Goal: Task Accomplishment & Management: Manage account settings

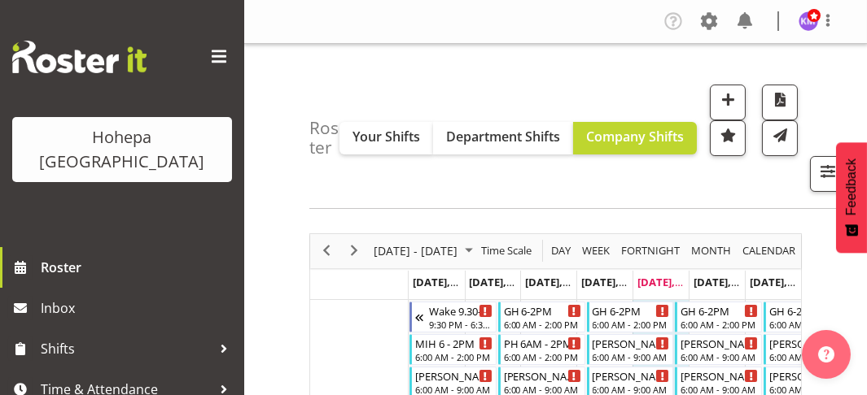
click at [218, 41] on div at bounding box center [122, 57] width 220 height 33
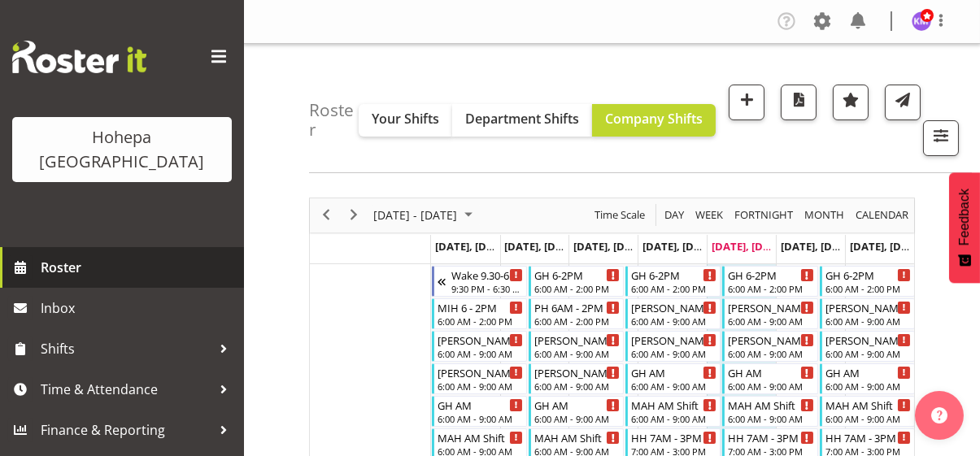
drag, startPoint x: 213, startPoint y: 223, endPoint x: 264, endPoint y: 229, distance: 50.8
click at [214, 247] on link "Roster" at bounding box center [122, 267] width 244 height 41
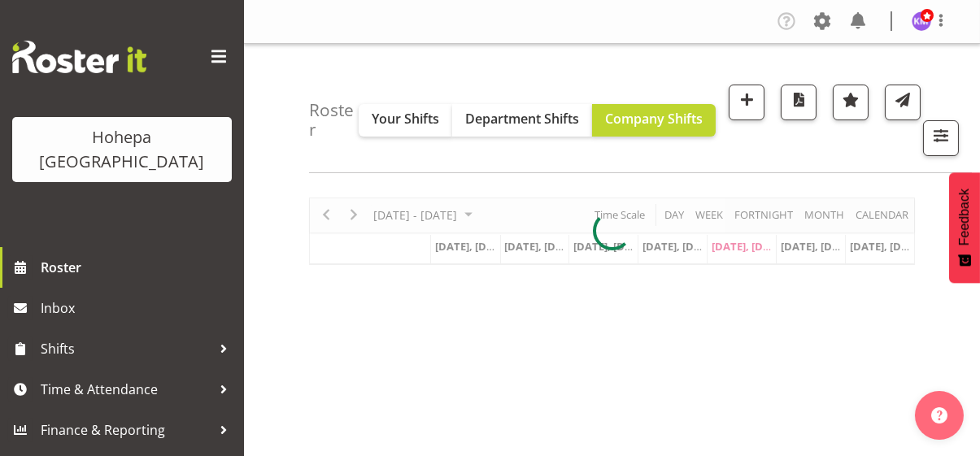
click at [216, 57] on span at bounding box center [219, 57] width 26 height 26
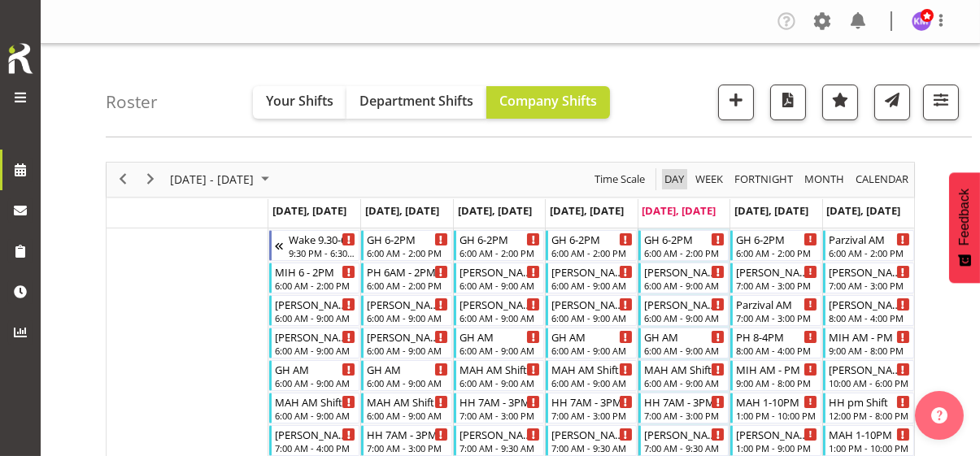
click at [674, 177] on span "Day" at bounding box center [674, 179] width 23 height 20
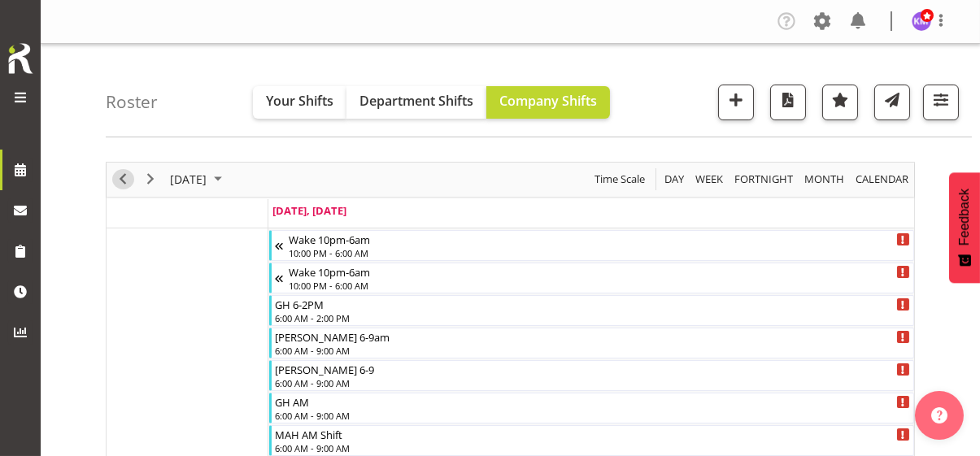
click at [123, 182] on span "Previous" at bounding box center [123, 179] width 20 height 20
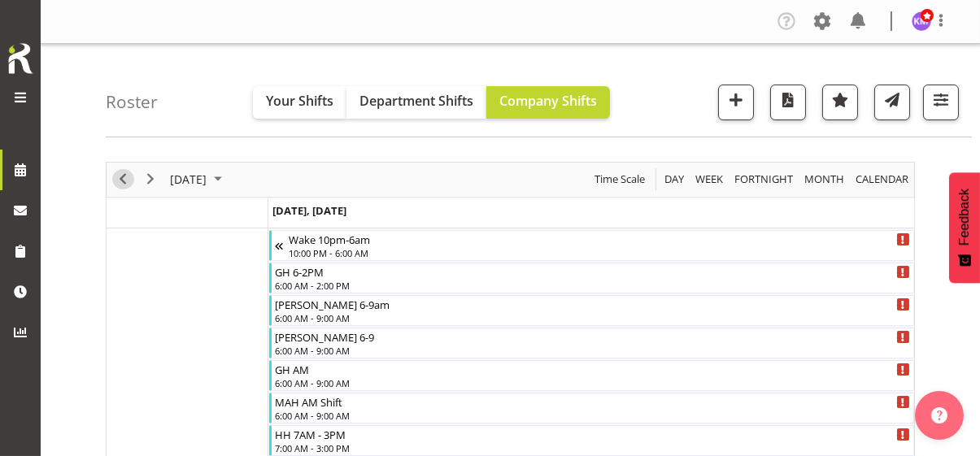
click at [123, 182] on span "Previous" at bounding box center [123, 179] width 20 height 20
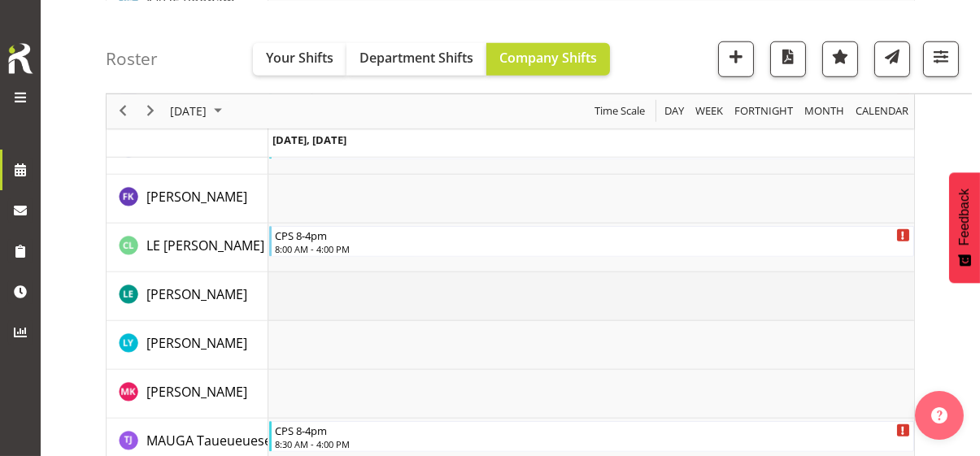
scroll to position [2767, 0]
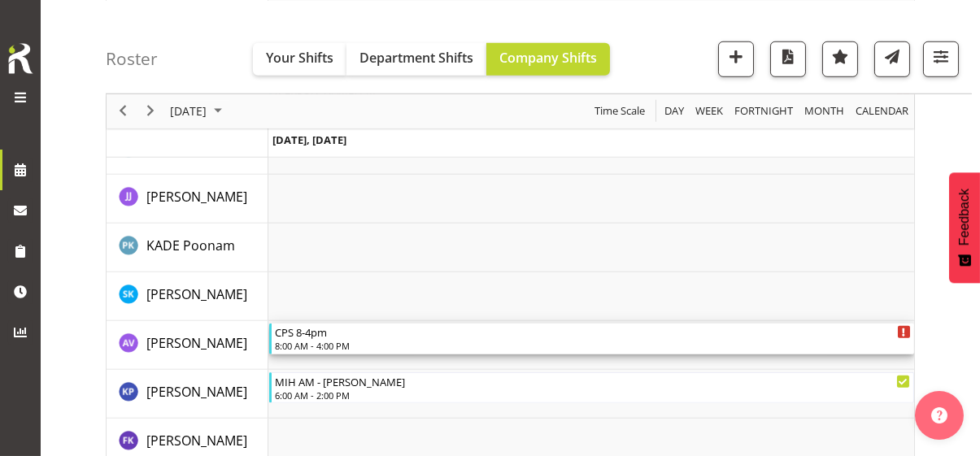
click at [327, 344] on div "8:00 AM - 4:00 PM" at bounding box center [593, 345] width 636 height 13
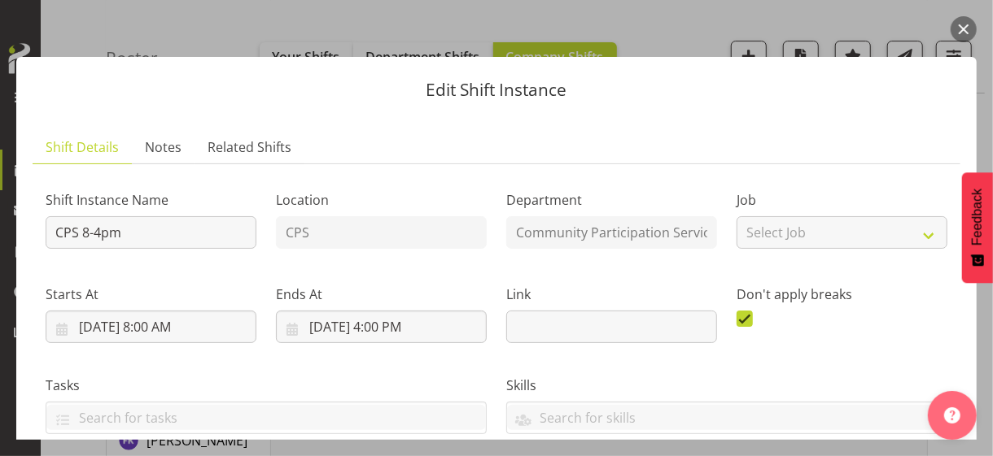
click at [965, 31] on button "button" at bounding box center [963, 29] width 26 height 26
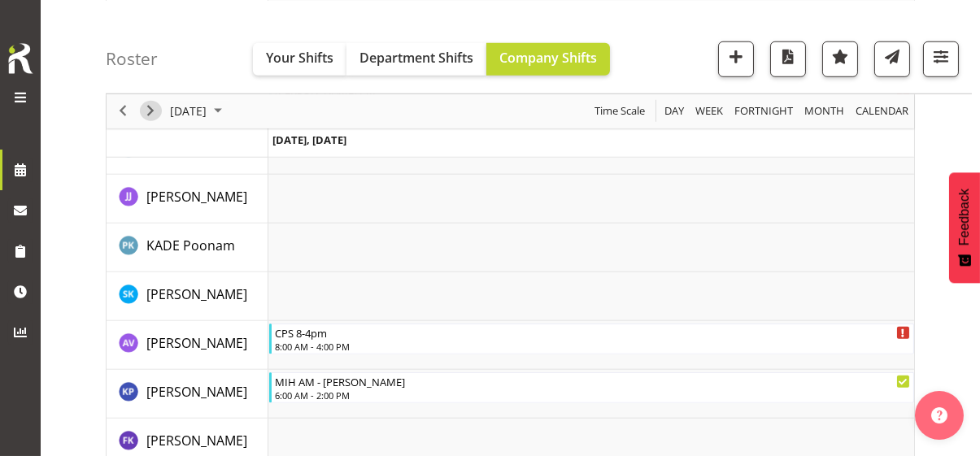
click at [154, 111] on span "Next" at bounding box center [151, 111] width 20 height 20
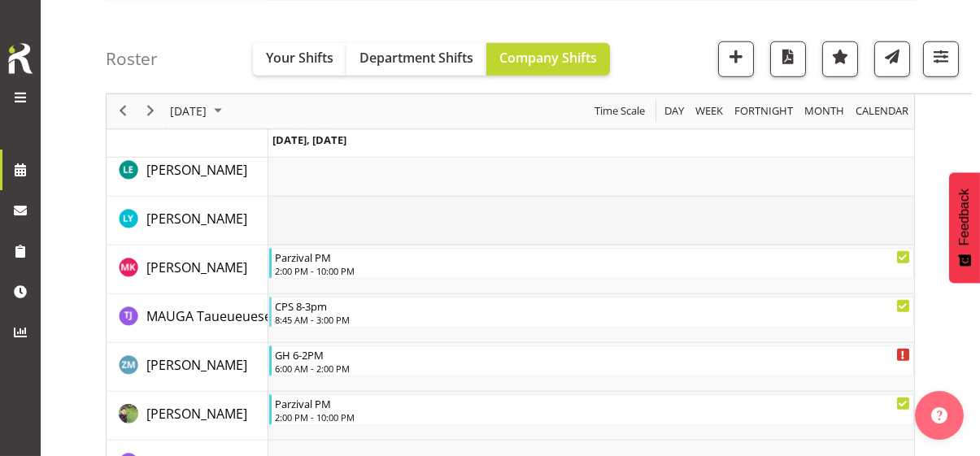
scroll to position [3184, 0]
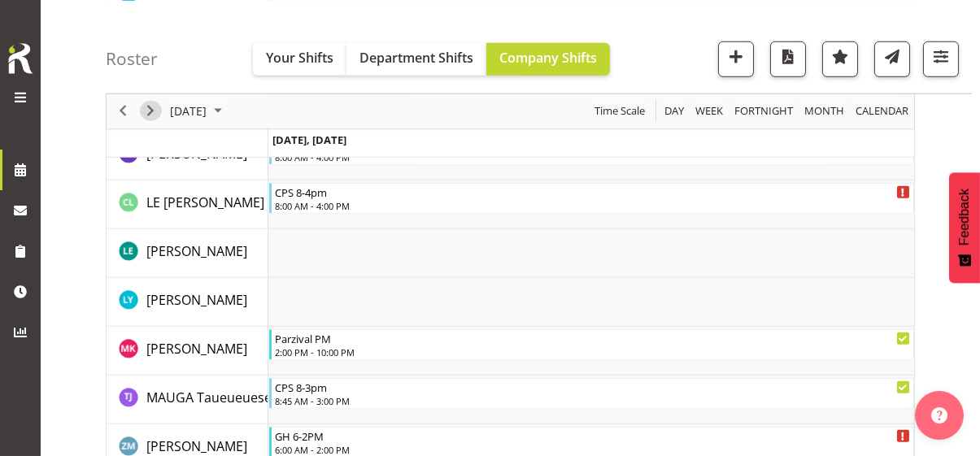
click at [147, 110] on span "Next" at bounding box center [151, 111] width 20 height 20
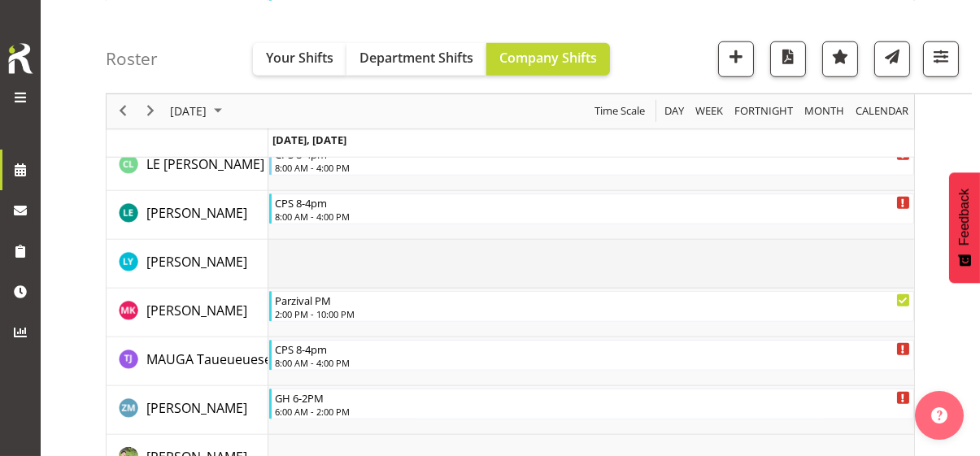
scroll to position [3021, 0]
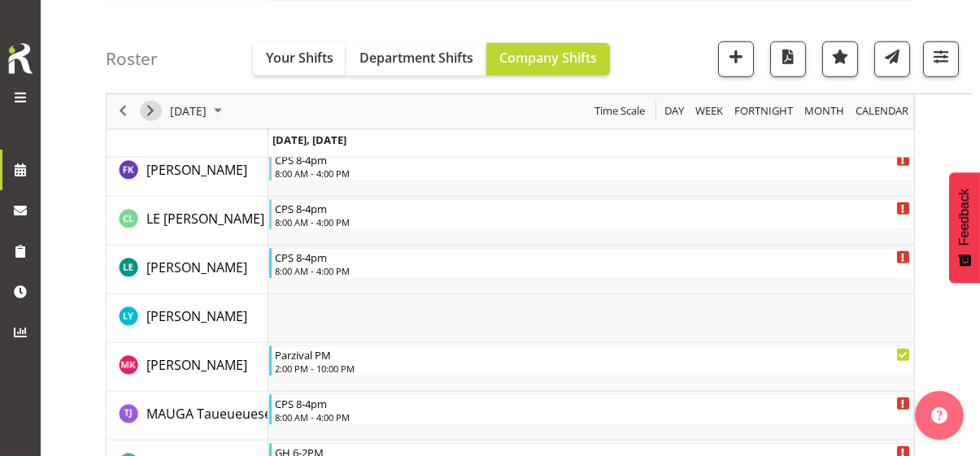
click at [151, 111] on span "Next" at bounding box center [151, 111] width 20 height 20
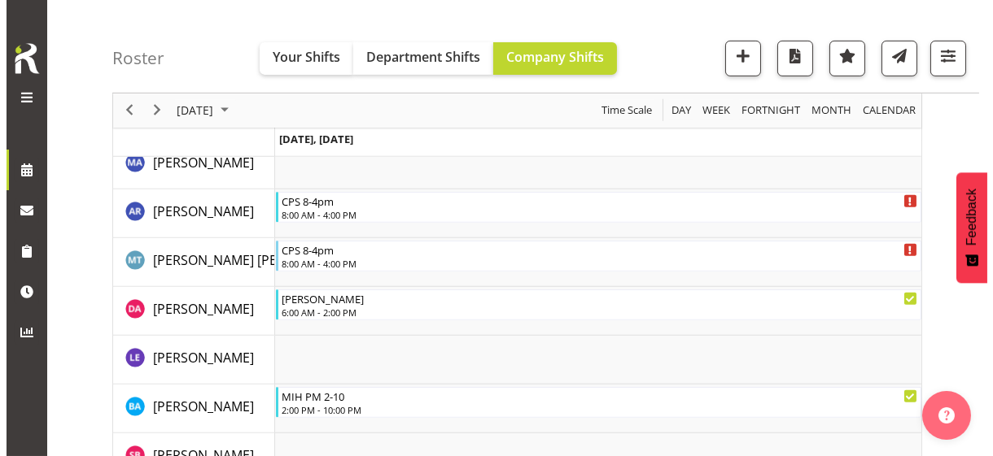
scroll to position [1439, 0]
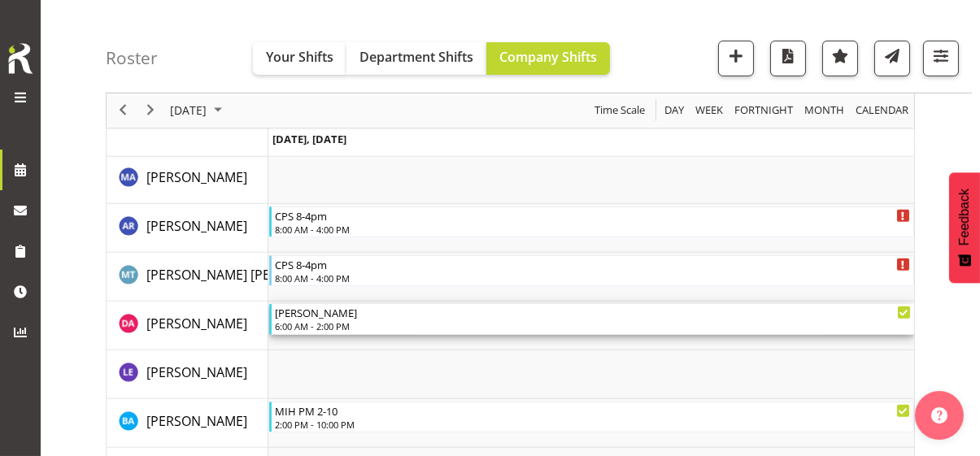
click at [324, 324] on div "6:00 AM - 2:00 PM" at bounding box center [593, 326] width 636 height 13
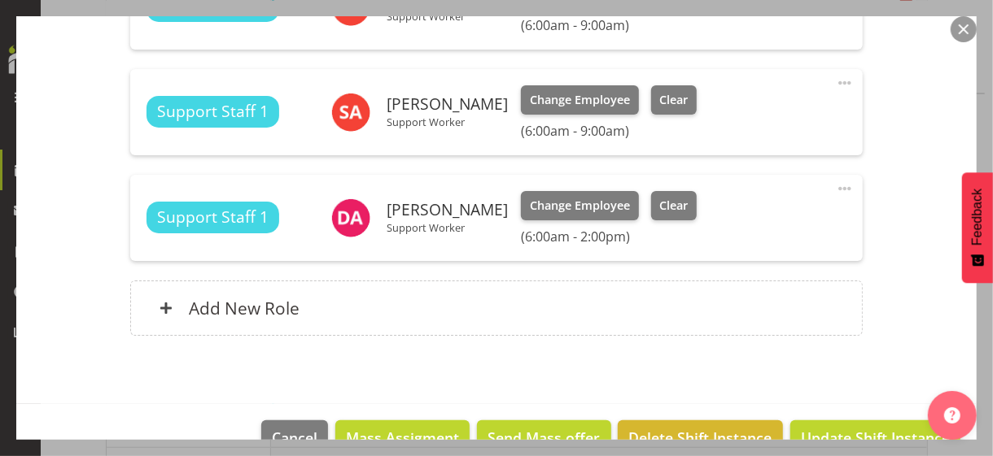
scroll to position [570, 0]
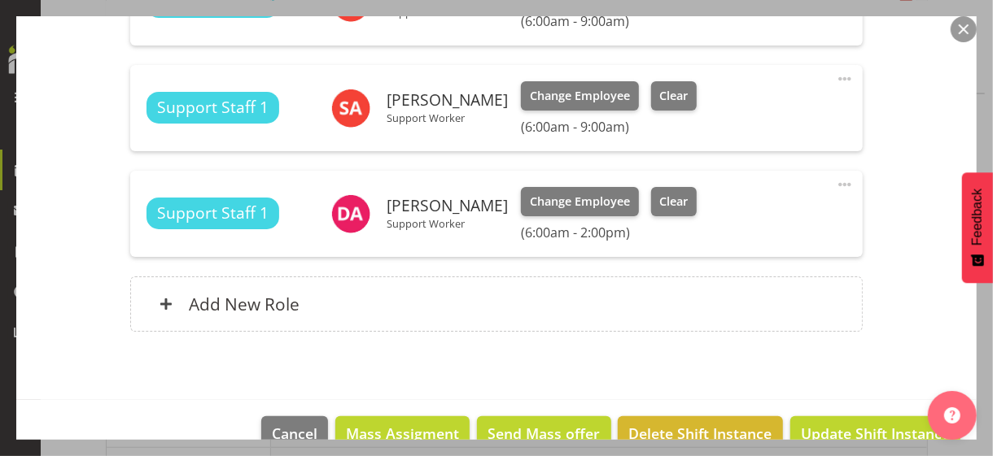
click at [835, 182] on span at bounding box center [845, 185] width 20 height 20
click at [747, 213] on link "Edit" at bounding box center [776, 220] width 156 height 29
select select "7"
select select "2025"
select select "14"
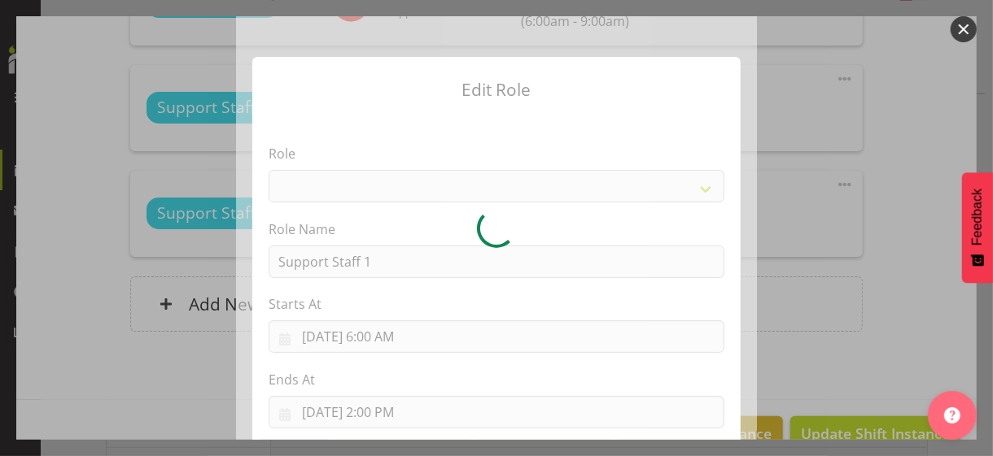
select select "1091"
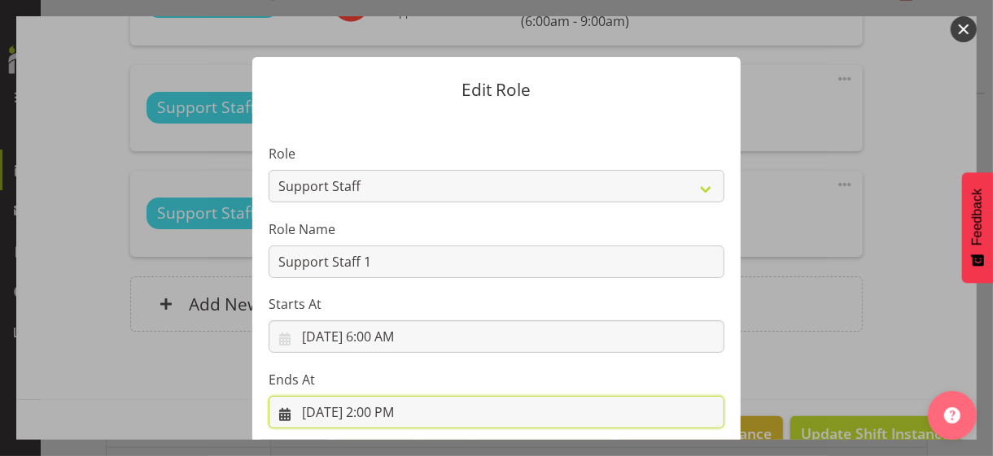
click at [387, 409] on input "8/14/2025, 2:00 PM" at bounding box center [497, 412] width 456 height 33
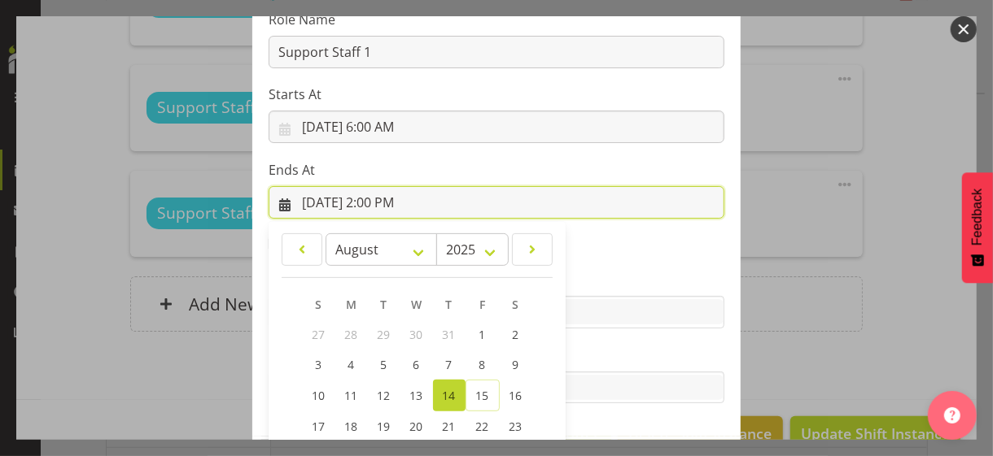
scroll to position [359, 0]
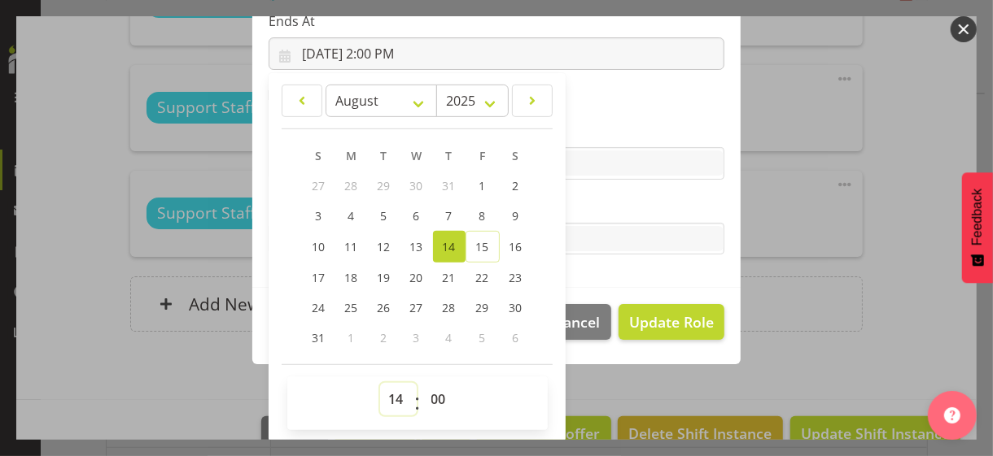
click at [393, 393] on select "00 01 02 03 04 05 06 07 08 09 10 11 12 13 14 15 16 17 18 19 20 21 22 23" at bounding box center [398, 399] width 37 height 33
click at [393, 395] on select "00 01 02 03 04 05 06 07 08 09 10 11 12 13 14 15 16 17 18 19 20 21 22 23" at bounding box center [398, 399] width 37 height 33
select select "13"
click at [380, 383] on select "00 01 02 03 04 05 06 07 08 09 10 11 12 13 14 15 16 17 18 19 20 21 22 23" at bounding box center [398, 399] width 37 height 33
type input "8/14/2025, 1:00 PM"
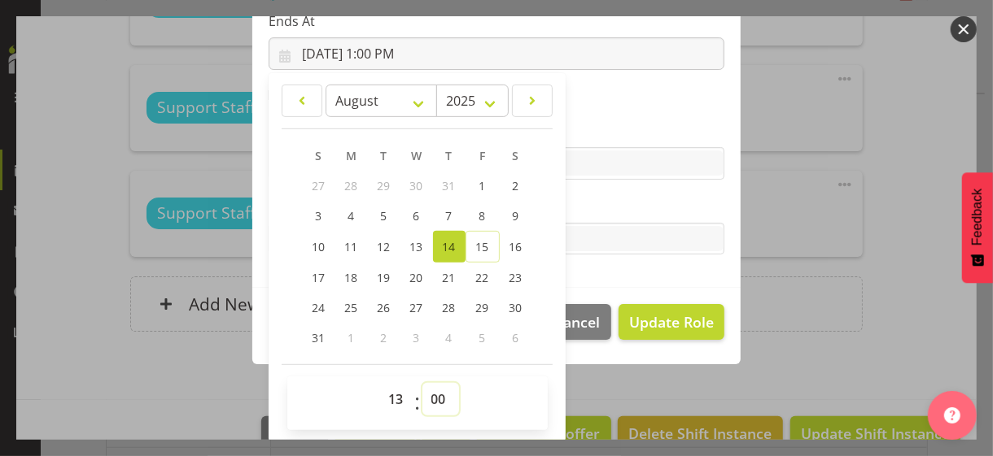
drag, startPoint x: 433, startPoint y: 397, endPoint x: 433, endPoint y: 383, distance: 13.8
click at [433, 396] on select "00 01 02 03 04 05 06 07 08 09 10 11 12 13 14 15 16 17 18 19 20 21 22 23 24 25 2…" at bounding box center [440, 399] width 37 height 33
select select "30"
click at [422, 383] on select "00 01 02 03 04 05 06 07 08 09 10 11 12 13 14 15 16 17 18 19 20 21 22 23 24 25 2…" at bounding box center [440, 399] width 37 height 33
type input "8/14/2025, 1:30 PM"
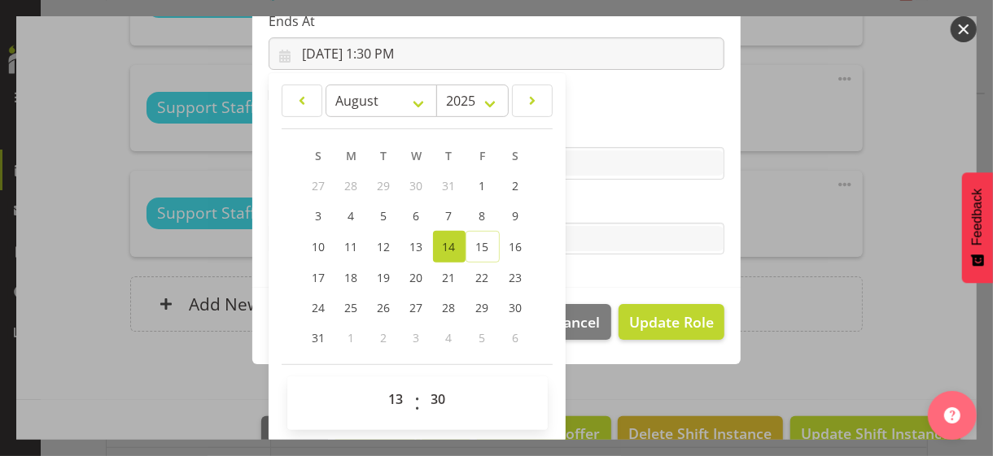
click at [597, 209] on label "Tasks" at bounding box center [497, 207] width 456 height 20
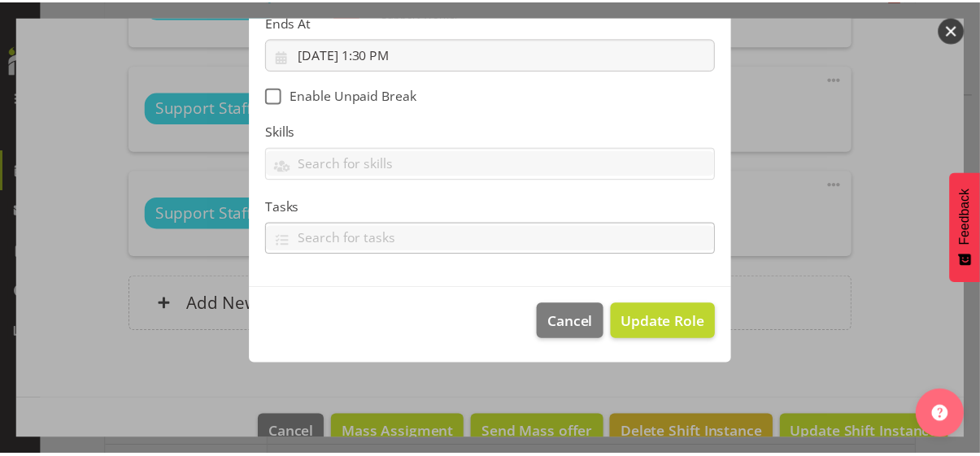
scroll to position [282, 0]
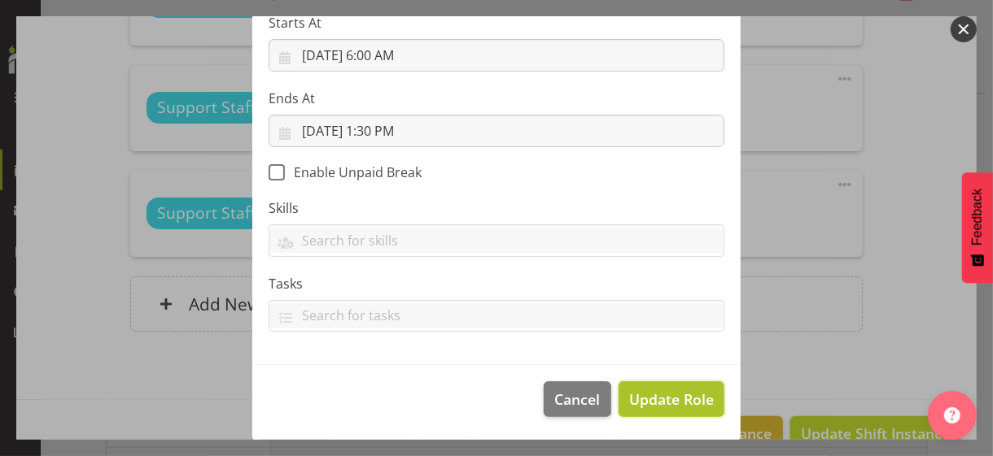
click at [637, 395] on span "Update Role" at bounding box center [671, 399] width 85 height 21
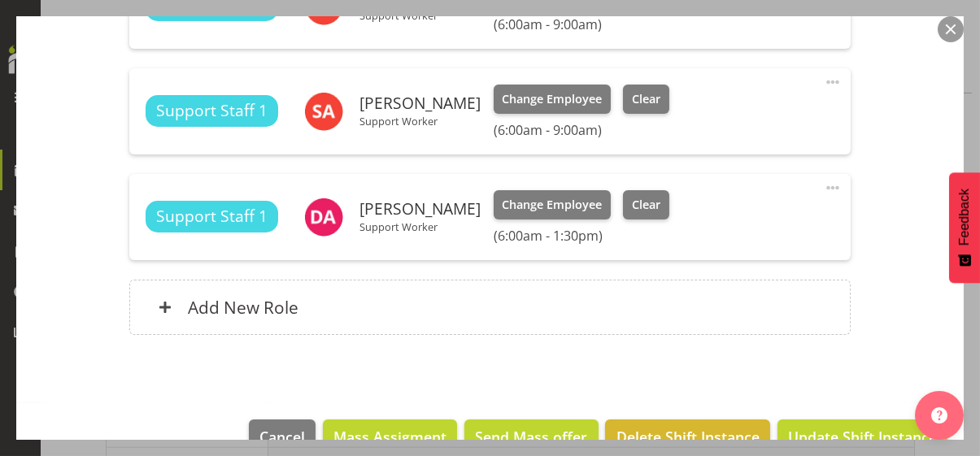
scroll to position [603, 0]
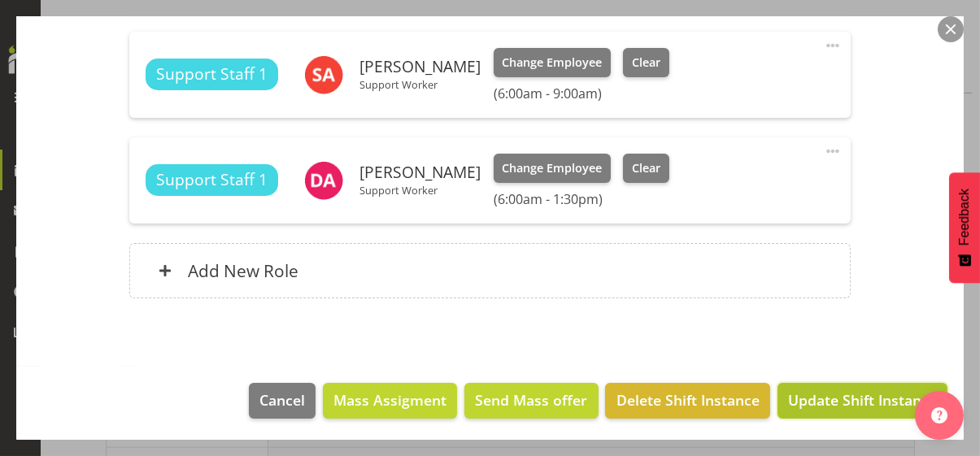
click at [813, 391] on span "Update Shift Instance" at bounding box center [862, 400] width 149 height 21
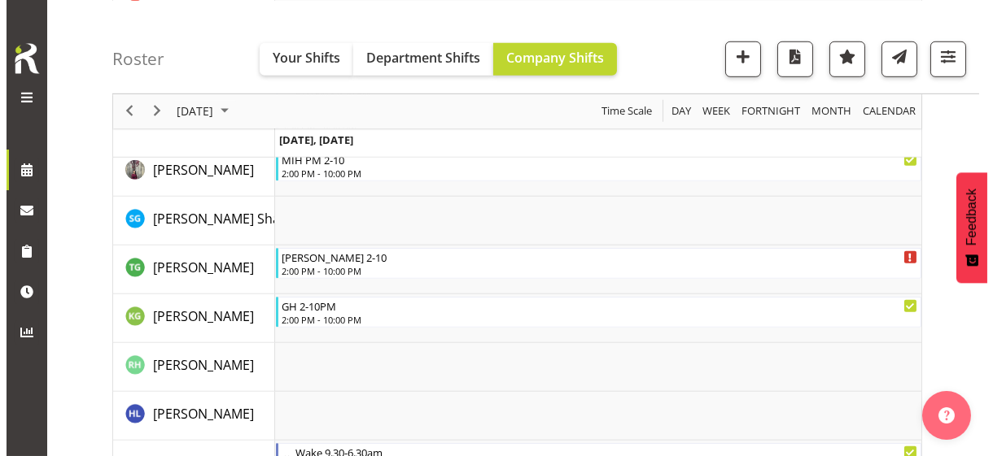
scroll to position [2363, 0]
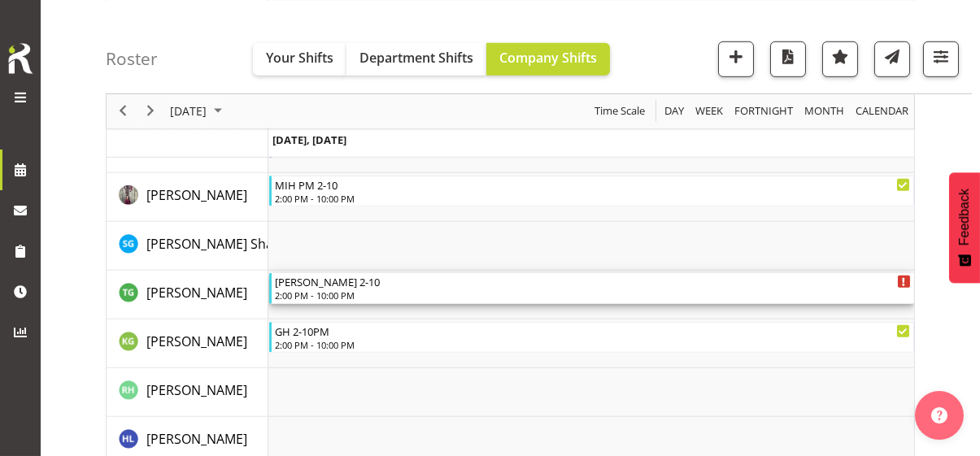
click at [327, 290] on div "2:00 PM - 10:00 PM" at bounding box center [593, 295] width 636 height 13
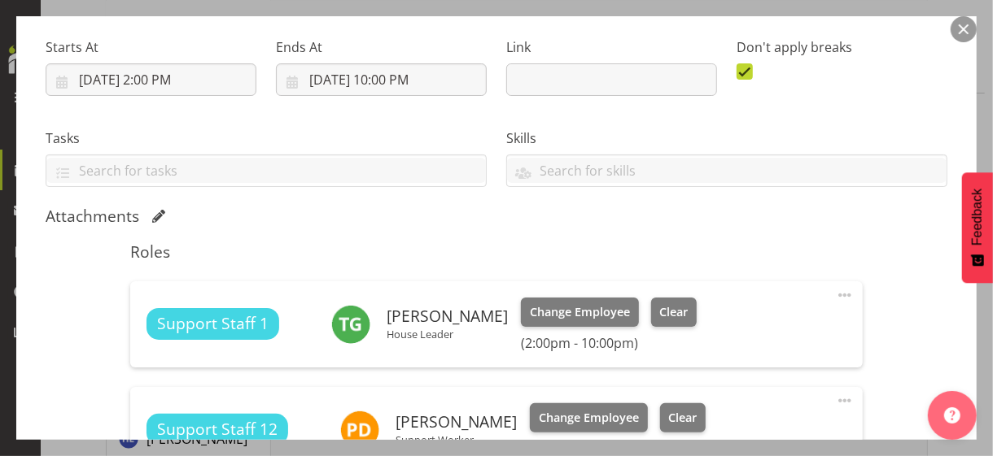
scroll to position [407, 0]
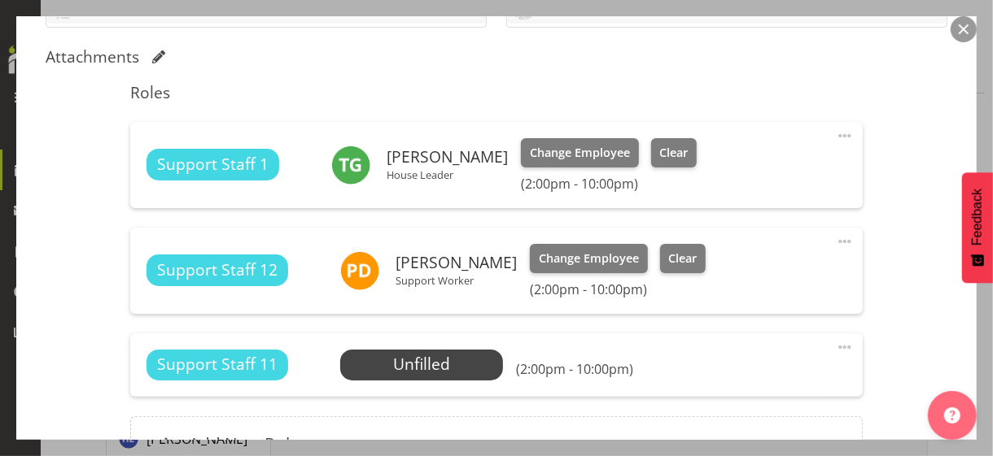
click at [835, 134] on span at bounding box center [845, 136] width 20 height 20
click at [751, 167] on link "Edit" at bounding box center [776, 171] width 156 height 29
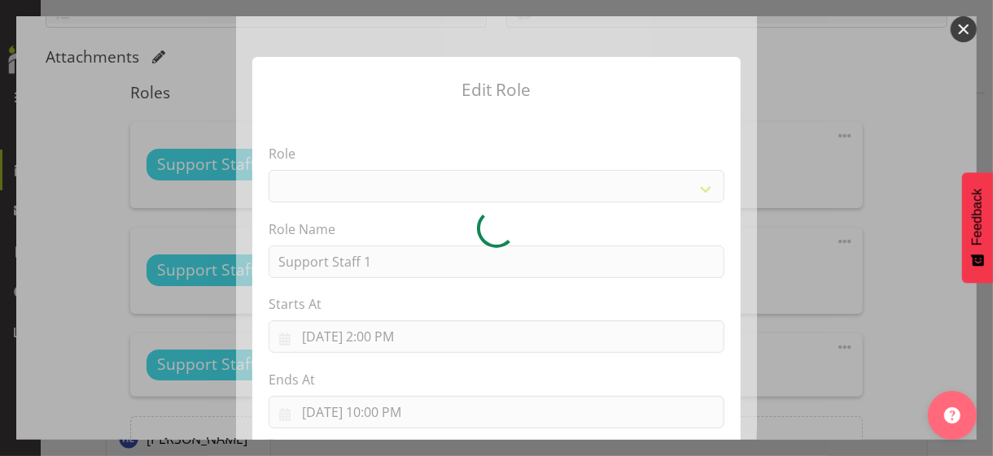
select select "1091"
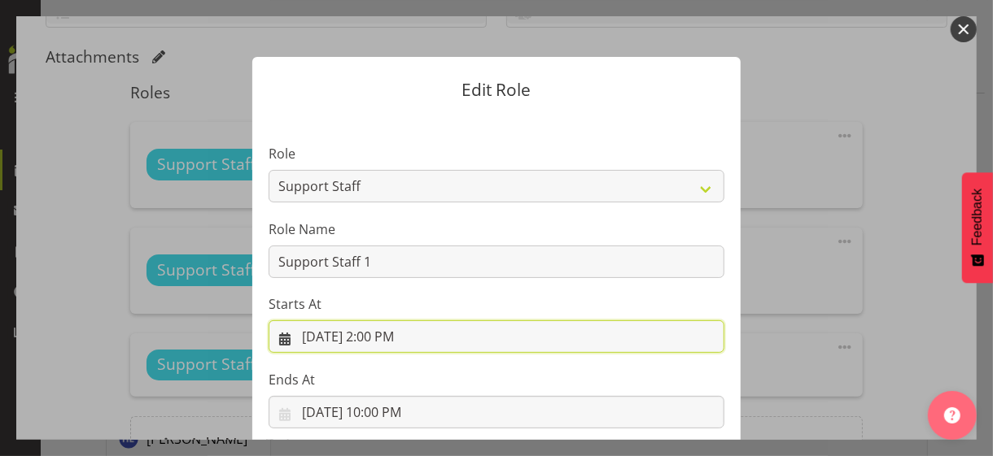
click at [383, 338] on input "8/14/2025, 2:00 PM" at bounding box center [497, 337] width 456 height 33
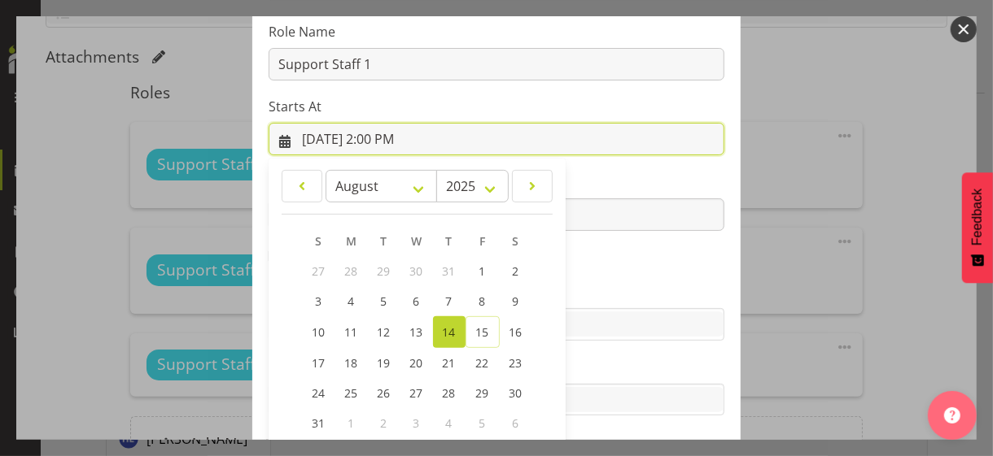
scroll to position [282, 0]
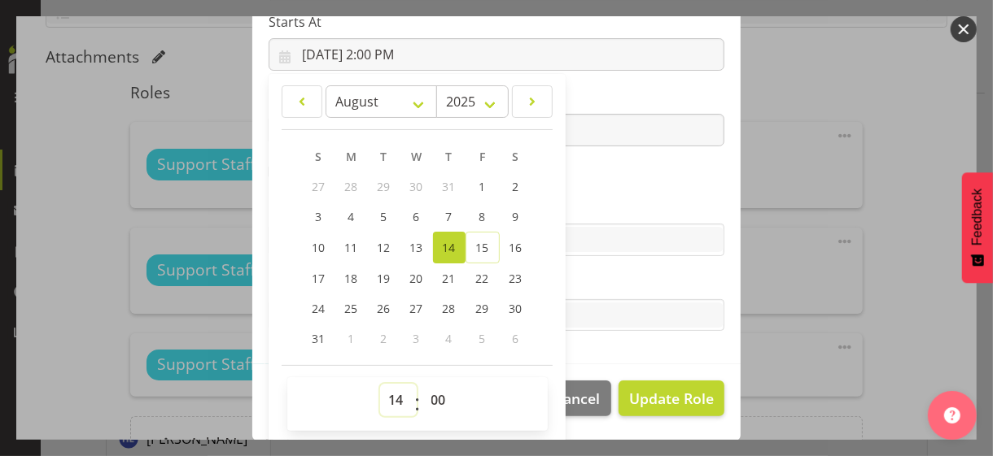
drag, startPoint x: 388, startPoint y: 396, endPoint x: 390, endPoint y: 384, distance: 12.3
click at [387, 396] on select "00 01 02 03 04 05 06 07 08 09 10 11 12 13 14 15 16 17 18 19 20 21 22 23" at bounding box center [398, 400] width 37 height 33
select select "10"
click at [380, 384] on select "00 01 02 03 04 05 06 07 08 09 10 11 12 13 14 15 16 17 18 19 20 21 22 23" at bounding box center [398, 400] width 37 height 33
type input "8/14/2025, 10:00 AM"
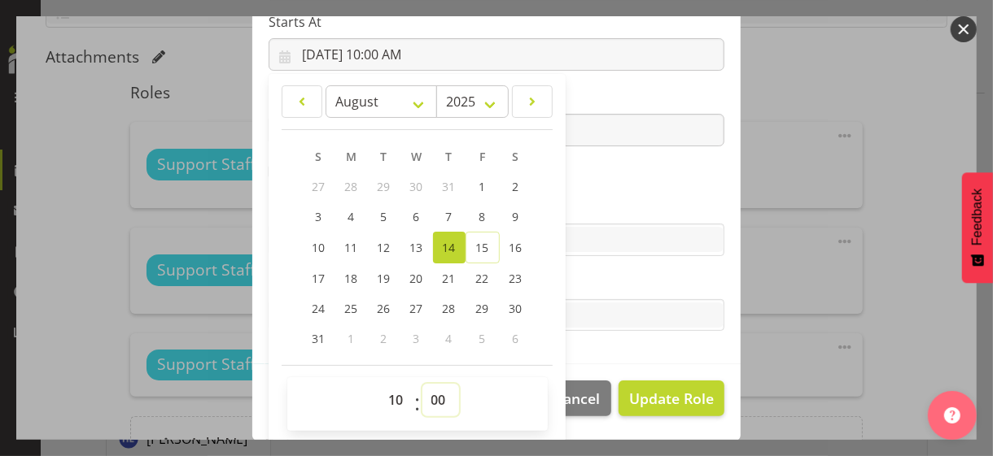
drag, startPoint x: 430, startPoint y: 391, endPoint x: 429, endPoint y: 382, distance: 9.0
click at [430, 391] on select "00 01 02 03 04 05 06 07 08 09 10 11 12 13 14 15 16 17 18 19 20 21 22 23 24 25 2…" at bounding box center [440, 400] width 37 height 33
select select "30"
click at [422, 384] on select "00 01 02 03 04 05 06 07 08 09 10 11 12 13 14 15 16 17 18 19 20 21 22 23 24 25 2…" at bounding box center [440, 400] width 37 height 33
type input "8/14/2025, 10:30 AM"
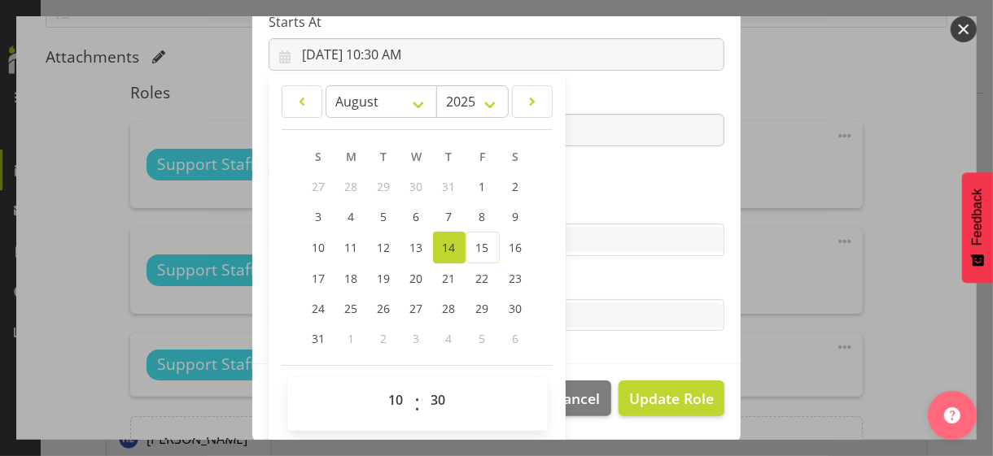
click at [587, 185] on section "Role CP House Leader Support Staff Wake Role Name Support Staff 1 Starts At 8/1…" at bounding box center [496, 98] width 488 height 532
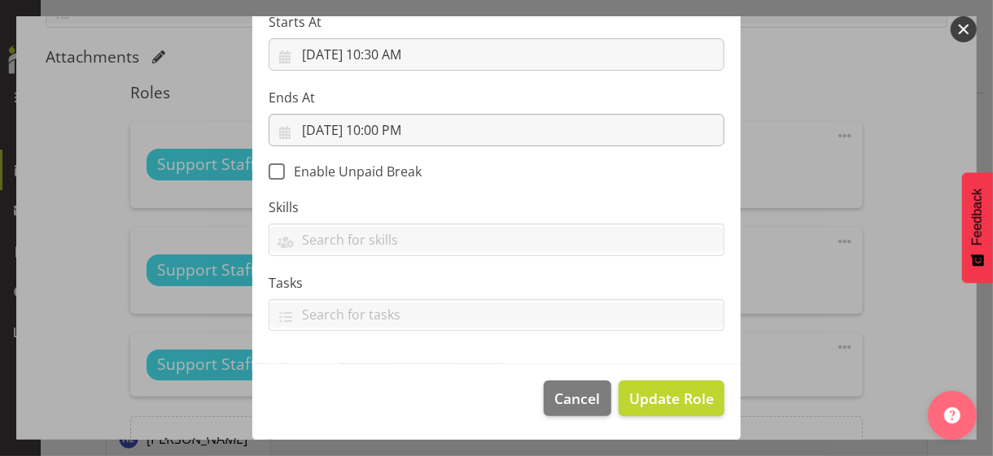
scroll to position [282, 0]
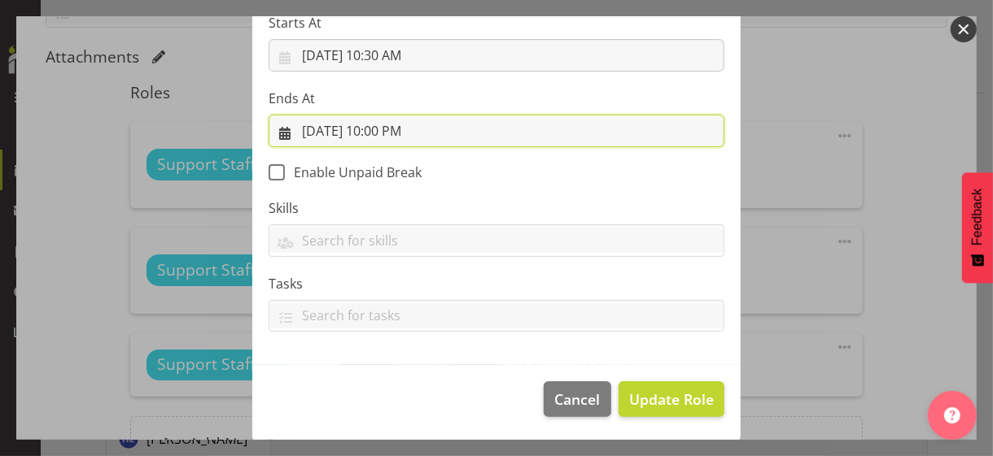
click at [387, 125] on input "8/14/2025, 10:00 PM" at bounding box center [497, 131] width 456 height 33
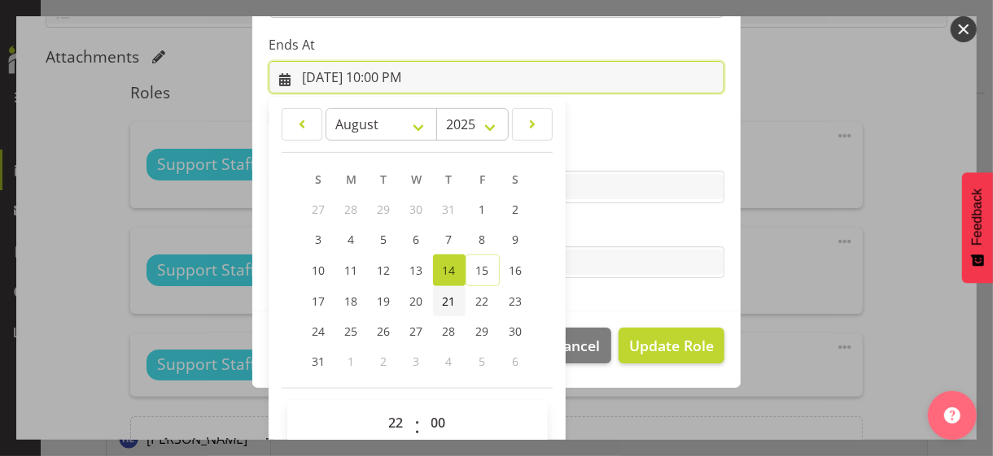
scroll to position [359, 0]
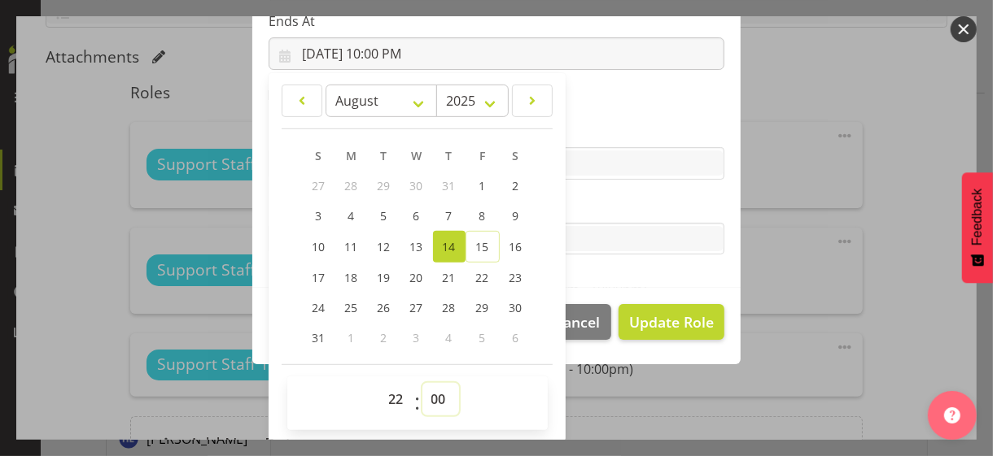
drag, startPoint x: 427, startPoint y: 395, endPoint x: 428, endPoint y: 383, distance: 11.4
click at [427, 395] on select "00 01 02 03 04 05 06 07 08 09 10 11 12 13 14 15 16 17 18 19 20 21 22 23 24 25 2…" at bounding box center [440, 399] width 37 height 33
select select "30"
click at [422, 383] on select "00 01 02 03 04 05 06 07 08 09 10 11 12 13 14 15 16 17 18 19 20 21 22 23 24 25 2…" at bounding box center [440, 399] width 37 height 33
type input "8/14/2025, 10:30 PM"
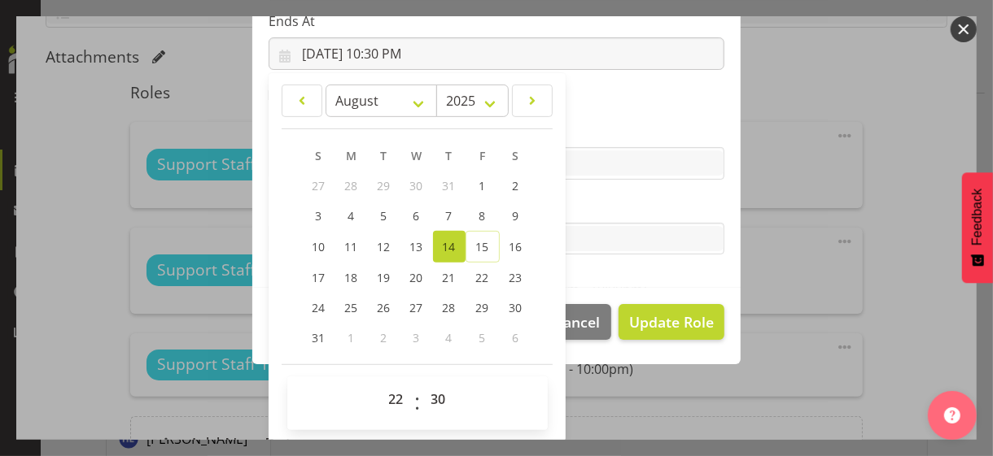
drag, startPoint x: 615, startPoint y: 204, endPoint x: 629, endPoint y: 221, distance: 22.0
click at [615, 205] on label "Tasks" at bounding box center [497, 207] width 456 height 20
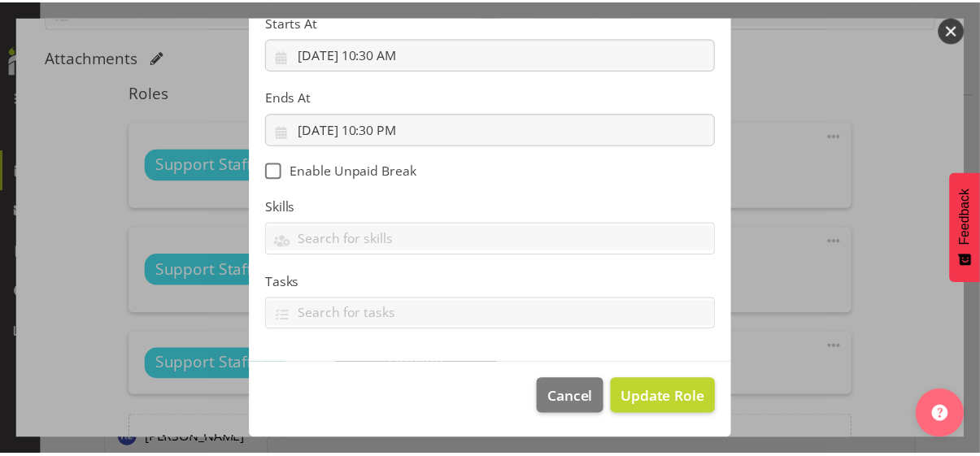
scroll to position [282, 0]
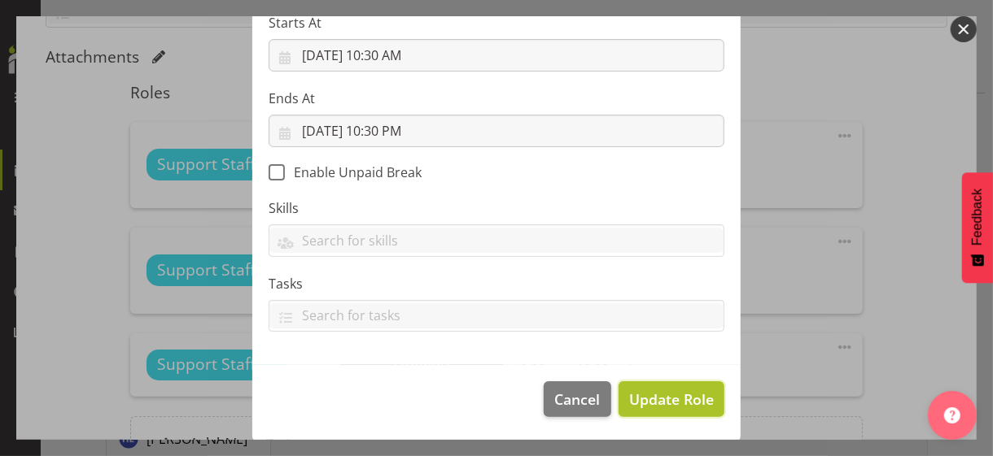
click at [662, 390] on span "Update Role" at bounding box center [671, 399] width 85 height 21
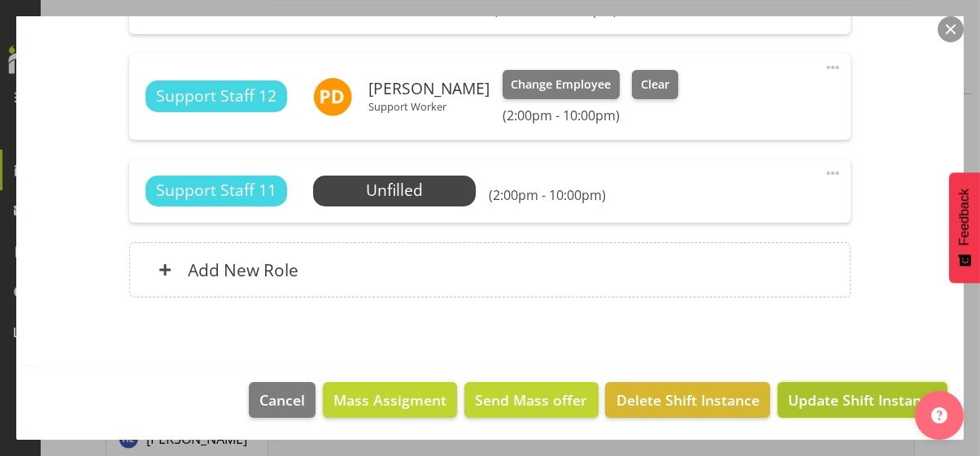
click at [832, 398] on span "Update Shift Instance" at bounding box center [862, 400] width 149 height 21
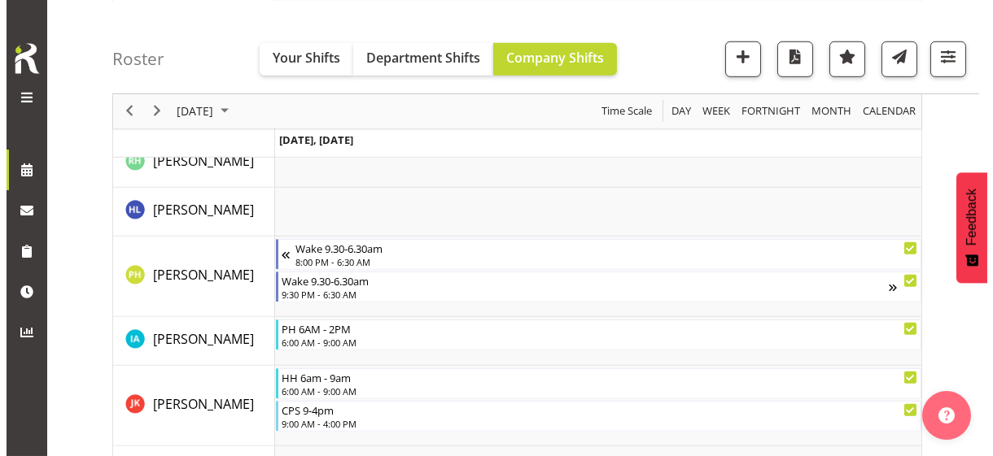
scroll to position [2510, 0]
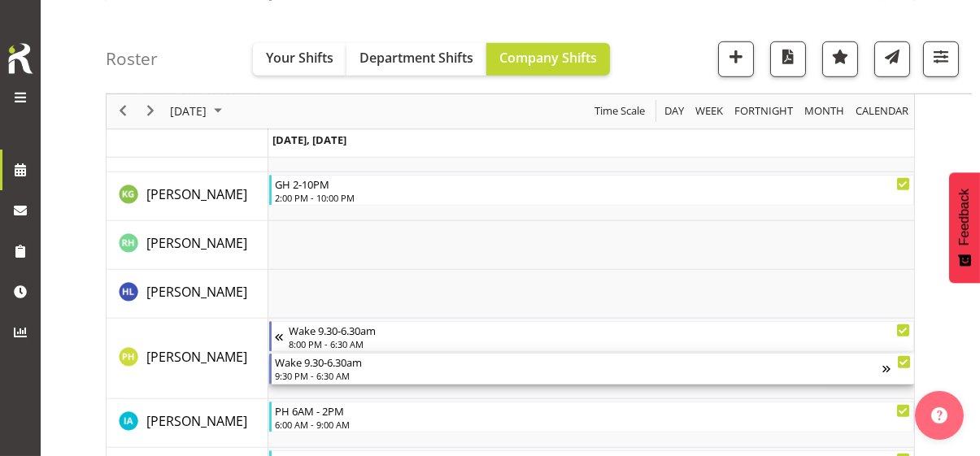
click at [315, 374] on div "9:30 PM - 6:30 AM" at bounding box center [579, 375] width 608 height 13
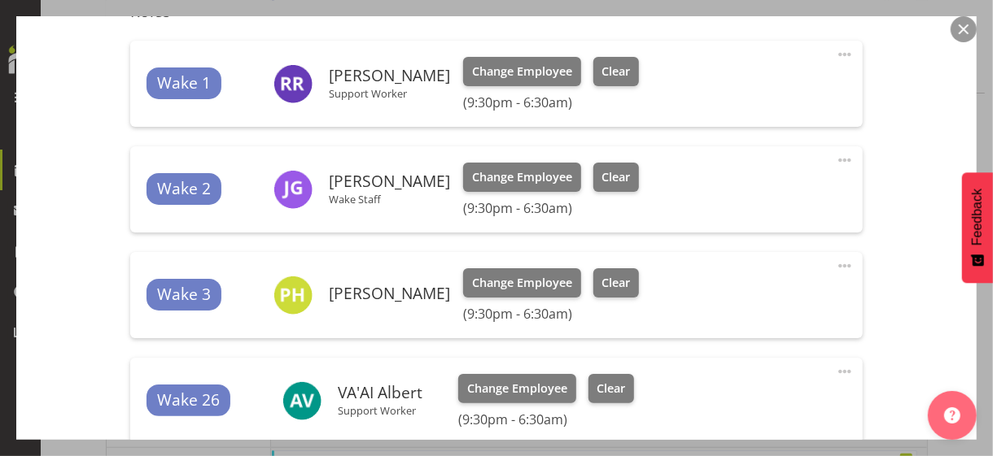
scroll to position [709, 0]
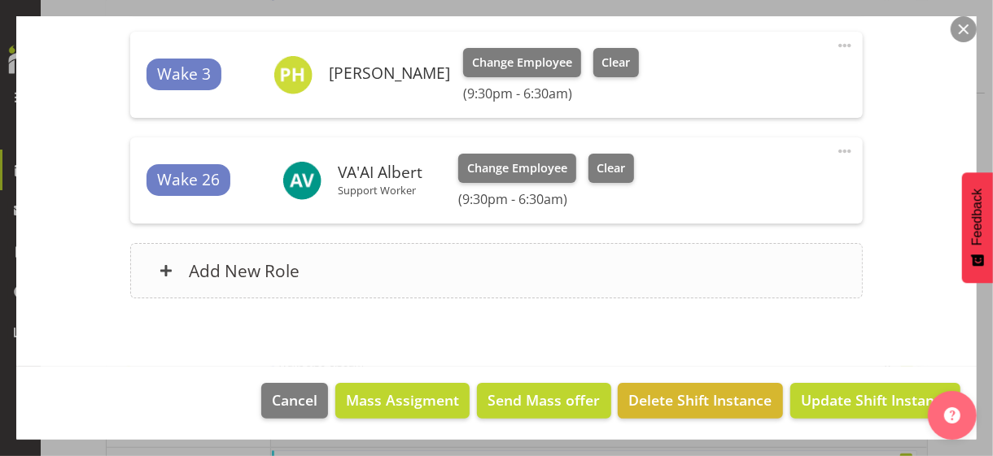
click at [374, 276] on div "Add New Role" at bounding box center [496, 270] width 732 height 55
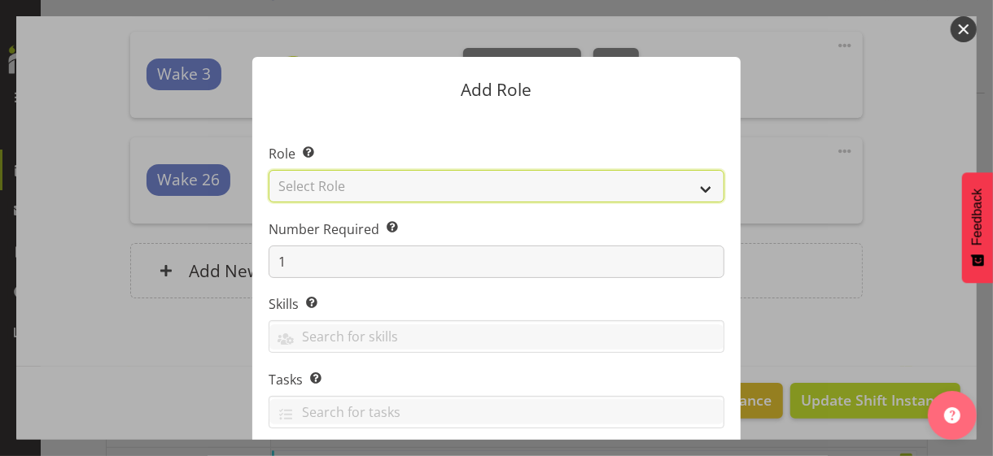
click at [362, 179] on select "Select Role CP House Leader Support Staff Wake" at bounding box center [497, 186] width 456 height 33
select select "1091"
click at [269, 170] on select "Select Role CP House Leader Support Staff Wake" at bounding box center [497, 186] width 456 height 33
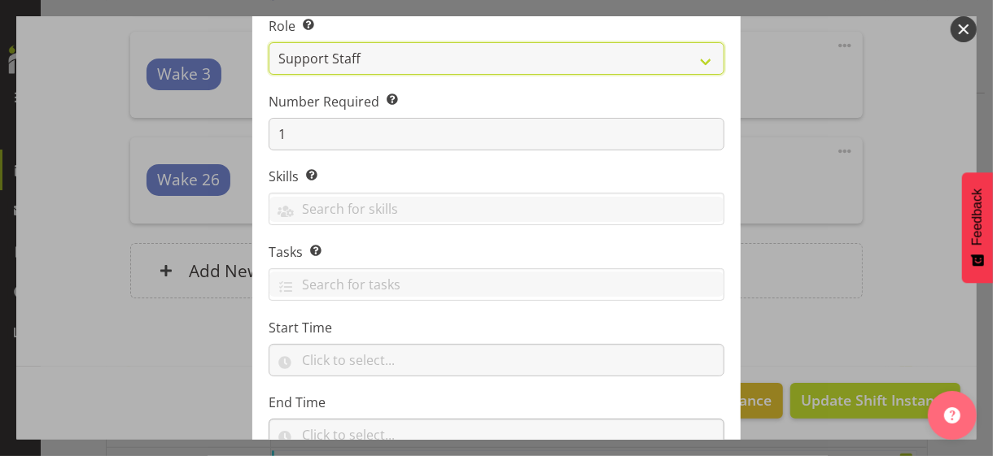
scroll to position [247, 0]
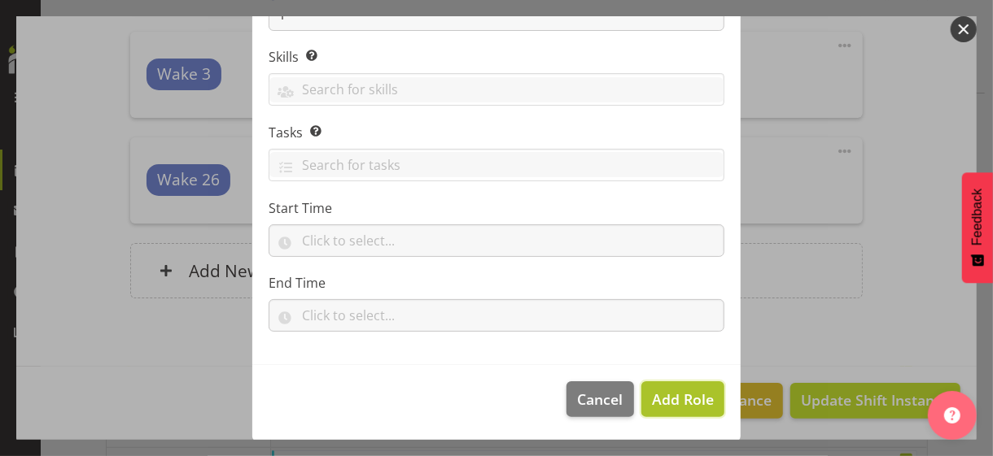
click at [670, 393] on span "Add Role" at bounding box center [683, 400] width 62 height 20
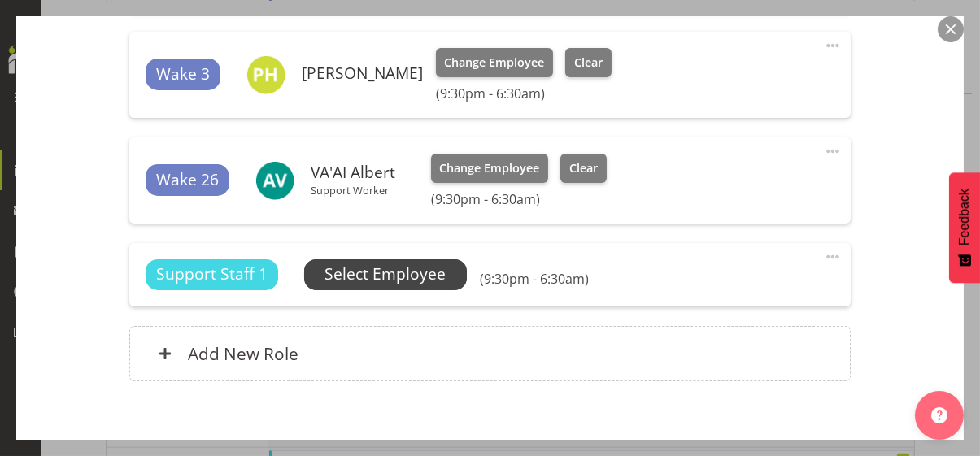
click at [391, 277] on span "Select Employee" at bounding box center [385, 275] width 121 height 24
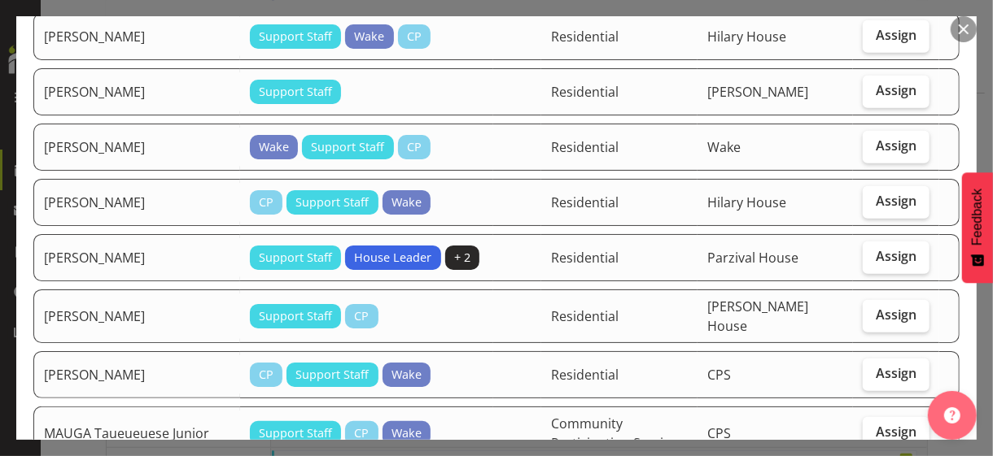
scroll to position [1139, 0]
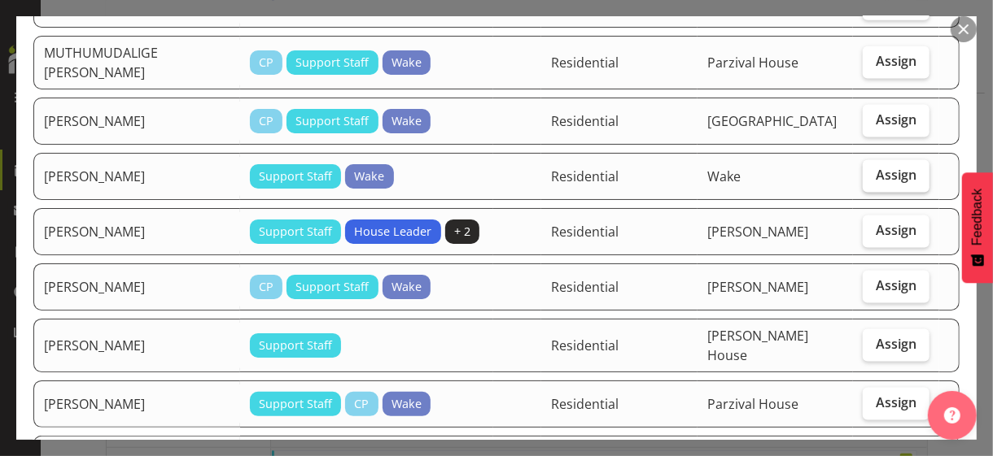
click at [881, 167] on span "Assign" at bounding box center [896, 175] width 41 height 16
click at [873, 170] on input "Assign" at bounding box center [868, 175] width 11 height 11
checkbox input "true"
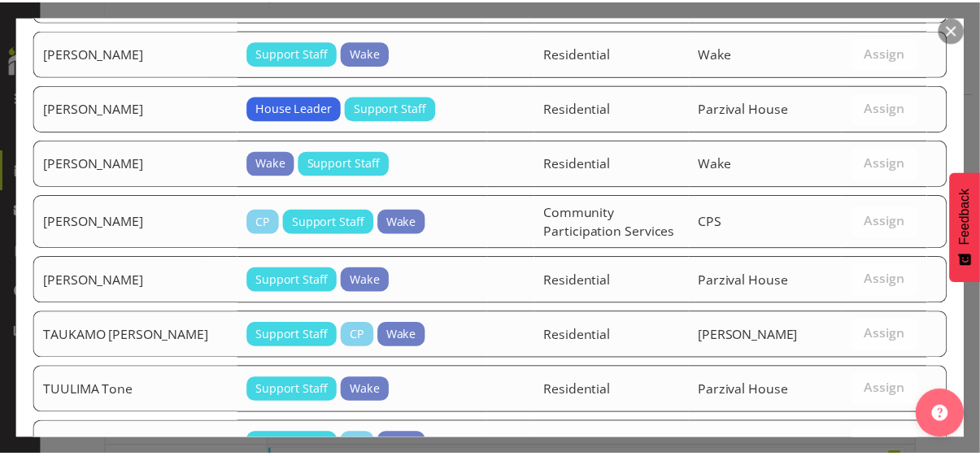
scroll to position [1740, 0]
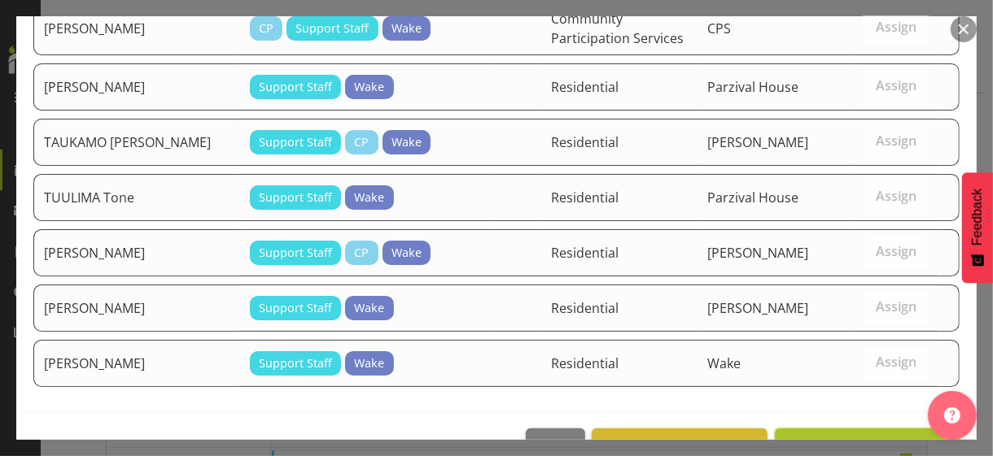
click at [845, 437] on span "Assign PALIWAL Sunita" at bounding box center [867, 447] width 164 height 20
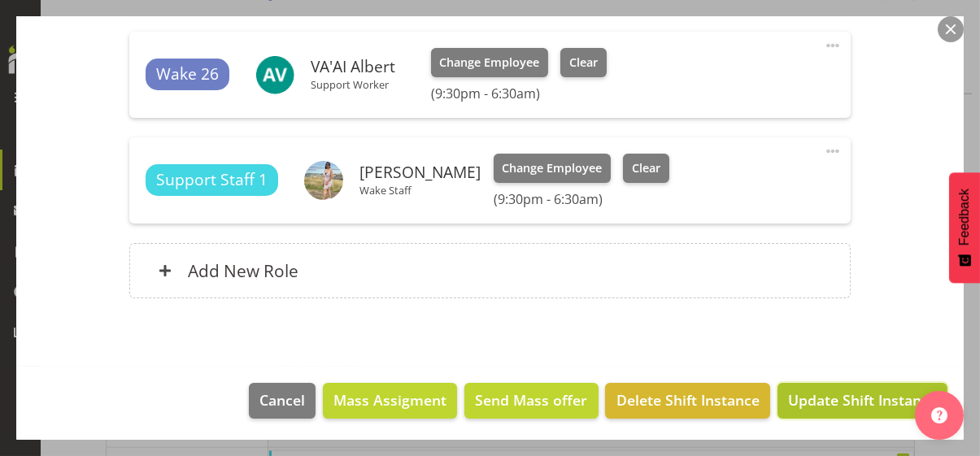
click at [845, 395] on span "Update Shift Instance" at bounding box center [862, 400] width 149 height 21
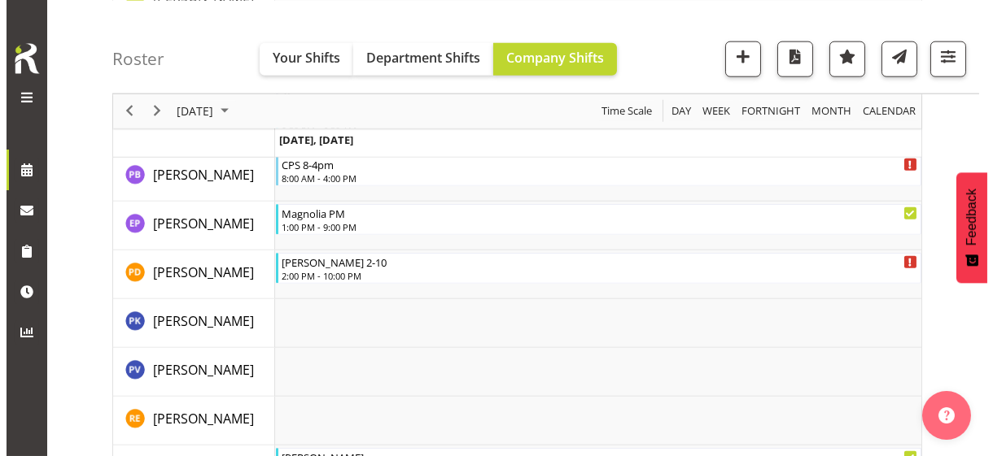
scroll to position [3856, 0]
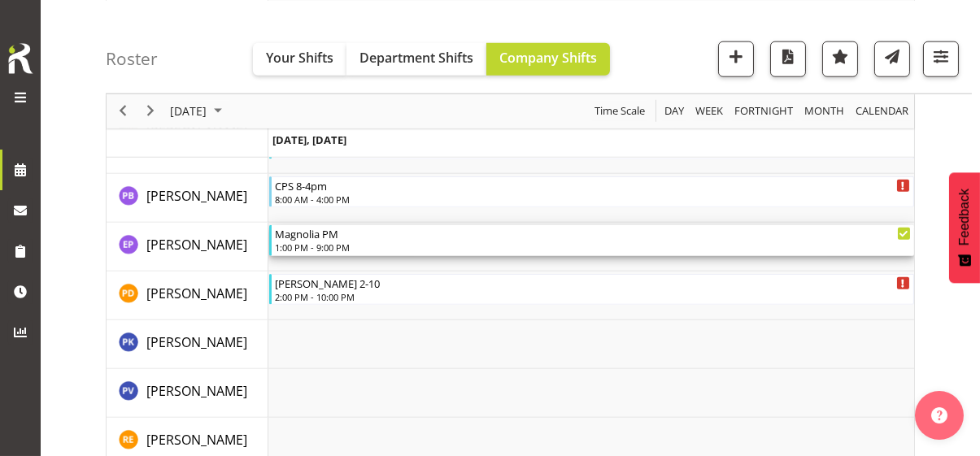
click at [313, 245] on div "1:00 PM - 9:00 PM" at bounding box center [593, 247] width 636 height 13
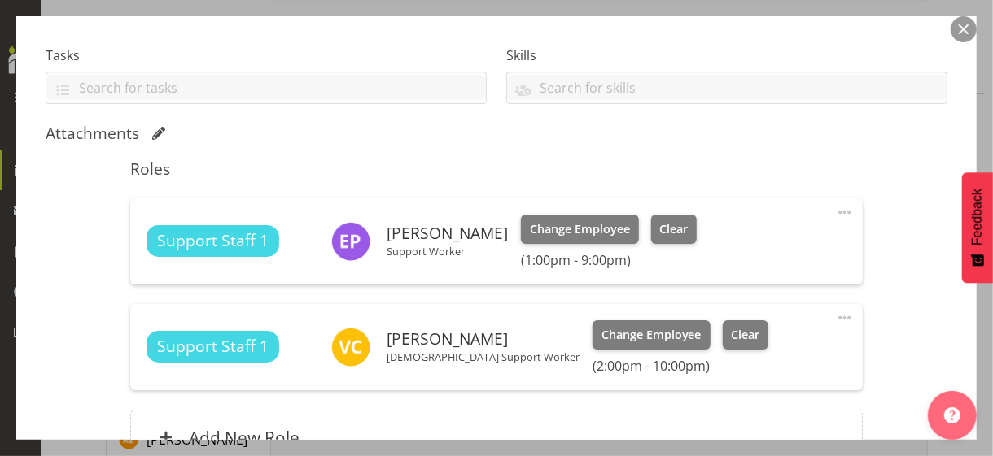
scroll to position [407, 0]
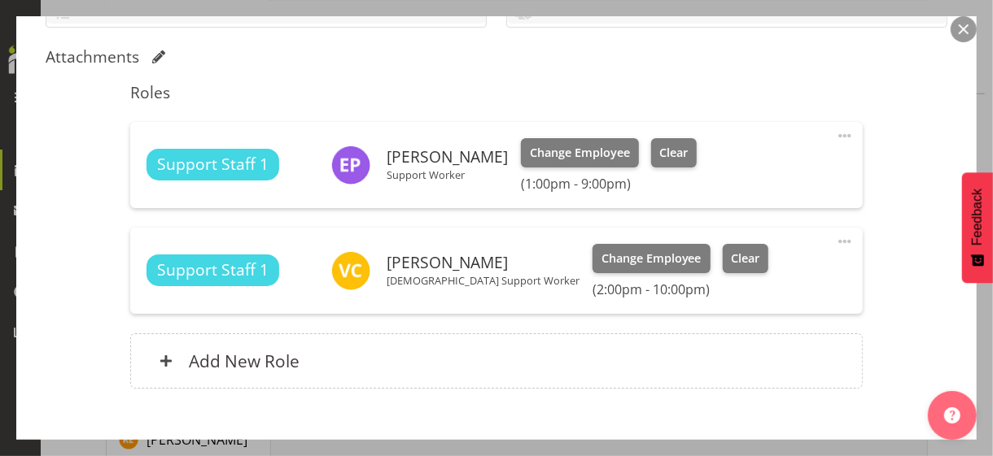
click at [835, 133] on span at bounding box center [845, 136] width 20 height 20
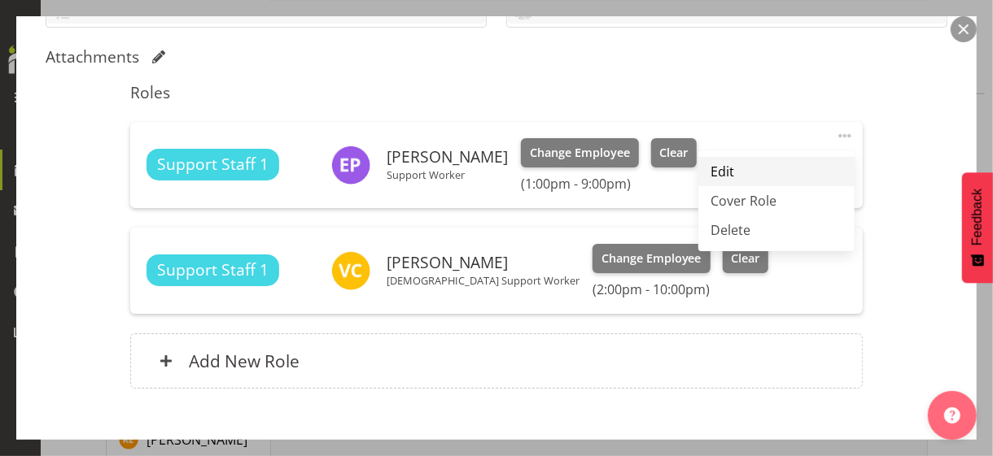
click at [717, 171] on link "Edit" at bounding box center [776, 171] width 156 height 29
select select "7"
select select "2025"
select select "21"
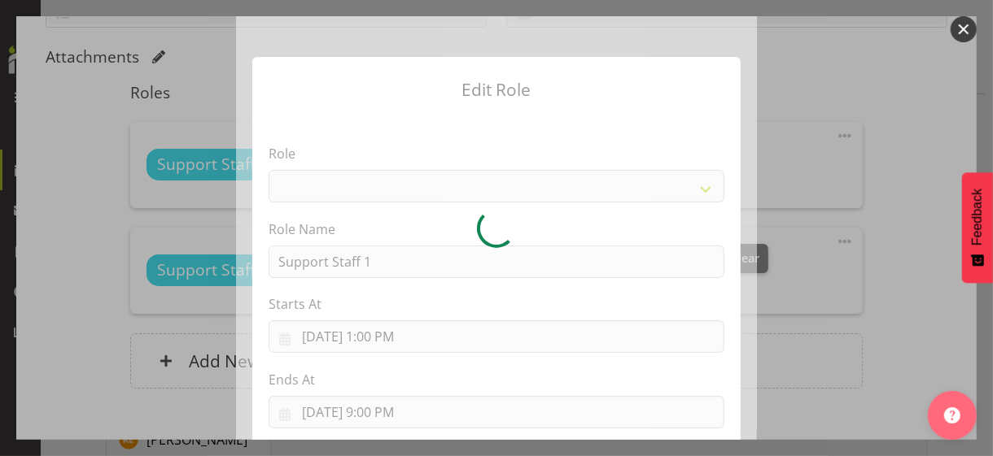
select select "1091"
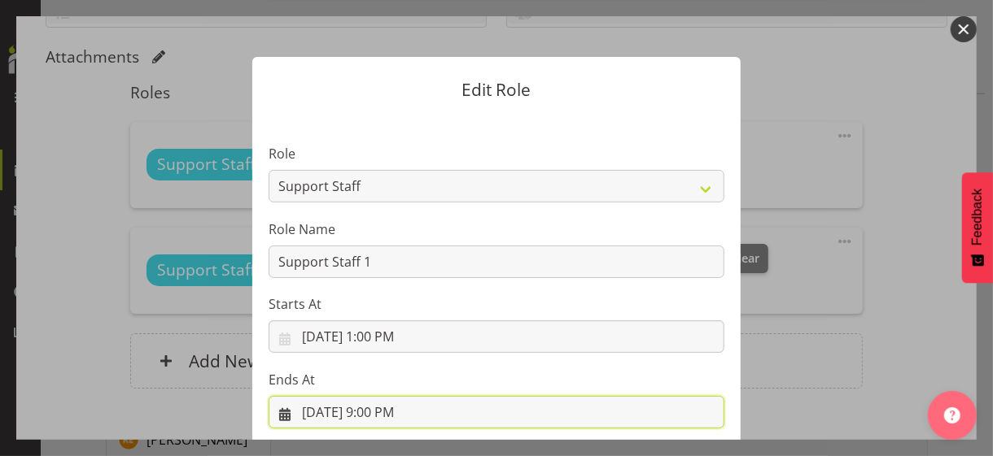
click at [378, 410] on input "8/14/2025, 9:00 PM" at bounding box center [497, 412] width 456 height 33
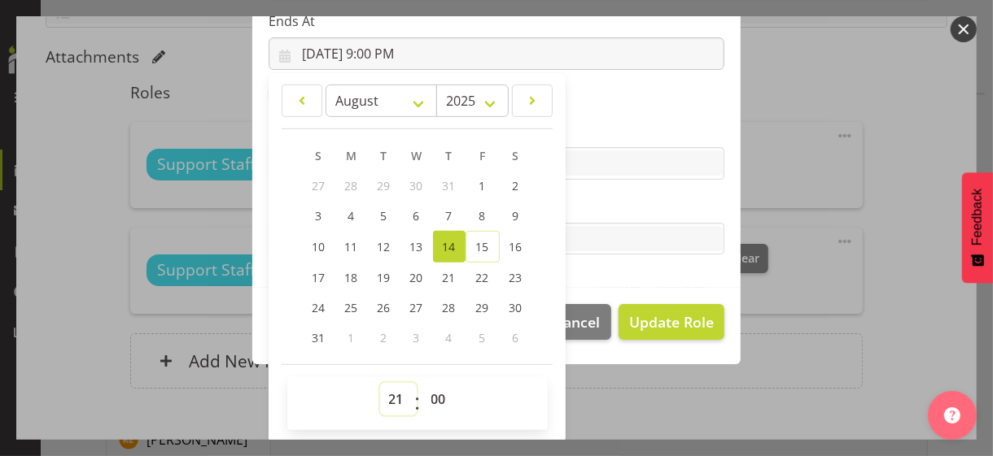
click at [386, 395] on select "00 01 02 03 04 05 06 07 08 09 10 11 12 13 14 15 16 17 18 19 20 21 22 23" at bounding box center [398, 399] width 37 height 33
select select "22"
click at [380, 383] on select "00 01 02 03 04 05 06 07 08 09 10 11 12 13 14 15 16 17 18 19 20 21 22 23" at bounding box center [398, 399] width 37 height 33
type input "8/14/2025, 10:00 PM"
drag, startPoint x: 628, startPoint y: 201, endPoint x: 633, endPoint y: 245, distance: 44.2
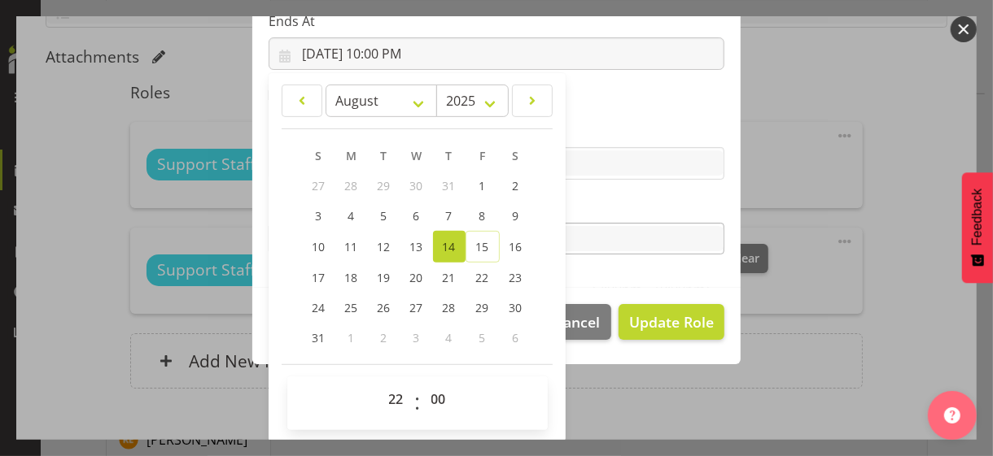
click at [627, 201] on label "Tasks" at bounding box center [497, 207] width 456 height 20
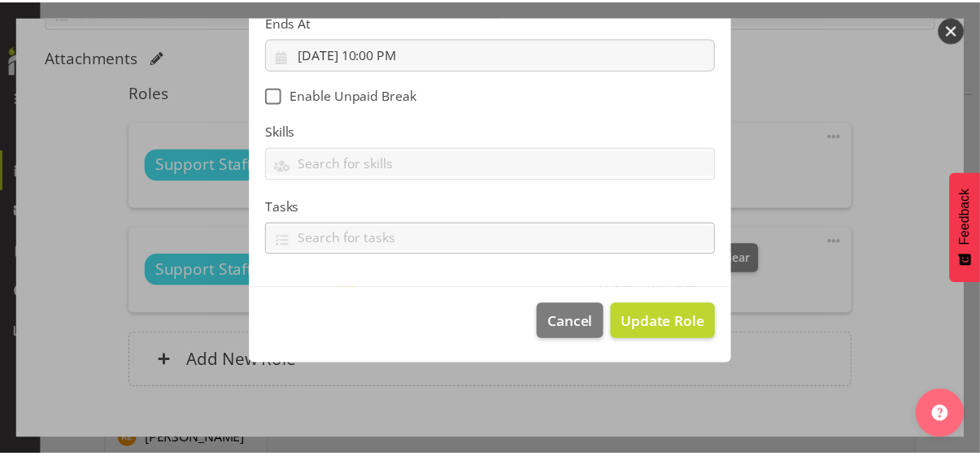
scroll to position [282, 0]
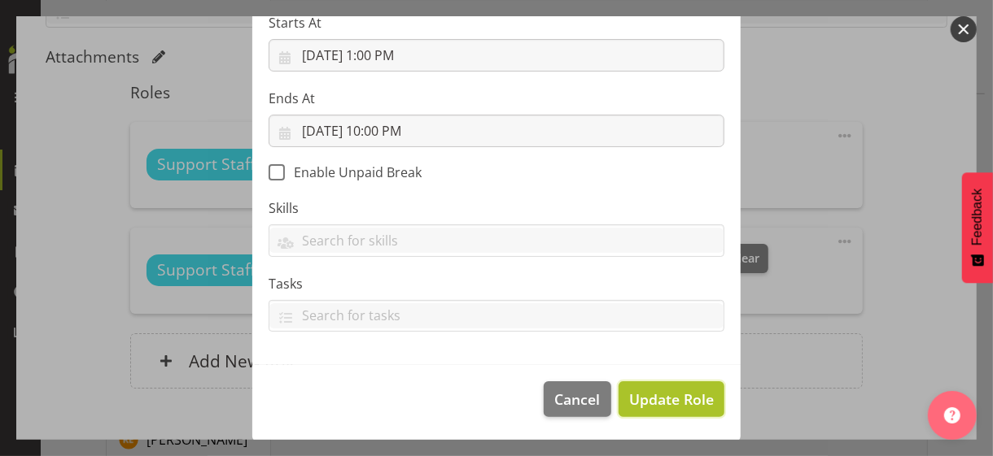
drag, startPoint x: 646, startPoint y: 393, endPoint x: 656, endPoint y: 387, distance: 11.3
click at [647, 393] on span "Update Role" at bounding box center [671, 399] width 85 height 21
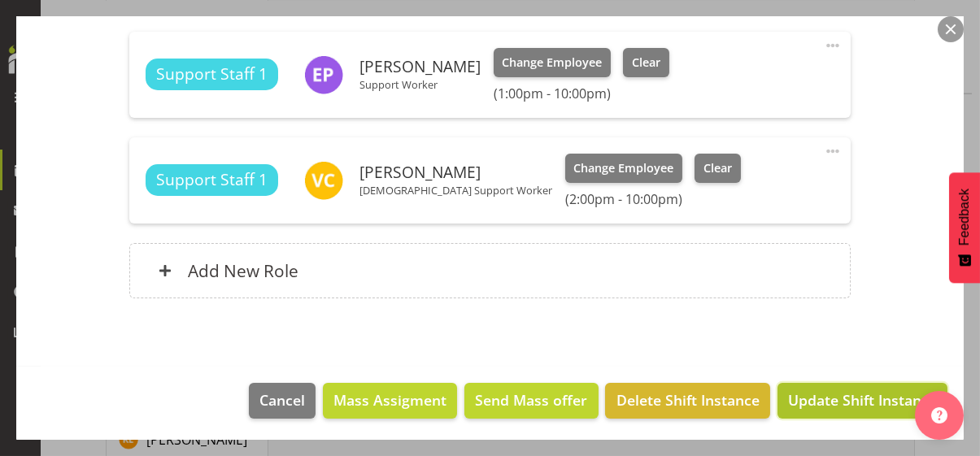
click at [855, 396] on span "Update Shift Instance" at bounding box center [862, 400] width 149 height 21
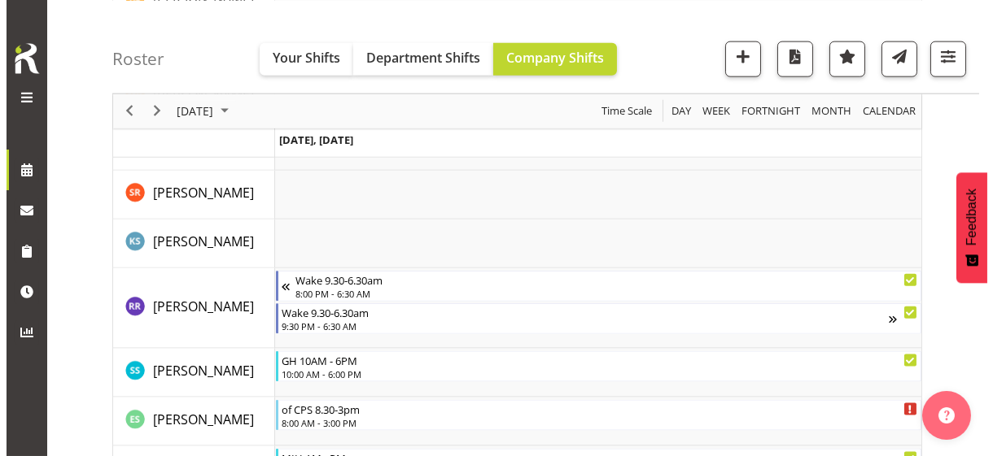
scroll to position [4507, 0]
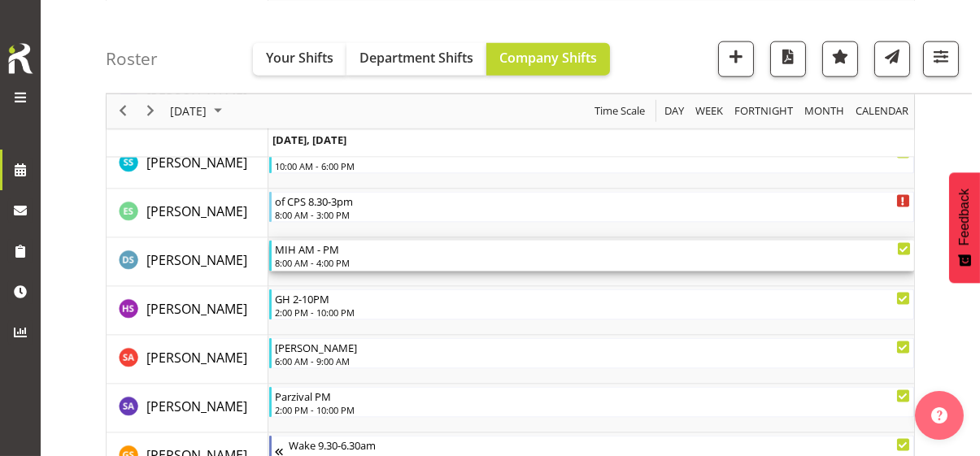
click at [343, 260] on div "8:00 AM - 4:00 PM" at bounding box center [593, 262] width 636 height 13
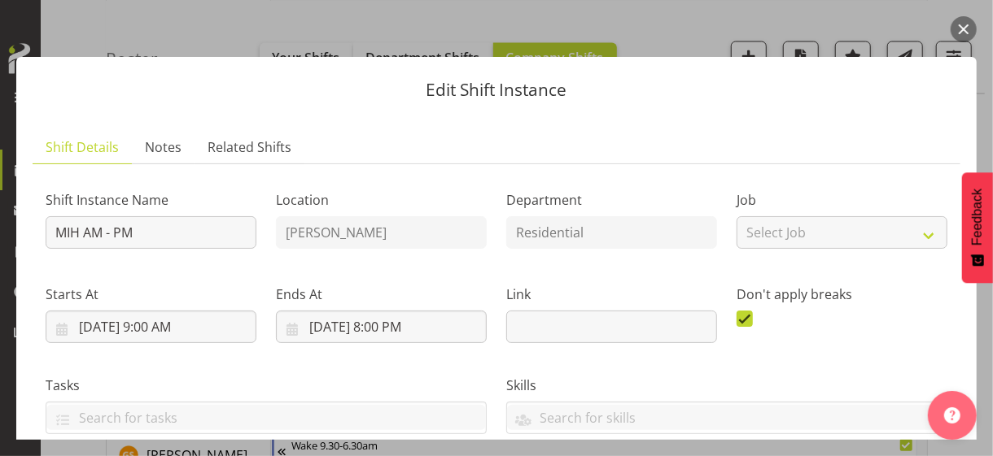
scroll to position [325, 0]
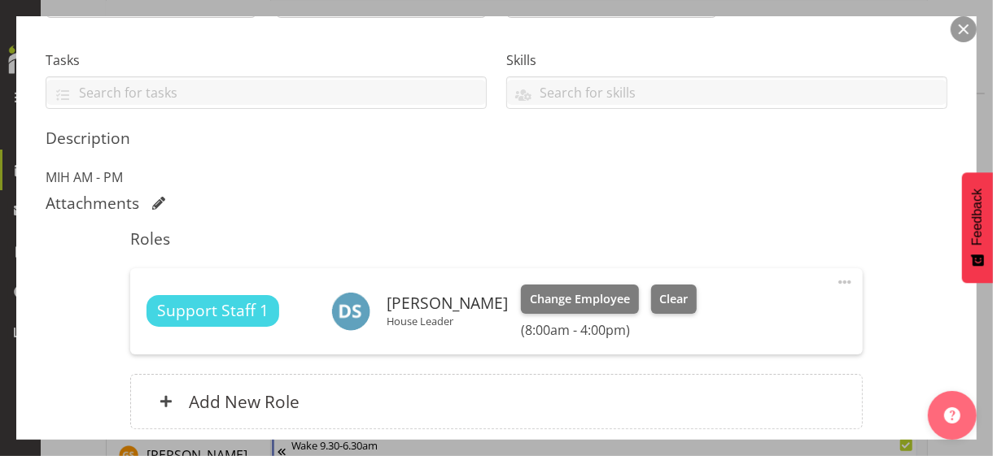
click at [835, 277] on span at bounding box center [845, 283] width 20 height 20
click at [737, 311] on link "Edit" at bounding box center [776, 318] width 156 height 29
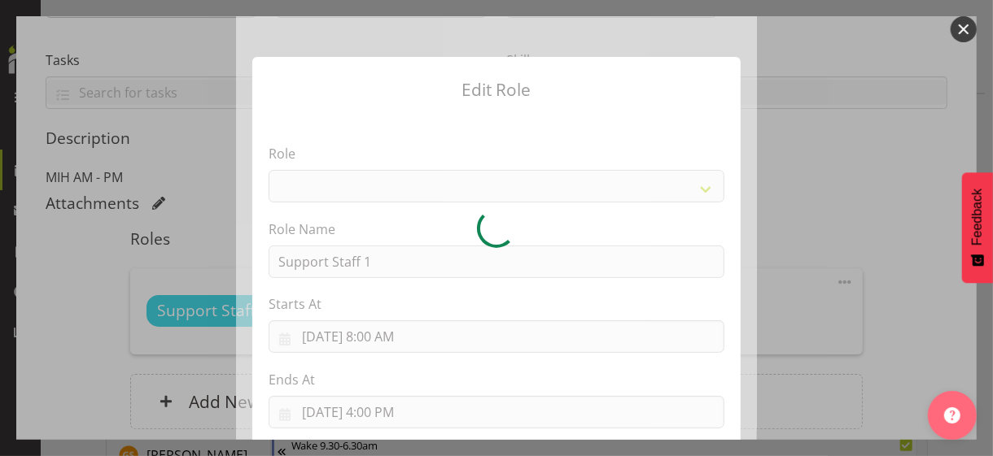
select select "1091"
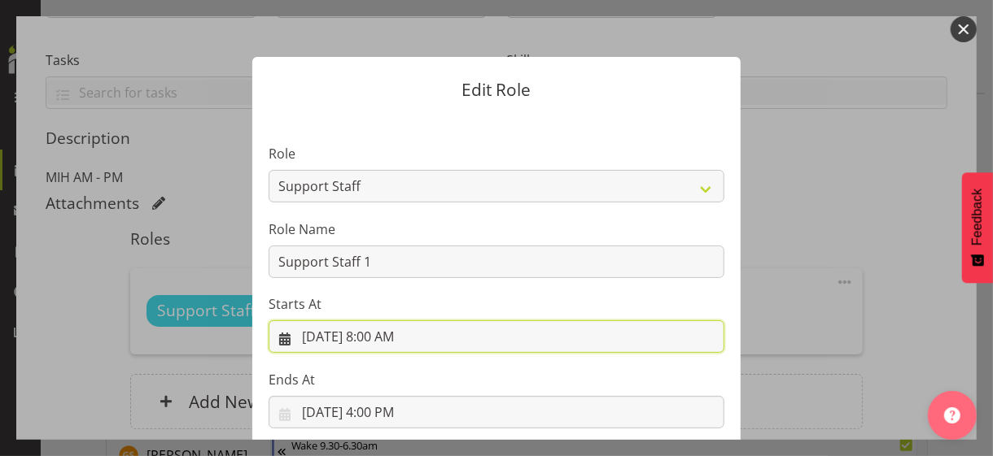
click at [385, 339] on input "8/14/2025, 8:00 AM" at bounding box center [497, 337] width 456 height 33
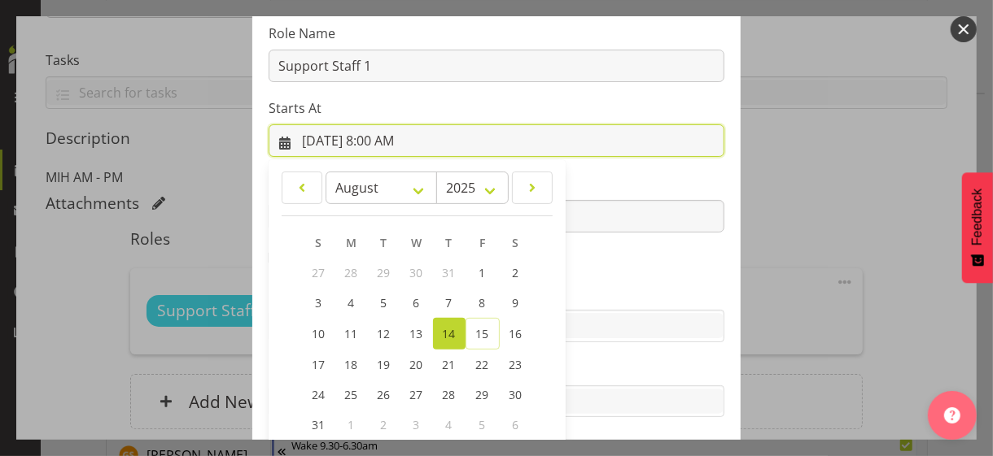
scroll to position [282, 0]
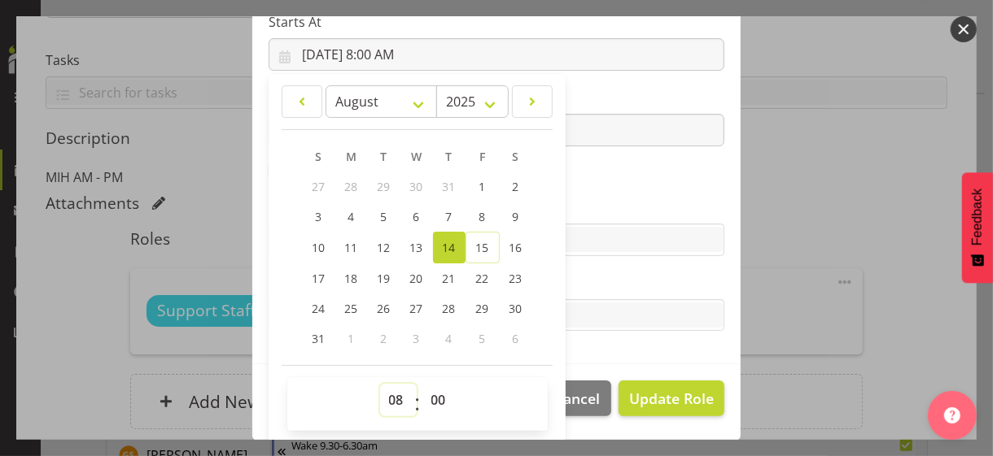
click at [386, 393] on select "00 01 02 03 04 05 06 07 08 09 10 11 12 13 14 15 16 17 18 19 20 21 22 23" at bounding box center [398, 400] width 37 height 33
select select "9"
click at [380, 384] on select "00 01 02 03 04 05 06 07 08 09 10 11 12 13 14 15 16 17 18 19 20 21 22 23" at bounding box center [398, 400] width 37 height 33
type input "8/14/2025, 9:00 AM"
drag, startPoint x: 430, startPoint y: 398, endPoint x: 431, endPoint y: 385, distance: 13.1
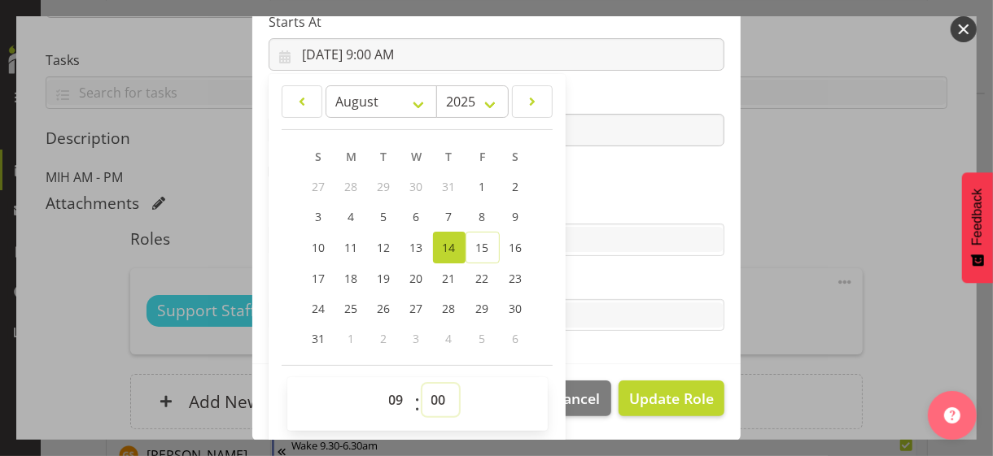
click at [430, 395] on select "00 01 02 03 04 05 06 07 08 09 10 11 12 13 14 15 16 17 18 19 20 21 22 23 24 25 2…" at bounding box center [440, 400] width 37 height 33
select select "30"
click at [422, 384] on select "00 01 02 03 04 05 06 07 08 09 10 11 12 13 14 15 16 17 18 19 20 21 22 23 24 25 2…" at bounding box center [440, 400] width 37 height 33
type input "8/14/2025, 9:30 AM"
click at [596, 204] on label "Skills" at bounding box center [497, 208] width 456 height 20
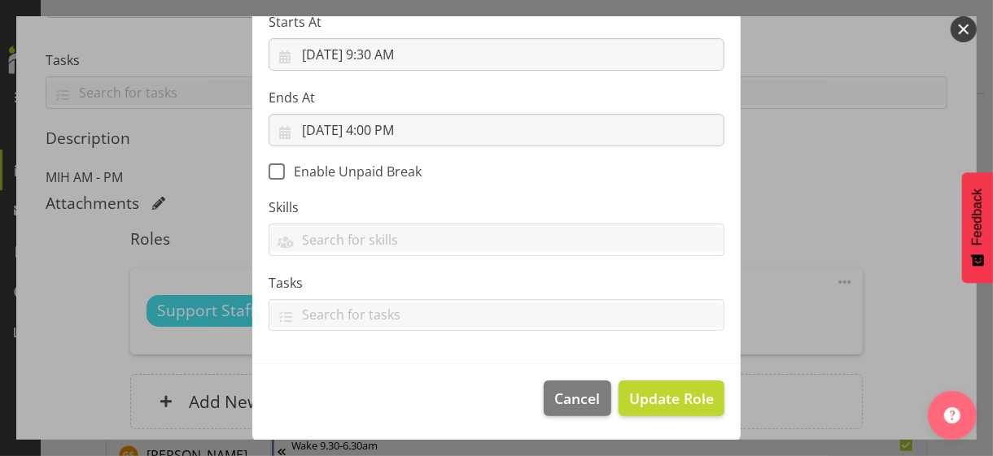
scroll to position [282, 0]
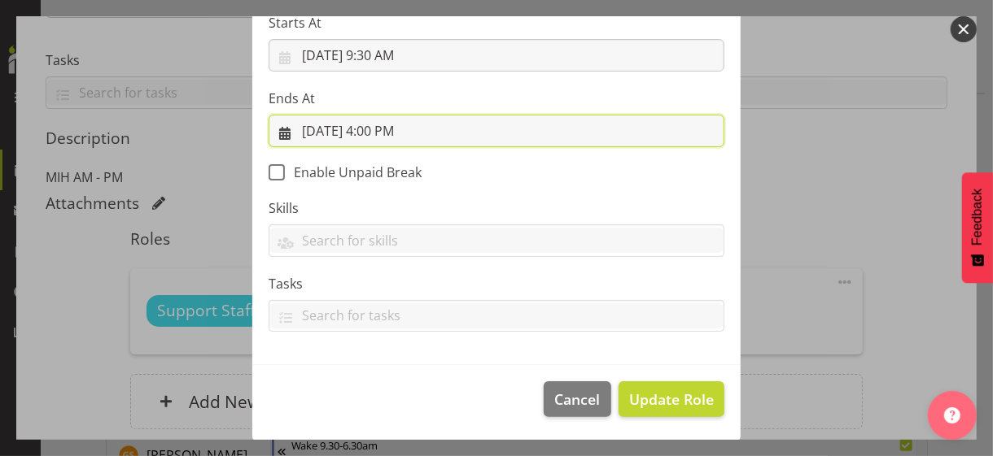
click at [395, 130] on input "8/14/2025, 4:00 PM" at bounding box center [497, 131] width 456 height 33
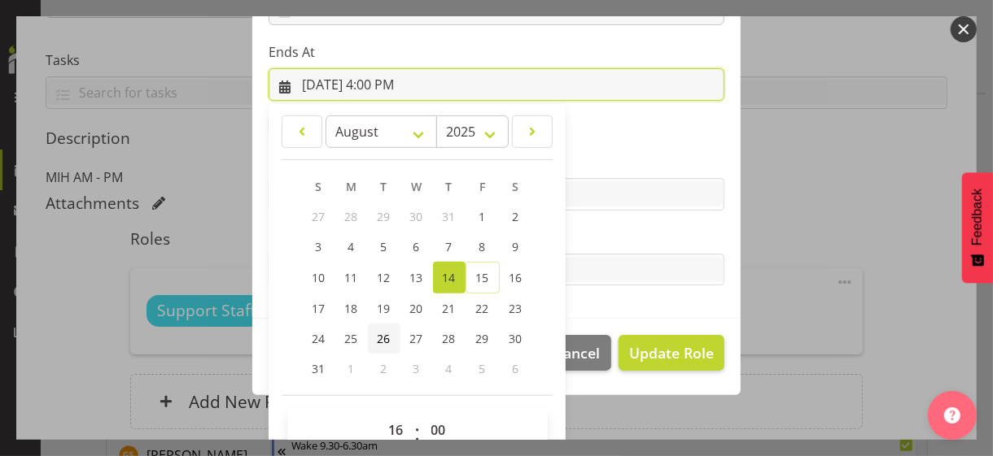
scroll to position [359, 0]
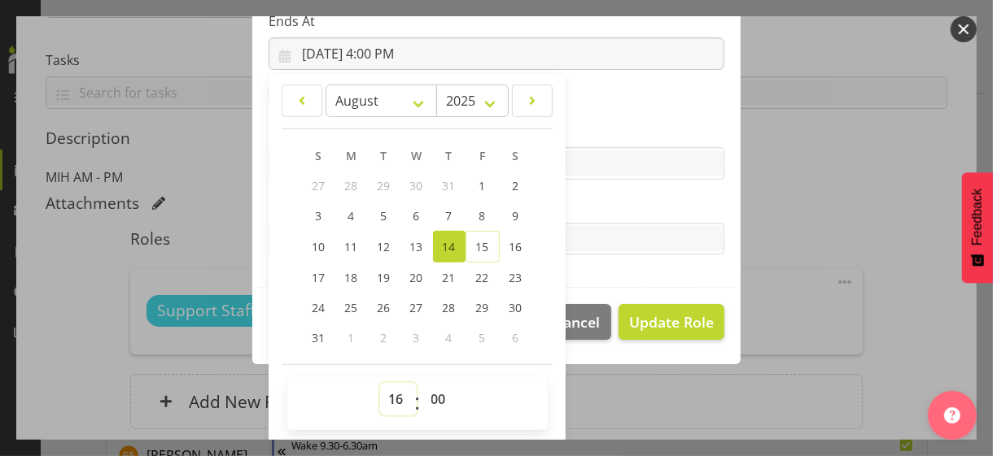
drag, startPoint x: 391, startPoint y: 395, endPoint x: 391, endPoint y: 386, distance: 9.0
click at [391, 395] on select "00 01 02 03 04 05 06 07 08 09 10 11 12 13 14 15 16 17 18 19 20 21 22 23" at bounding box center [398, 399] width 37 height 33
select select "19"
click at [380, 383] on select "00 01 02 03 04 05 06 07 08 09 10 11 12 13 14 15 16 17 18 19 20 21 22 23" at bounding box center [398, 399] width 37 height 33
type input "8/14/2025, 7:00 PM"
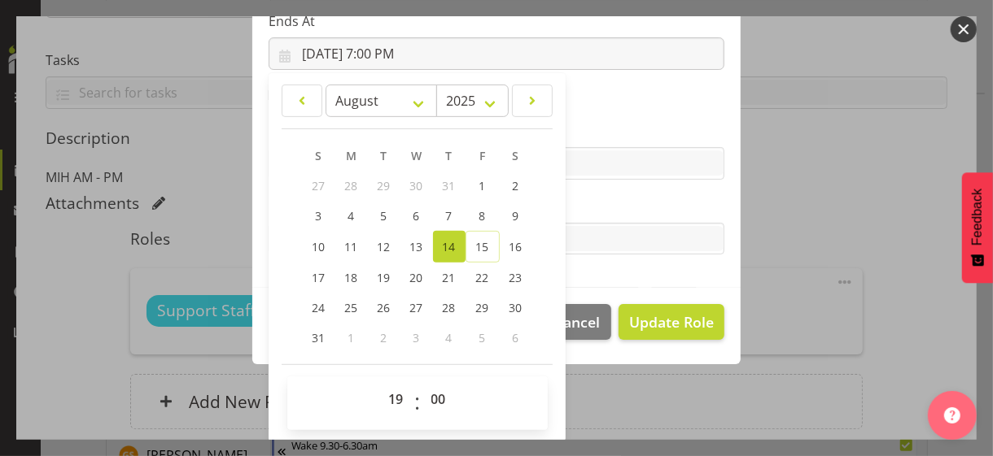
click at [596, 200] on label "Tasks" at bounding box center [497, 207] width 456 height 20
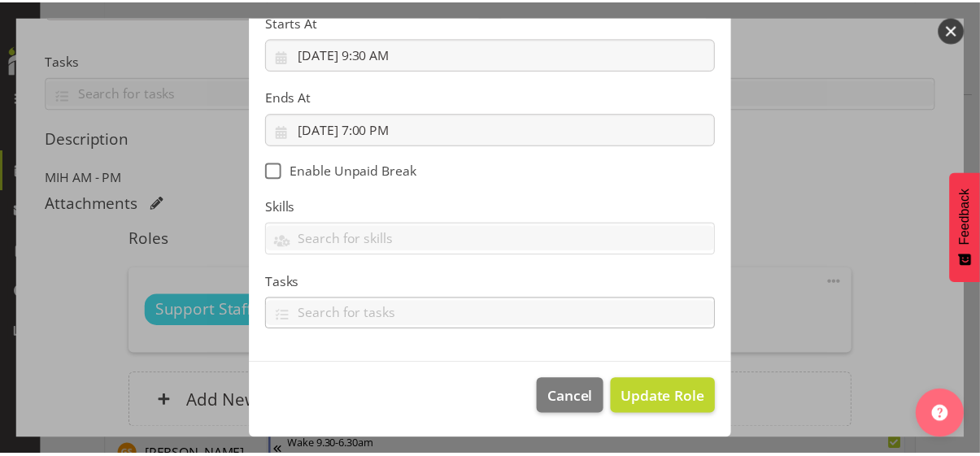
scroll to position [282, 0]
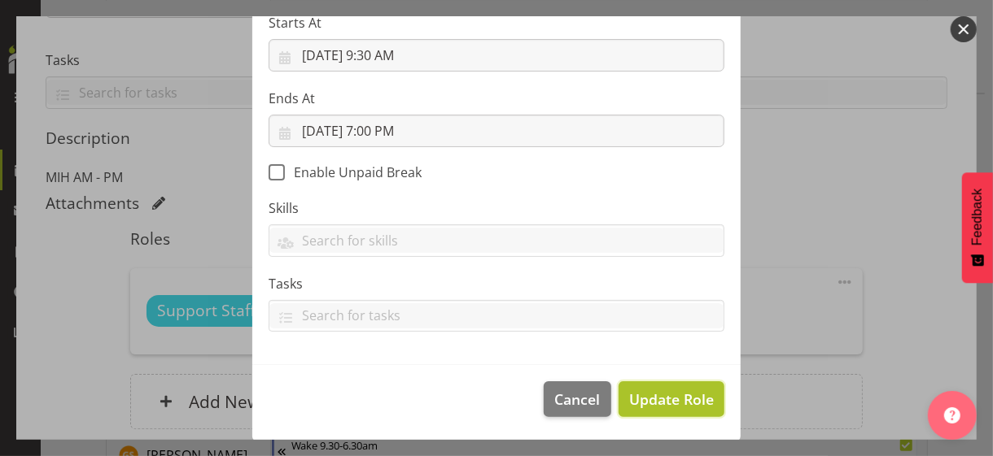
click at [646, 394] on span "Update Role" at bounding box center [671, 399] width 85 height 21
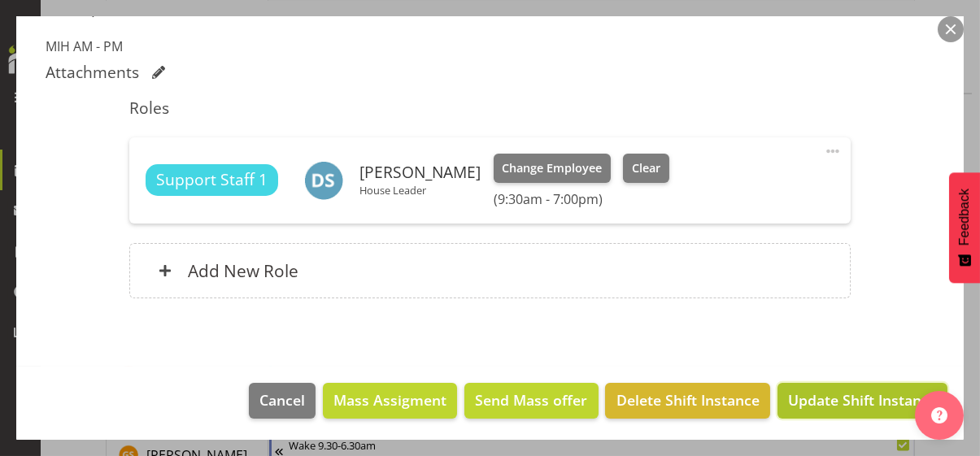
click at [817, 401] on span "Update Shift Instance" at bounding box center [862, 400] width 149 height 21
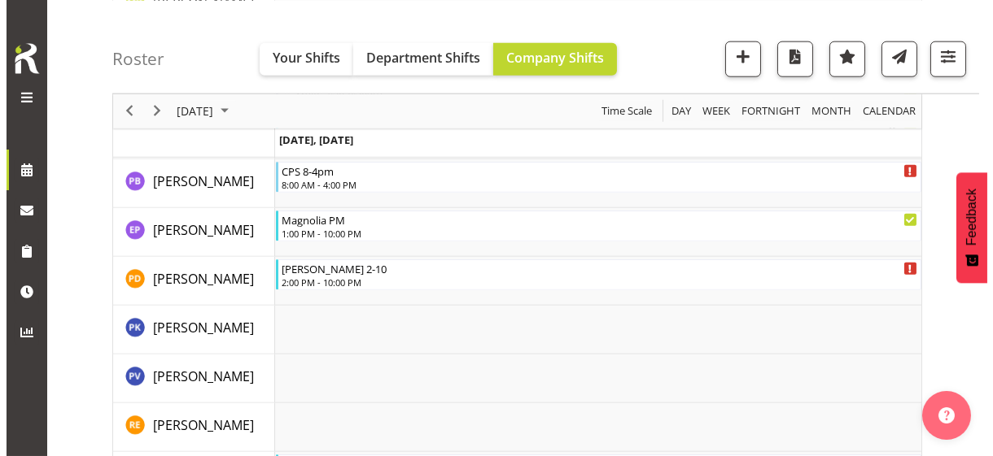
scroll to position [3845, 0]
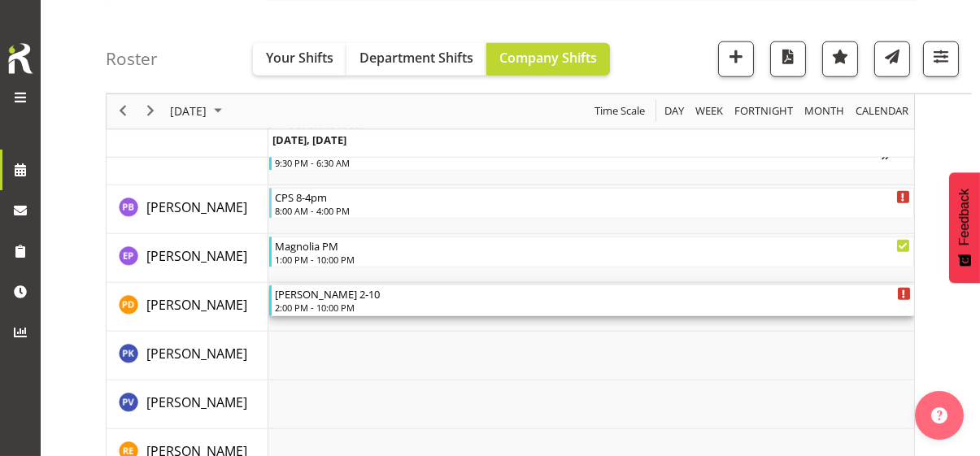
click at [347, 306] on div "2:00 PM - 10:00 PM" at bounding box center [593, 307] width 636 height 13
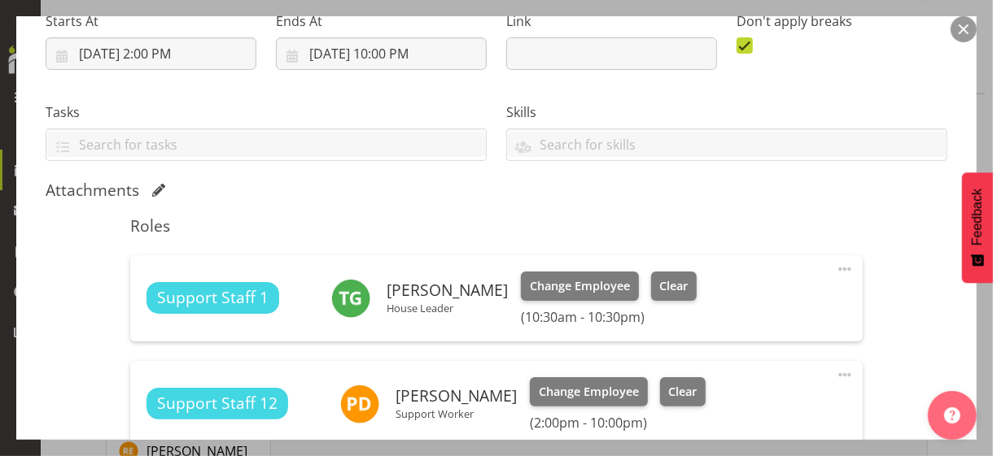
scroll to position [407, 0]
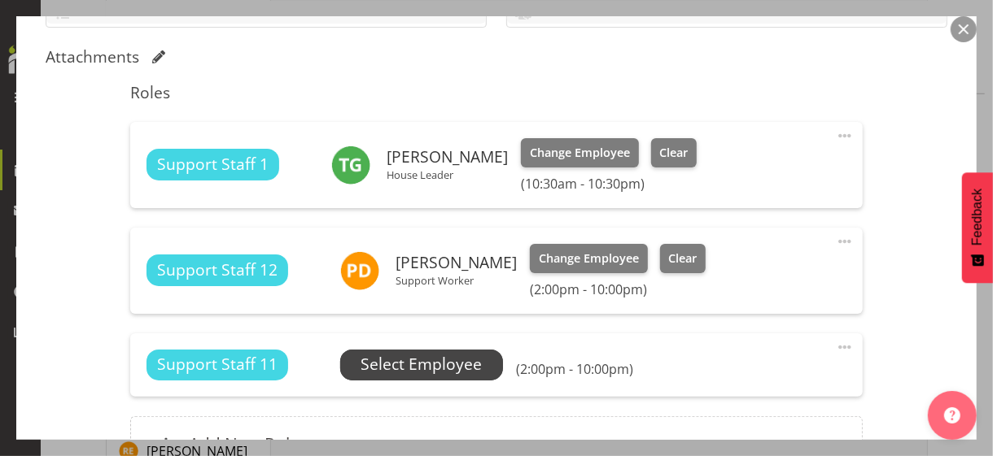
click at [409, 369] on span "Select Employee" at bounding box center [420, 365] width 121 height 24
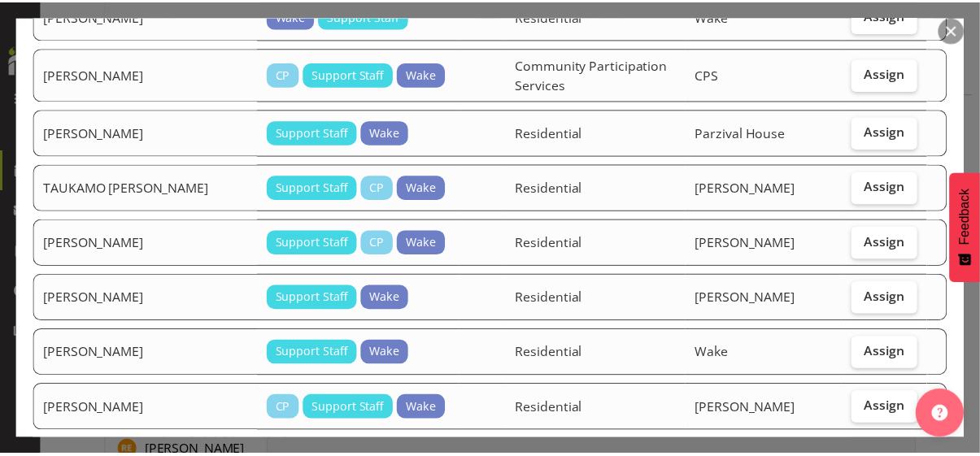
scroll to position [1666, 0]
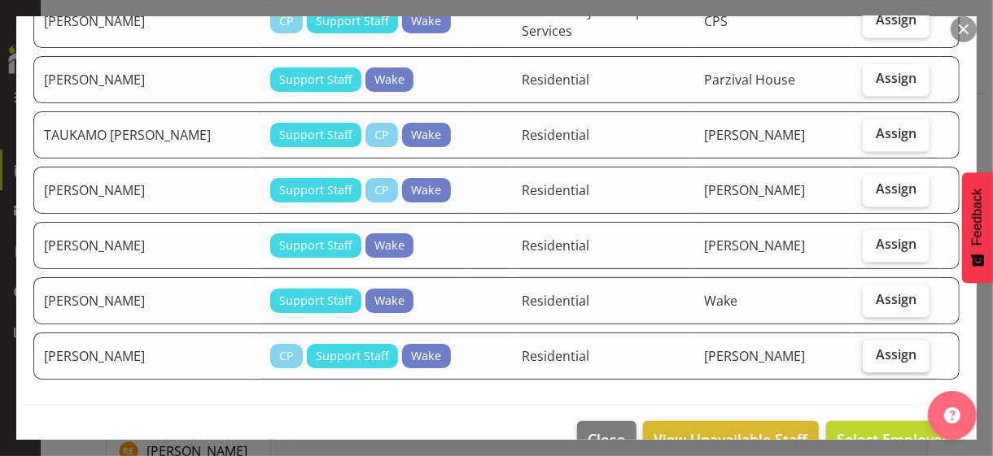
click at [876, 347] on span "Assign" at bounding box center [896, 355] width 41 height 16
click at [871, 350] on input "Assign" at bounding box center [868, 355] width 11 height 11
checkbox input "true"
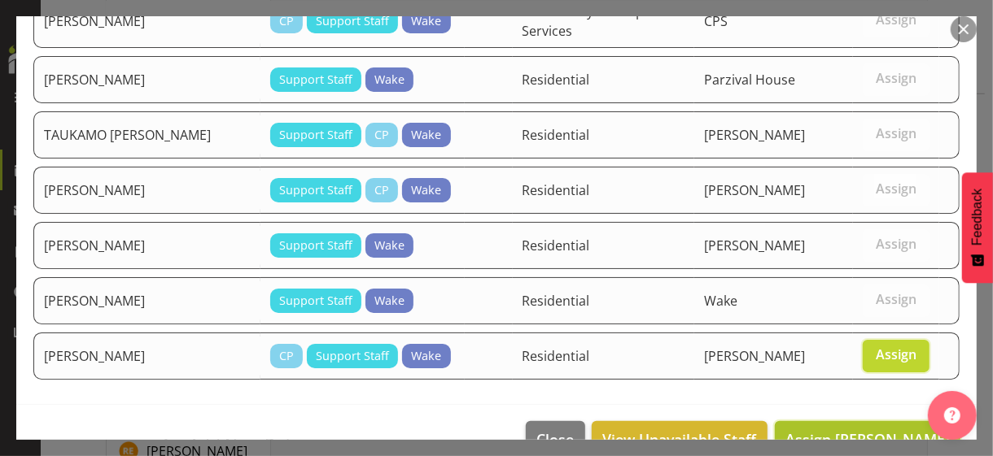
click at [853, 430] on span "Assign YEUNG Adeline" at bounding box center [867, 440] width 164 height 20
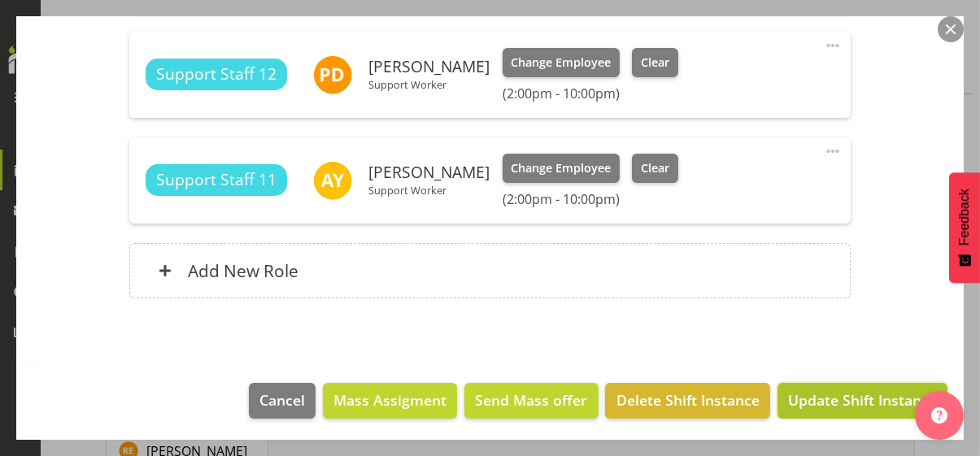
click at [852, 391] on span "Update Shift Instance" at bounding box center [862, 400] width 149 height 21
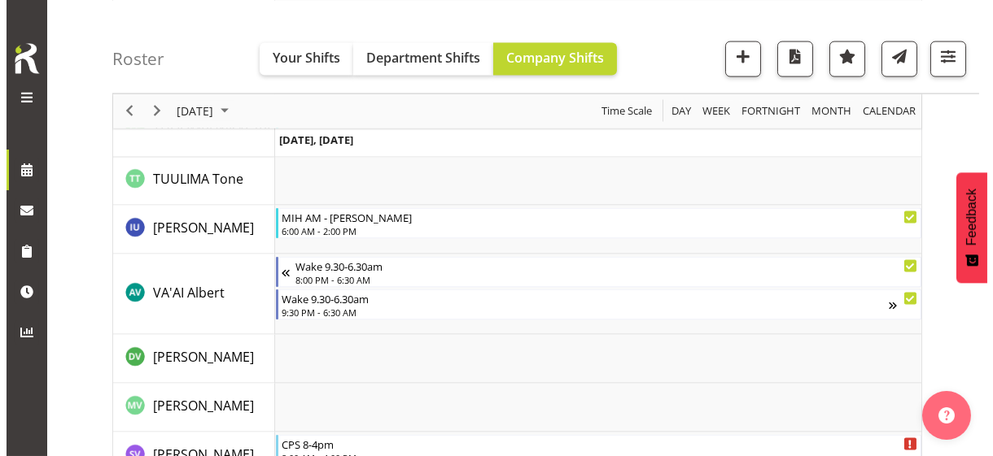
scroll to position [5033, 0]
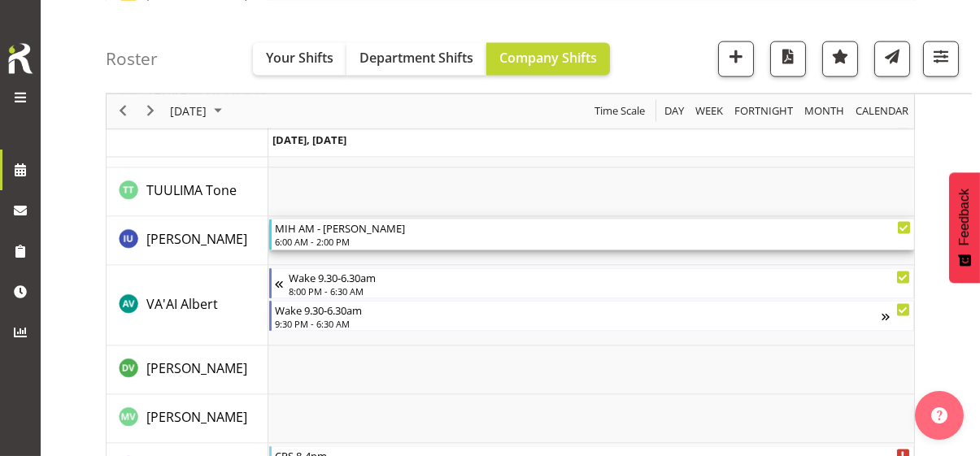
click at [357, 237] on div "6:00 AM - 2:00 PM" at bounding box center [593, 241] width 636 height 13
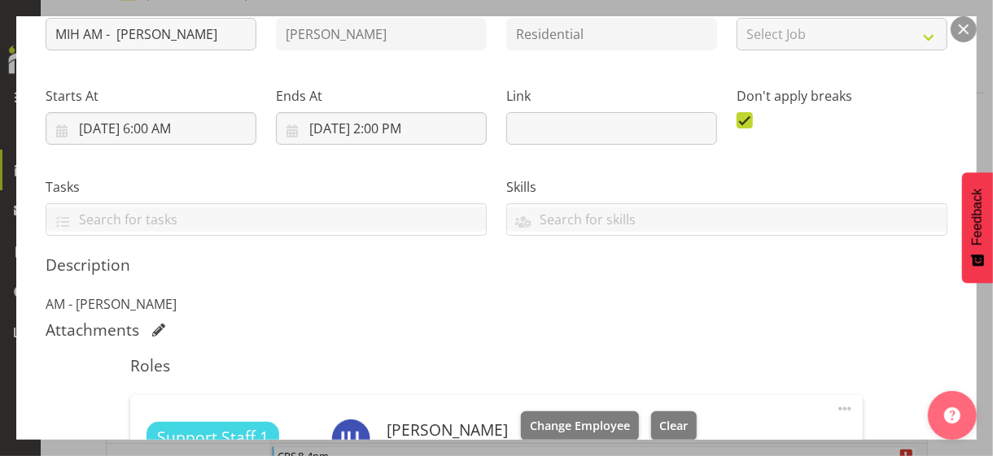
scroll to position [407, 0]
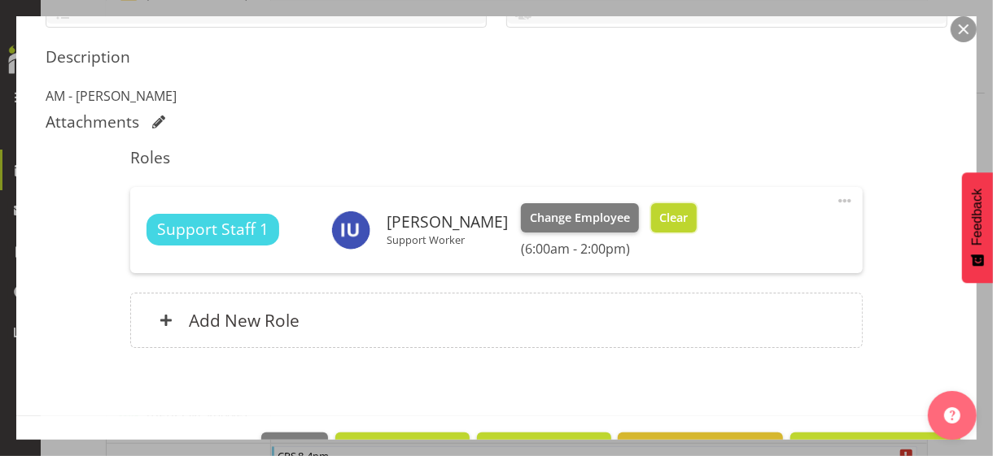
click at [659, 215] on span "Clear" at bounding box center [673, 218] width 28 height 18
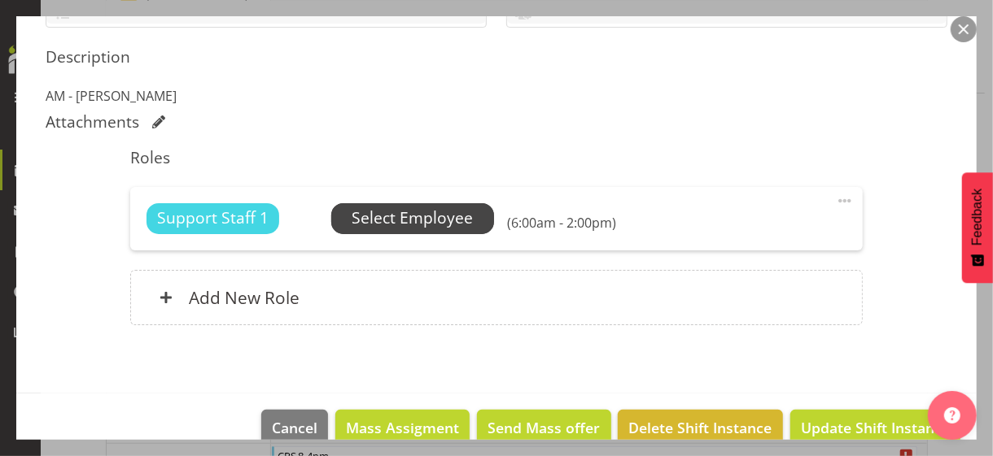
click at [454, 226] on span "Select Employee" at bounding box center [412, 219] width 121 height 24
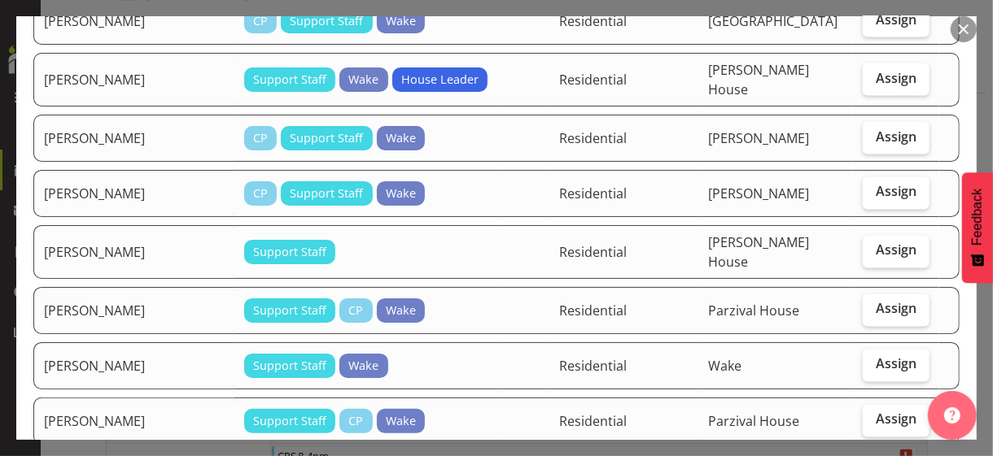
scroll to position [1465, 0]
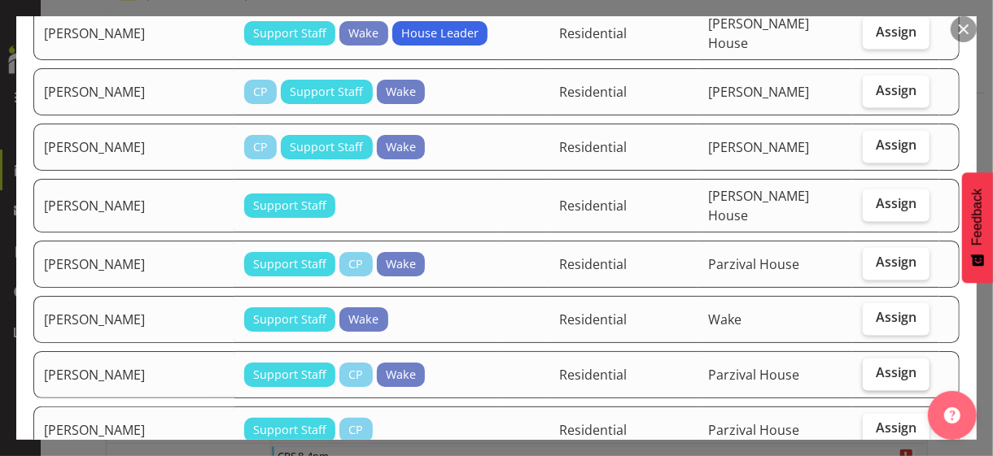
click at [880, 365] on span "Assign" at bounding box center [896, 373] width 41 height 16
click at [873, 369] on input "Assign" at bounding box center [868, 374] width 11 height 11
checkbox input "true"
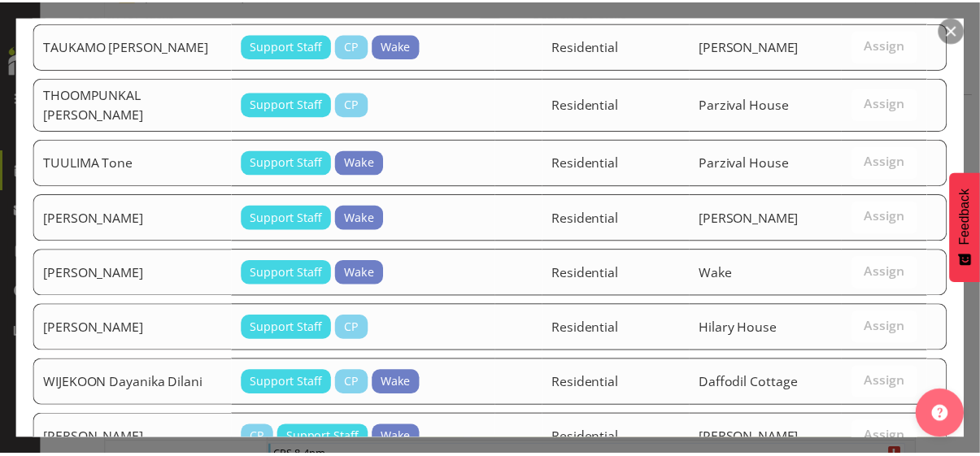
scroll to position [2133, 0]
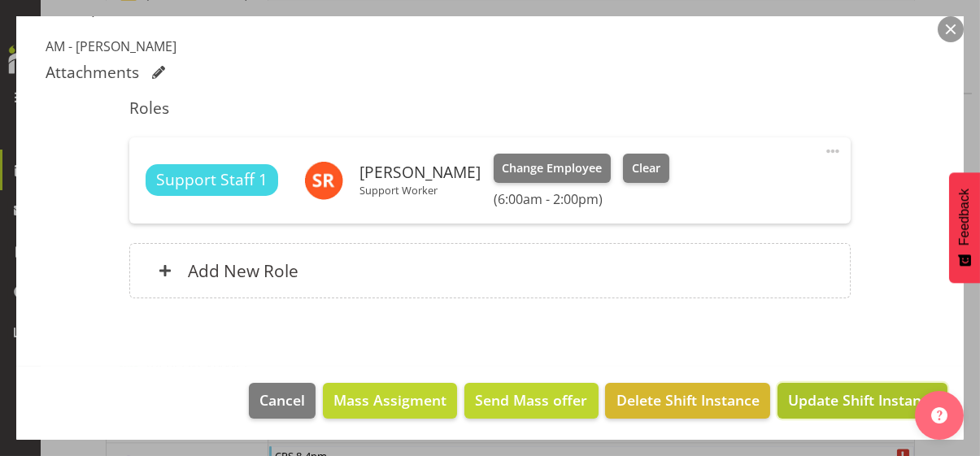
click at [836, 399] on span "Update Shift Instance" at bounding box center [862, 400] width 149 height 21
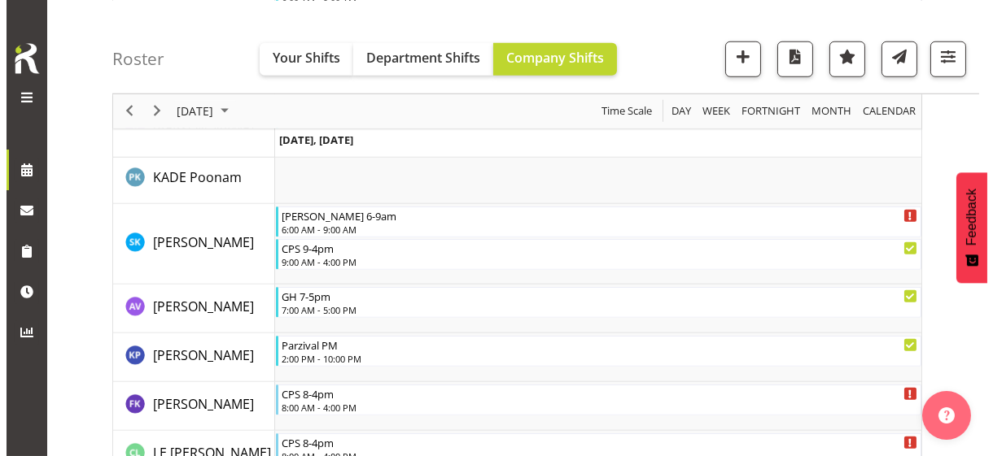
scroll to position [2917, 0]
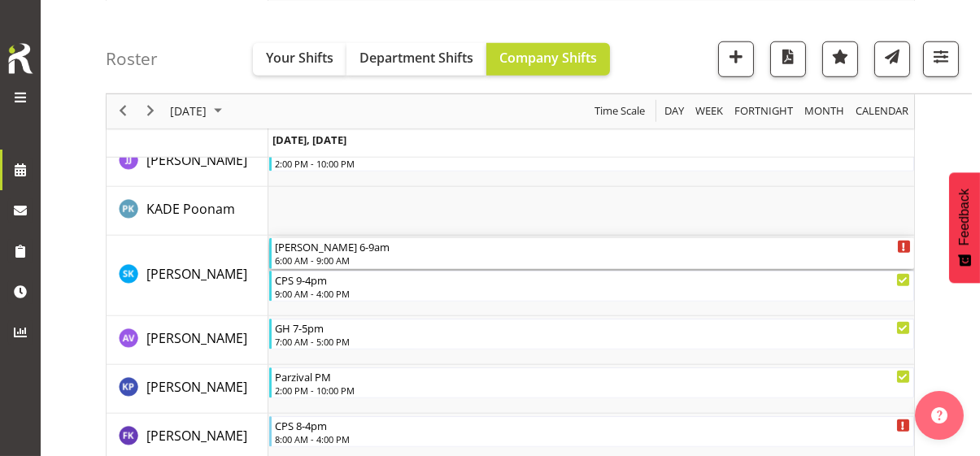
click at [336, 254] on div "6:00 AM - 9:00 AM" at bounding box center [593, 260] width 636 height 13
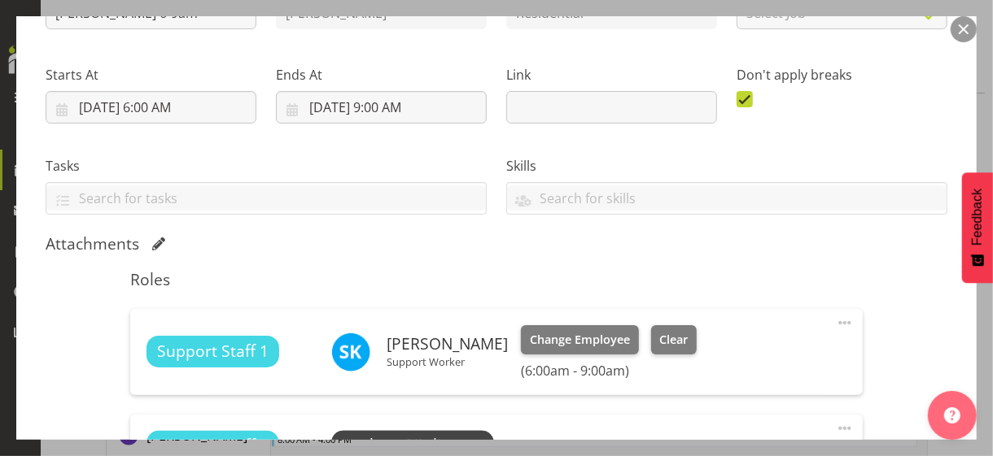
scroll to position [407, 0]
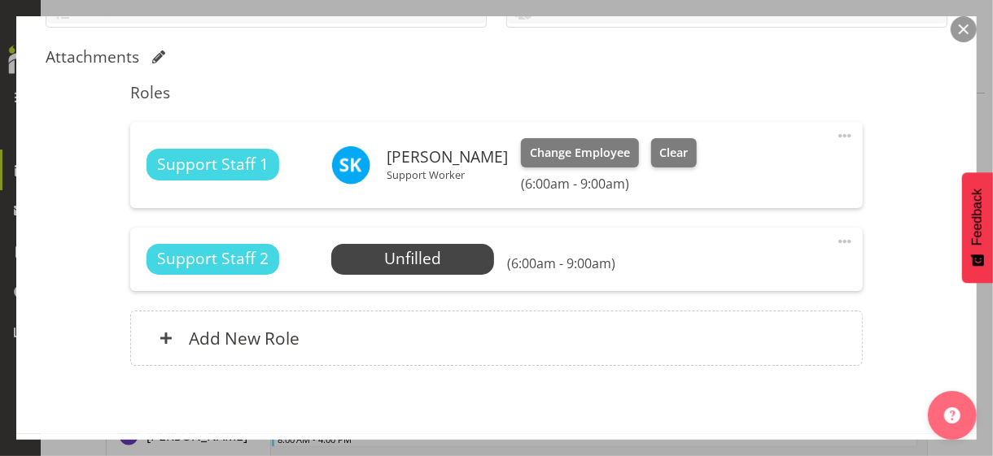
click at [836, 130] on span at bounding box center [845, 136] width 20 height 20
click at [732, 169] on link "Edit" at bounding box center [776, 171] width 156 height 29
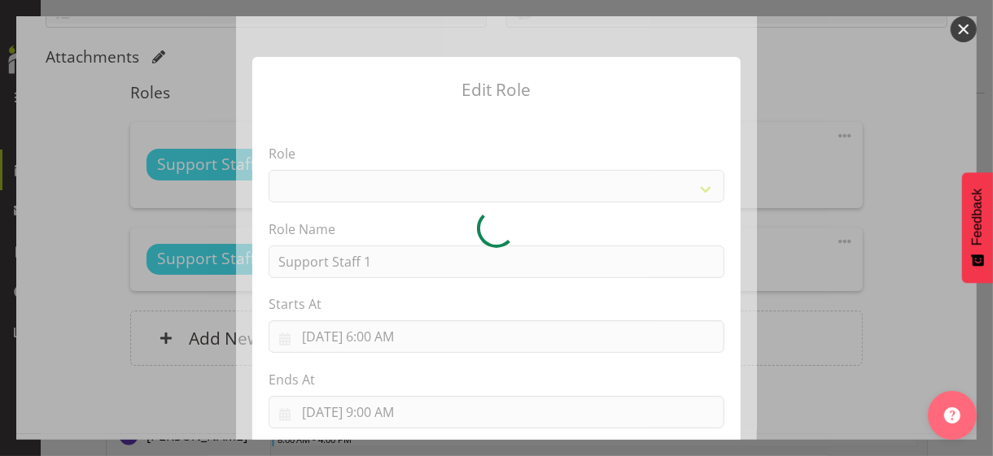
select select "1091"
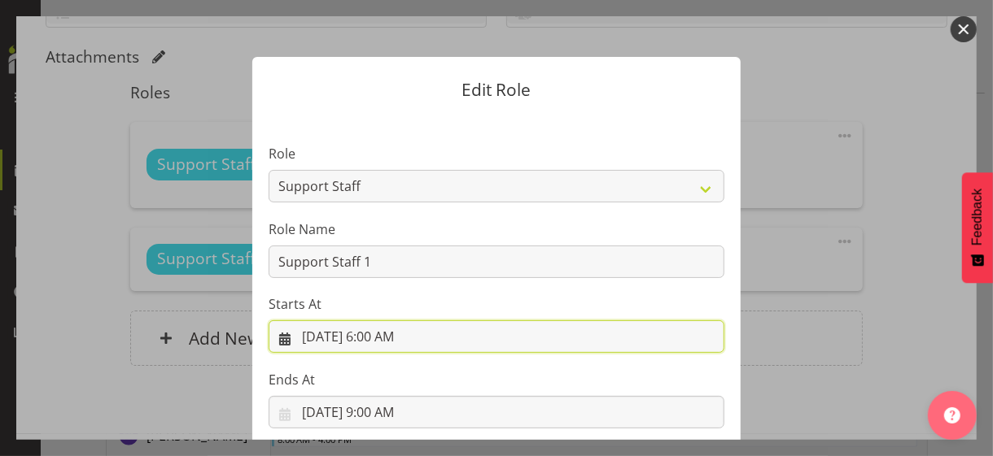
click at [387, 335] on input "8/14/2025, 6:00 AM" at bounding box center [497, 337] width 456 height 33
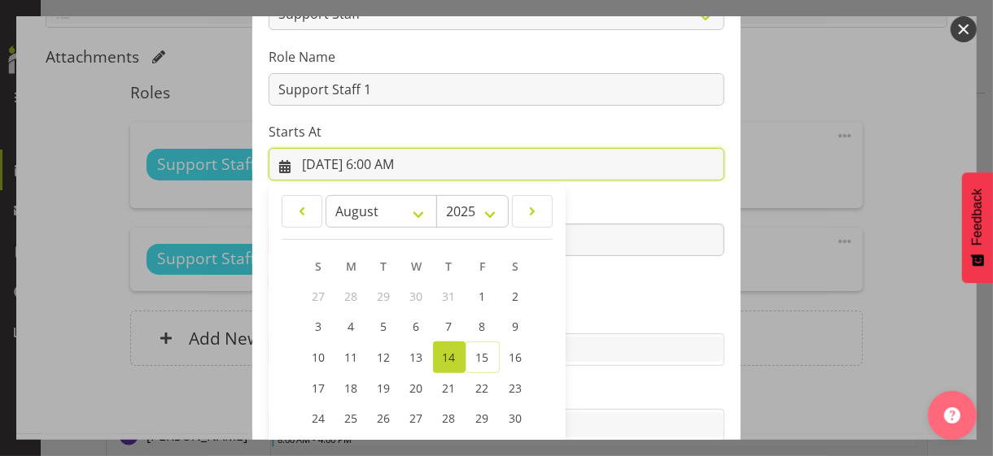
scroll to position [282, 0]
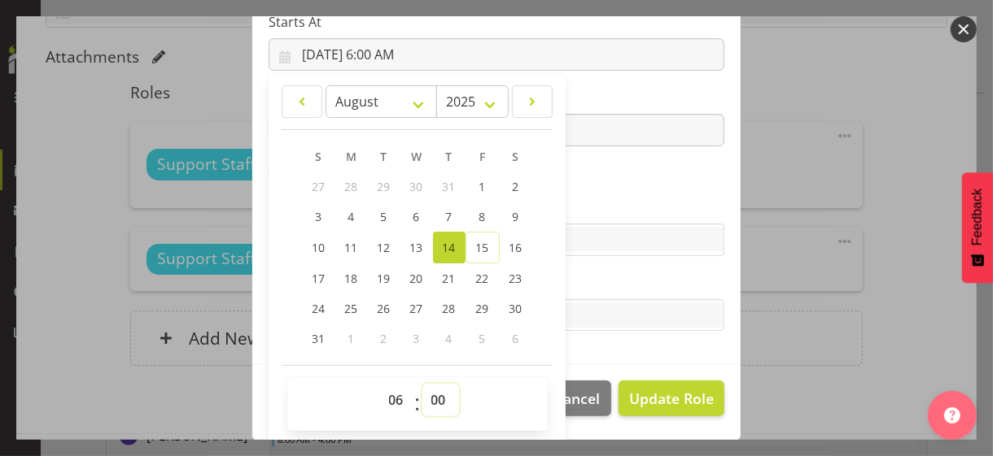
drag, startPoint x: 427, startPoint y: 400, endPoint x: 420, endPoint y: 387, distance: 15.7
click at [426, 400] on select "00 01 02 03 04 05 06 07 08 09 10 11 12 13 14 15 16 17 18 19 20 21 22 23 24 25 2…" at bounding box center [440, 400] width 37 height 33
select select "45"
click at [422, 384] on select "00 01 02 03 04 05 06 07 08 09 10 11 12 13 14 15 16 17 18 19 20 21 22 23 24 25 2…" at bounding box center [440, 400] width 37 height 33
type input "8/14/2025, 6:45 AM"
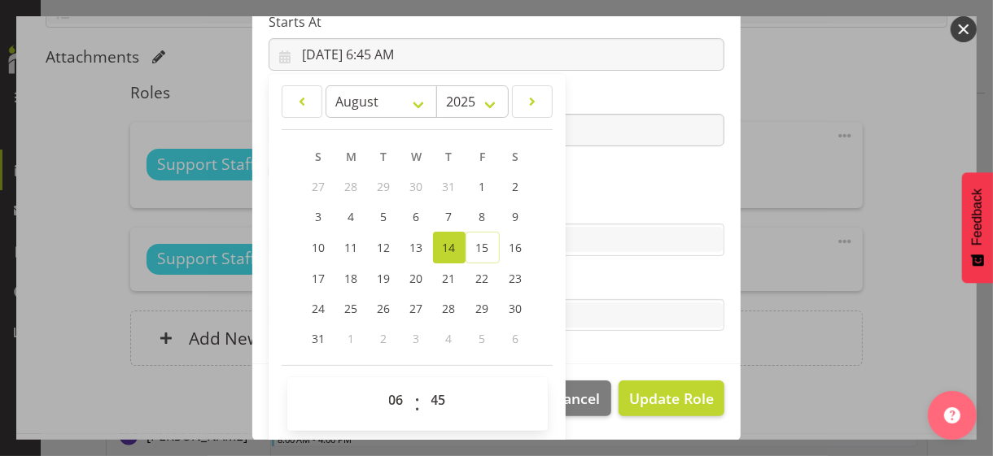
click at [600, 177] on section "Role CP House Leader Support Staff Wake Role Name Support Staff 1 Starts At 8/1…" at bounding box center [496, 98] width 488 height 532
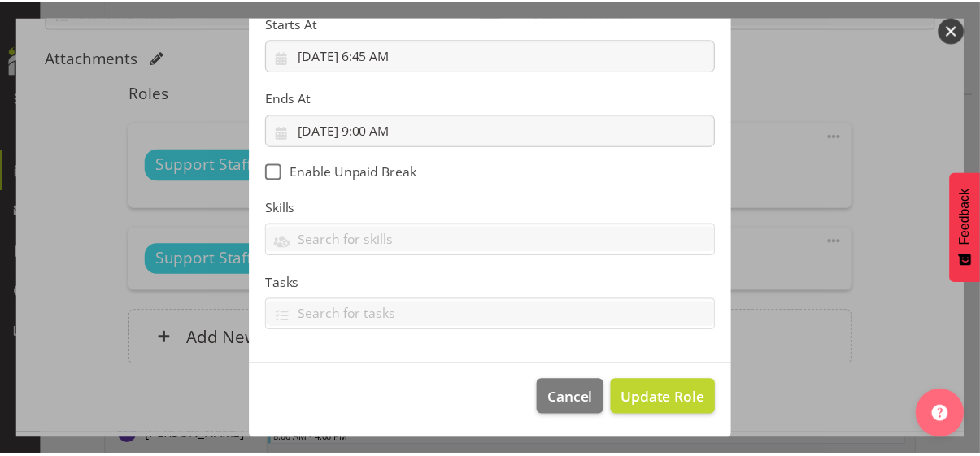
scroll to position [282, 0]
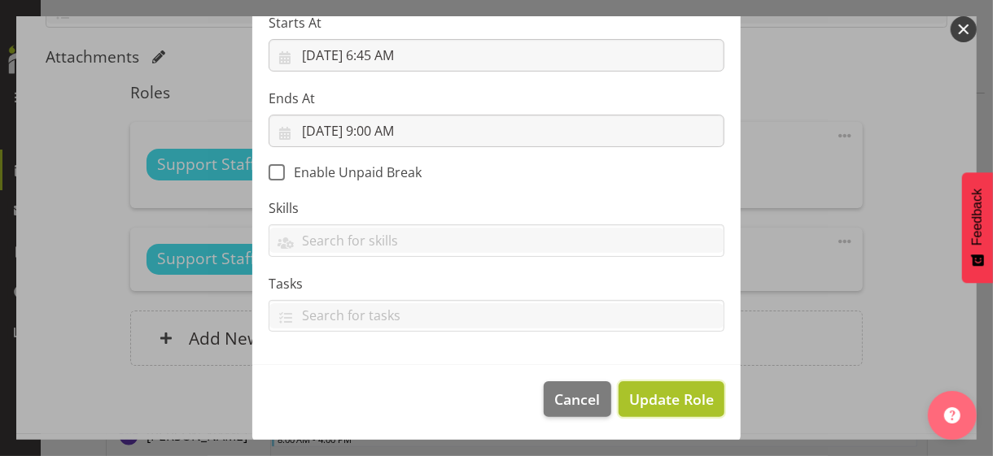
click at [654, 392] on span "Update Role" at bounding box center [671, 399] width 85 height 21
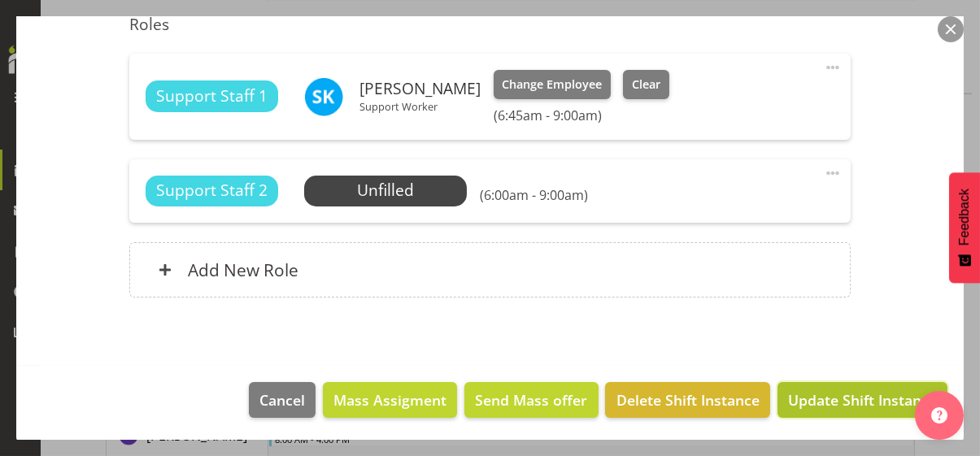
click at [850, 393] on span "Update Shift Instance" at bounding box center [862, 400] width 149 height 21
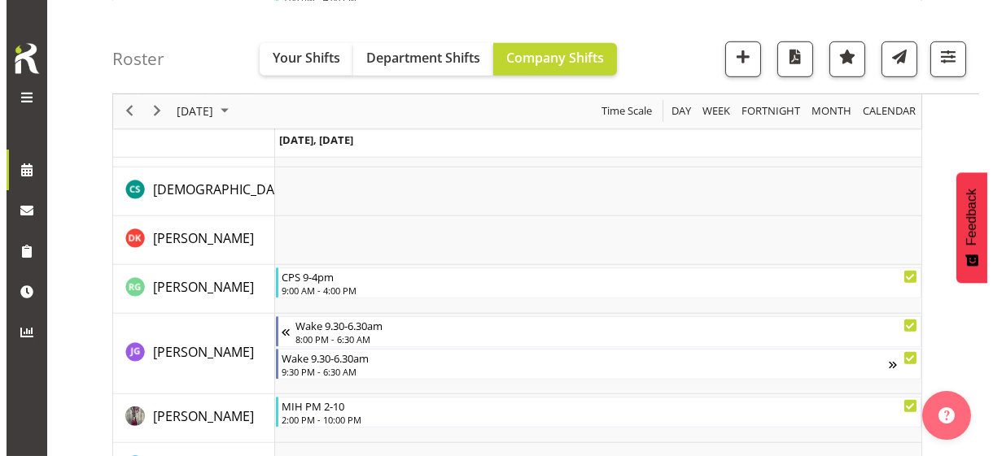
scroll to position [2266, 0]
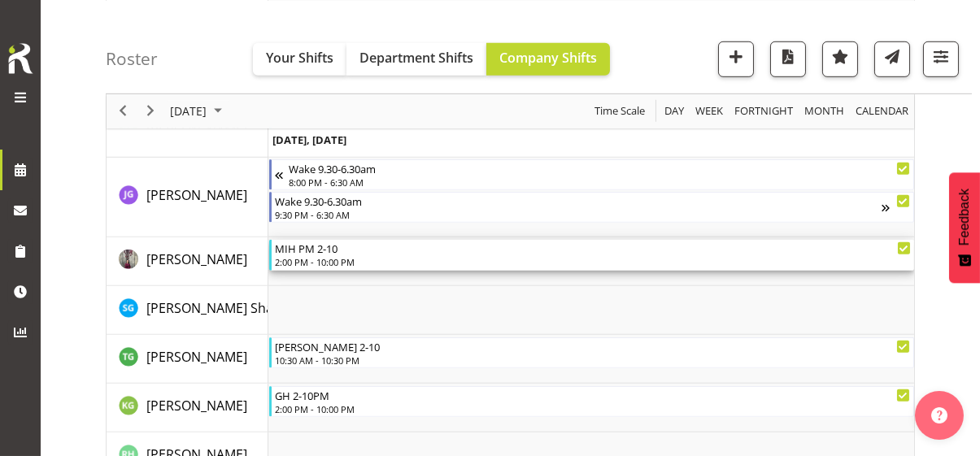
click at [342, 255] on div "2:00 PM - 10:00 PM" at bounding box center [593, 261] width 636 height 13
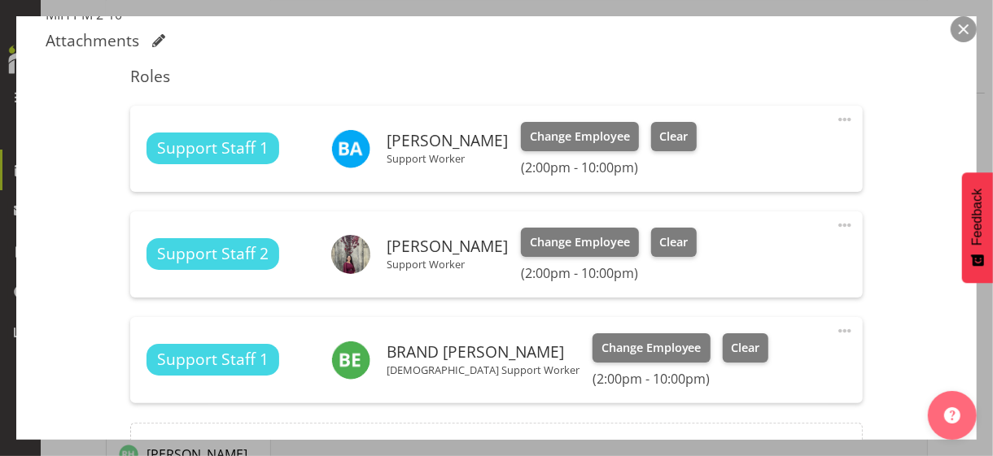
scroll to position [668, 0]
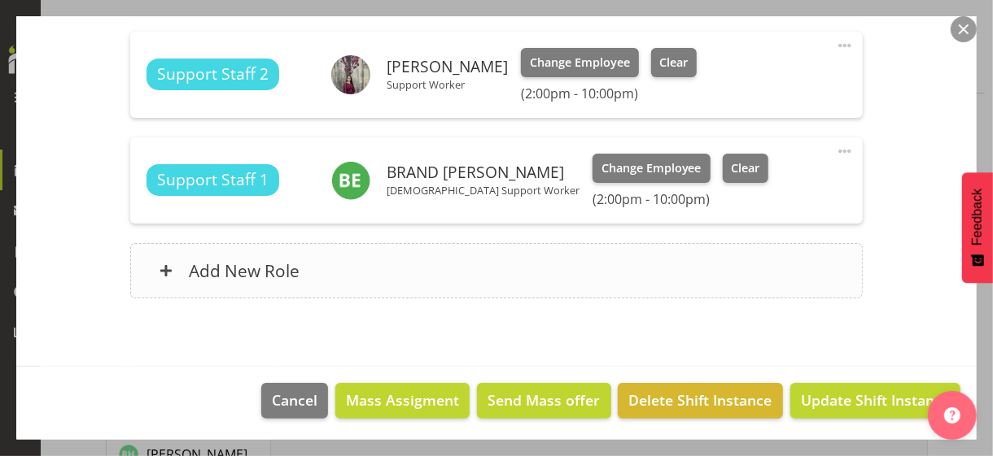
click at [427, 273] on div "Add New Role" at bounding box center [496, 270] width 732 height 55
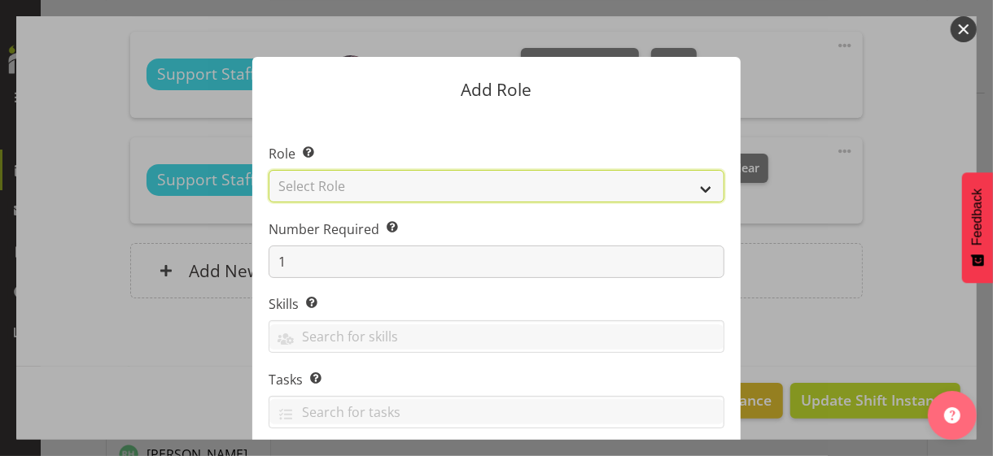
click at [374, 188] on select "Select Role CP House Leader Support Staff Wake" at bounding box center [497, 186] width 456 height 33
select select "1091"
click at [269, 170] on select "Select Role CP House Leader Support Staff Wake" at bounding box center [497, 186] width 456 height 33
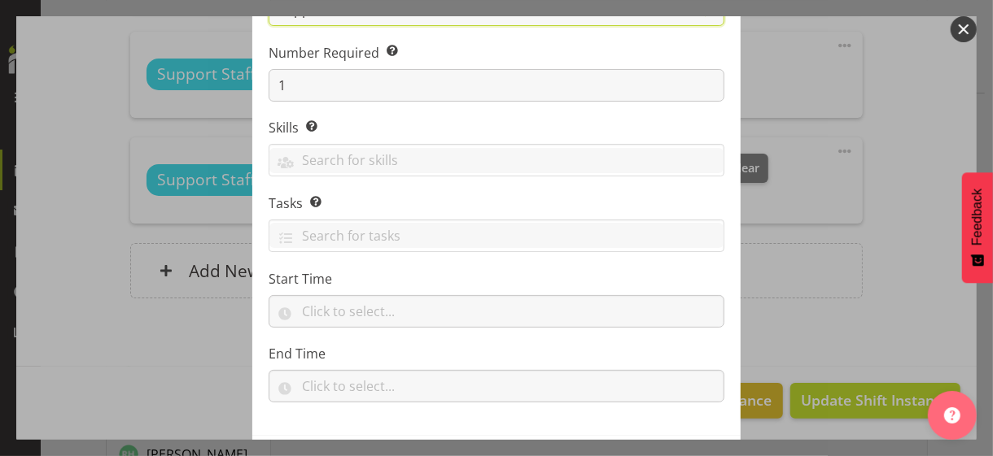
scroll to position [247, 0]
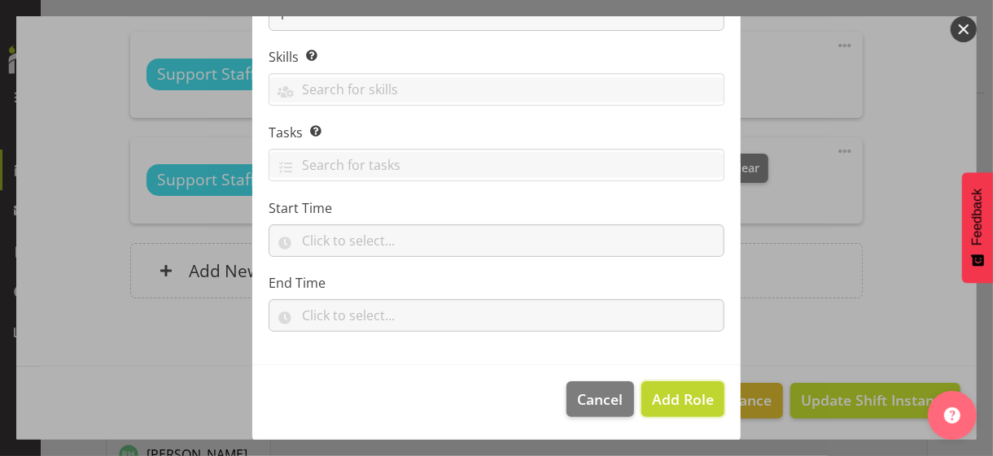
drag, startPoint x: 656, startPoint y: 399, endPoint x: 760, endPoint y: 306, distance: 139.5
click at [656, 399] on span "Add Role" at bounding box center [683, 400] width 62 height 20
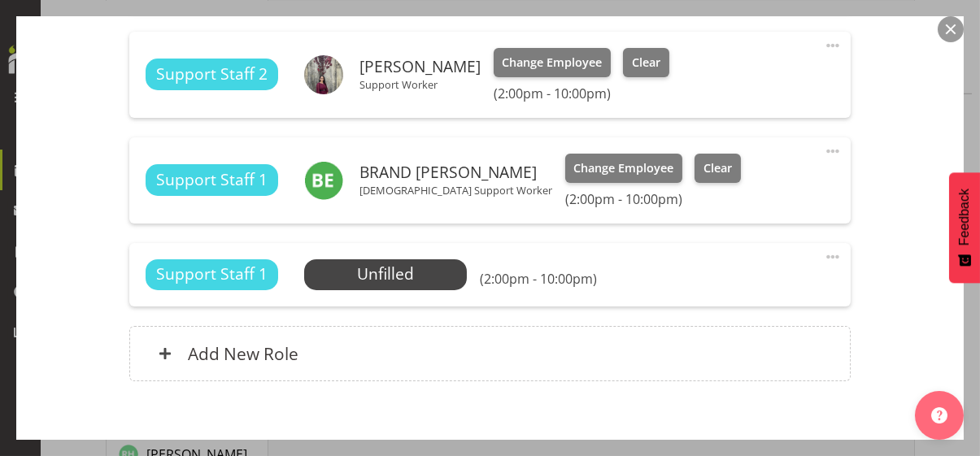
click at [823, 252] on span at bounding box center [833, 257] width 20 height 20
click at [728, 295] on link "Edit" at bounding box center [765, 292] width 156 height 29
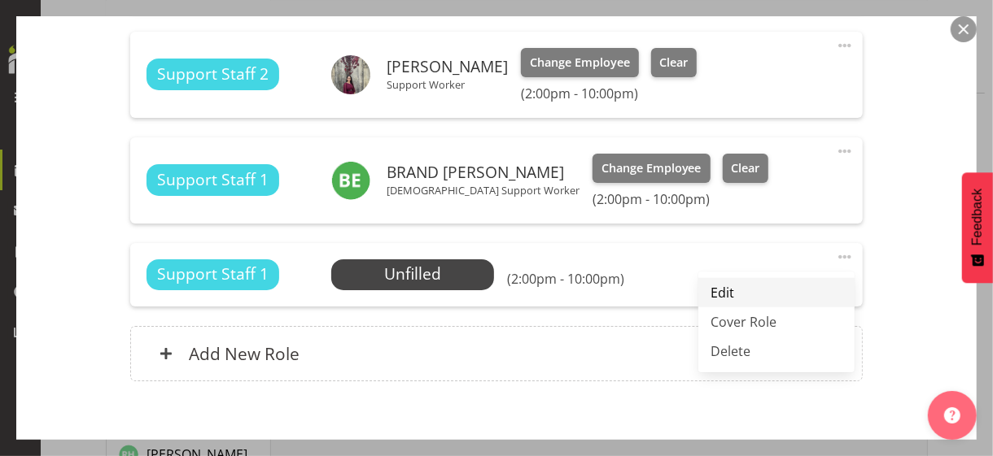
select select "7"
select select "2025"
select select "22"
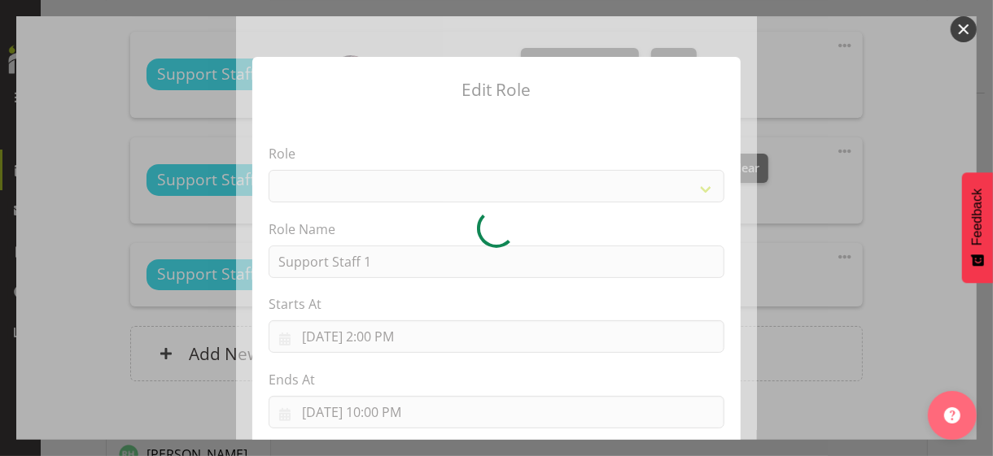
select select "1091"
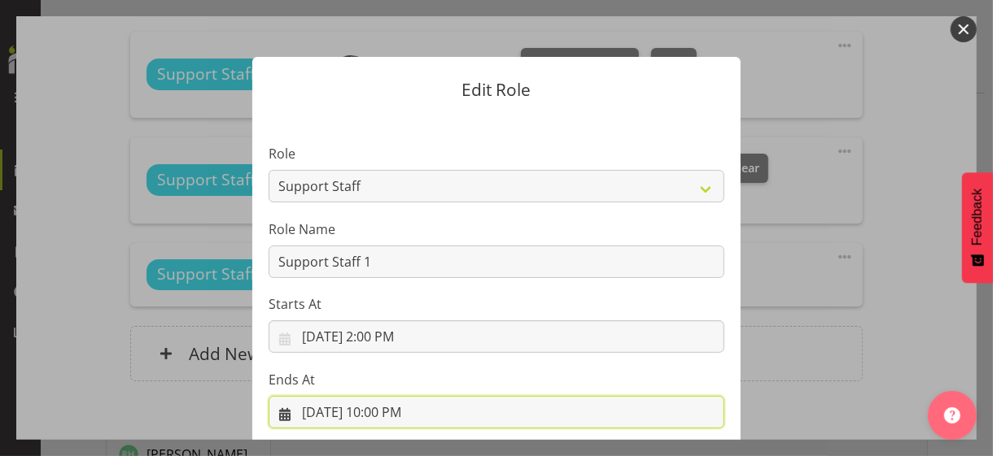
click at [386, 408] on input "8/14/2025, 10:00 PM" at bounding box center [497, 412] width 456 height 33
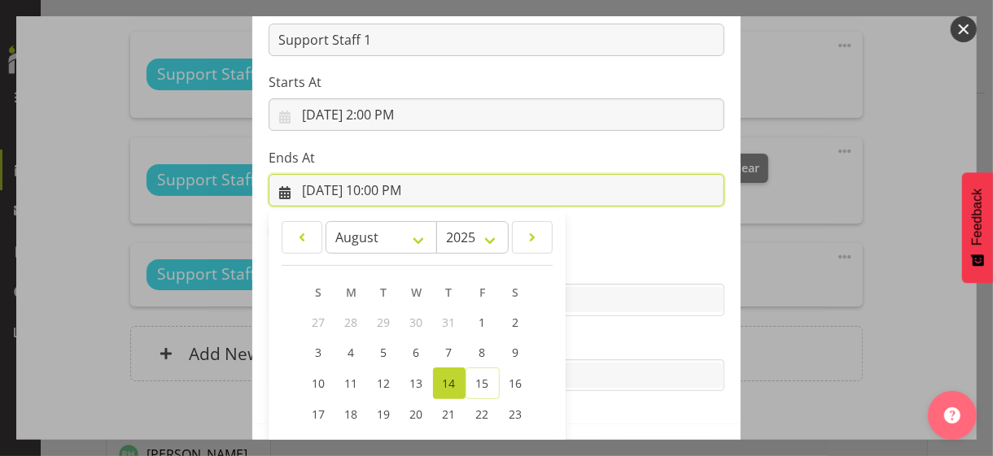
scroll to position [359, 0]
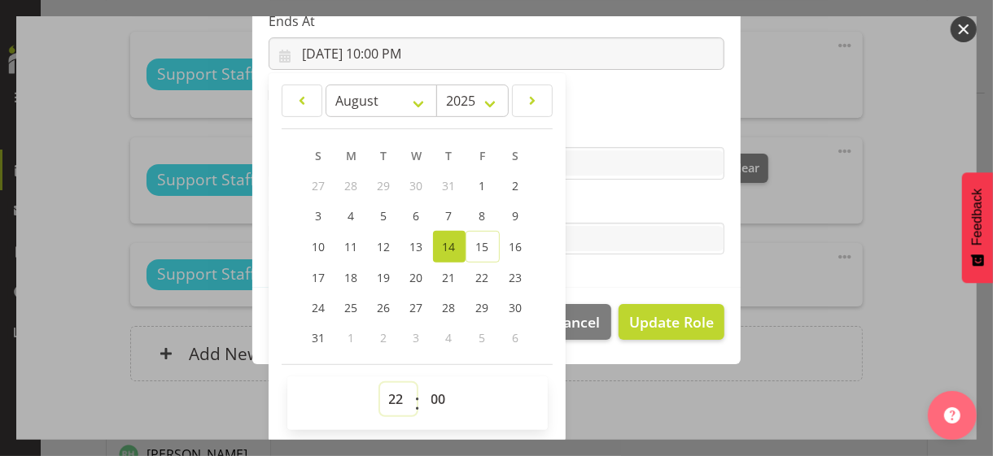
click at [395, 391] on select "00 01 02 03 04 05 06 07 08 09 10 11 12 13 14 15 16 17 18 19 20 21 22 23" at bounding box center [398, 399] width 37 height 33
click at [387, 389] on select "00 01 02 03 04 05 06 07 08 09 10 11 12 13 14 15 16 17 18 19 20 21 22 23" at bounding box center [398, 399] width 37 height 33
select select "15"
click at [380, 383] on select "00 01 02 03 04 05 06 07 08 09 10 11 12 13 14 15 16 17 18 19 20 21 22 23" at bounding box center [398, 399] width 37 height 33
type input "8/14/2025, 3:00 PM"
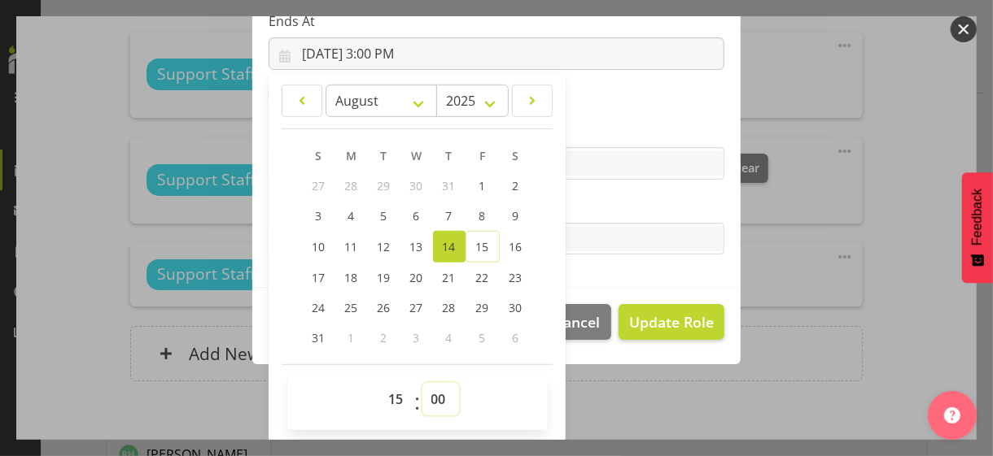
drag, startPoint x: 431, startPoint y: 395, endPoint x: 433, endPoint y: 382, distance: 13.9
click at [433, 383] on select "00 01 02 03 04 05 06 07 08 09 10 11 12 13 14 15 16 17 18 19 20 21 22 23 24 25 2…" at bounding box center [440, 399] width 37 height 33
select select "30"
click at [422, 383] on select "00 01 02 03 04 05 06 07 08 09 10 11 12 13 14 15 16 17 18 19 20 21 22 23 24 25 2…" at bounding box center [440, 399] width 37 height 33
type input "8/14/2025, 3:30 PM"
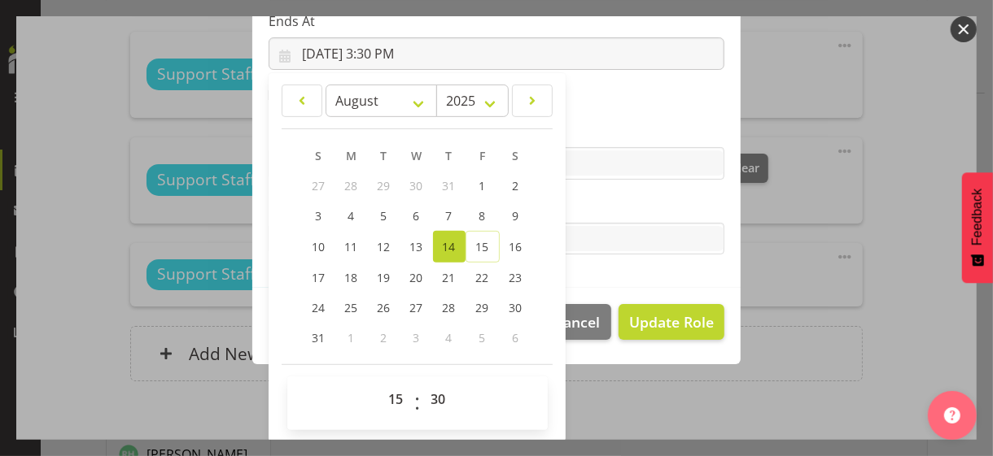
click at [592, 202] on label "Tasks" at bounding box center [497, 207] width 456 height 20
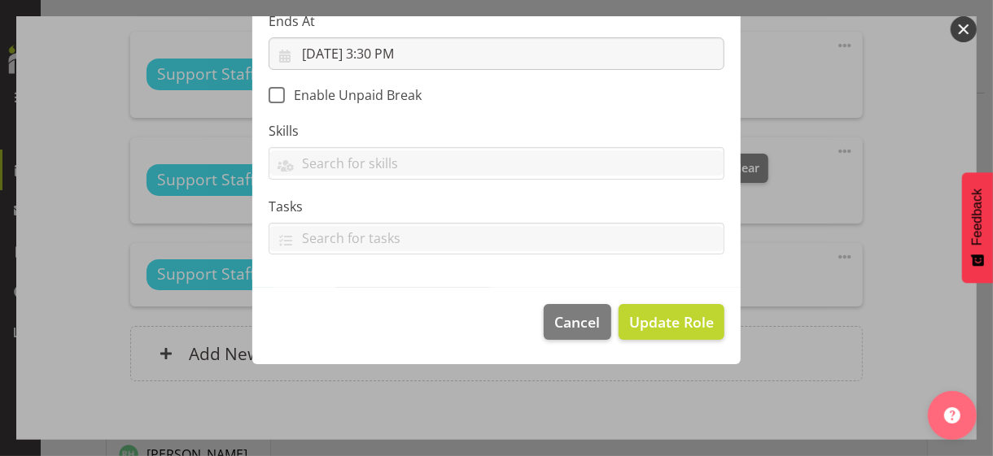
scroll to position [282, 0]
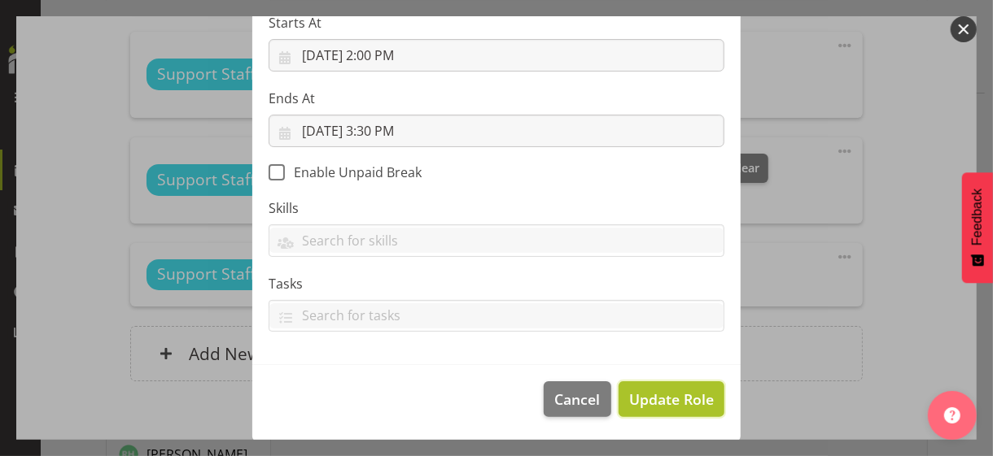
click at [653, 391] on span "Update Role" at bounding box center [671, 399] width 85 height 21
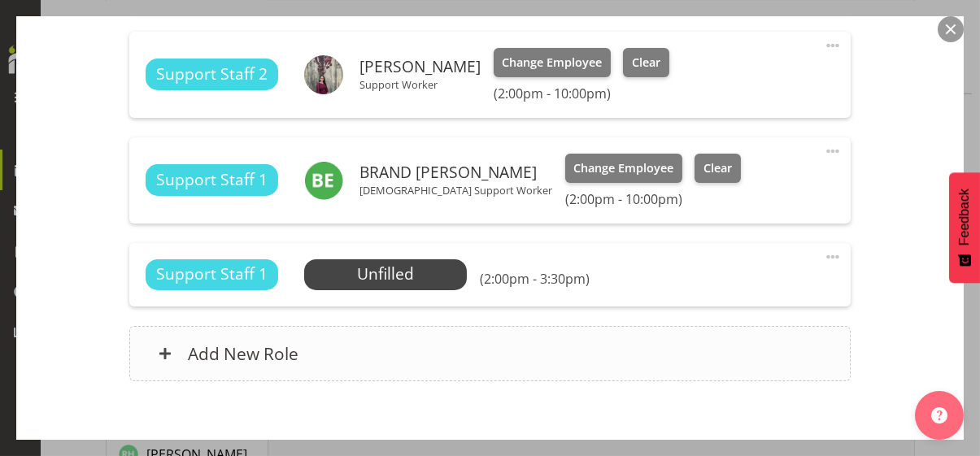
click at [577, 360] on div "Add New Role" at bounding box center [490, 353] width 722 height 55
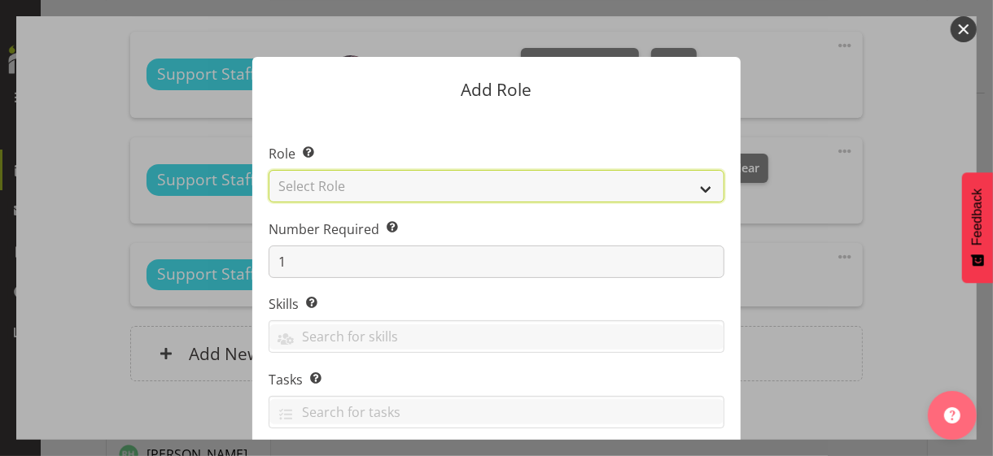
drag, startPoint x: 449, startPoint y: 192, endPoint x: 445, endPoint y: 200, distance: 9.1
click at [448, 192] on select "Select Role CP House Leader Support Staff Wake" at bounding box center [497, 186] width 456 height 33
select select "1091"
click at [269, 170] on select "Select Role CP House Leader Support Staff Wake" at bounding box center [497, 186] width 456 height 33
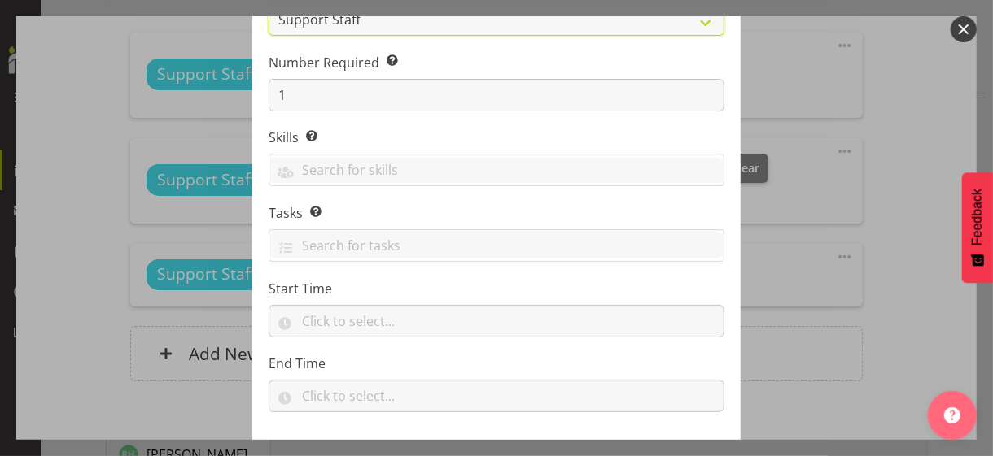
scroll to position [247, 0]
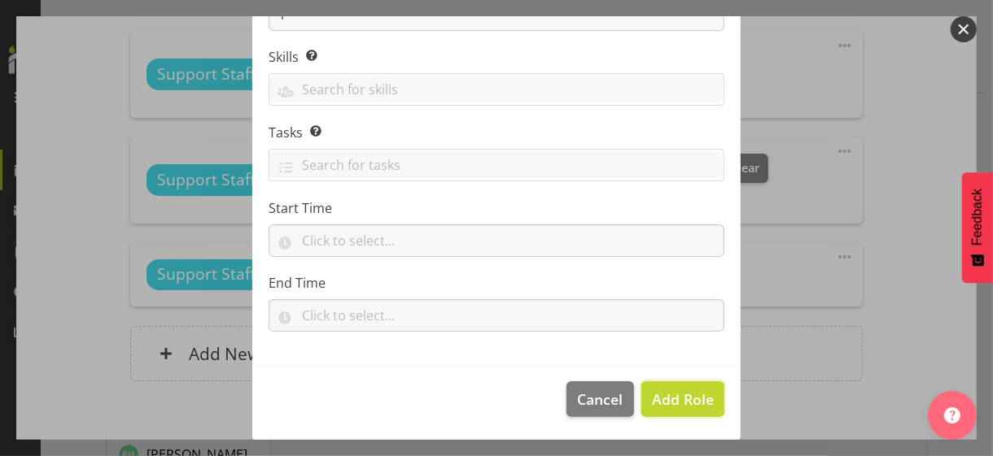
drag, startPoint x: 675, startPoint y: 402, endPoint x: 700, endPoint y: 349, distance: 58.3
click at [675, 401] on span "Add Role" at bounding box center [683, 400] width 62 height 20
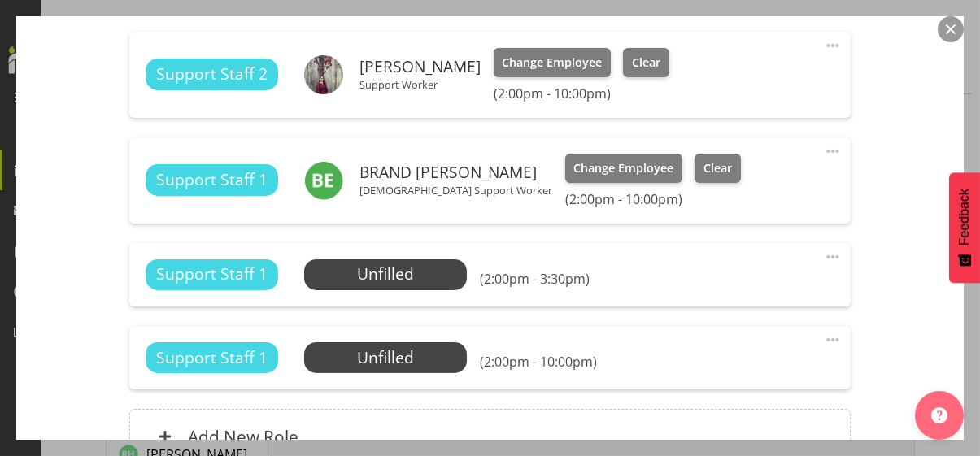
click at [823, 334] on span at bounding box center [833, 340] width 20 height 20
click at [710, 373] on link "Edit" at bounding box center [765, 375] width 156 height 29
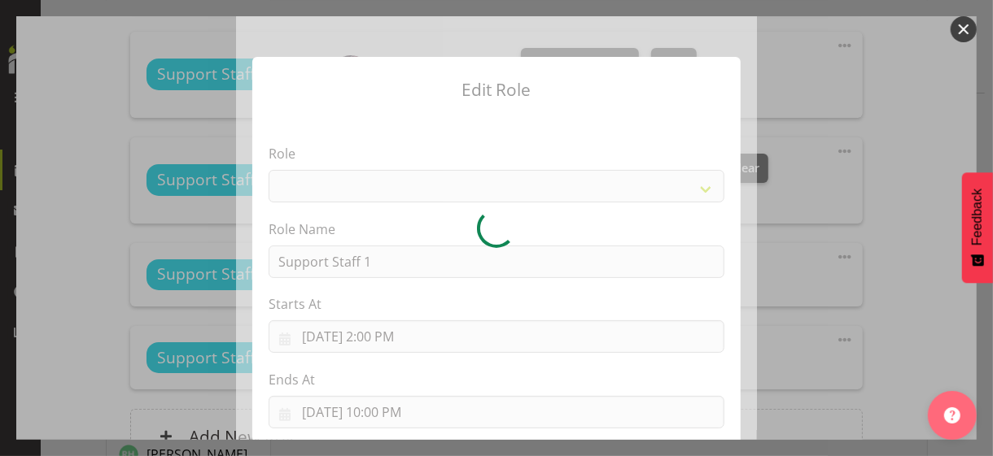
select select "1091"
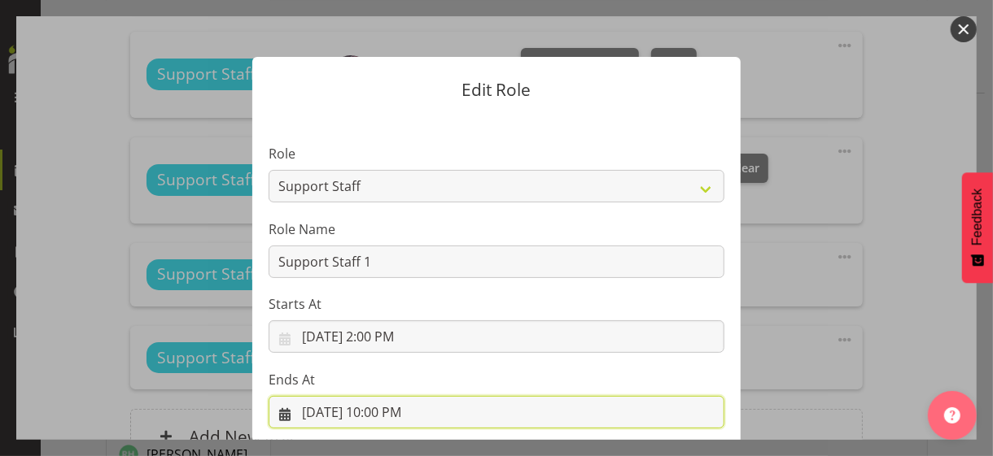
click at [386, 409] on input "8/14/2025, 10:00 PM" at bounding box center [497, 412] width 456 height 33
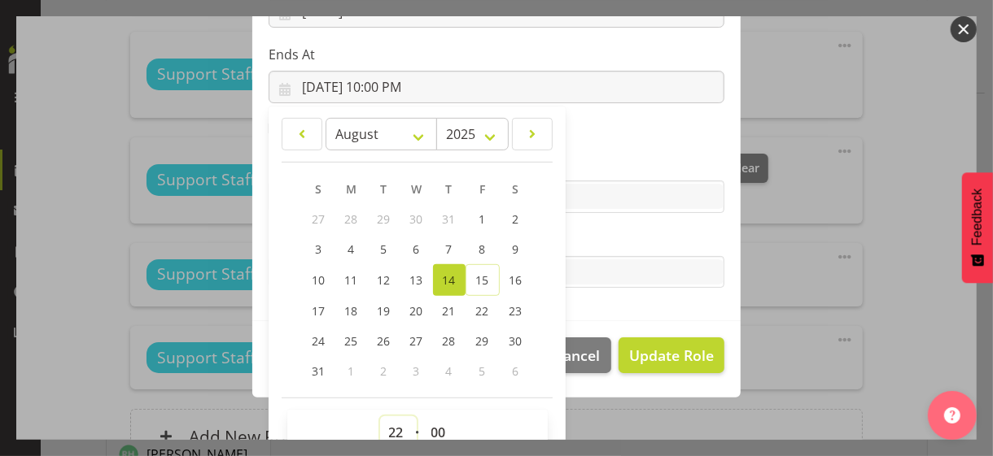
drag, startPoint x: 386, startPoint y: 431, endPoint x: 389, endPoint y: 408, distance: 23.0
click at [386, 424] on select "00 01 02 03 04 05 06 07 08 09 10 11 12 13 14 15 16 17 18 19 20 21 22 23" at bounding box center [398, 433] width 37 height 33
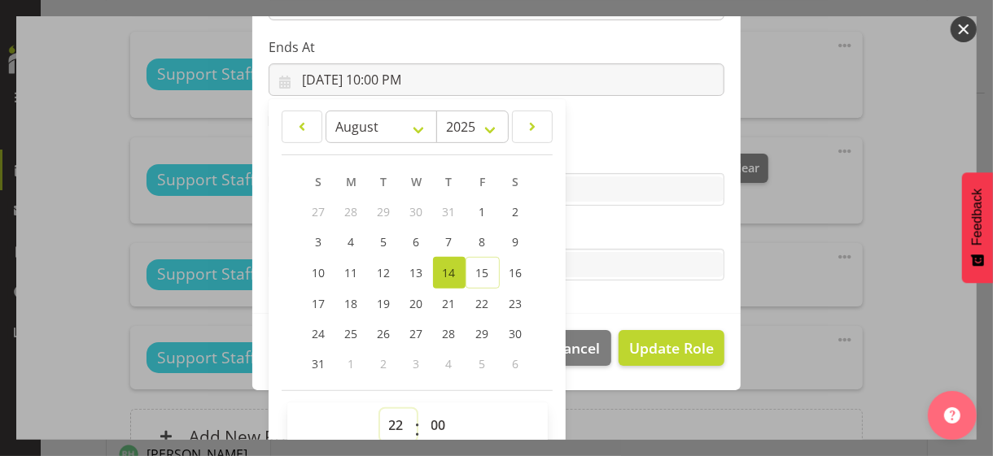
select select "15"
click at [380, 409] on select "00 01 02 03 04 05 06 07 08 09 10 11 12 13 14 15 16 17 18 19 20 21 22 23" at bounding box center [398, 425] width 37 height 33
type input "8/14/2025, 3:00 PM"
drag, startPoint x: 431, startPoint y: 421, endPoint x: 431, endPoint y: 408, distance: 13.0
click at [431, 414] on select "00 01 02 03 04 05 06 07 08 09 10 11 12 13 14 15 16 17 18 19 20 21 22 23 24 25 2…" at bounding box center [440, 425] width 37 height 33
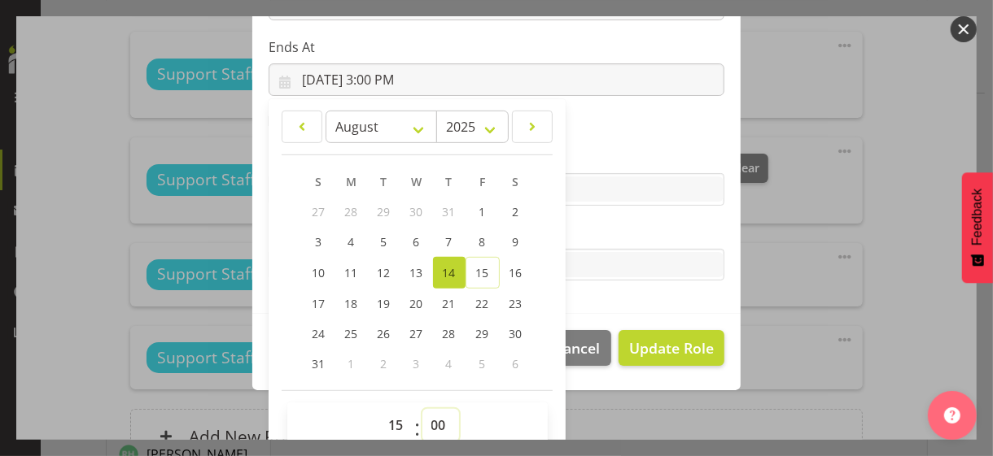
select select "30"
click at [422, 409] on select "00 01 02 03 04 05 06 07 08 09 10 11 12 13 14 15 16 17 18 19 20 21 22 23 24 25 2…" at bounding box center [440, 425] width 37 height 33
type input "8/14/2025, 3:30 PM"
click at [587, 223] on label "Tasks" at bounding box center [497, 233] width 456 height 20
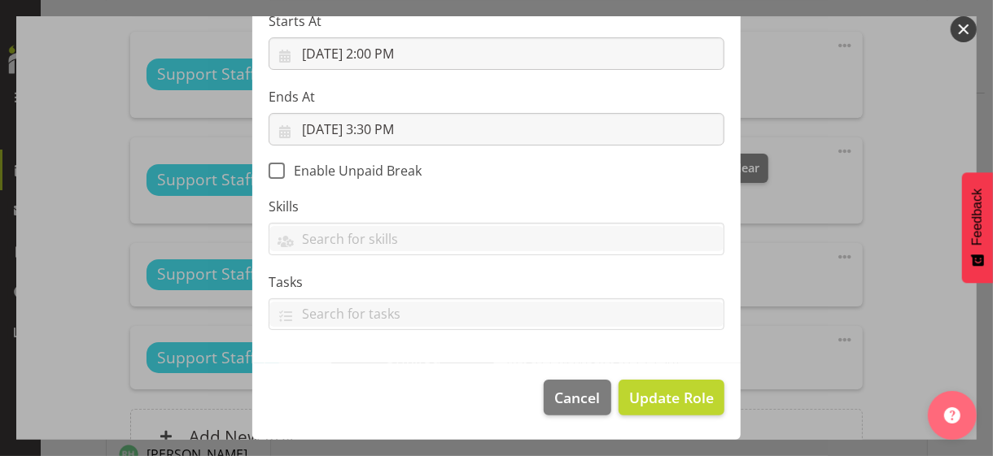
scroll to position [282, 0]
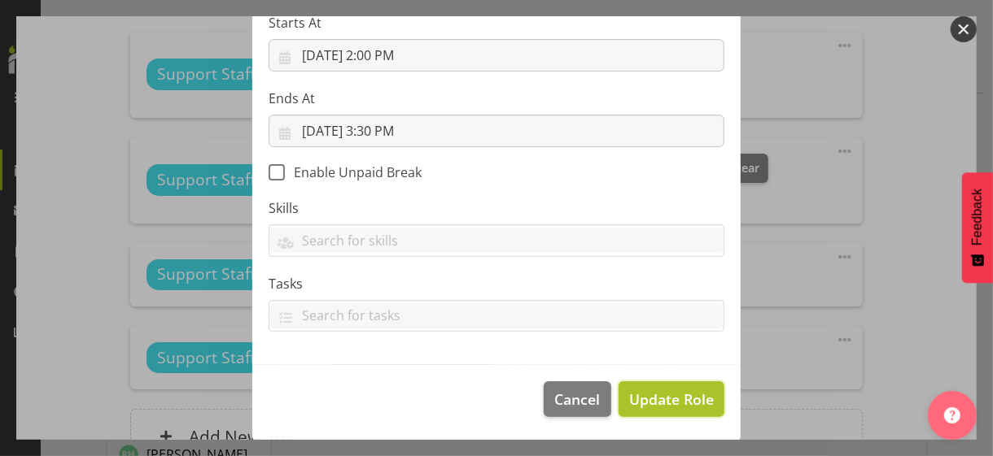
drag, startPoint x: 648, startPoint y: 406, endPoint x: 637, endPoint y: 390, distance: 19.4
click at [647, 405] on span "Update Role" at bounding box center [671, 399] width 85 height 21
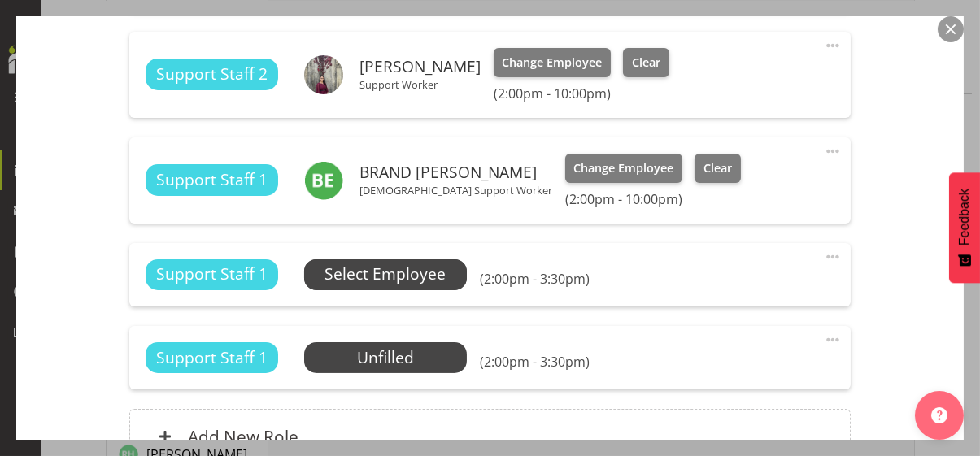
click at [413, 270] on span "Select Employee" at bounding box center [385, 275] width 121 height 24
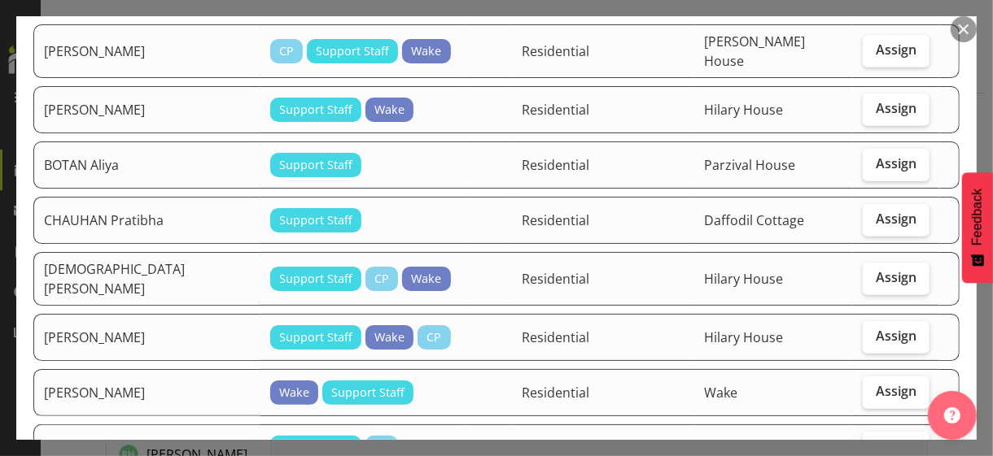
scroll to position [407, 0]
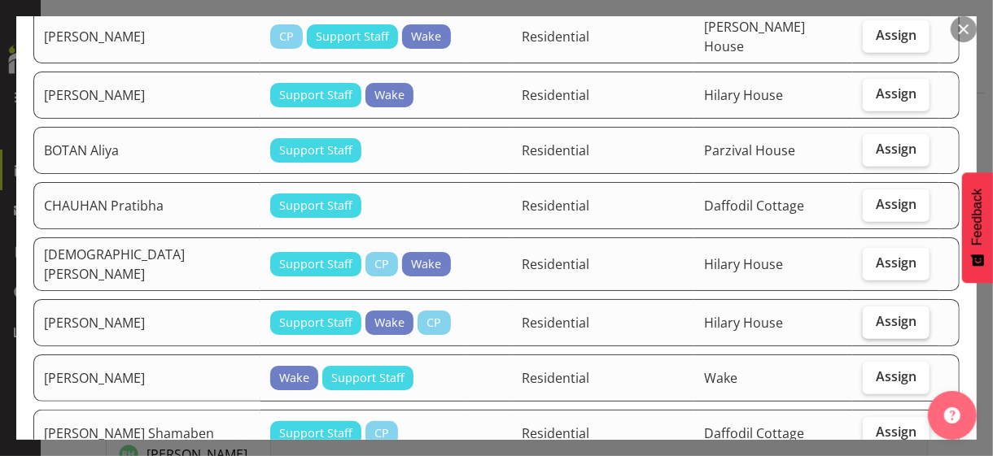
click at [878, 313] on span "Assign" at bounding box center [896, 321] width 41 height 16
click at [873, 317] on input "Assign" at bounding box center [868, 322] width 11 height 11
checkbox input "true"
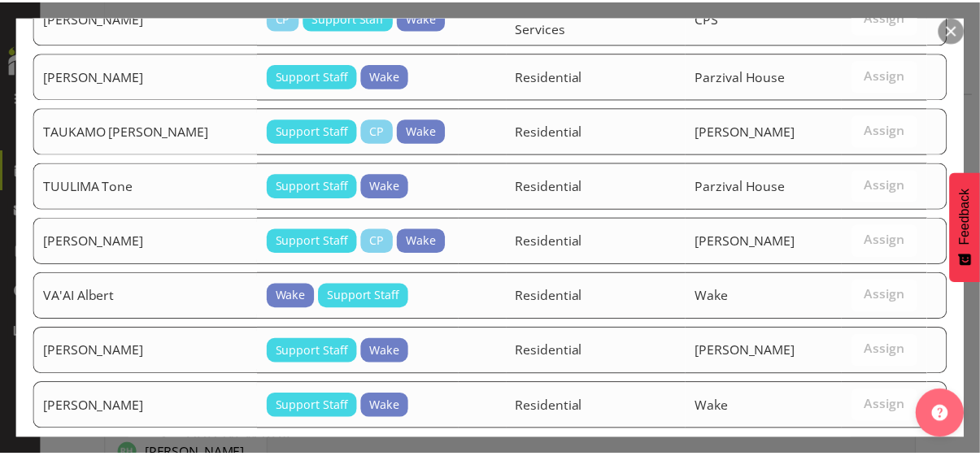
scroll to position [1944, 0]
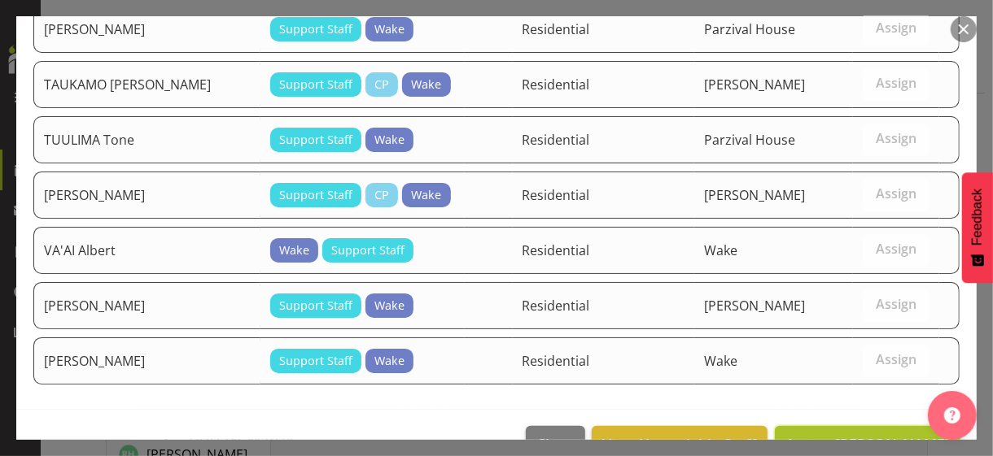
click at [870, 435] on span "Assign DEQUINA Kaye" at bounding box center [867, 445] width 164 height 20
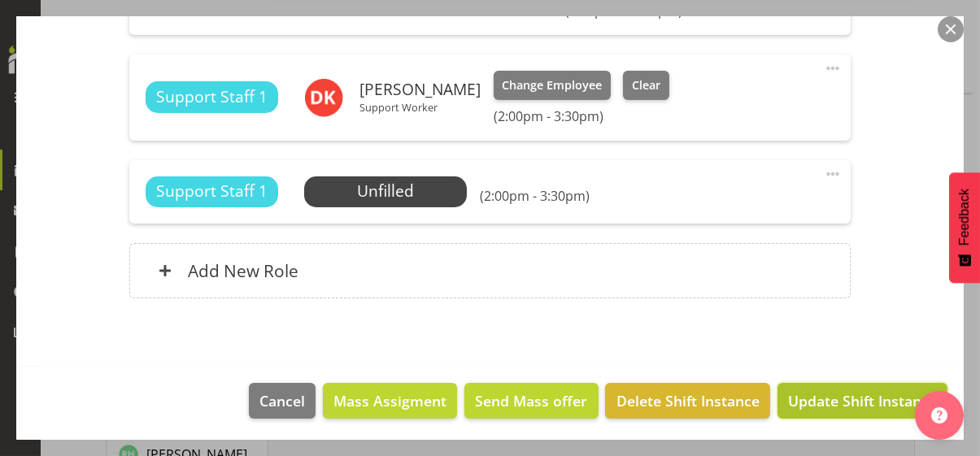
click at [866, 397] on span "Update Shift Instance" at bounding box center [862, 401] width 149 height 21
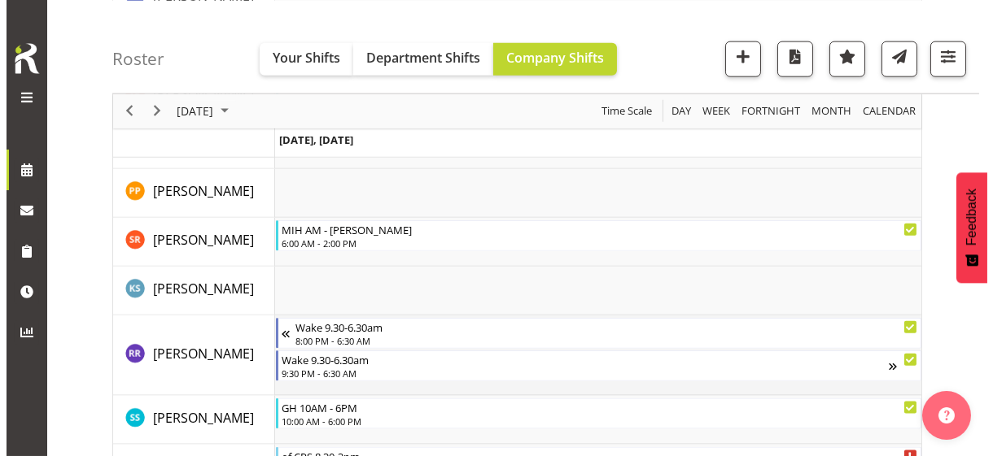
scroll to position [4496, 0]
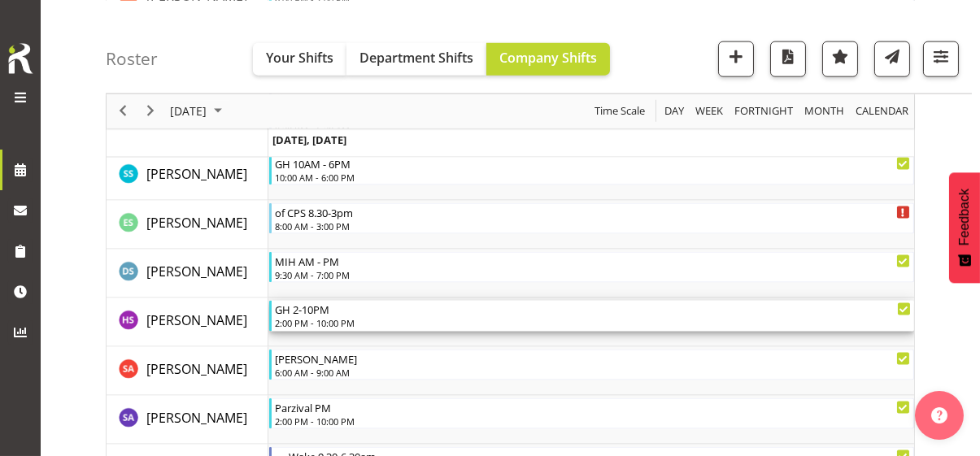
click at [344, 313] on div "GH 2-10PM" at bounding box center [593, 309] width 636 height 16
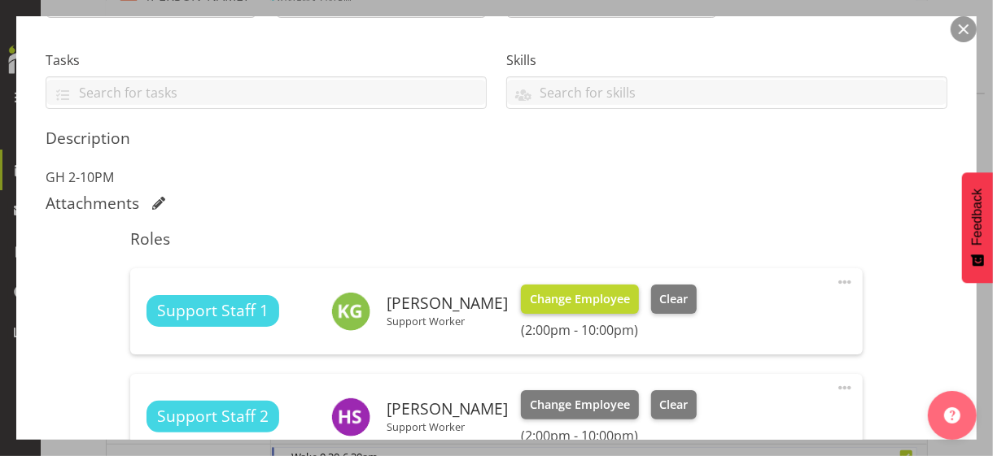
scroll to position [570, 0]
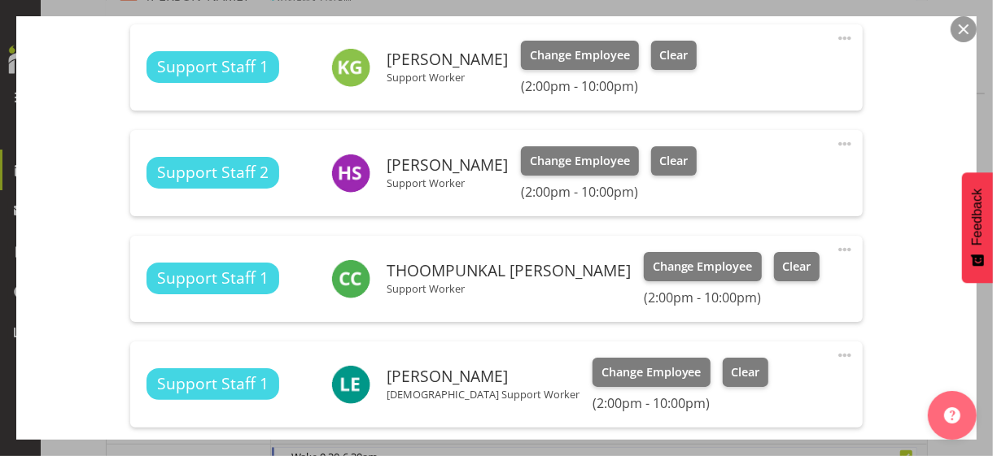
click at [835, 140] on span at bounding box center [845, 144] width 20 height 20
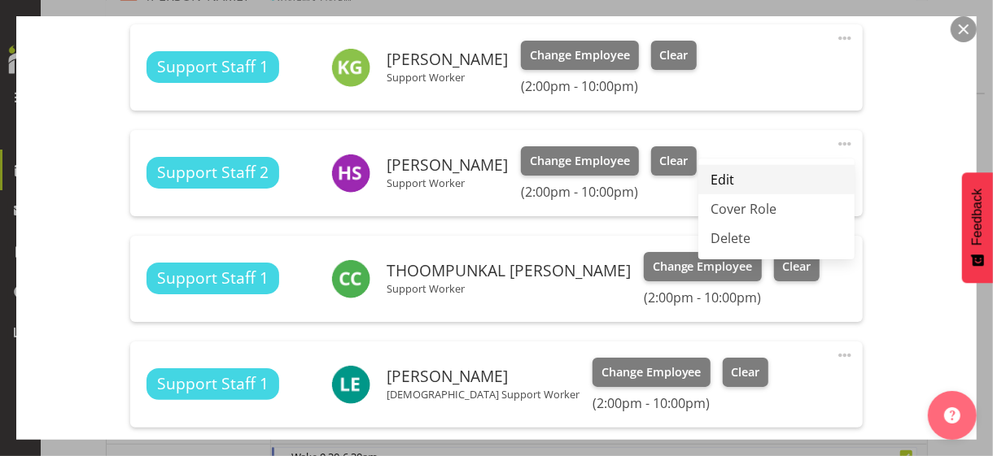
click at [742, 171] on link "Edit" at bounding box center [776, 179] width 156 height 29
select select "7"
select select "2025"
select select "14"
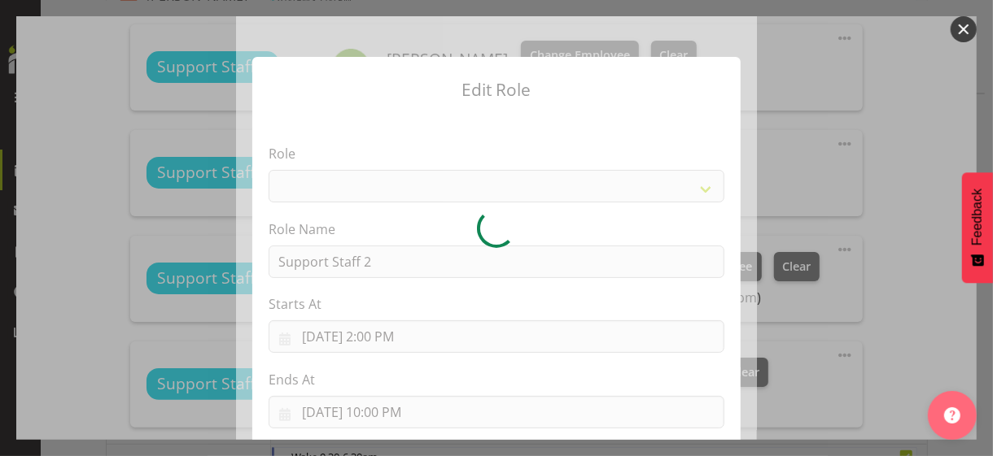
select select "1091"
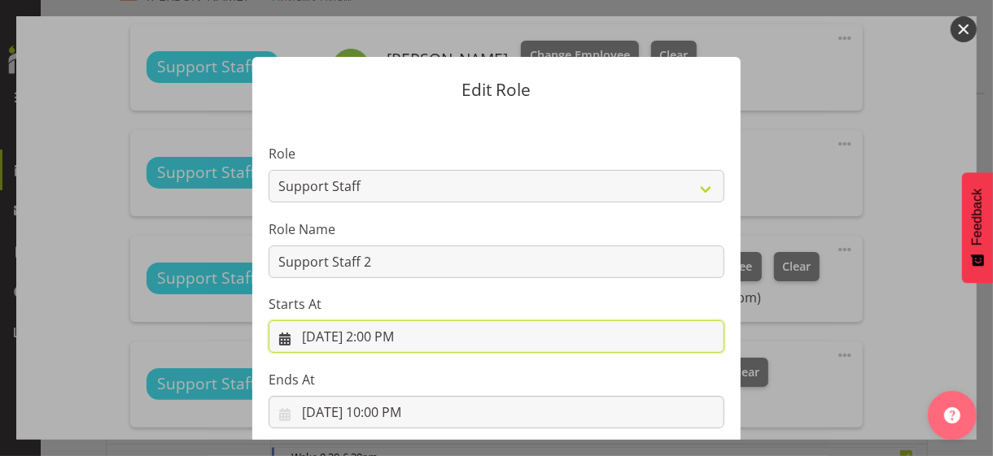
click at [378, 338] on input "8/14/2025, 2:00 PM" at bounding box center [497, 337] width 456 height 33
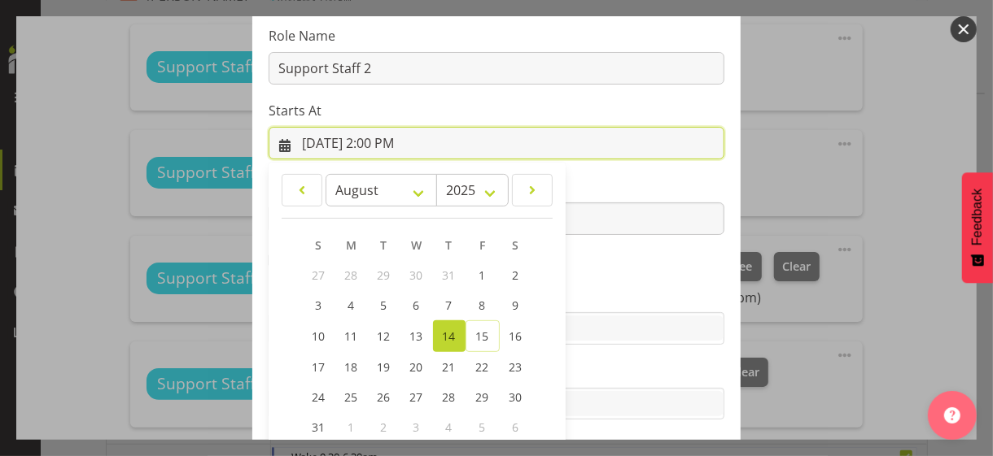
scroll to position [282, 0]
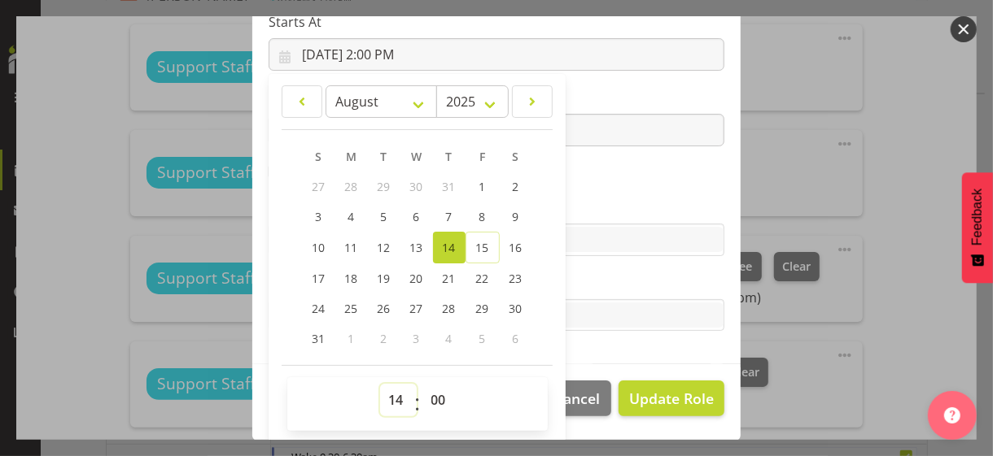
drag, startPoint x: 382, startPoint y: 395, endPoint x: 389, endPoint y: 384, distance: 12.9
click at [382, 393] on select "00 01 02 03 04 05 06 07 08 09 10 11 12 13 14 15 16 17 18 19 20 21 22 23" at bounding box center [398, 400] width 37 height 33
select select "15"
click at [380, 384] on select "00 01 02 03 04 05 06 07 08 09 10 11 12 13 14 15 16 17 18 19 20 21 22 23" at bounding box center [398, 400] width 37 height 33
type input "8/14/2025, 3:00 PM"
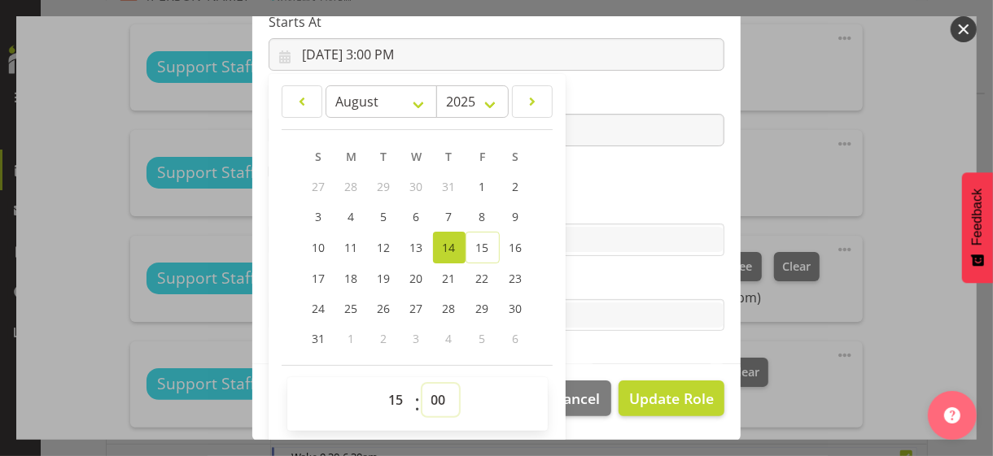
drag, startPoint x: 430, startPoint y: 395, endPoint x: 432, endPoint y: 383, distance: 12.3
click at [431, 390] on select "00 01 02 03 04 05 06 07 08 09 10 11 12 13 14 15 16 17 18 19 20 21 22 23 24 25 2…" at bounding box center [440, 400] width 37 height 33
select select "30"
click at [422, 384] on select "00 01 02 03 04 05 06 07 08 09 10 11 12 13 14 15 16 17 18 19 20 21 22 23 24 25 2…" at bounding box center [440, 400] width 37 height 33
type input "8/14/2025, 3:30 PM"
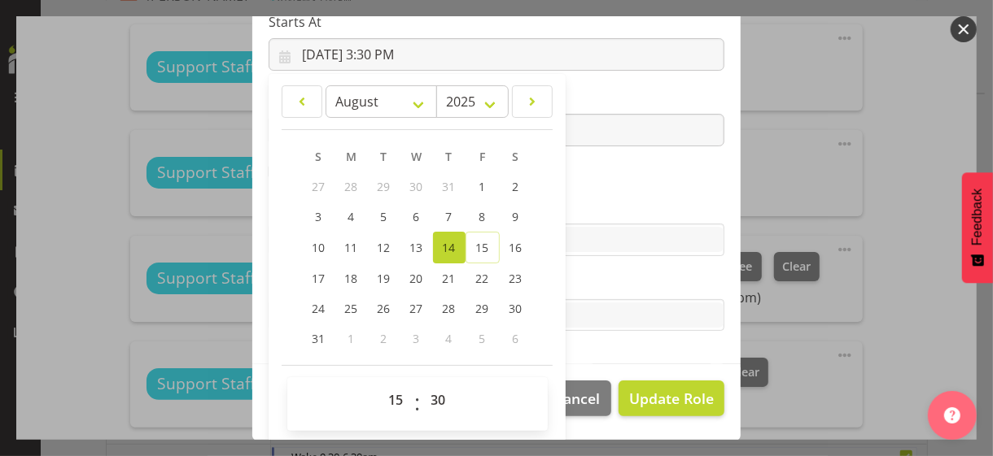
click at [614, 206] on label "Skills" at bounding box center [497, 208] width 456 height 20
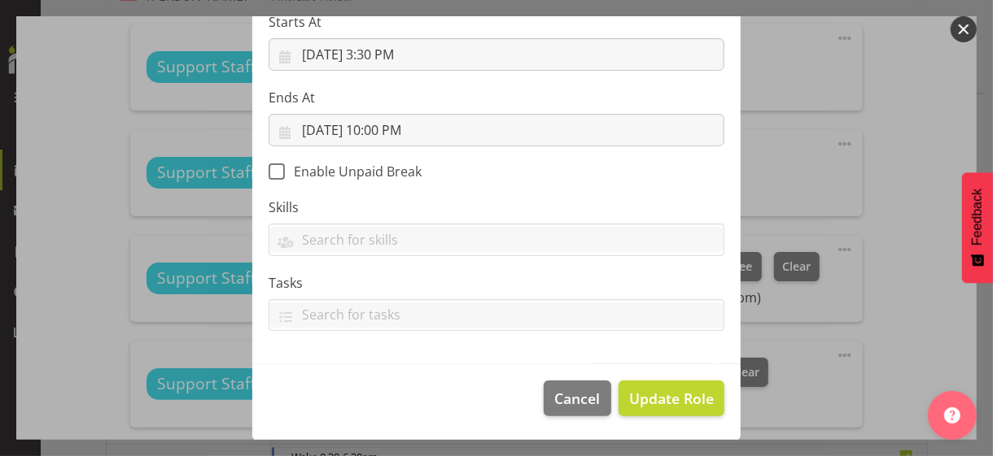
scroll to position [282, 0]
click at [648, 391] on span "Update Role" at bounding box center [671, 399] width 85 height 21
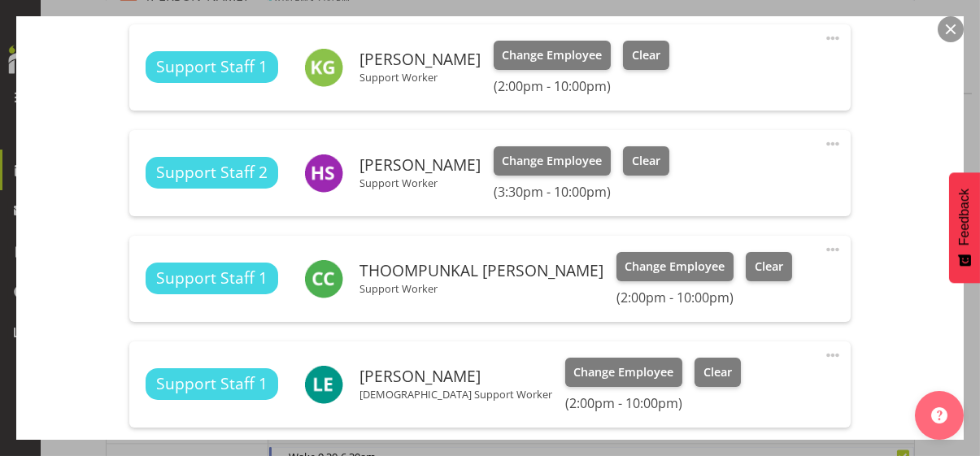
drag, startPoint x: 820, startPoint y: 243, endPoint x: 809, endPoint y: 256, distance: 17.3
click at [823, 243] on span at bounding box center [833, 250] width 20 height 20
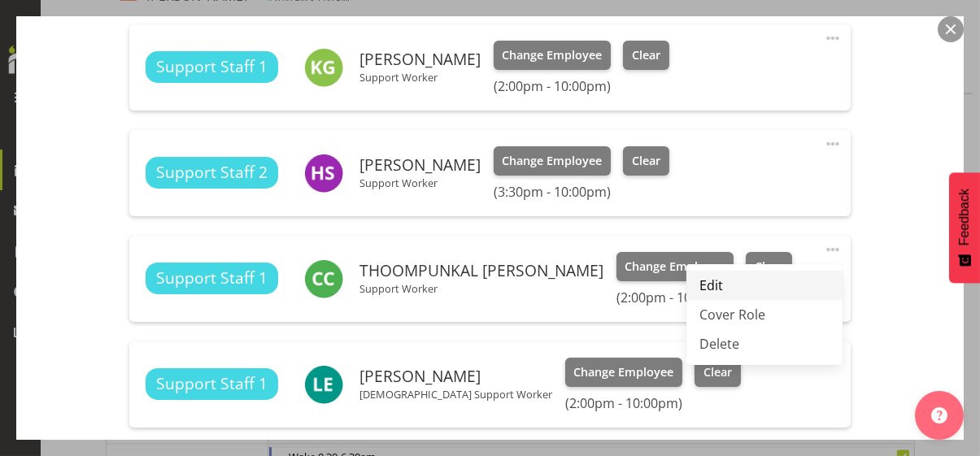
click at [728, 280] on link "Edit" at bounding box center [765, 285] width 156 height 29
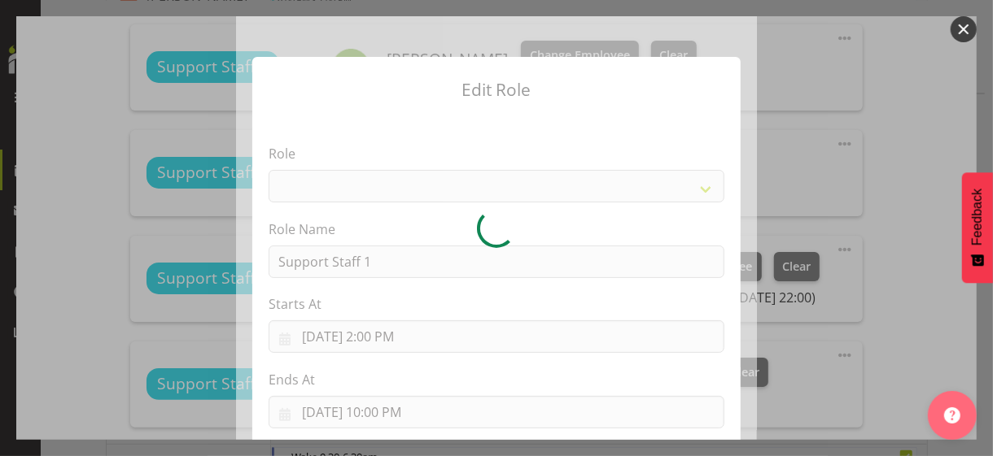
select select "1091"
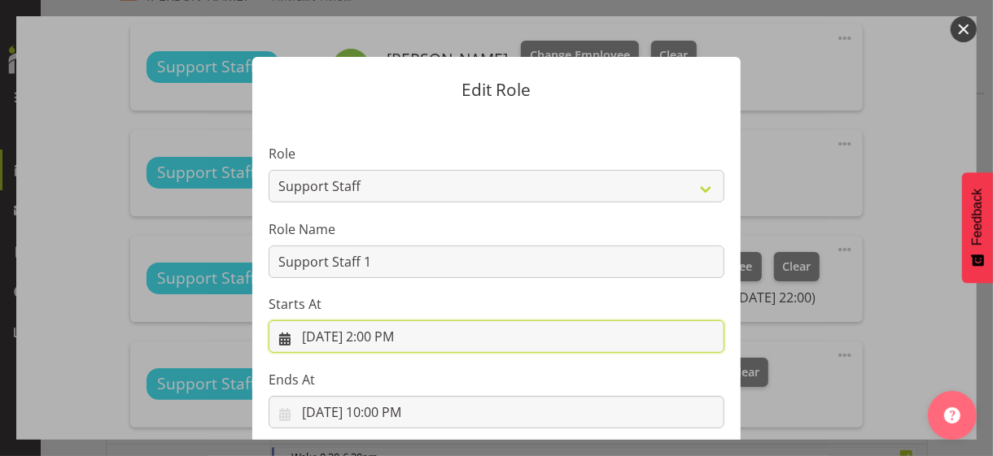
click at [385, 338] on input "8/14/2025, 2:00 PM" at bounding box center [497, 337] width 456 height 33
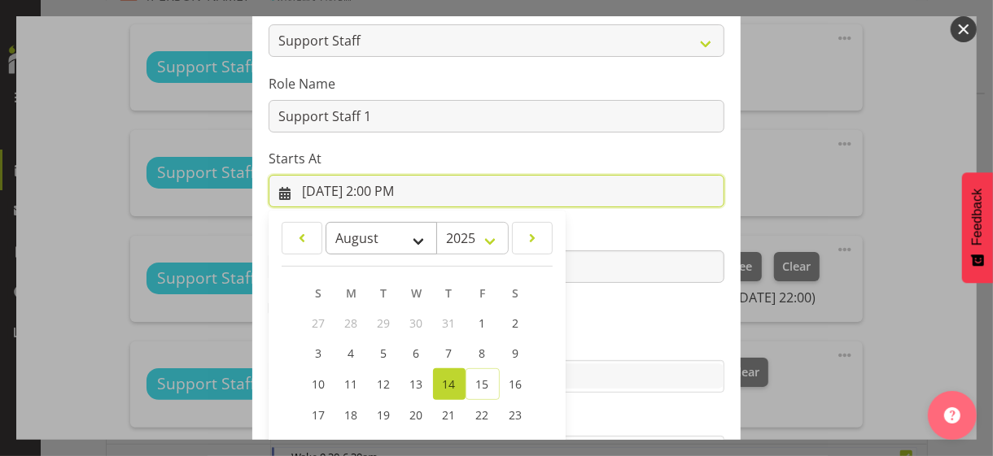
scroll to position [282, 0]
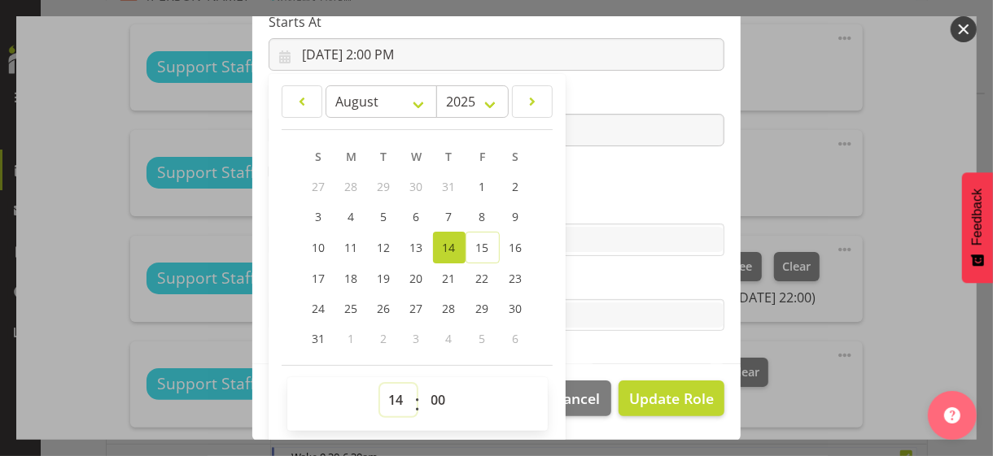
drag, startPoint x: 387, startPoint y: 395, endPoint x: 392, endPoint y: 383, distance: 12.7
click at [387, 395] on select "00 01 02 03 04 05 06 07 08 09 10 11 12 13 14 15 16 17 18 19 20 21 22 23" at bounding box center [398, 400] width 37 height 33
select select "15"
click at [380, 384] on select "00 01 02 03 04 05 06 07 08 09 10 11 12 13 14 15 16 17 18 19 20 21 22 23" at bounding box center [398, 400] width 37 height 33
type input "8/14/2025, 3:00 PM"
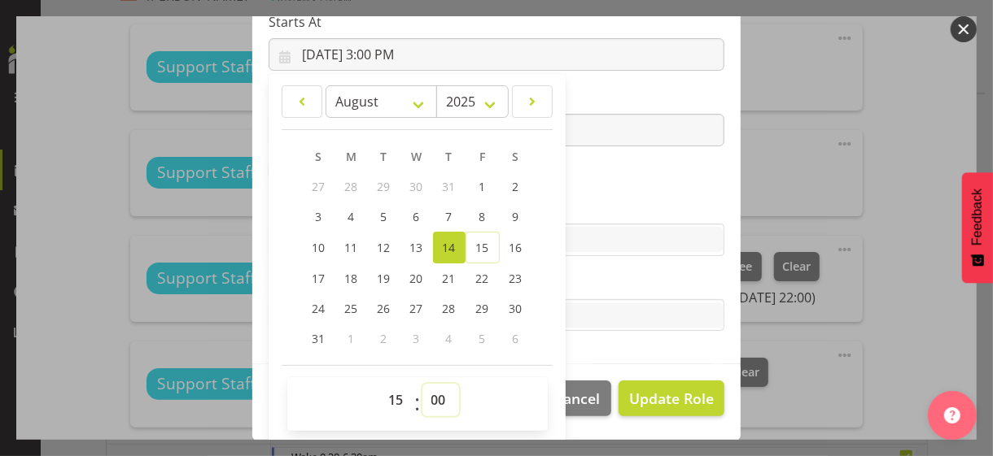
drag, startPoint x: 426, startPoint y: 395, endPoint x: 431, endPoint y: 384, distance: 12.7
click at [426, 395] on select "00 01 02 03 04 05 06 07 08 09 10 11 12 13 14 15 16 17 18 19 20 21 22 23 24 25 2…" at bounding box center [440, 400] width 37 height 33
select select "30"
click at [422, 384] on select "00 01 02 03 04 05 06 07 08 09 10 11 12 13 14 15 16 17 18 19 20 21 22 23 24 25 2…" at bounding box center [440, 400] width 37 height 33
type input "8/14/2025, 3:30 PM"
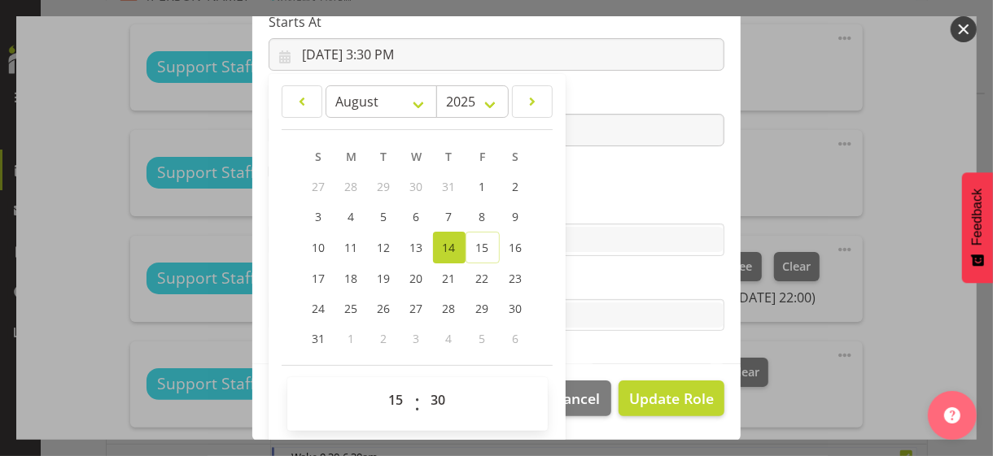
click at [598, 177] on section "Role CP House Leader Support Staff Wake Role Name Support Staff 1 Starts At 8/1…" at bounding box center [496, 98] width 488 height 532
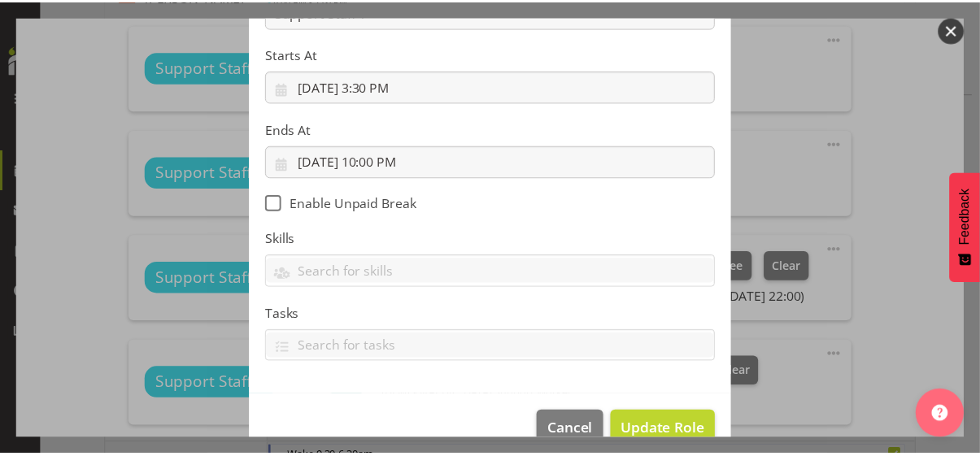
scroll to position [282, 0]
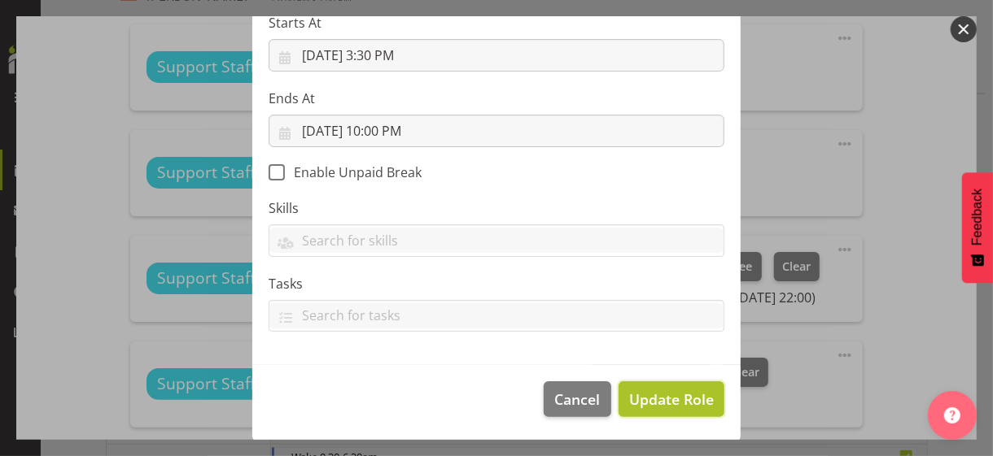
click at [652, 400] on span "Update Role" at bounding box center [671, 399] width 85 height 21
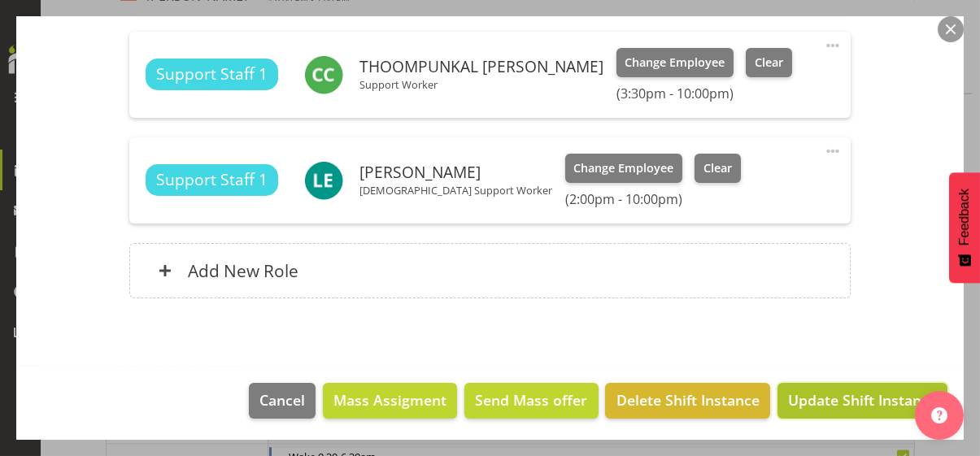
click at [798, 395] on span "Update Shift Instance" at bounding box center [862, 400] width 149 height 21
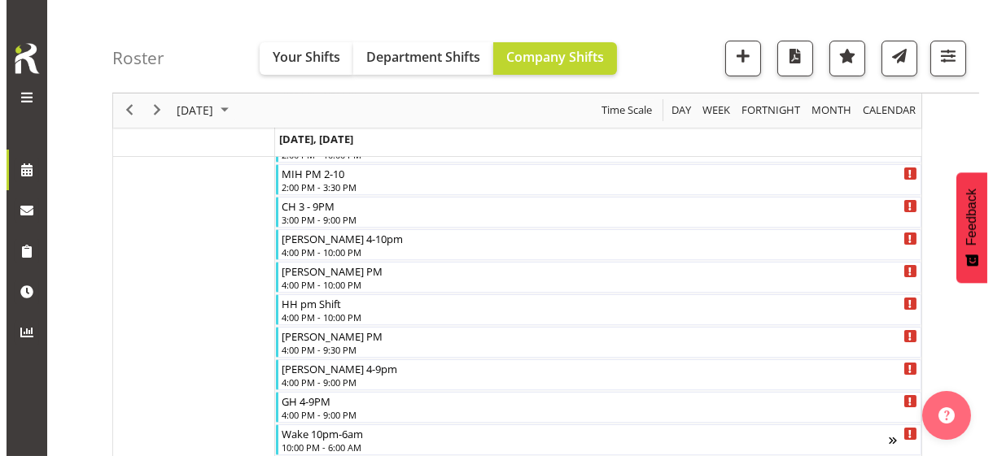
scroll to position [834, 0]
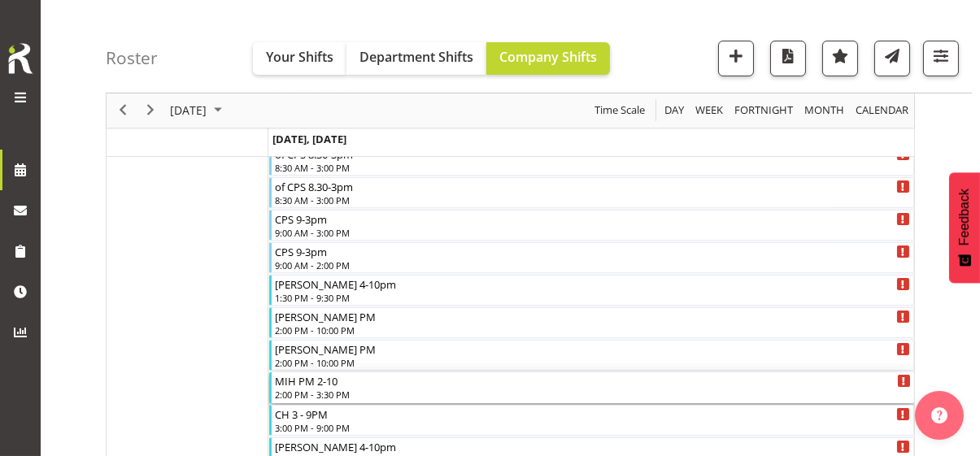
click at [317, 389] on div "2:00 PM - 3:30 PM" at bounding box center [593, 394] width 636 height 13
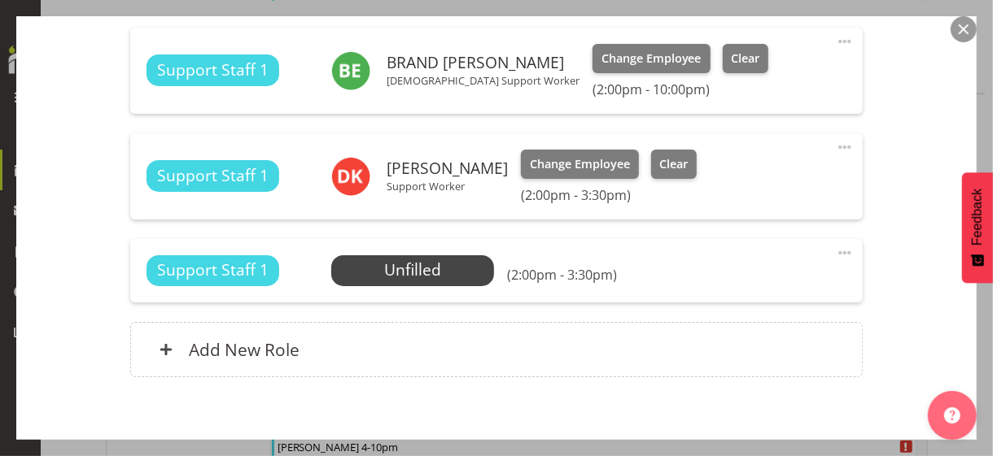
scroll to position [814, 0]
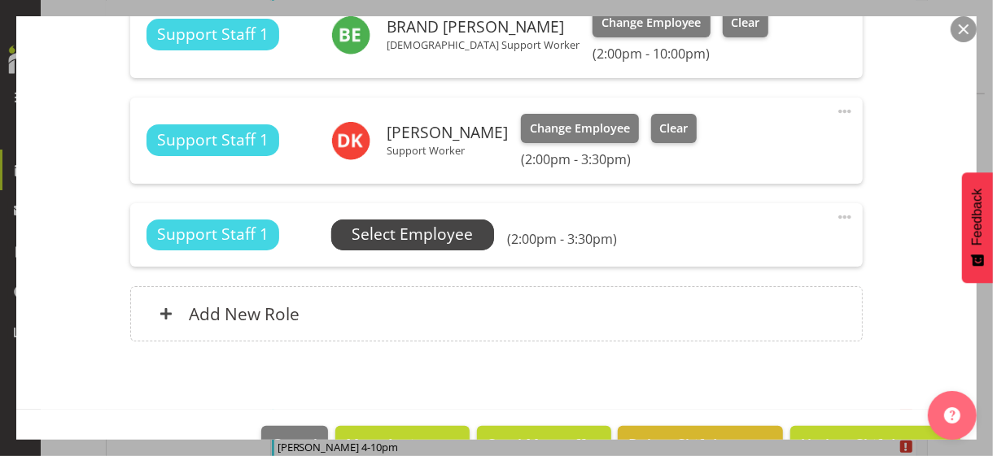
click at [402, 238] on span "Select Employee" at bounding box center [412, 235] width 121 height 24
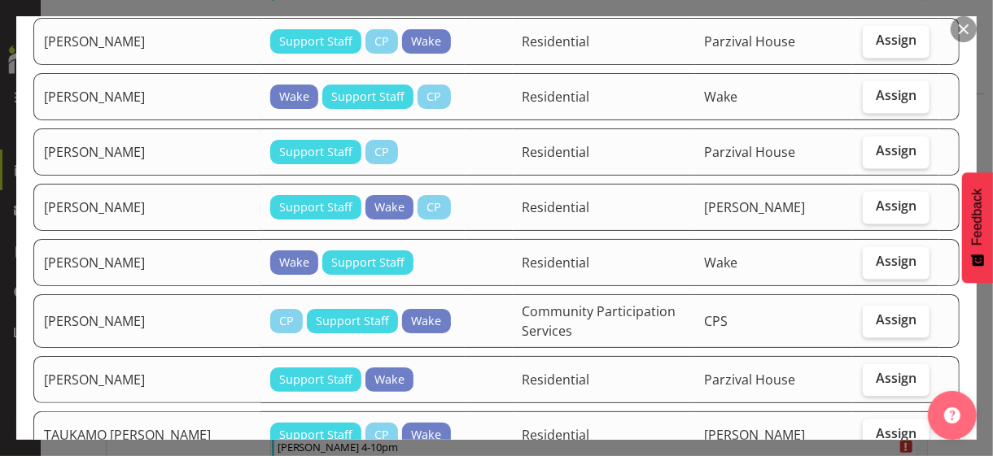
scroll to position [1627, 0]
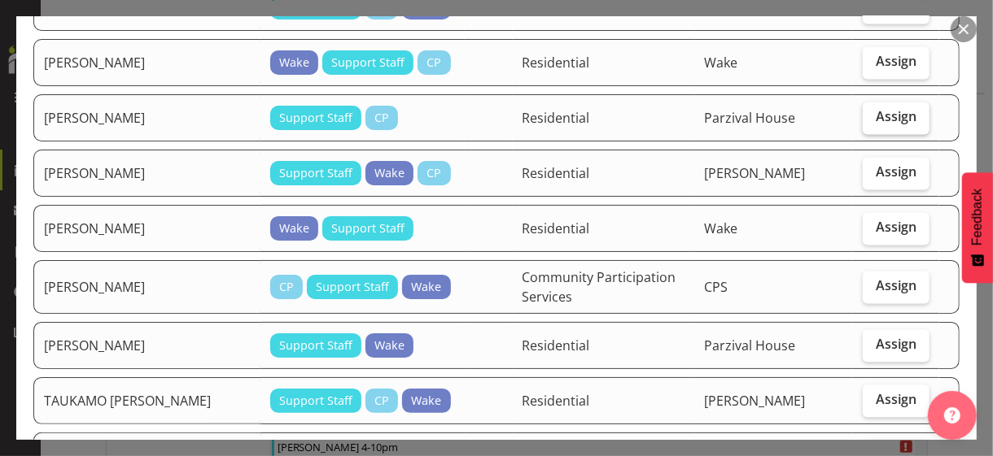
click at [879, 102] on label "Assign" at bounding box center [896, 118] width 67 height 33
click at [873, 111] on input "Assign" at bounding box center [868, 116] width 11 height 11
checkbox input "true"
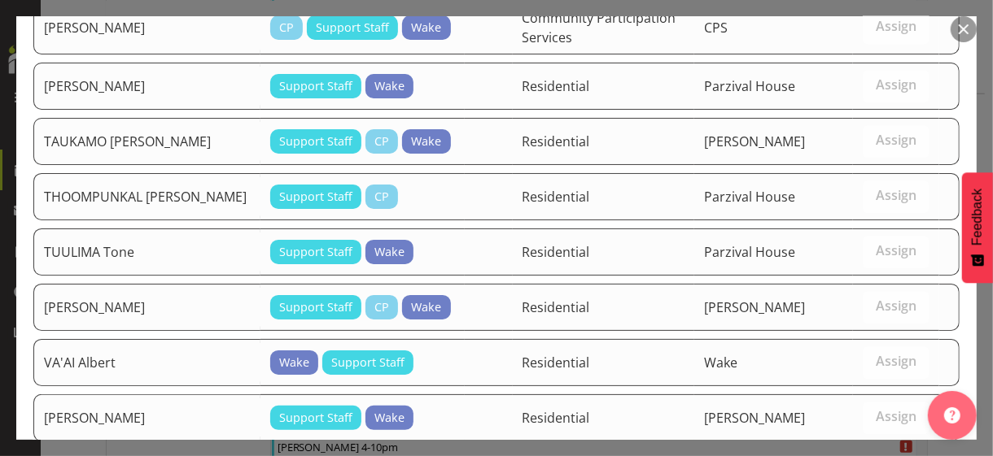
scroll to position [1998, 0]
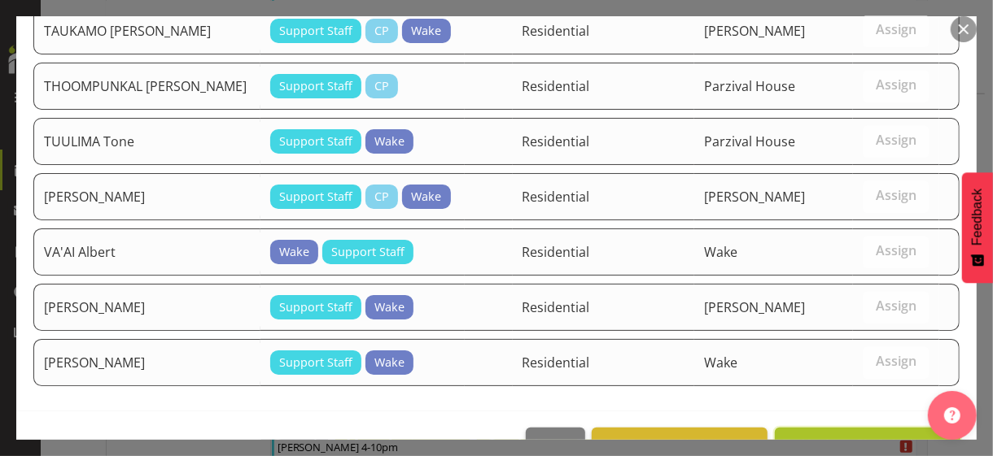
click at [816, 428] on button "Assign SHARMA Himali" at bounding box center [868, 446] width 186 height 36
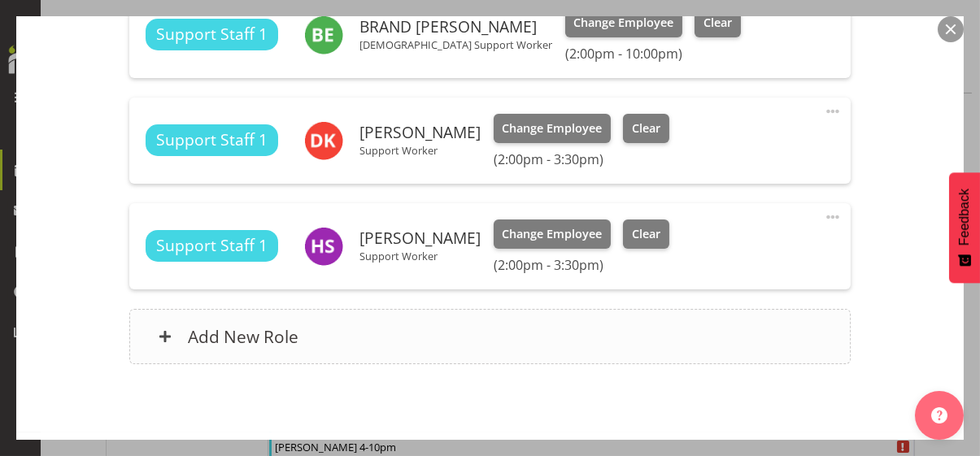
click at [488, 341] on div "Add New Role" at bounding box center [490, 336] width 722 height 55
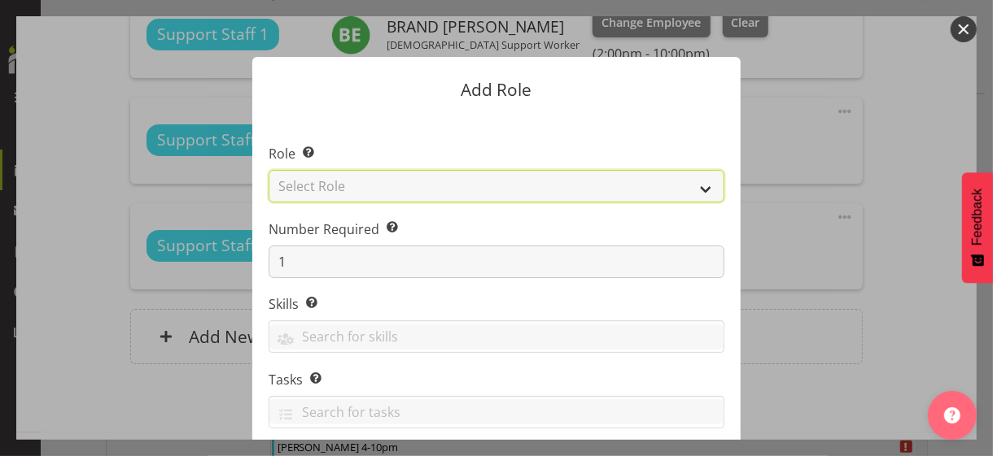
click at [330, 190] on select "Select Role CP House Leader Support Staff Wake" at bounding box center [497, 186] width 456 height 33
select select "1091"
click at [269, 170] on select "Select Role CP House Leader Support Staff Wake" at bounding box center [497, 186] width 456 height 33
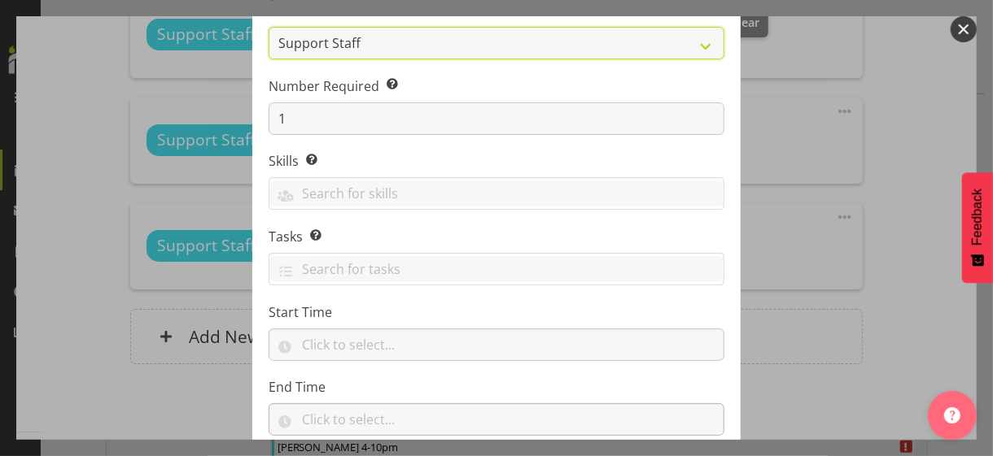
scroll to position [247, 0]
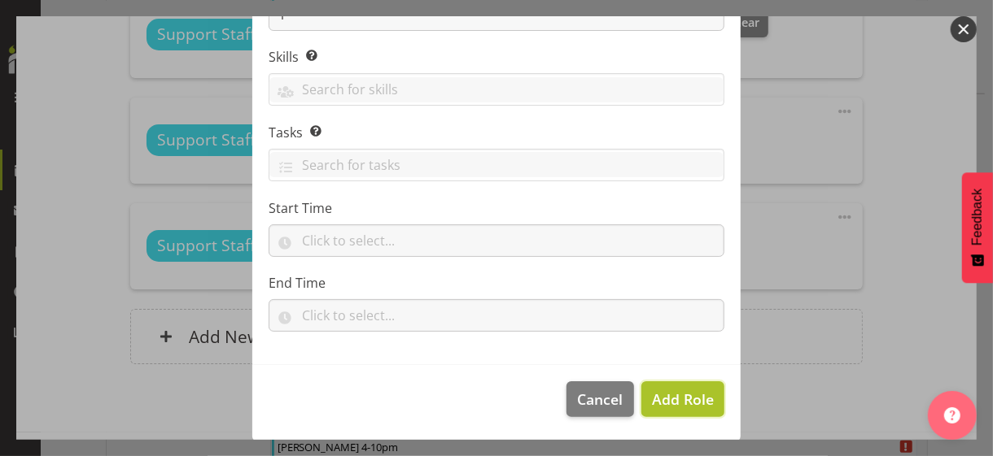
click at [662, 396] on span "Add Role" at bounding box center [683, 400] width 62 height 20
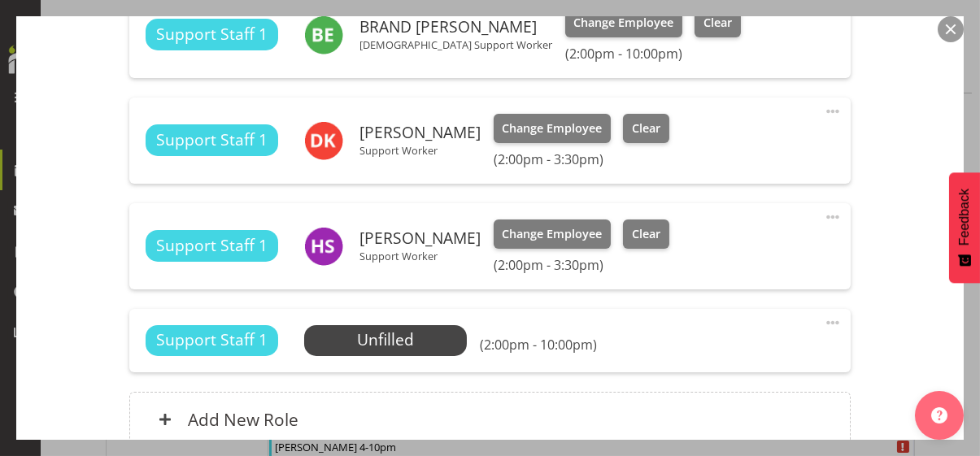
click at [823, 318] on span at bounding box center [833, 323] width 20 height 20
click at [724, 357] on link "Edit" at bounding box center [765, 358] width 156 height 29
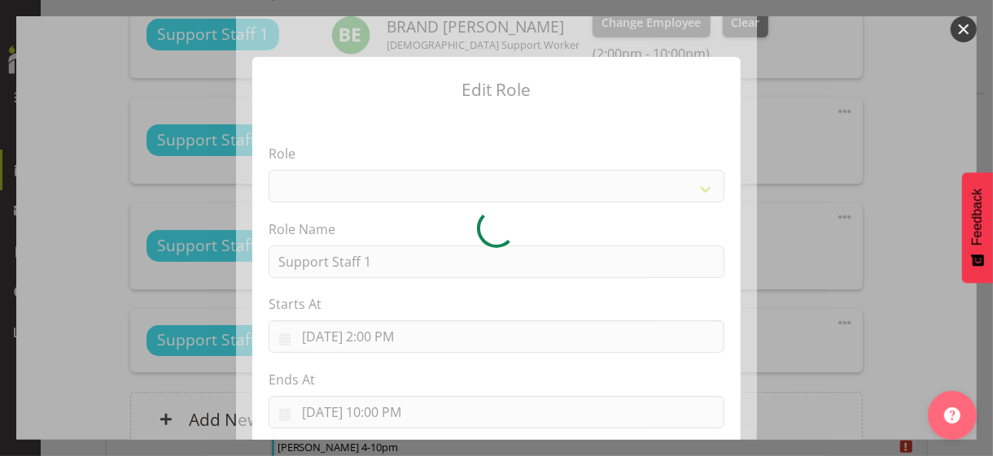
select select "1091"
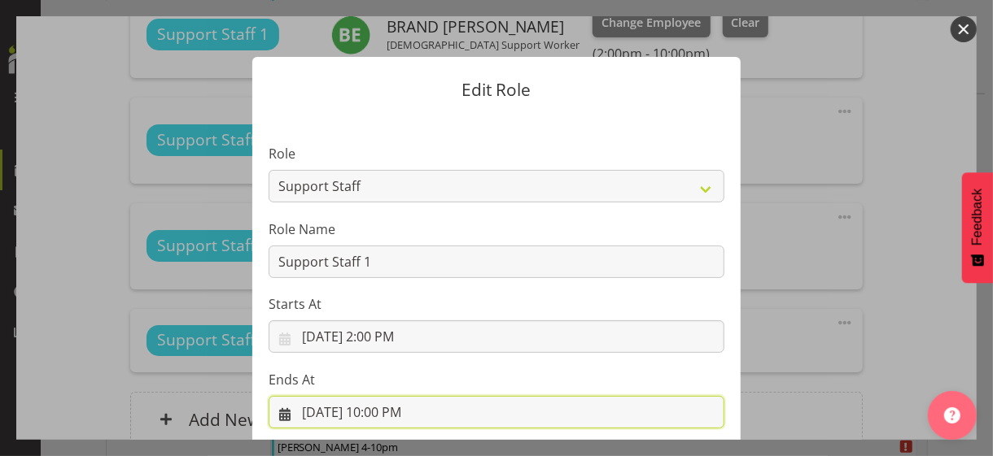
click at [387, 413] on input "8/14/2025, 10:00 PM" at bounding box center [497, 412] width 456 height 33
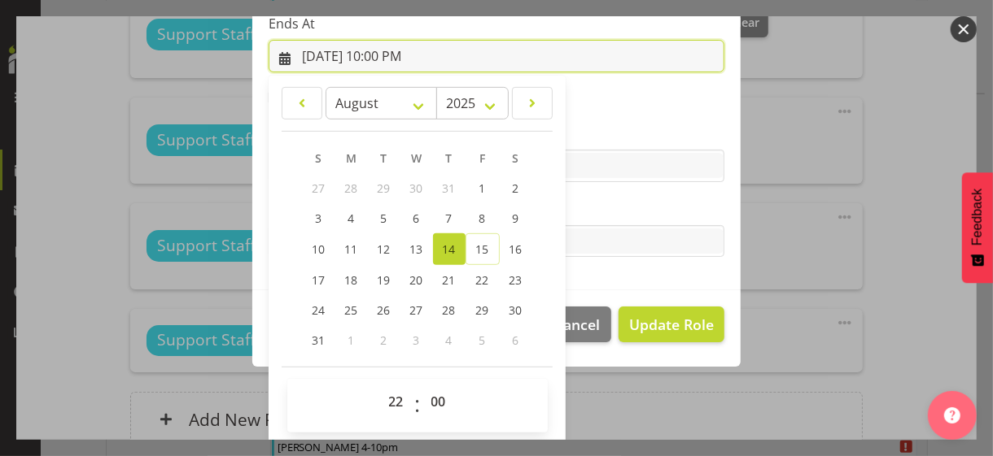
scroll to position [359, 0]
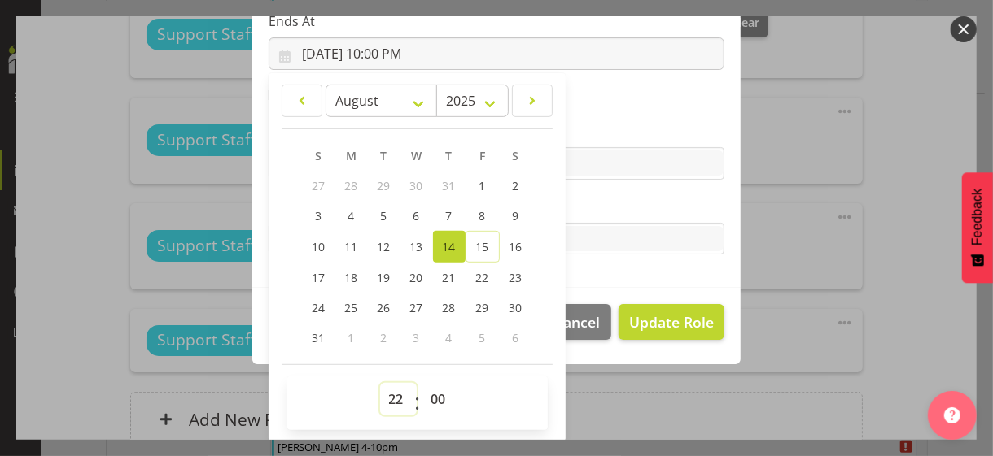
click at [389, 398] on select "00 01 02 03 04 05 06 07 08 09 10 11 12 13 14 15 16 17 18 19 20 21 22 23" at bounding box center [398, 399] width 37 height 33
select select "15"
click at [380, 383] on select "00 01 02 03 04 05 06 07 08 09 10 11 12 13 14 15 16 17 18 19 20 21 22 23" at bounding box center [398, 399] width 37 height 33
type input "8/14/2025, 3:00 PM"
drag, startPoint x: 431, startPoint y: 393, endPoint x: 428, endPoint y: 384, distance: 9.5
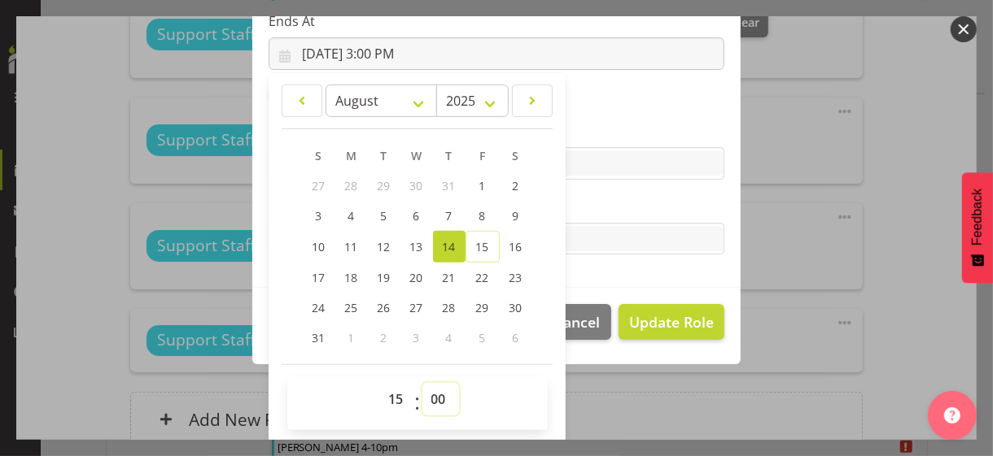
click at [428, 384] on select "00 01 02 03 04 05 06 07 08 09 10 11 12 13 14 15 16 17 18 19 20 21 22 23 24 25 2…" at bounding box center [440, 399] width 37 height 33
select select "30"
click at [422, 383] on select "00 01 02 03 04 05 06 07 08 09 10 11 12 13 14 15 16 17 18 19 20 21 22 23 24 25 2…" at bounding box center [440, 399] width 37 height 33
type input "8/14/2025, 3:30 PM"
drag, startPoint x: 586, startPoint y: 201, endPoint x: 605, endPoint y: 254, distance: 56.1
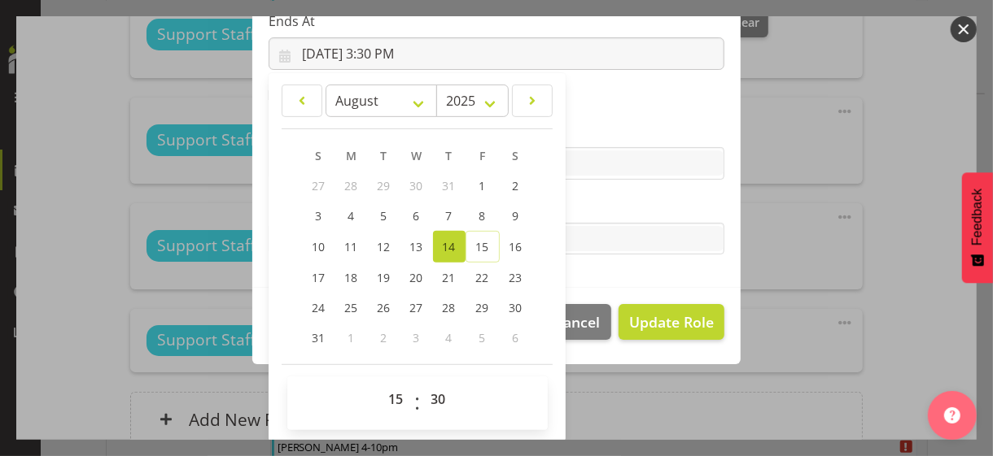
click at [587, 201] on label "Tasks" at bounding box center [497, 207] width 456 height 20
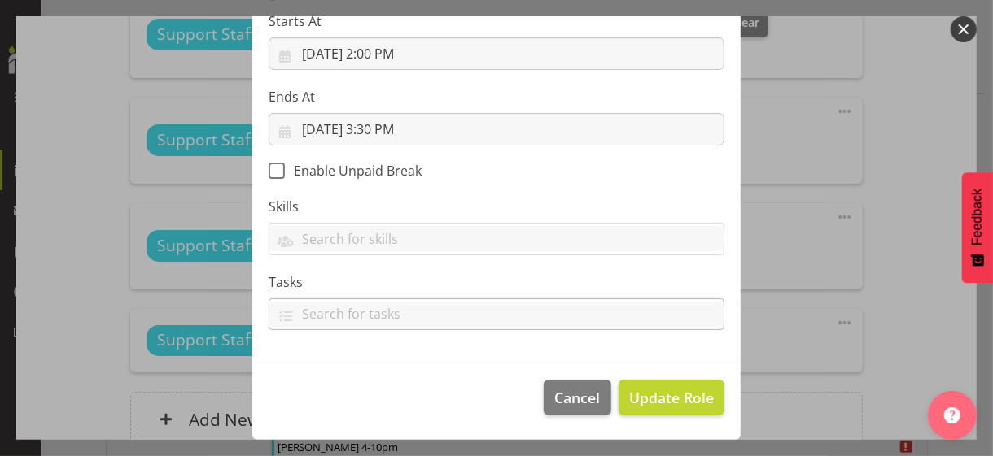
scroll to position [282, 0]
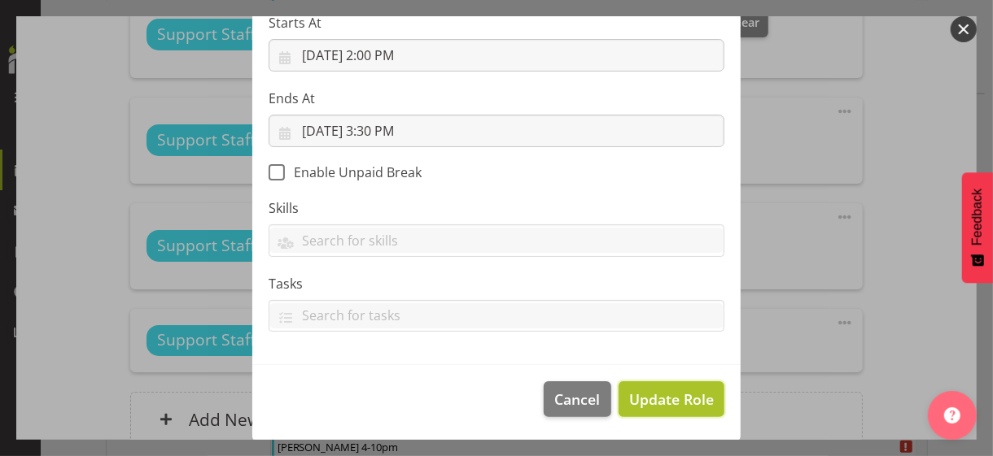
click at [656, 395] on span "Update Role" at bounding box center [671, 399] width 85 height 21
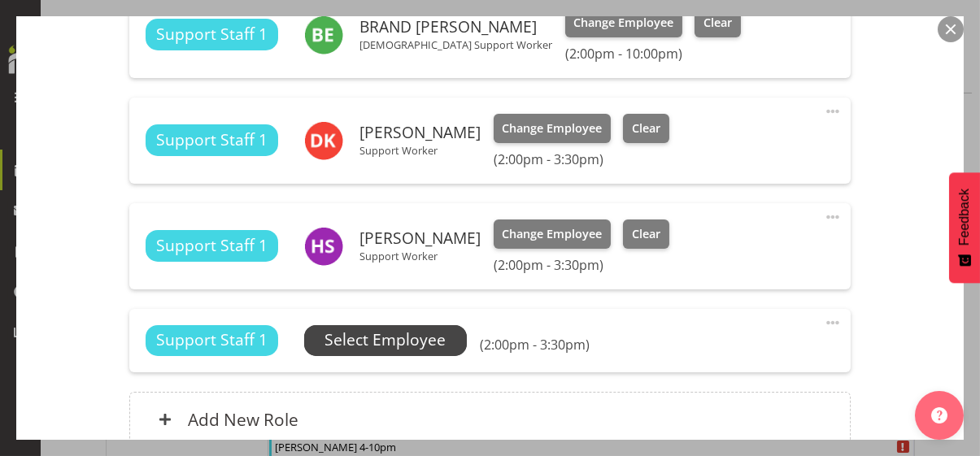
click at [396, 338] on span "Select Employee" at bounding box center [385, 341] width 121 height 24
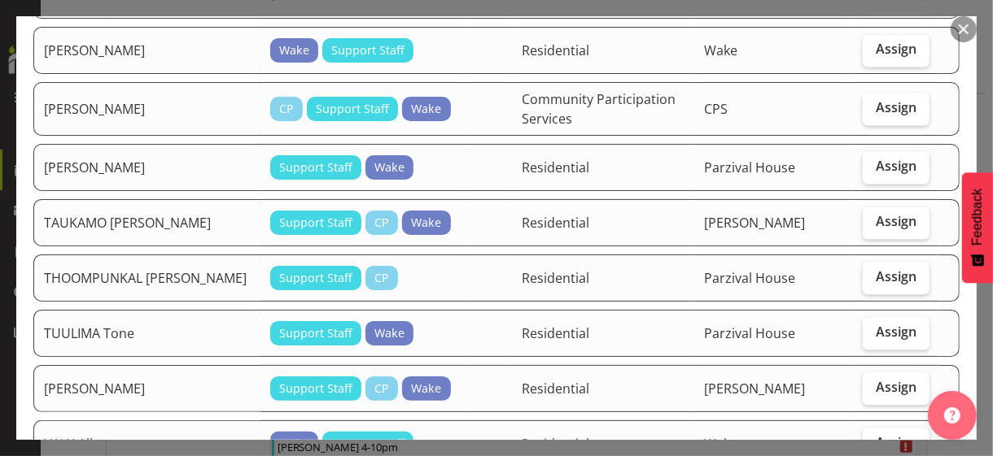
scroll to position [1871, 0]
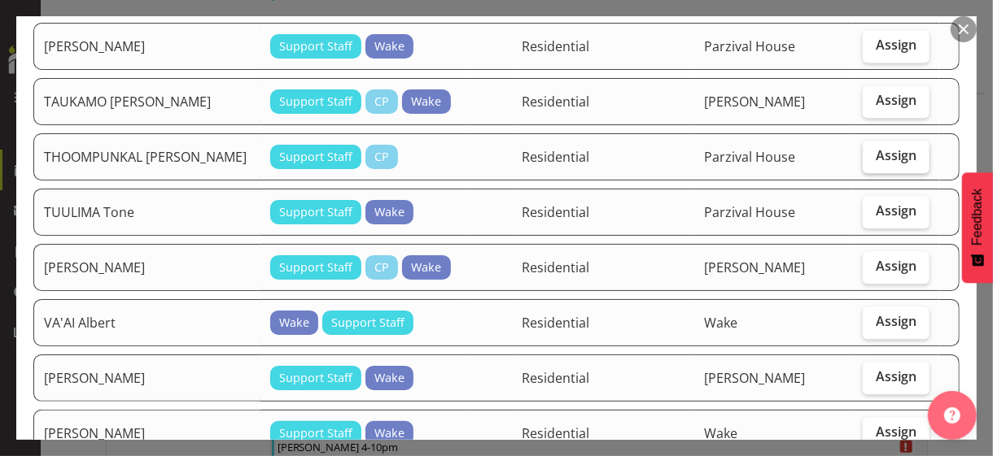
click at [880, 147] on span "Assign" at bounding box center [896, 155] width 41 height 16
click at [873, 151] on input "Assign" at bounding box center [868, 156] width 11 height 11
checkbox input "true"
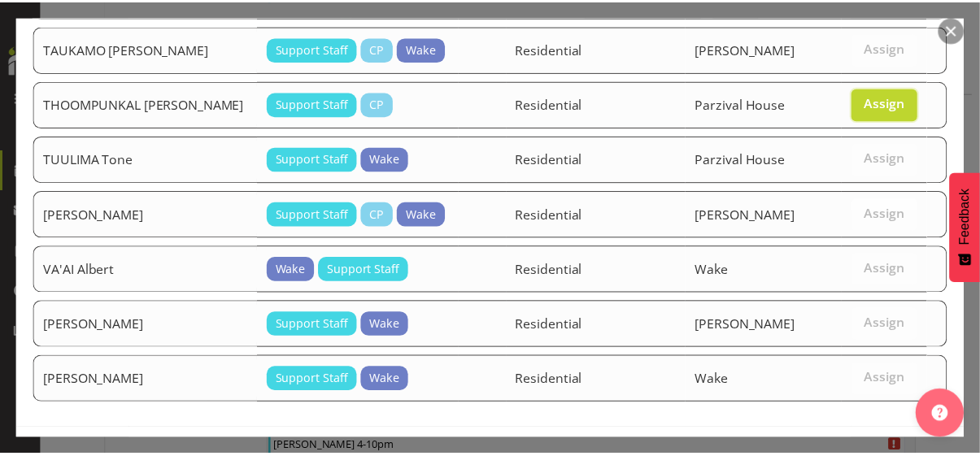
scroll to position [1944, 0]
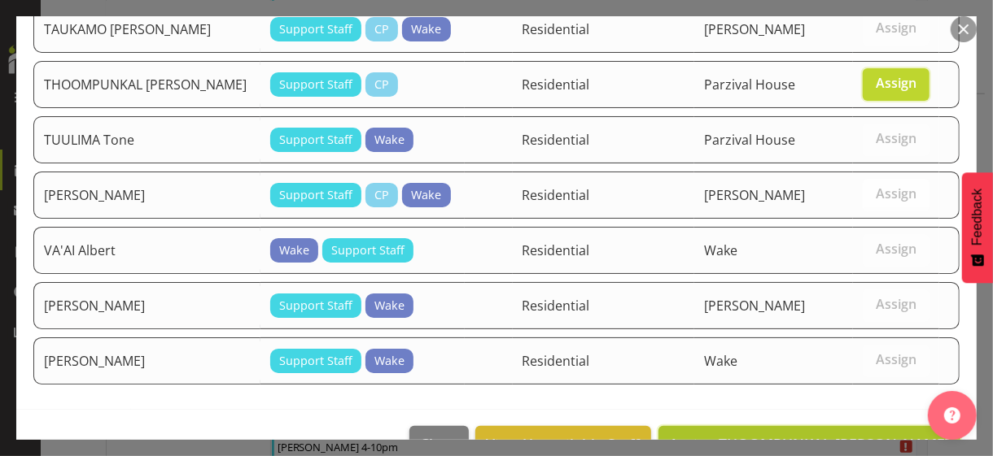
drag, startPoint x: 826, startPoint y: 403, endPoint x: 818, endPoint y: 395, distance: 10.9
click at [819, 435] on span "Assign THOOMPUNKAL CHACKO Christy" at bounding box center [809, 445] width 281 height 20
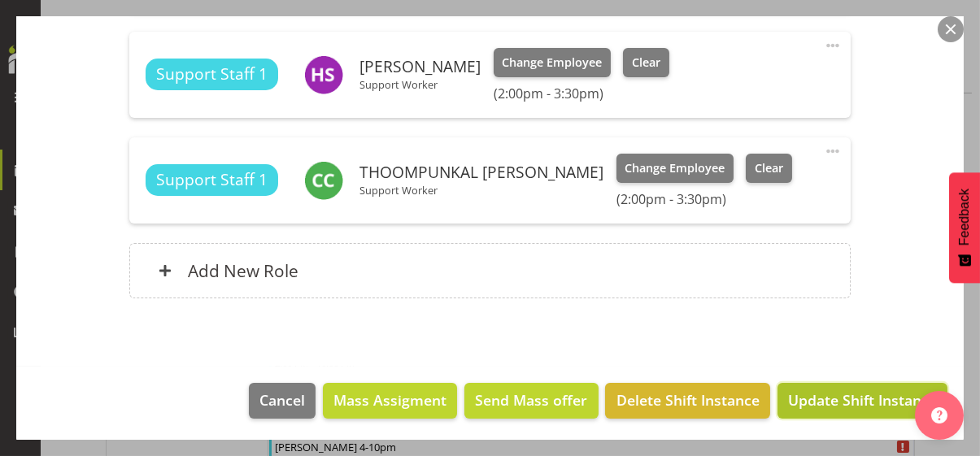
click at [812, 391] on span "Update Shift Instance" at bounding box center [862, 400] width 149 height 21
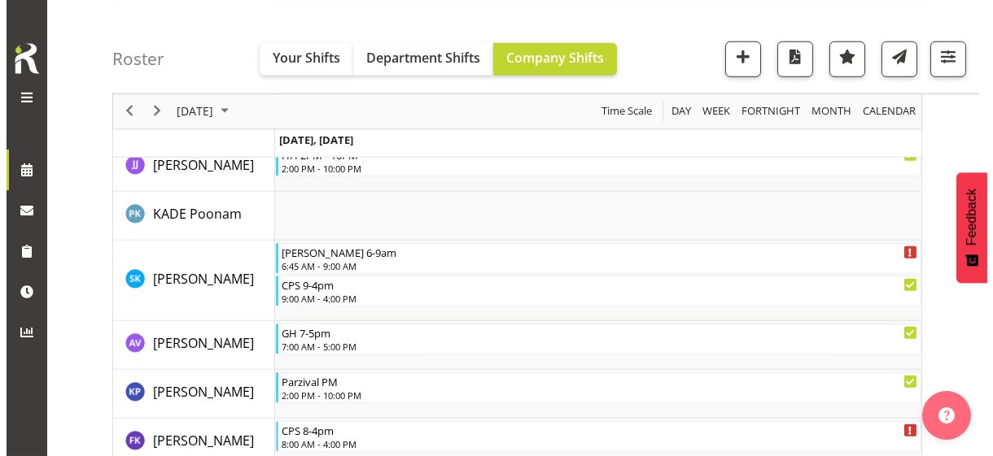
scroll to position [2898, 0]
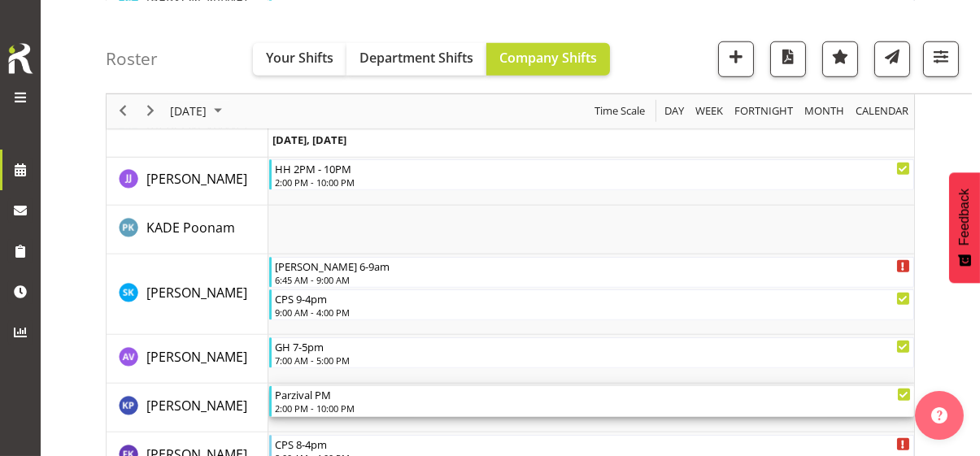
click at [323, 402] on div "2:00 PM - 10:00 PM" at bounding box center [593, 408] width 636 height 13
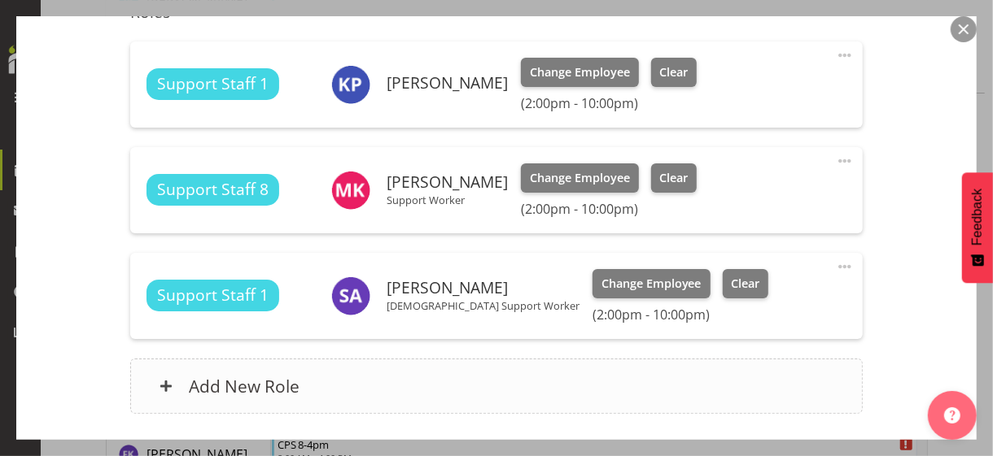
scroll to position [488, 0]
click at [835, 53] on span at bounding box center [845, 55] width 20 height 20
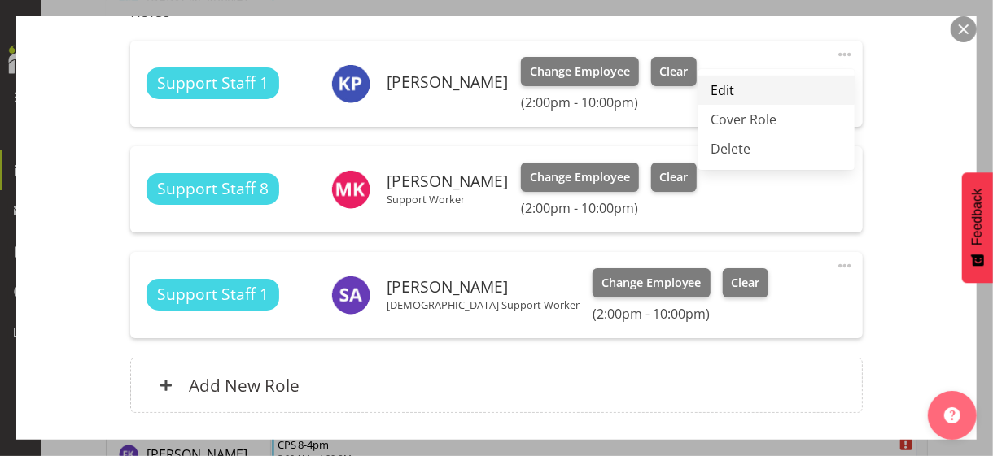
click at [759, 81] on link "Edit" at bounding box center [776, 90] width 156 height 29
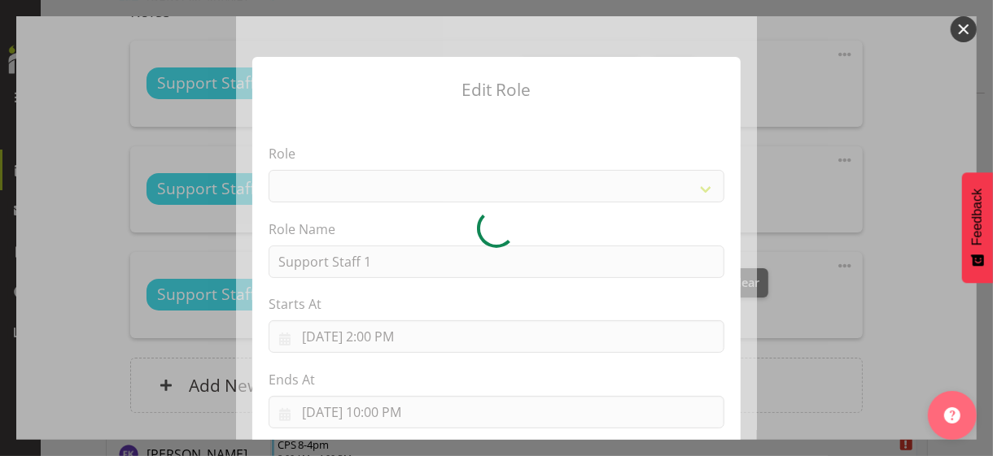
select select "1091"
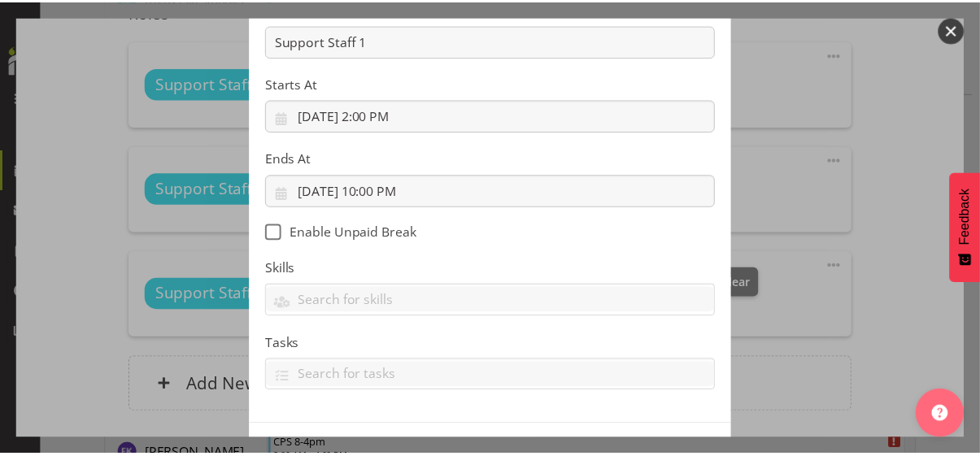
scroll to position [282, 0]
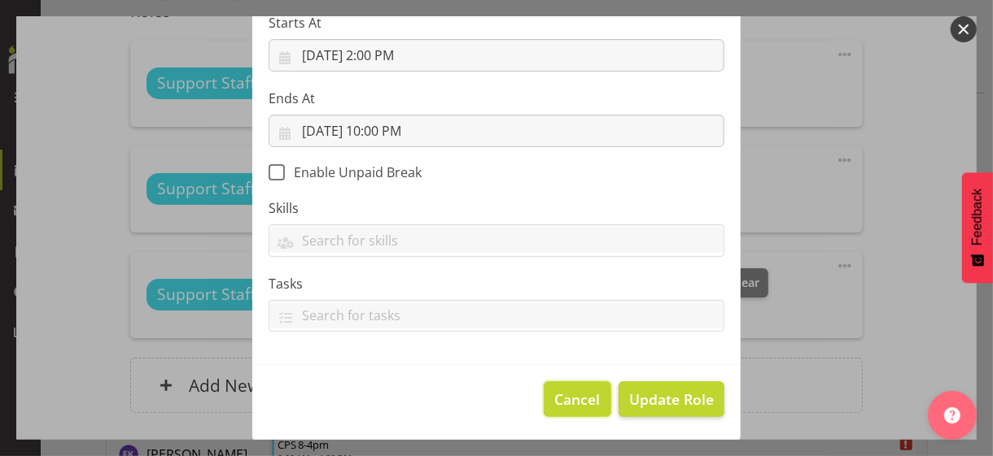
drag, startPoint x: 574, startPoint y: 404, endPoint x: 606, endPoint y: 375, distance: 43.8
click at [574, 404] on span "Cancel" at bounding box center [578, 399] width 46 height 21
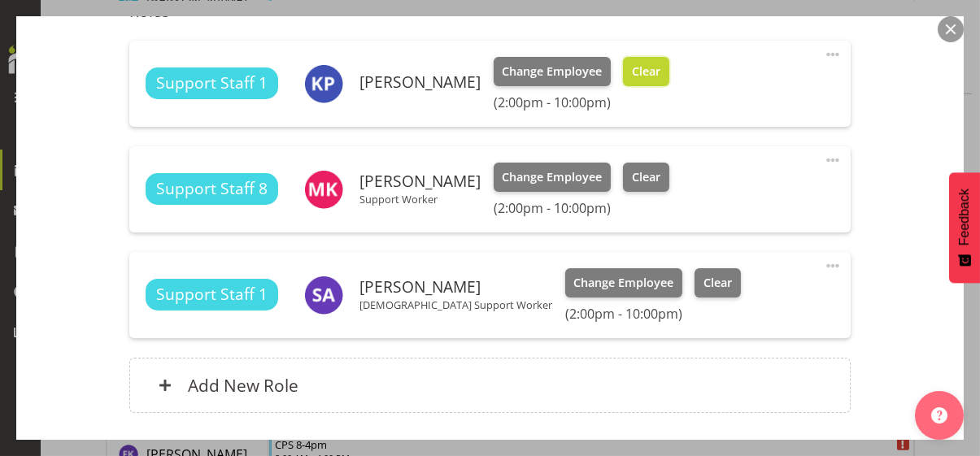
click at [661, 69] on span "Clear" at bounding box center [646, 72] width 28 height 18
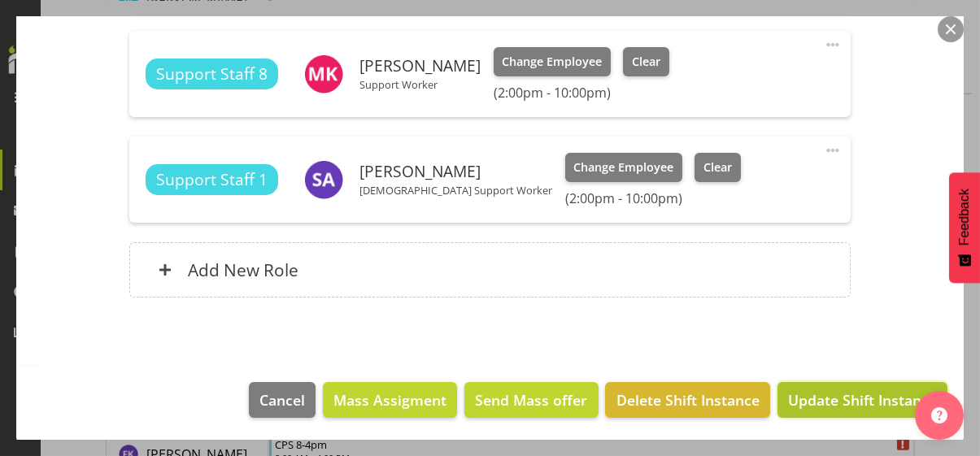
click at [829, 395] on span "Update Shift Instance" at bounding box center [862, 400] width 149 height 21
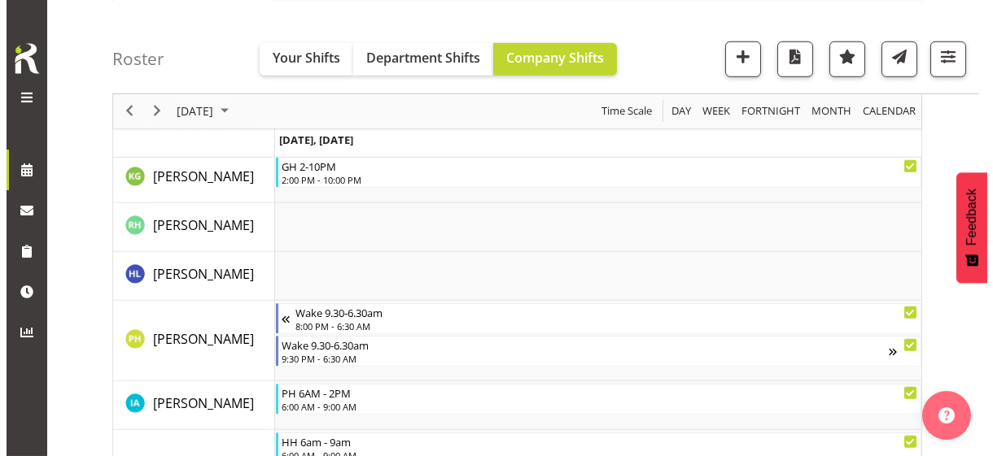
scroll to position [2524, 0]
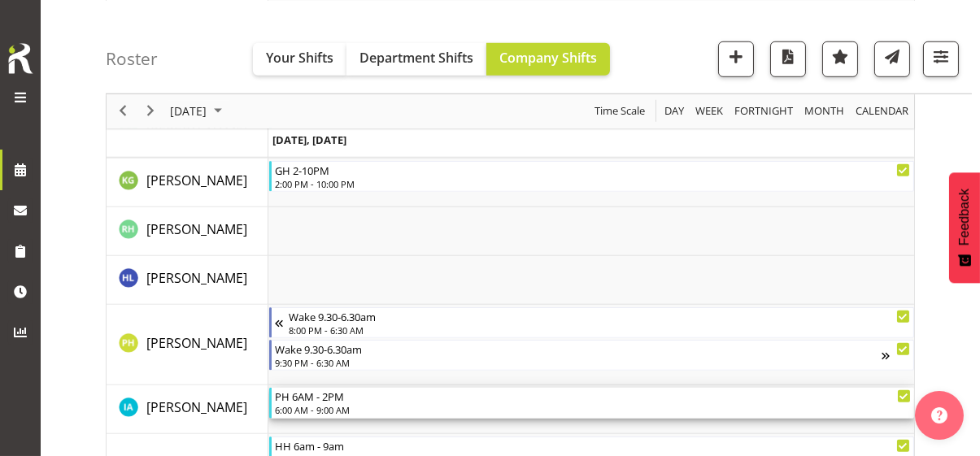
click at [332, 399] on div "PH 6AM - 2PM" at bounding box center [593, 396] width 636 height 16
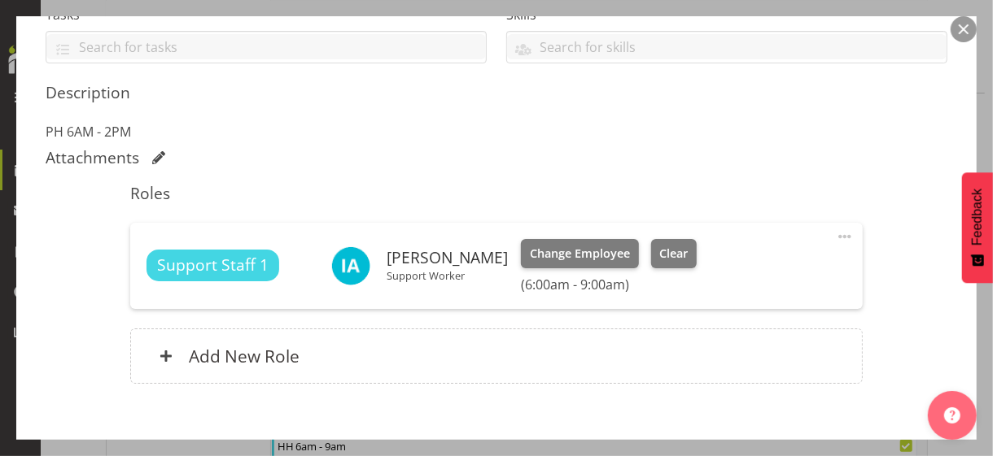
scroll to position [456, 0]
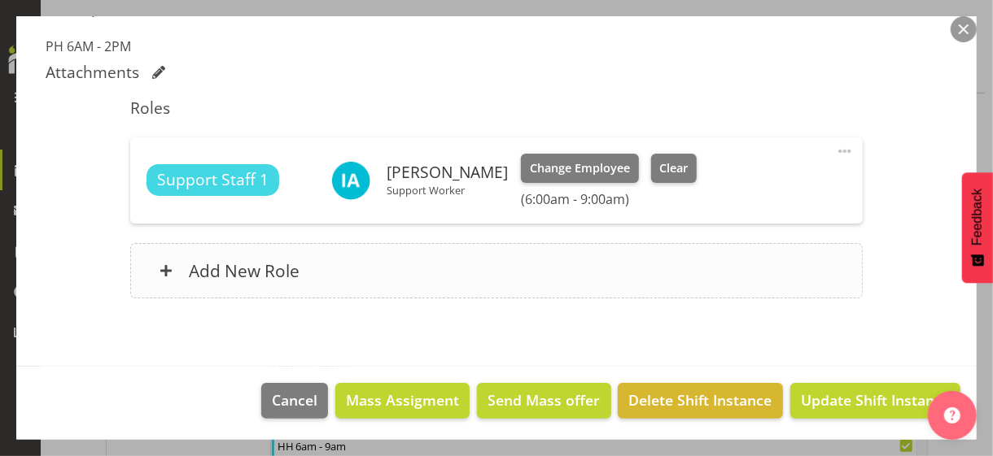
click at [449, 270] on div "Add New Role" at bounding box center [496, 270] width 732 height 55
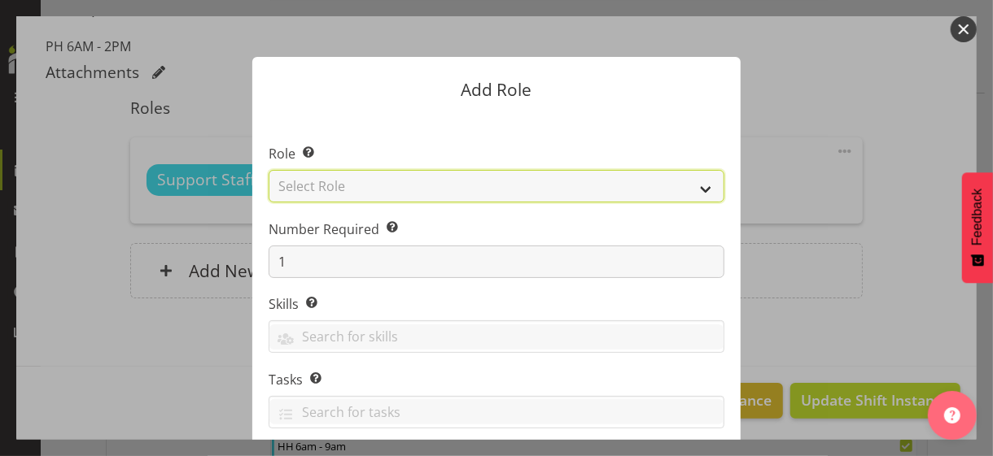
click at [389, 183] on select "Select Role CP House Leader Support Staff Wake" at bounding box center [497, 186] width 456 height 33
select select "1091"
click at [269, 170] on select "Select Role CP House Leader Support Staff Wake" at bounding box center [497, 186] width 456 height 33
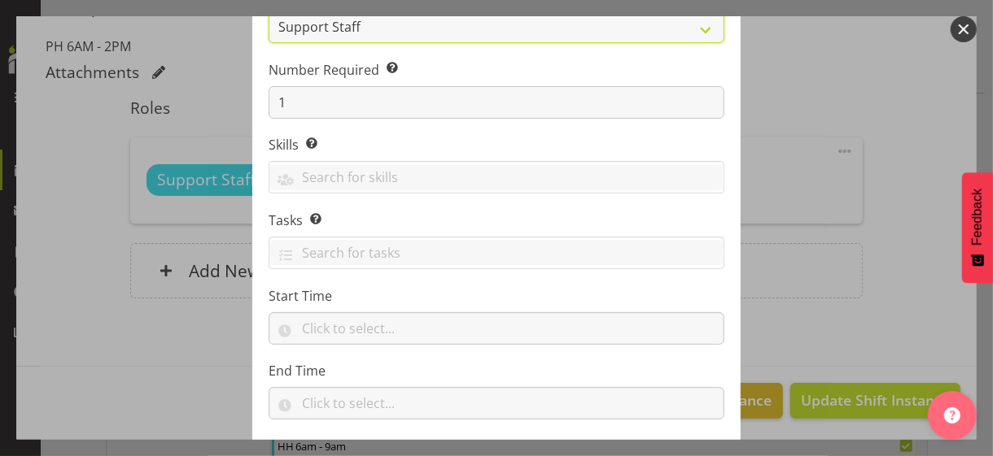
scroll to position [247, 0]
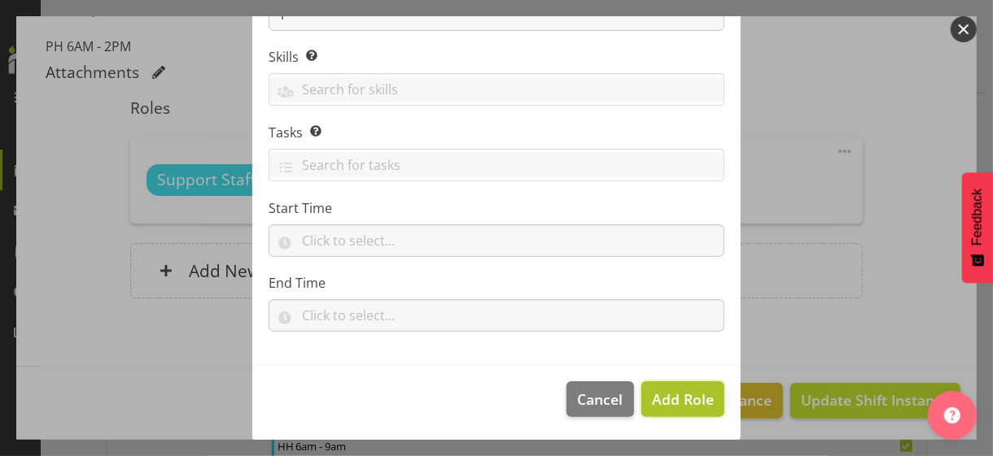
click at [668, 397] on span "Add Role" at bounding box center [683, 400] width 62 height 20
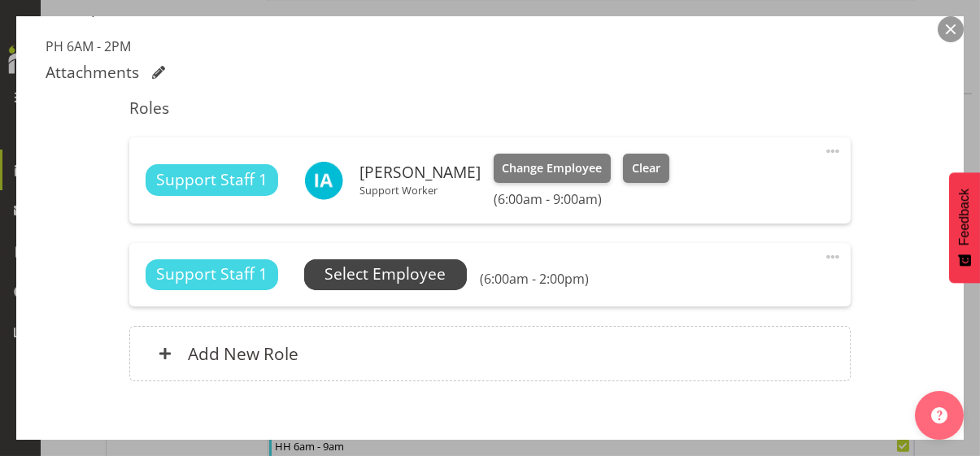
click at [430, 273] on span "Select Employee" at bounding box center [385, 275] width 121 height 24
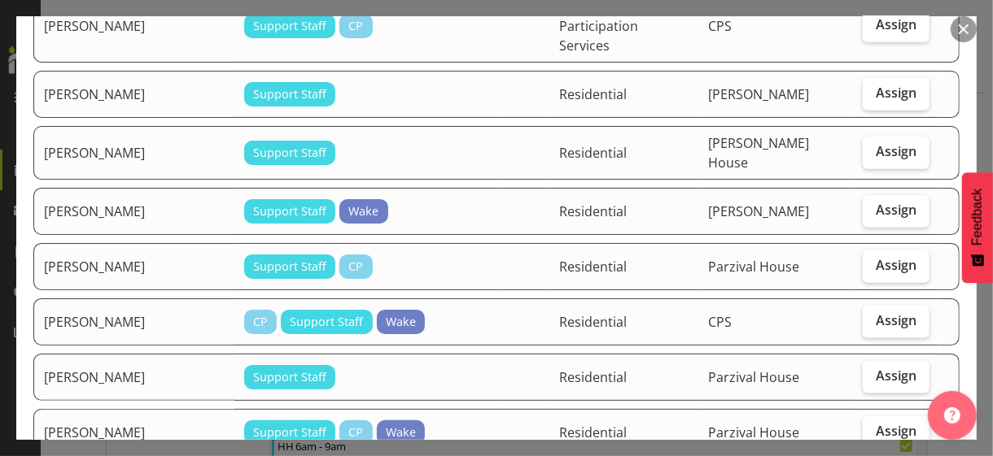
scroll to position [895, 0]
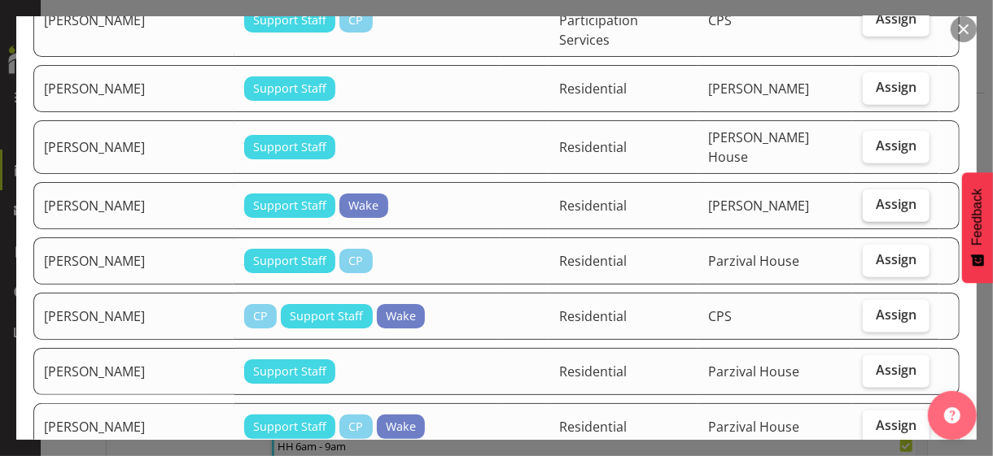
click at [876, 190] on label "Assign" at bounding box center [896, 206] width 67 height 33
click at [873, 199] on input "Assign" at bounding box center [868, 204] width 11 height 11
checkbox input "true"
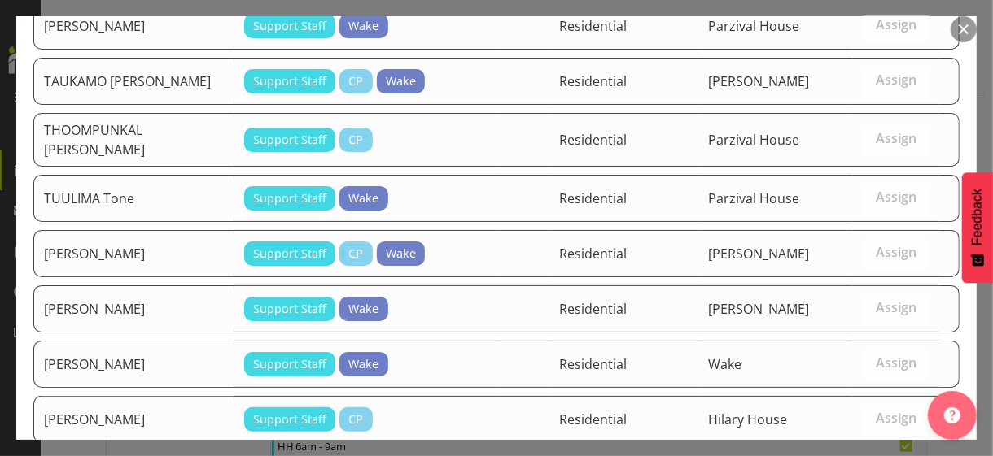
scroll to position [2187, 0]
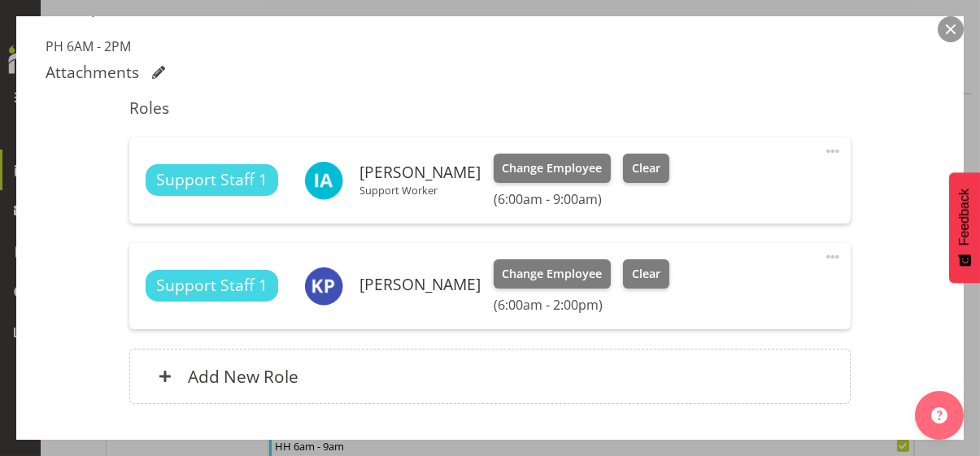
click at [823, 251] on span at bounding box center [833, 257] width 20 height 20
click at [724, 287] on link "Edit" at bounding box center [765, 292] width 156 height 29
select select "7"
select select "2025"
select select "14"
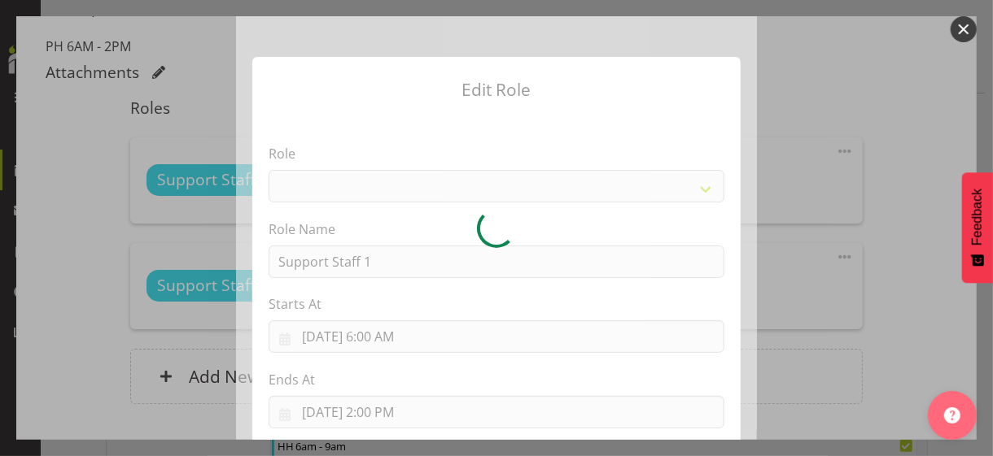
select select "1091"
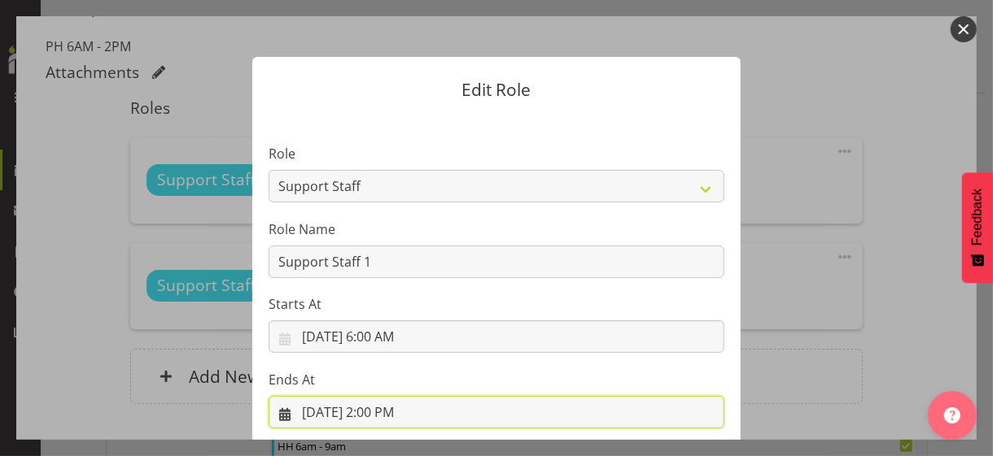
click at [379, 410] on input "8/14/2025, 2:00 PM" at bounding box center [497, 412] width 456 height 33
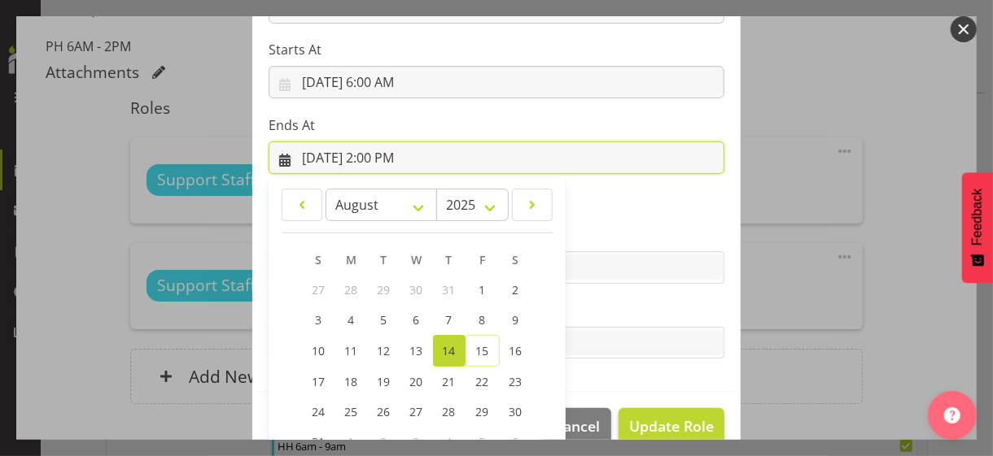
scroll to position [359, 0]
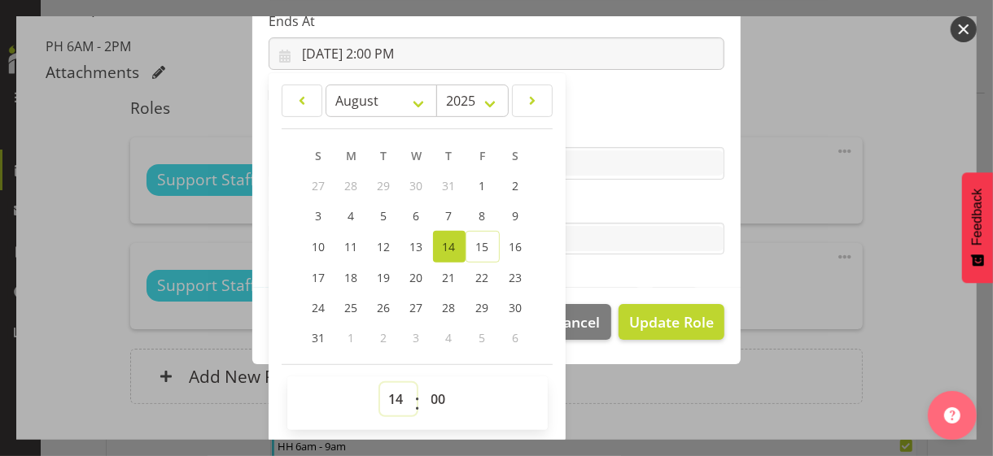
drag, startPoint x: 386, startPoint y: 397, endPoint x: 393, endPoint y: 382, distance: 16.4
click at [387, 395] on select "00 01 02 03 04 05 06 07 08 09 10 11 12 13 14 15 16 17 18 19 20 21 22 23" at bounding box center [398, 399] width 37 height 33
select select "13"
click at [380, 383] on select "00 01 02 03 04 05 06 07 08 09 10 11 12 13 14 15 16 17 18 19 20 21 22 23" at bounding box center [398, 399] width 37 height 33
type input "8/14/2025, 1:00 PM"
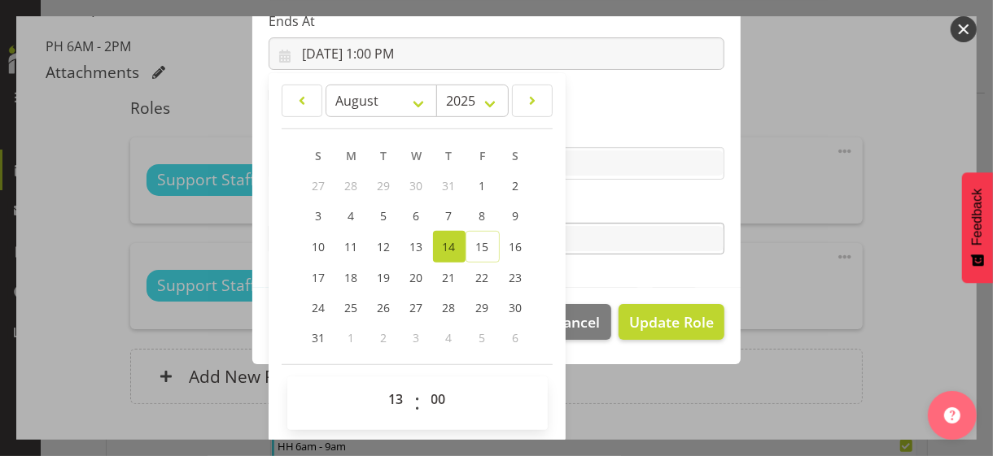
drag, startPoint x: 606, startPoint y: 198, endPoint x: 622, endPoint y: 229, distance: 35.3
click at [607, 199] on label "Tasks" at bounding box center [497, 207] width 456 height 20
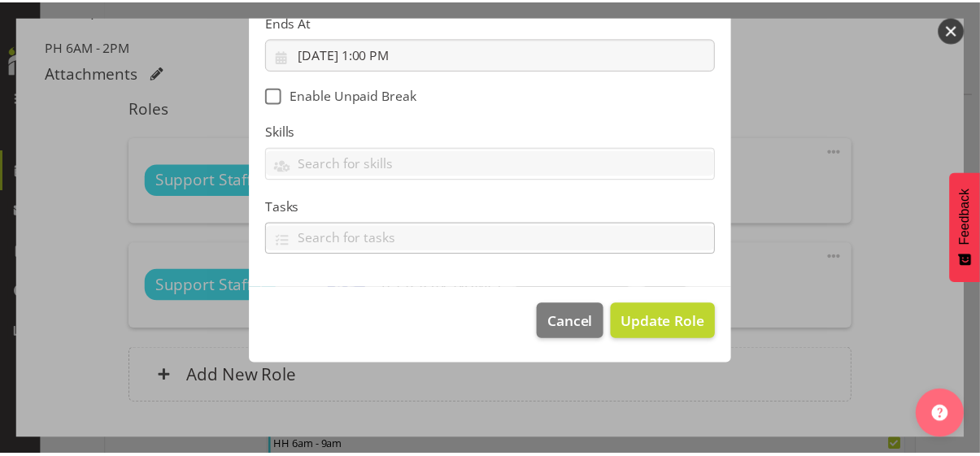
scroll to position [282, 0]
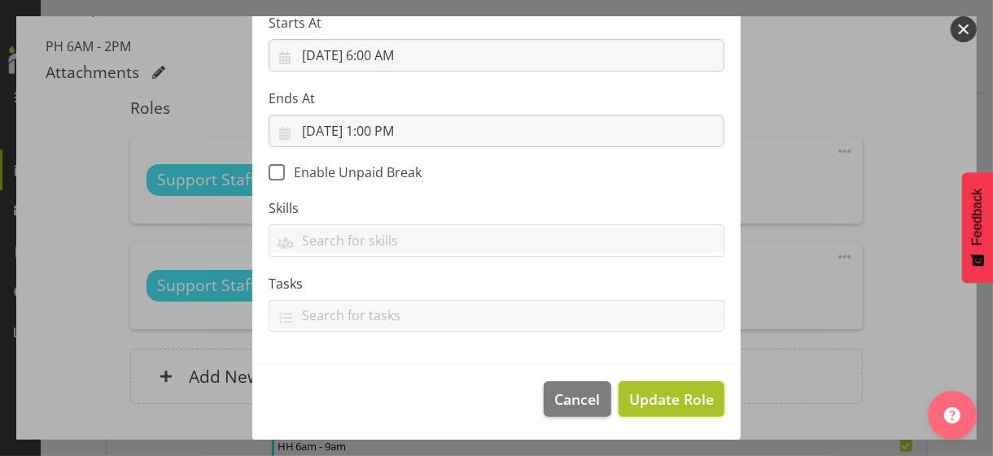
drag, startPoint x: 652, startPoint y: 395, endPoint x: 704, endPoint y: 384, distance: 53.3
click at [653, 396] on span "Update Role" at bounding box center [671, 399] width 85 height 21
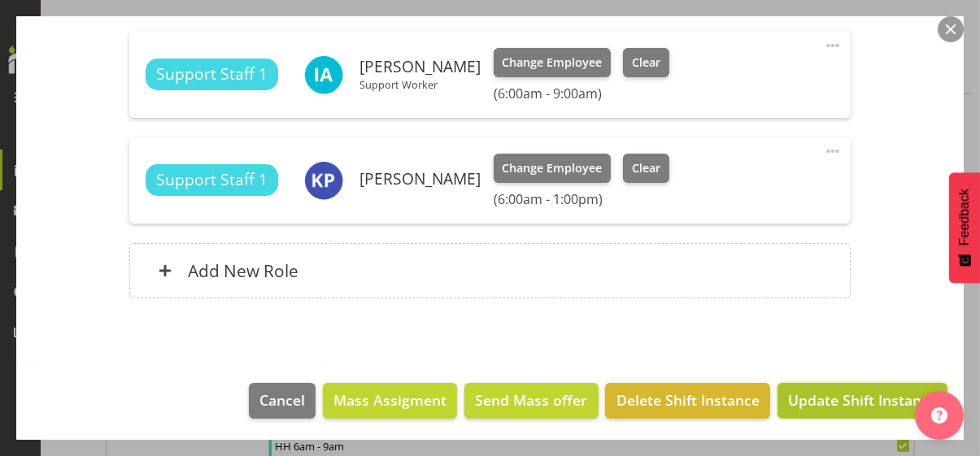
click at [841, 404] on span "Update Shift Instance" at bounding box center [862, 400] width 149 height 21
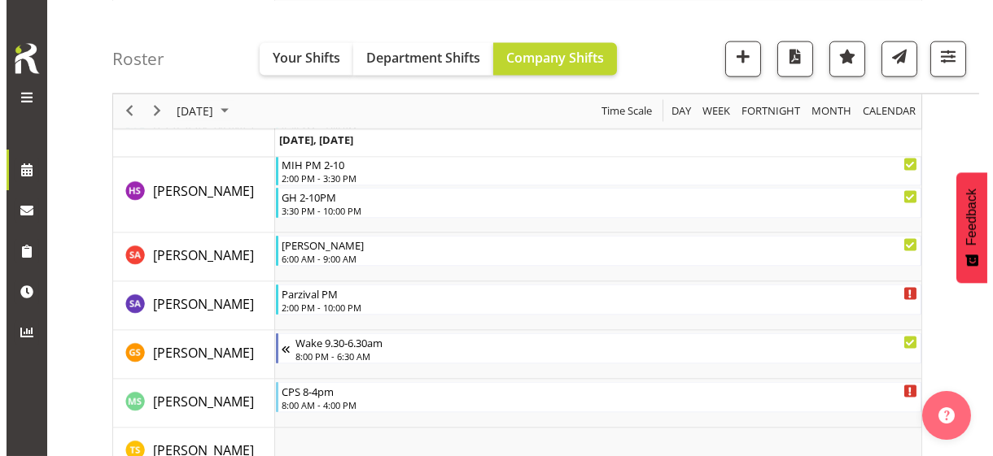
scroll to position [4638, 0]
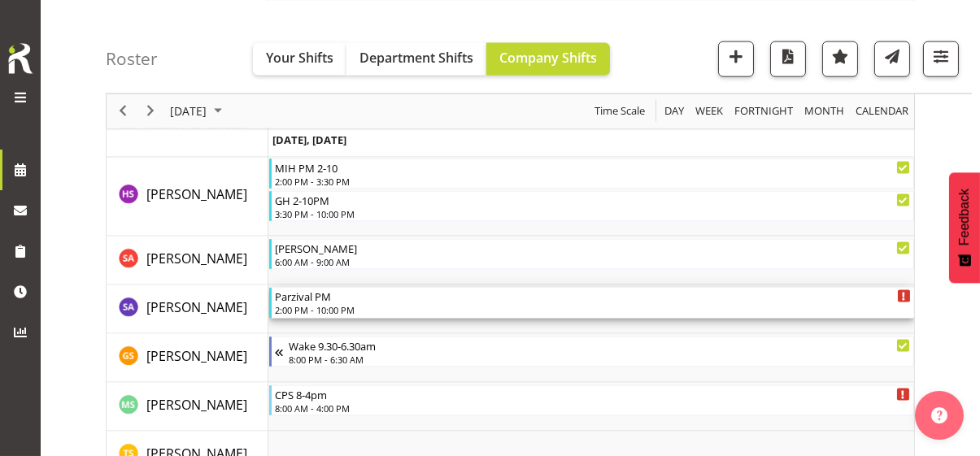
click at [325, 299] on div "Parzival PM" at bounding box center [593, 296] width 636 height 16
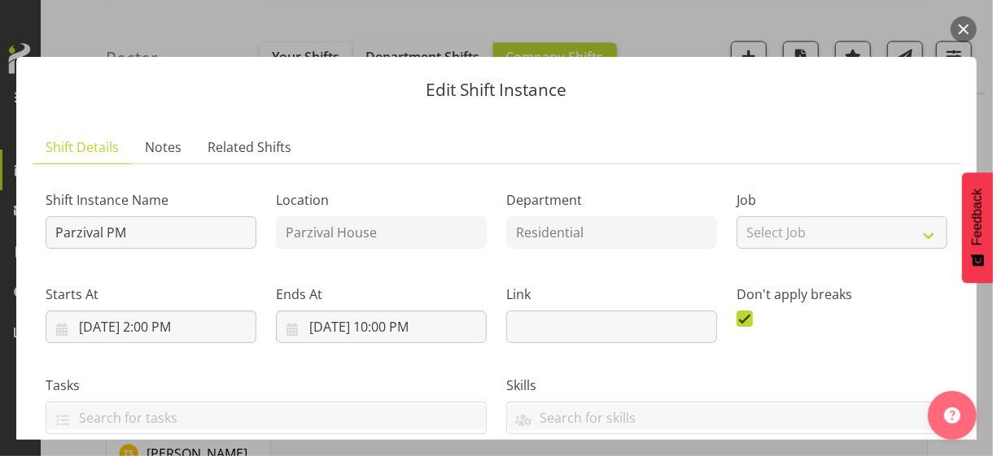
scroll to position [407, 0]
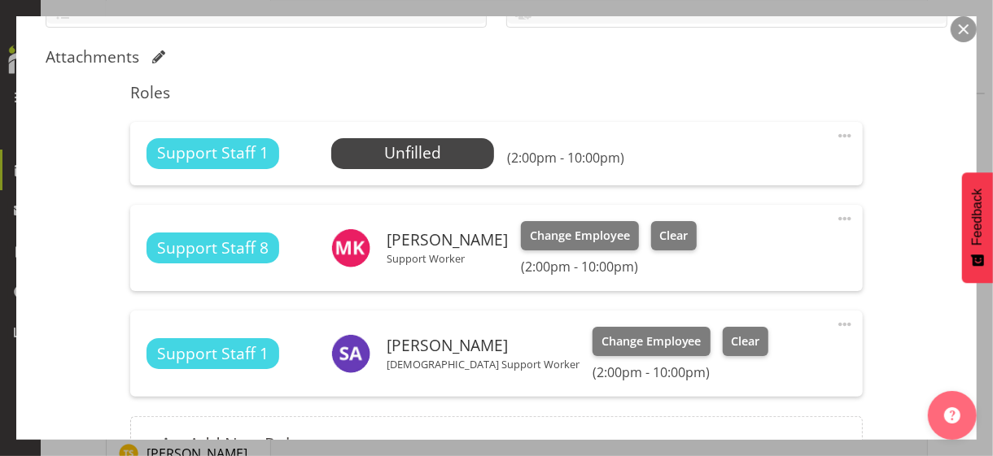
drag, startPoint x: 832, startPoint y: 129, endPoint x: 805, endPoint y: 145, distance: 31.7
click at [835, 130] on span at bounding box center [845, 136] width 20 height 20
click at [741, 169] on link "Edit" at bounding box center [776, 171] width 156 height 29
select select "7"
select select "2025"
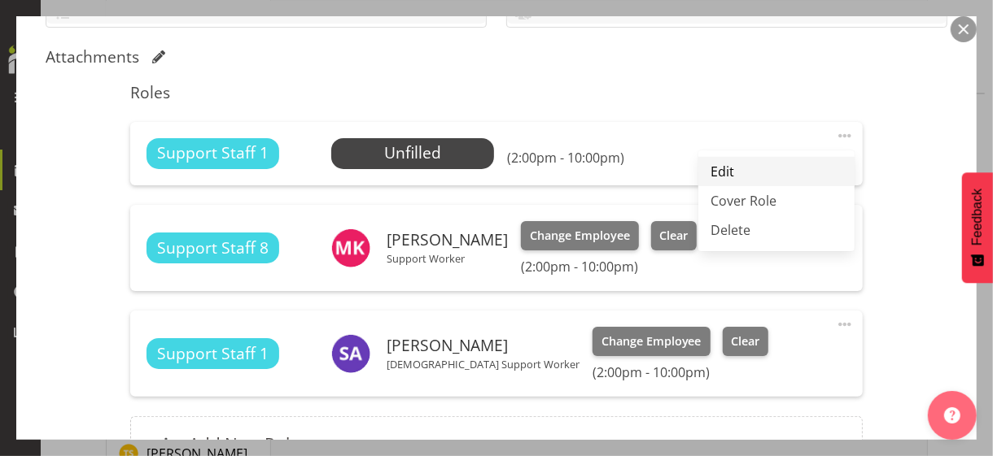
select select "14"
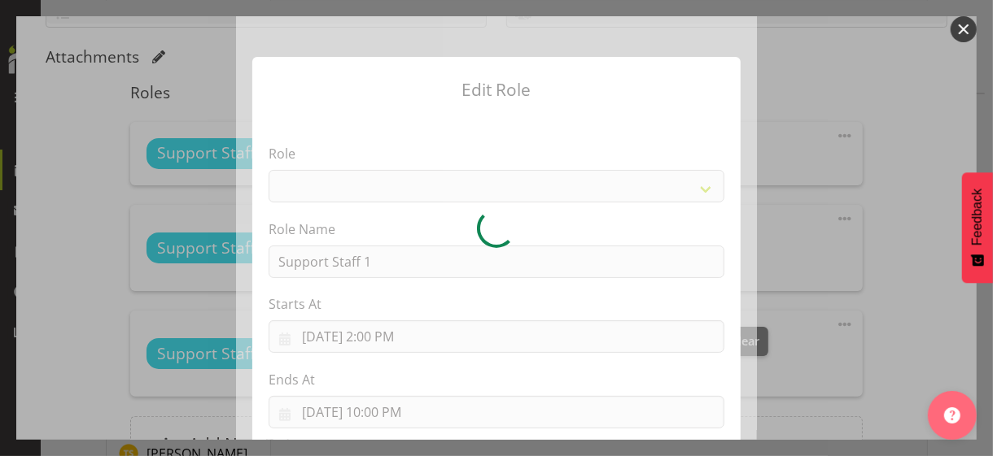
select select "1091"
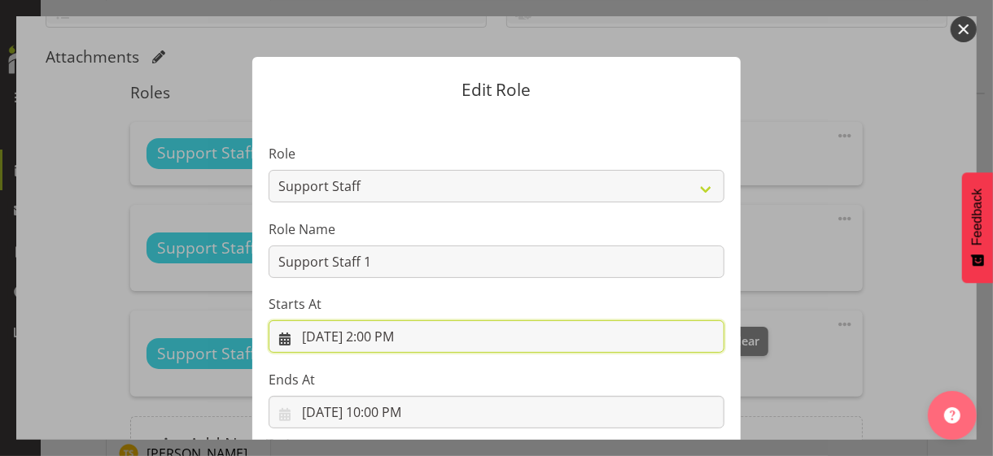
click at [382, 339] on input "8/14/2025, 2:00 PM" at bounding box center [497, 337] width 456 height 33
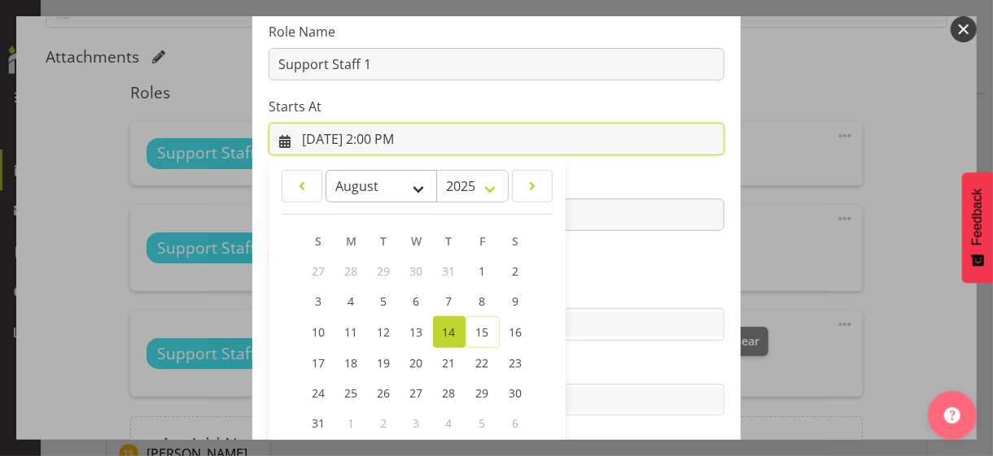
scroll to position [282, 0]
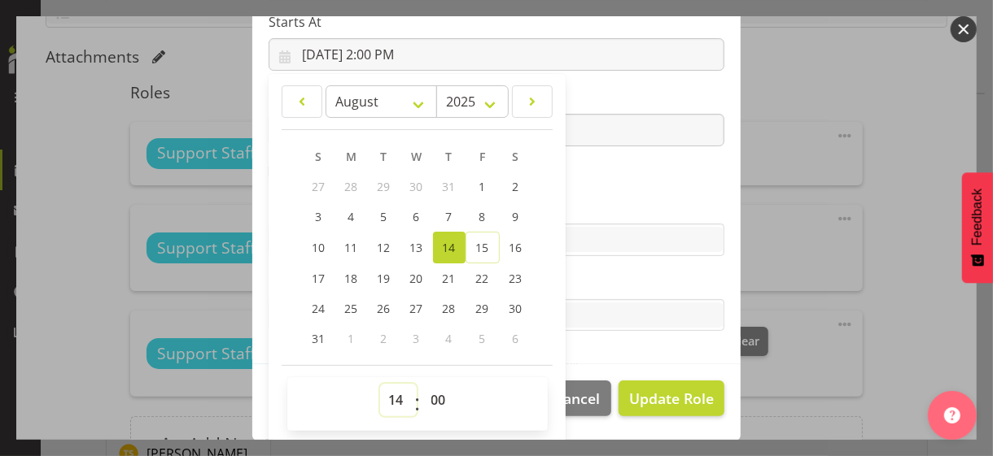
click at [392, 390] on select "00 01 02 03 04 05 06 07 08 09 10 11 12 13 14 15 16 17 18 19 20 21 22 23" at bounding box center [398, 400] width 37 height 33
select select "13"
click at [380, 384] on select "00 01 02 03 04 05 06 07 08 09 10 11 12 13 14 15 16 17 18 19 20 21 22 23" at bounding box center [398, 400] width 37 height 33
type input "8/14/2025, 1:00 PM"
drag, startPoint x: 580, startPoint y: 186, endPoint x: 594, endPoint y: 203, distance: 22.6
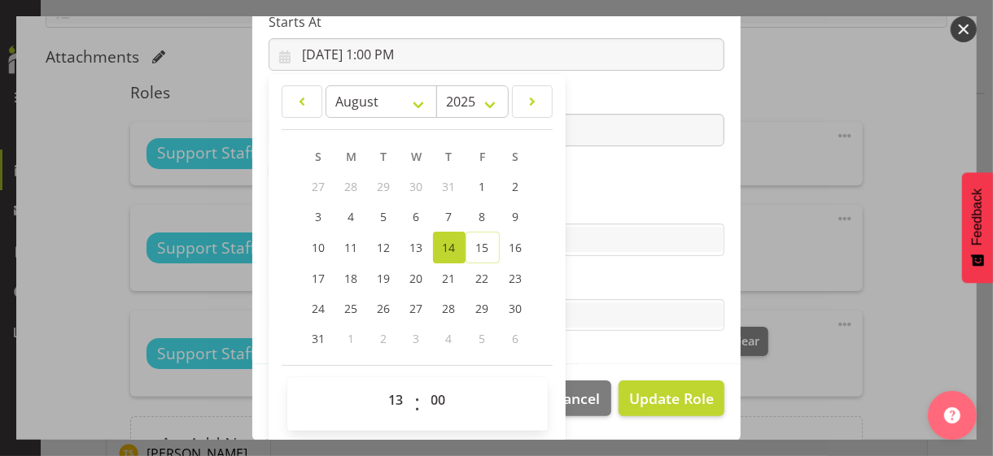
click at [581, 188] on section "Role CP House Leader Support Staff Wake Role Name Support Staff 1 Starts At 8/1…" at bounding box center [496, 98] width 488 height 532
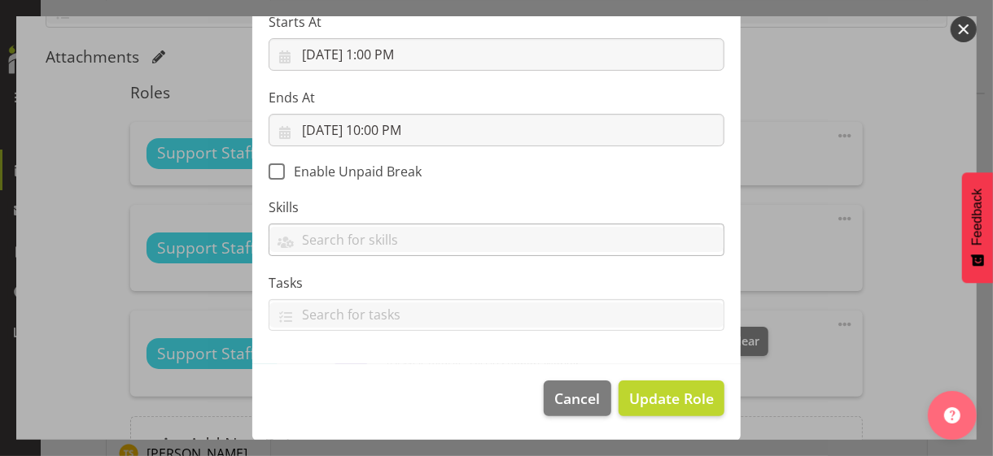
scroll to position [282, 0]
drag, startPoint x: 661, startPoint y: 405, endPoint x: 647, endPoint y: 395, distance: 16.9
click at [659, 404] on span "Update Role" at bounding box center [671, 399] width 85 height 21
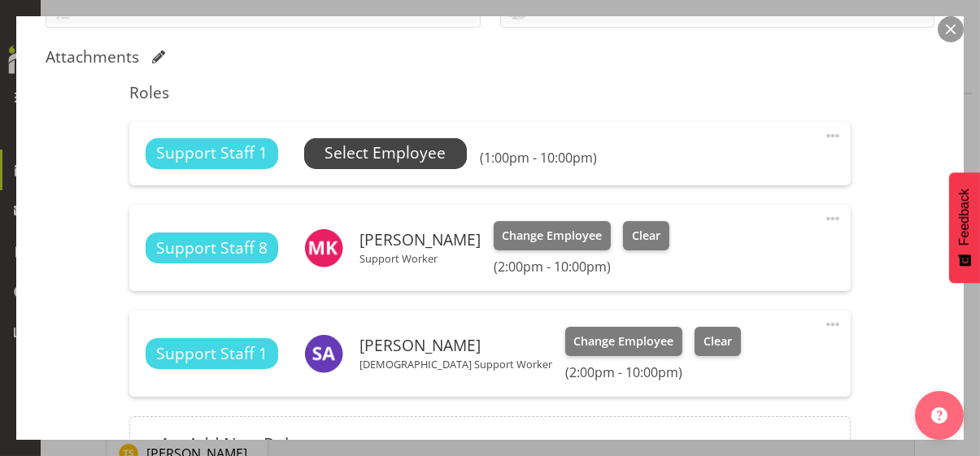
click at [412, 158] on span "Select Employee" at bounding box center [385, 154] width 121 height 24
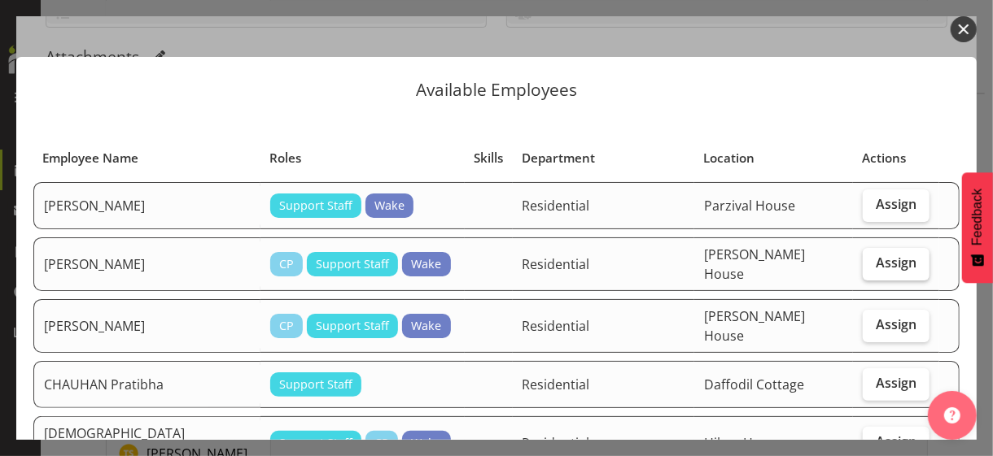
click at [876, 260] on span "Assign" at bounding box center [896, 263] width 41 height 16
click at [867, 260] on input "Assign" at bounding box center [868, 263] width 11 height 11
checkbox input "true"
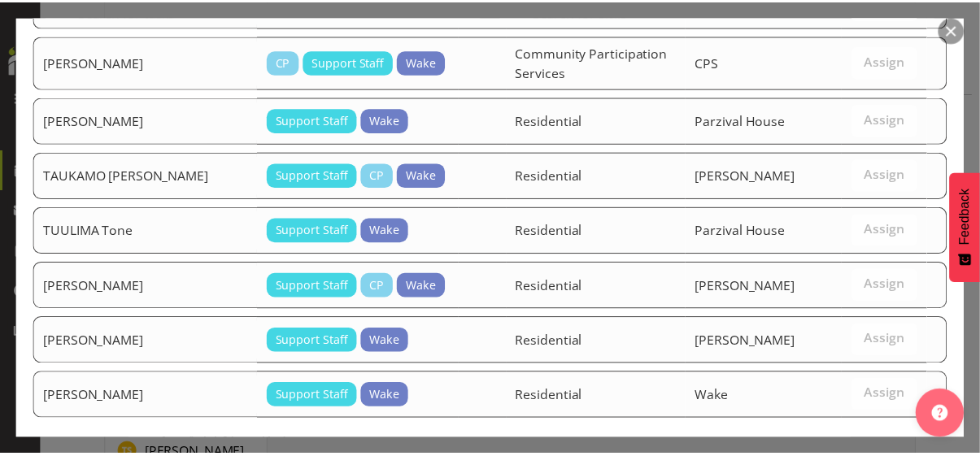
scroll to position [1461, 0]
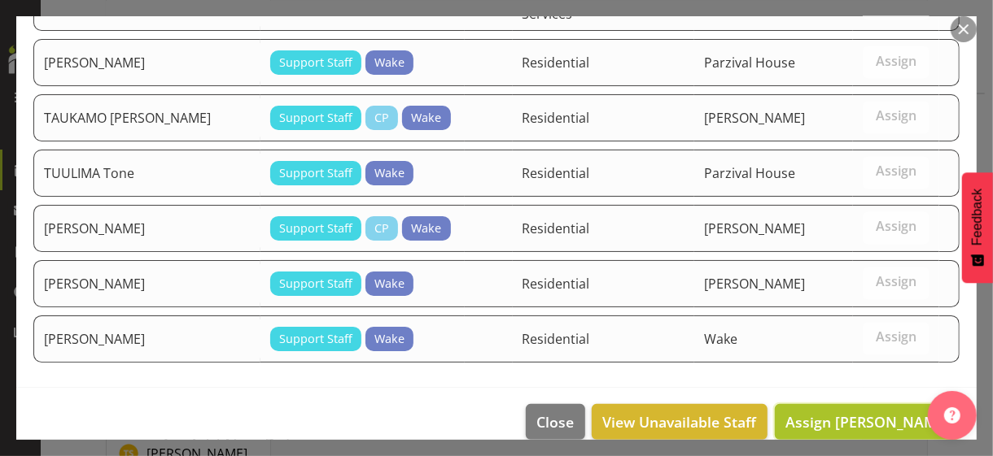
click at [834, 413] on span "Assign BACHOCO Edward" at bounding box center [867, 423] width 164 height 20
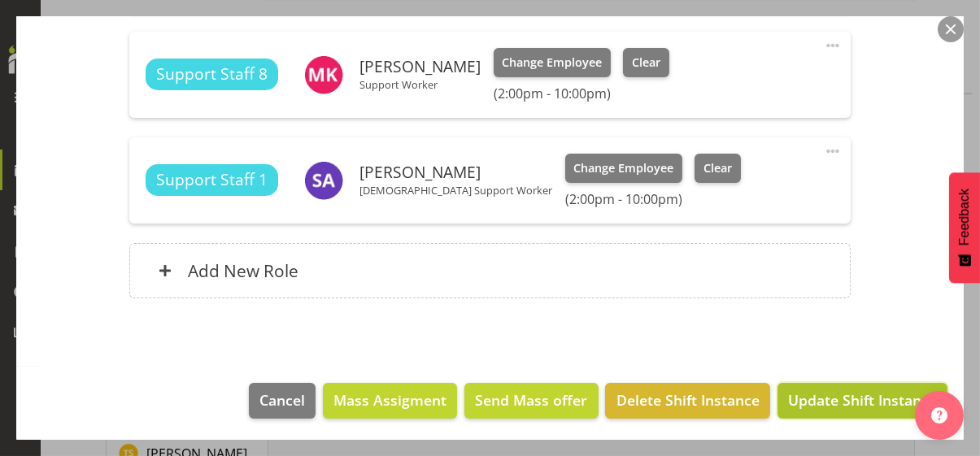
click at [828, 400] on span "Update Shift Instance" at bounding box center [862, 400] width 149 height 21
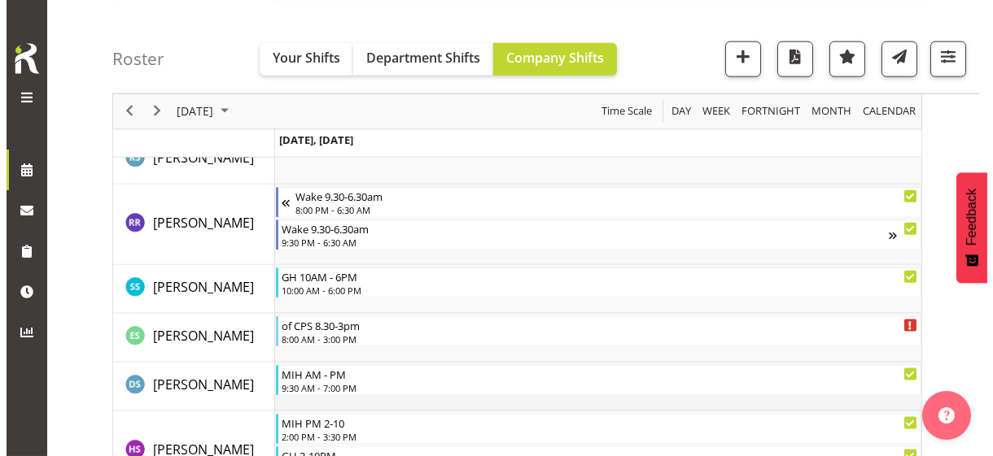
scroll to position [4331, 0]
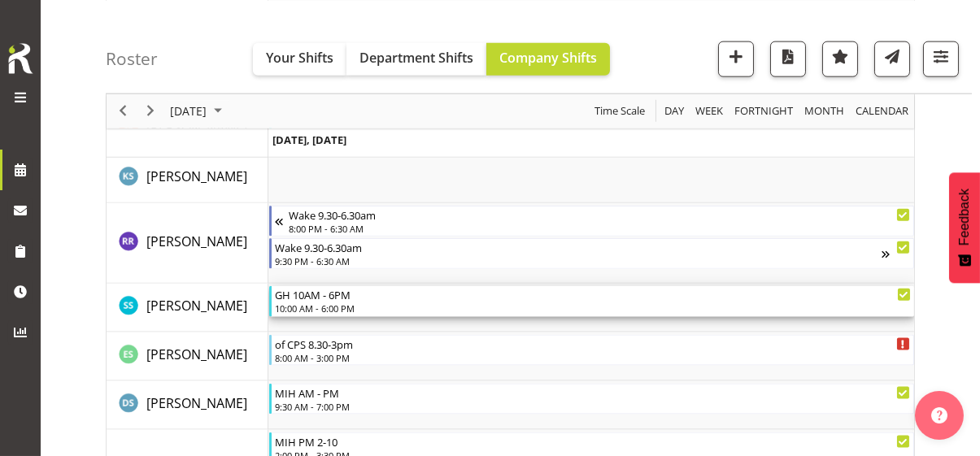
click at [345, 305] on div "10:00 AM - 6:00 PM" at bounding box center [593, 308] width 636 height 13
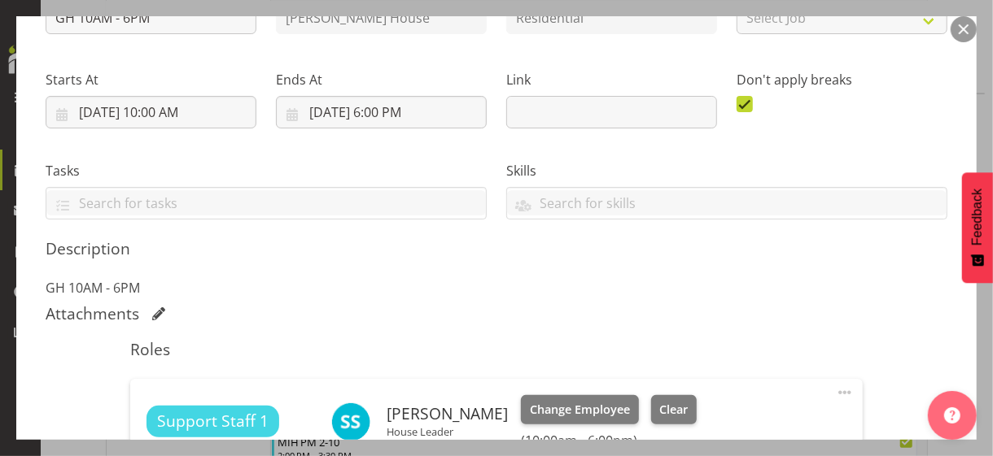
scroll to position [456, 0]
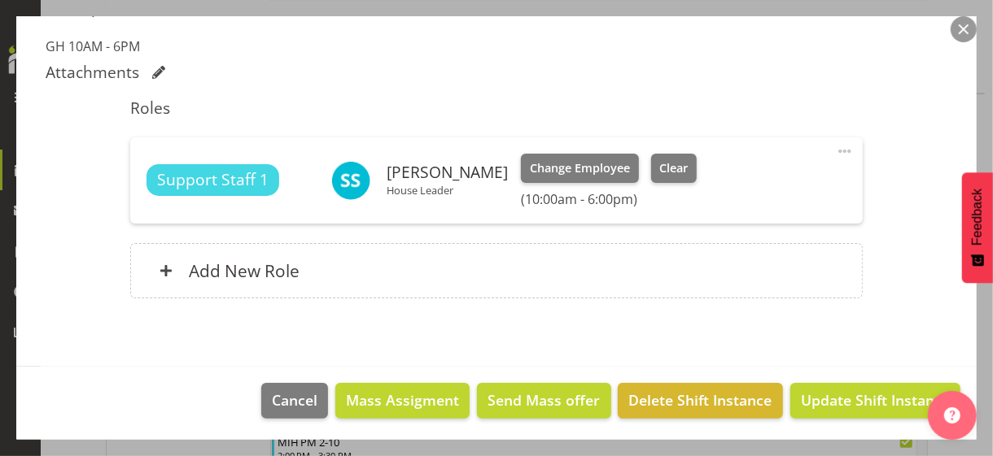
drag, startPoint x: 835, startPoint y: 144, endPoint x: 830, endPoint y: 151, distance: 8.8
click at [835, 145] on span at bounding box center [845, 152] width 20 height 20
click at [741, 187] on link "Edit" at bounding box center [776, 187] width 156 height 29
select select "7"
select select "2025"
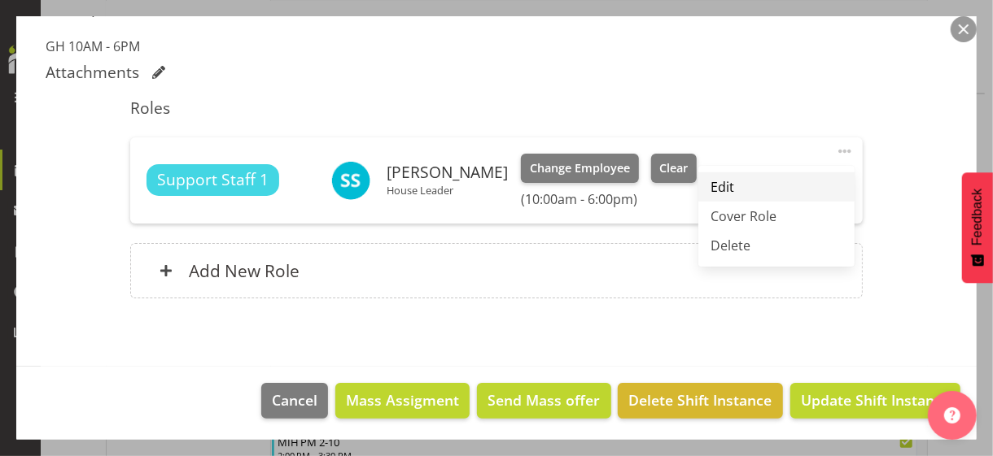
select select "10"
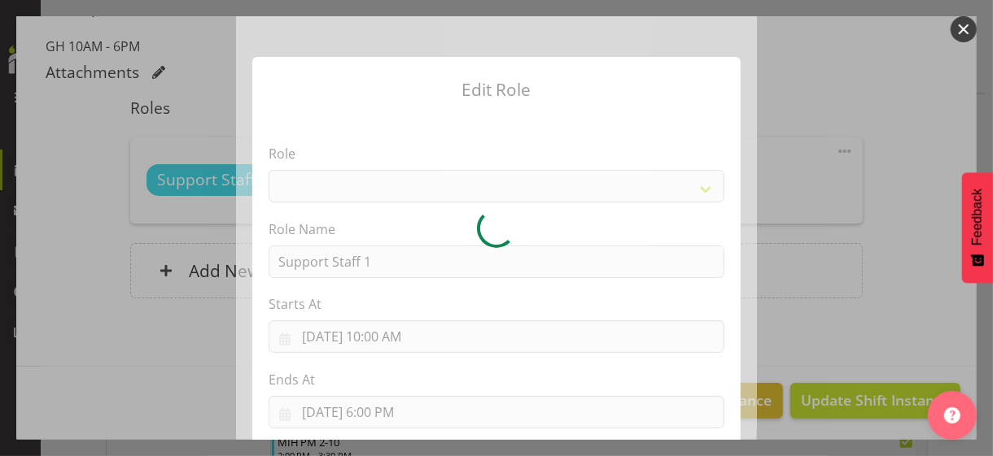
select select "1091"
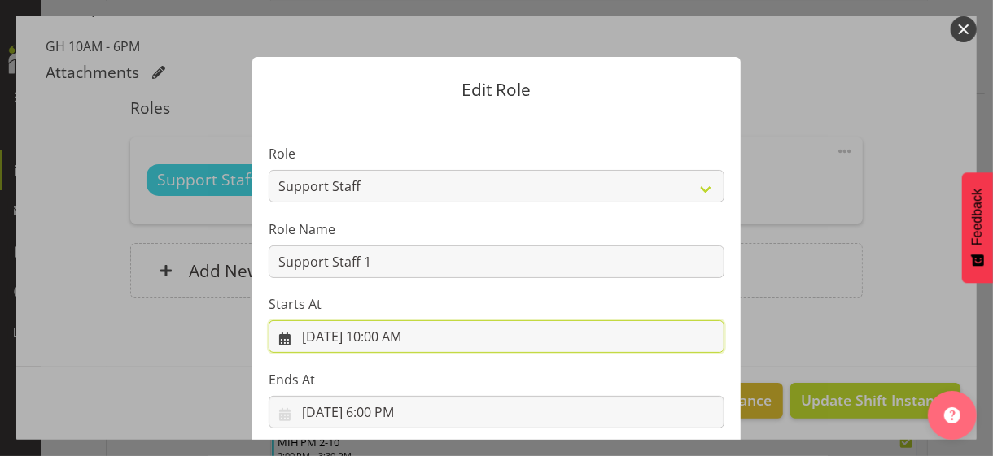
click at [388, 336] on input "8/14/2025, 10:00 AM" at bounding box center [497, 337] width 456 height 33
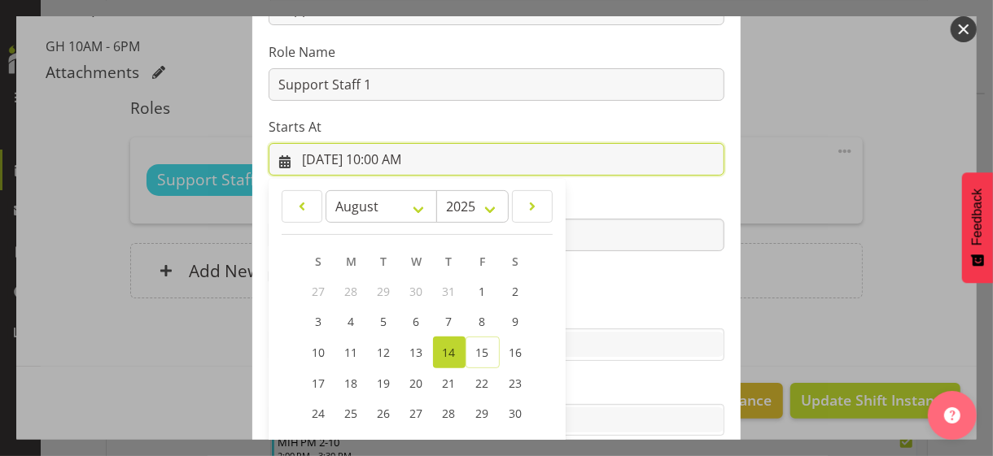
scroll to position [282, 0]
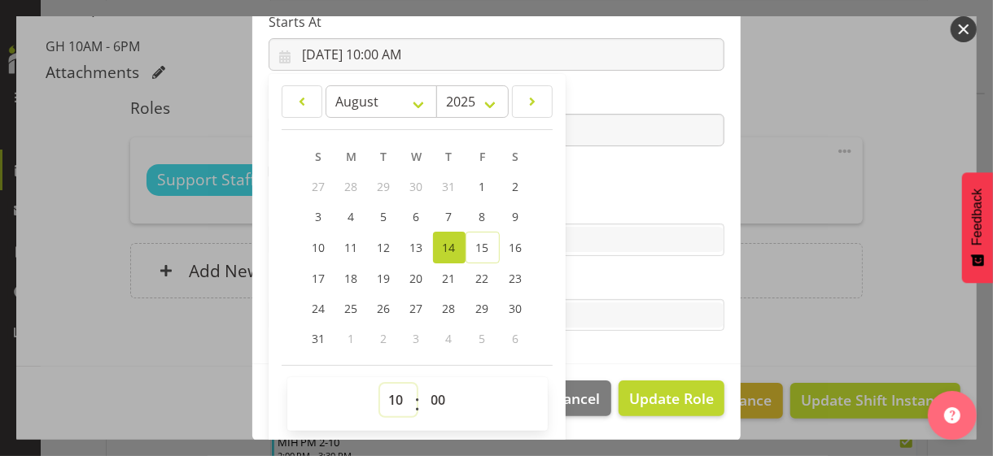
click at [392, 391] on select "00 01 02 03 04 05 06 07 08 09 10 11 12 13 14 15 16 17 18 19 20 21 22 23" at bounding box center [398, 400] width 37 height 33
select select "8"
click at [380, 384] on select "00 01 02 03 04 05 06 07 08 09 10 11 12 13 14 15 16 17 18 19 20 21 22 23" at bounding box center [398, 400] width 37 height 33
type input "8/14/2025, 8:00 AM"
drag, startPoint x: 426, startPoint y: 401, endPoint x: 430, endPoint y: 384, distance: 17.6
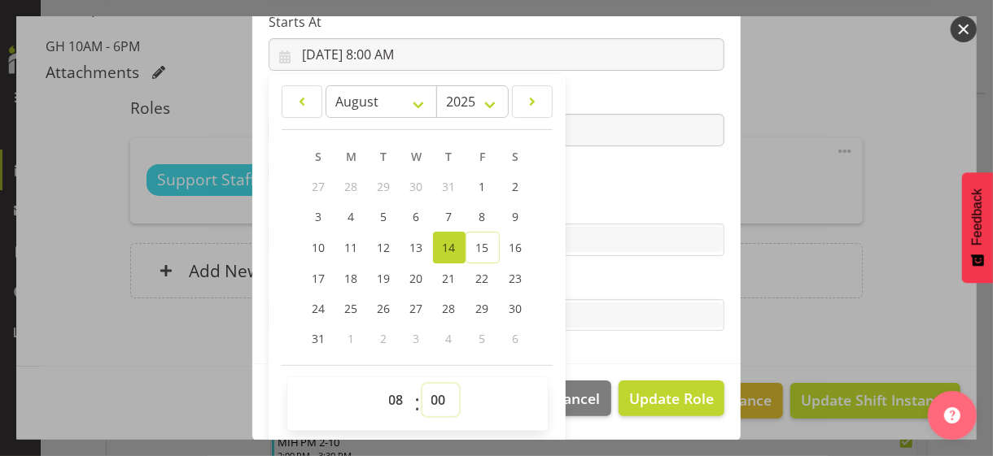
click at [426, 398] on select "00 01 02 03 04 05 06 07 08 09 10 11 12 13 14 15 16 17 18 19 20 21 22 23 24 25 2…" at bounding box center [440, 400] width 37 height 33
select select "30"
click at [422, 384] on select "00 01 02 03 04 05 06 07 08 09 10 11 12 13 14 15 16 17 18 19 20 21 22 23 24 25 2…" at bounding box center [440, 400] width 37 height 33
type input "8/14/2025, 8:30 AM"
click at [587, 192] on section "Role CP House Leader Support Staff Wake Role Name Support Staff 1 Starts At 8/1…" at bounding box center [496, 98] width 488 height 532
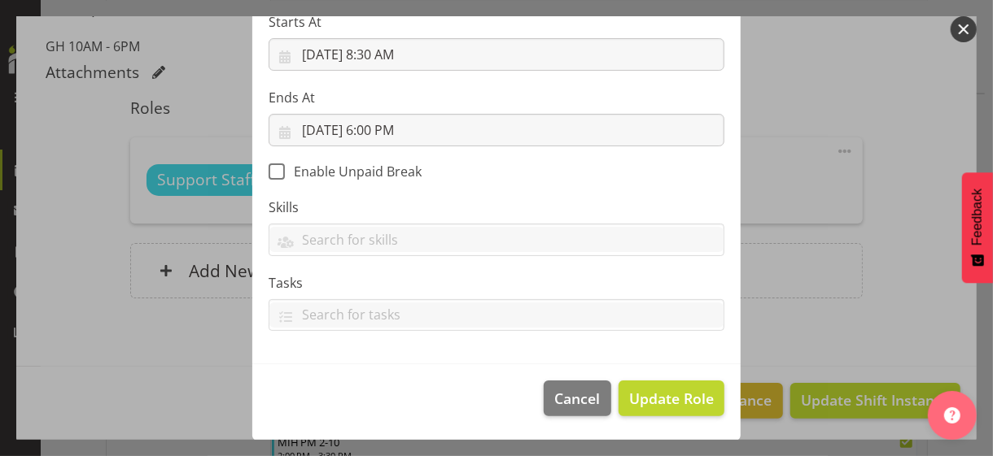
scroll to position [282, 0]
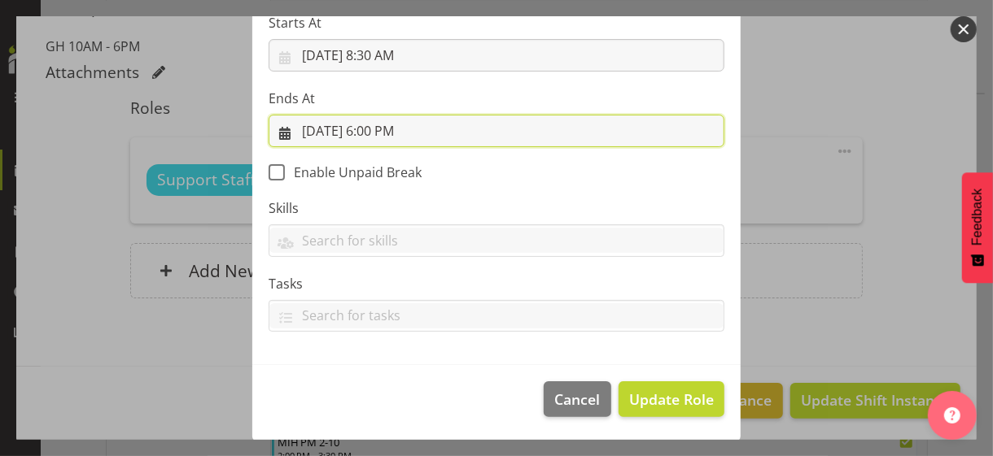
click at [386, 129] on input "8/14/2025, 6:00 PM" at bounding box center [497, 131] width 456 height 33
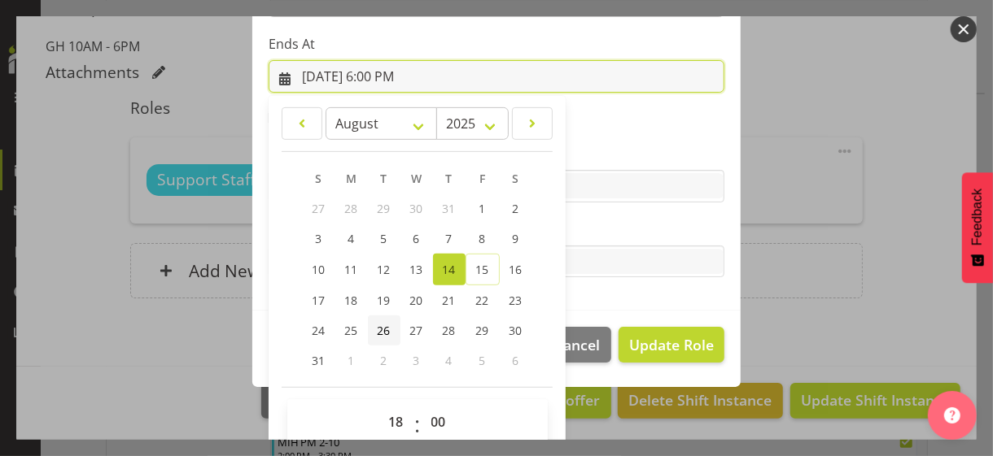
scroll to position [359, 0]
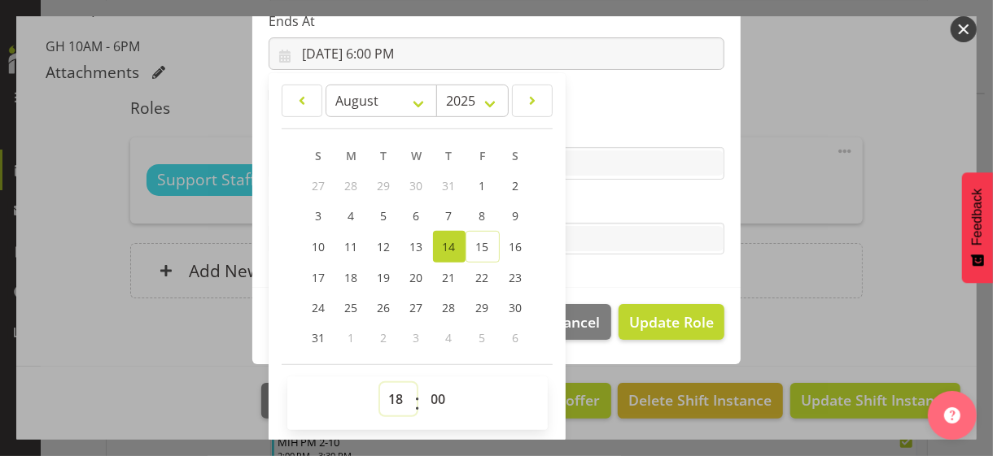
click at [391, 395] on select "00 01 02 03 04 05 06 07 08 09 10 11 12 13 14 15 16 17 18 19 20 21 22 23" at bounding box center [398, 399] width 37 height 33
select select "21"
click at [380, 383] on select "00 01 02 03 04 05 06 07 08 09 10 11 12 13 14 15 16 17 18 19 20 21 22 23" at bounding box center [398, 399] width 37 height 33
type input "8/14/2025, 9:00 PM"
click at [591, 203] on label "Tasks" at bounding box center [497, 207] width 456 height 20
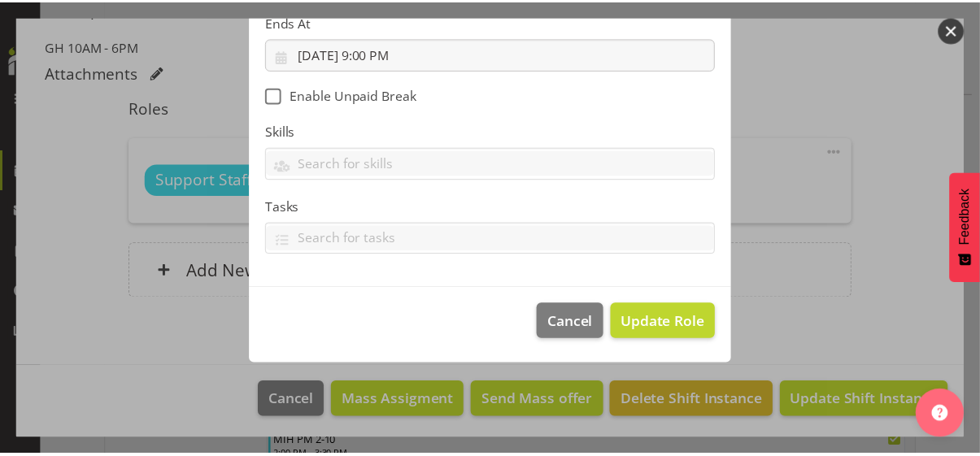
scroll to position [282, 0]
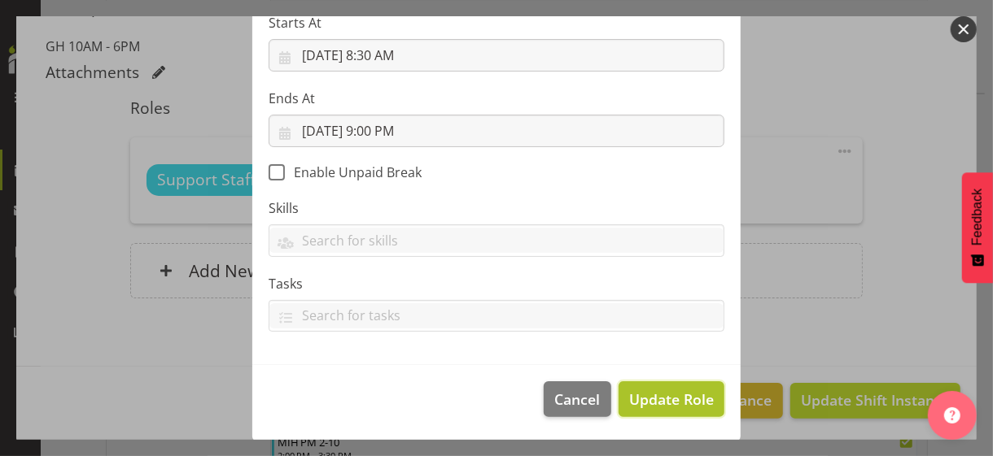
click at [659, 392] on span "Update Role" at bounding box center [671, 399] width 85 height 21
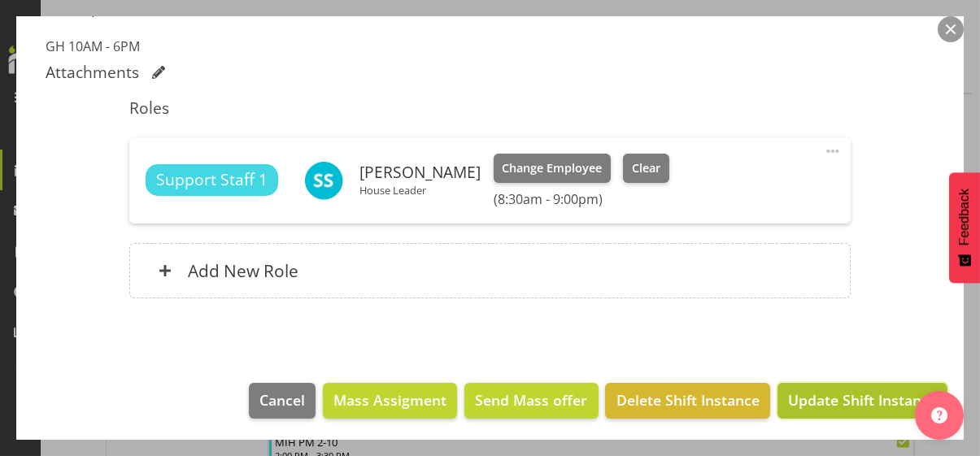
click at [814, 399] on span "Update Shift Instance" at bounding box center [862, 400] width 149 height 21
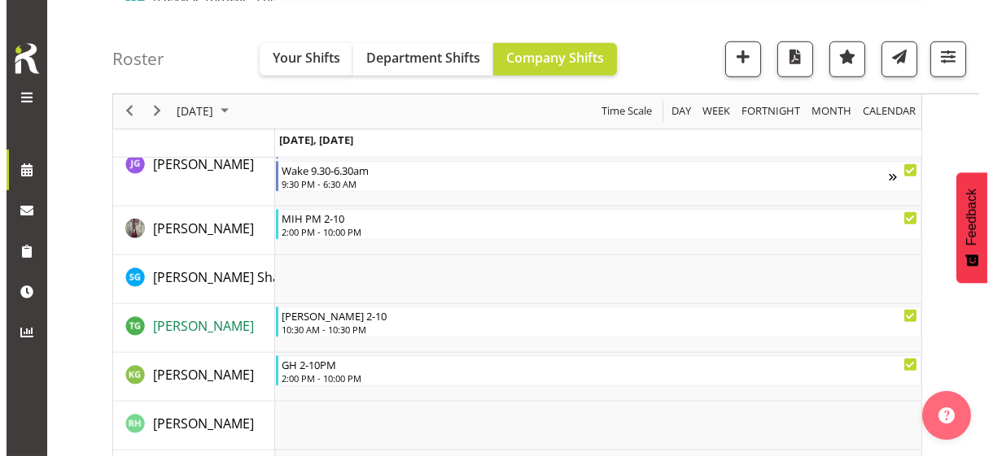
scroll to position [2296, 0]
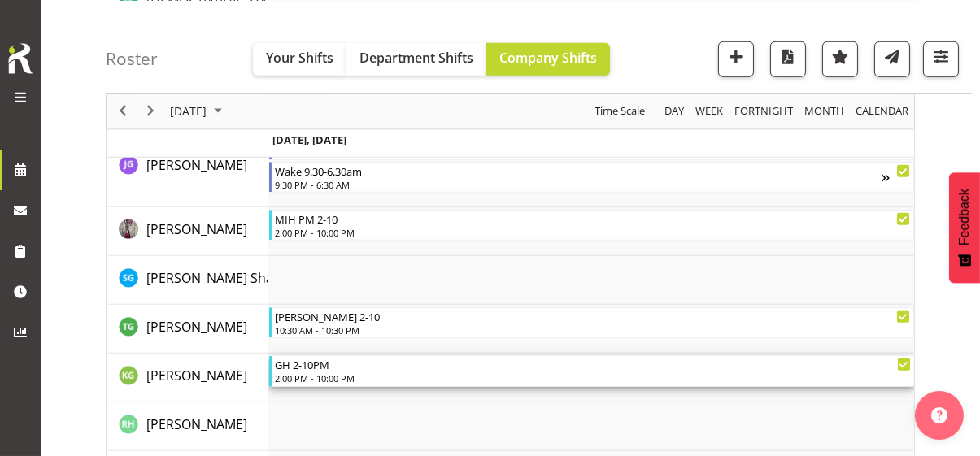
click at [312, 369] on div "GH 2-10PM" at bounding box center [593, 364] width 636 height 16
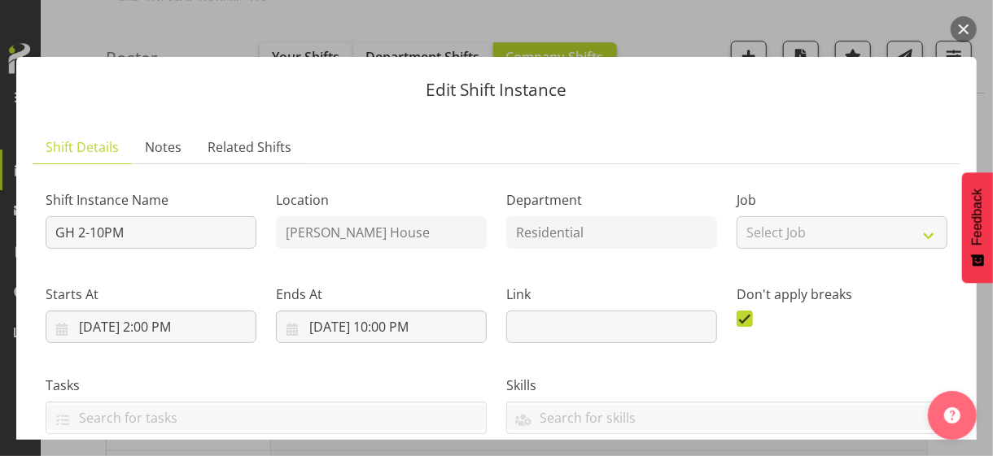
scroll to position [407, 0]
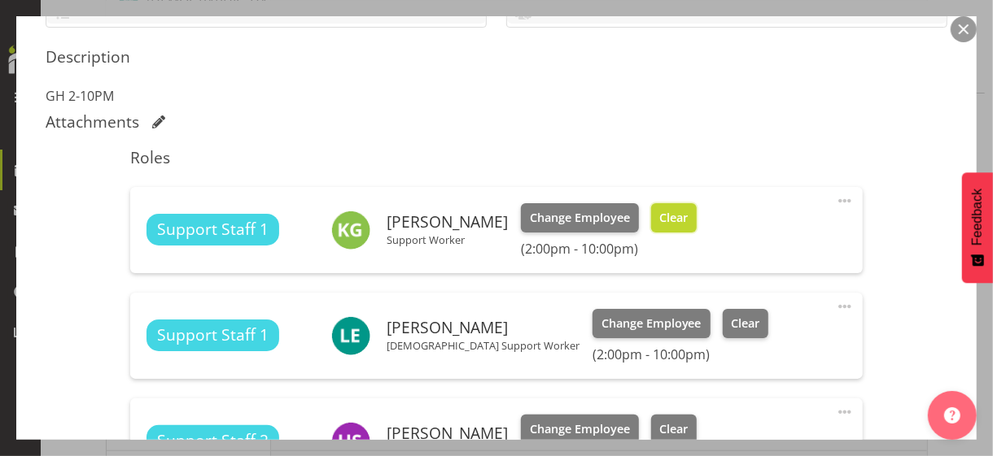
click at [659, 212] on span "Clear" at bounding box center [673, 218] width 28 height 18
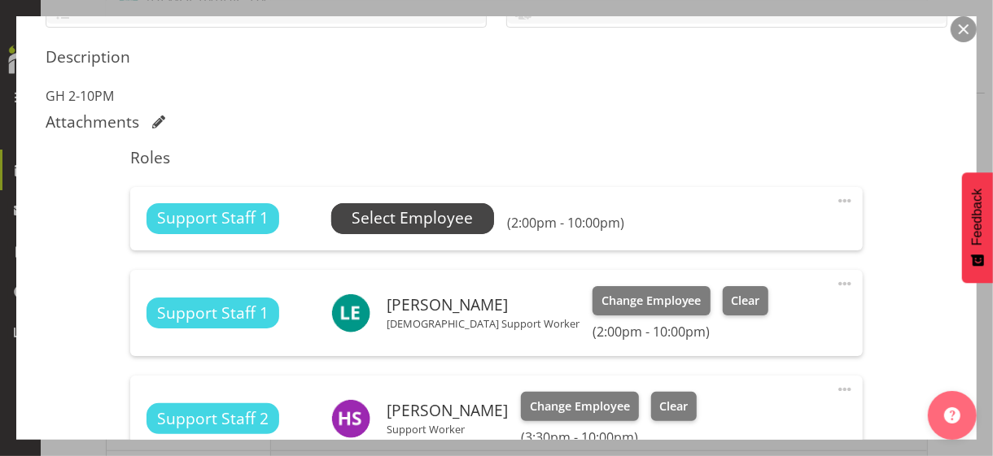
click at [439, 214] on span "Select Employee" at bounding box center [412, 219] width 121 height 24
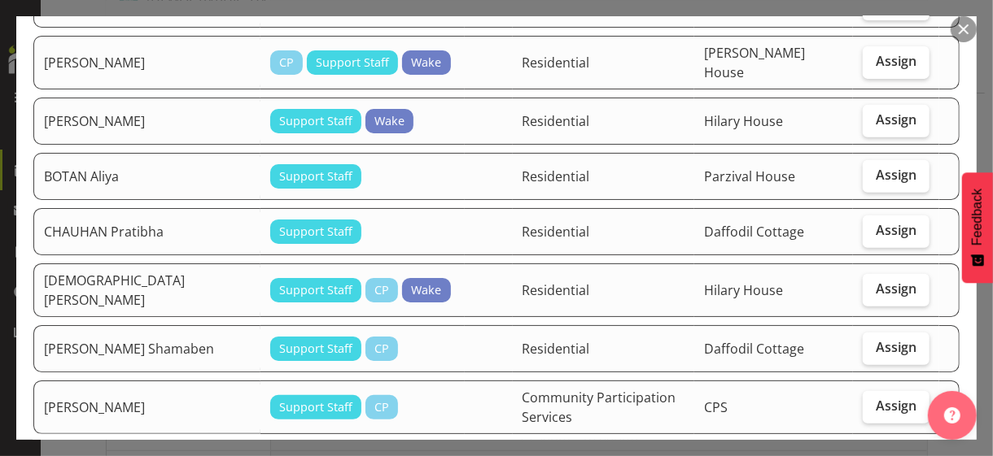
scroll to position [325, 0]
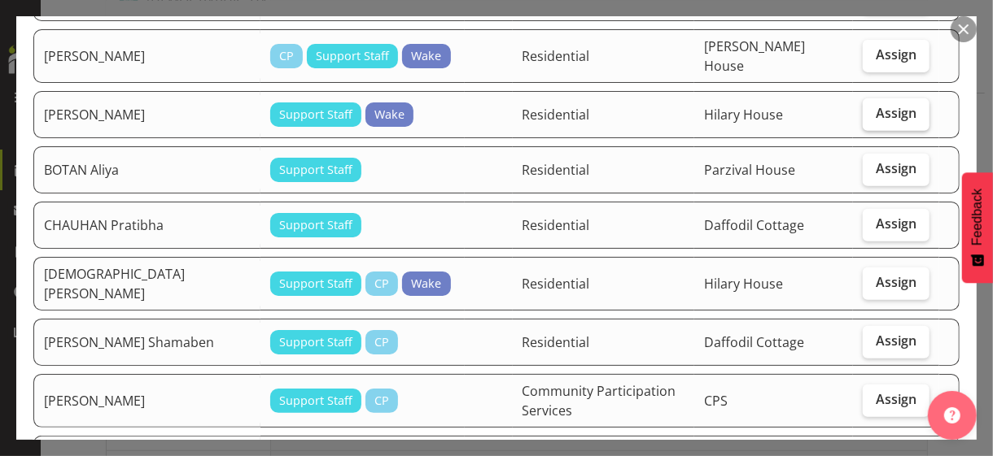
click at [876, 105] on span "Assign" at bounding box center [896, 113] width 41 height 16
click at [872, 108] on input "Assign" at bounding box center [868, 113] width 11 height 11
checkbox input "true"
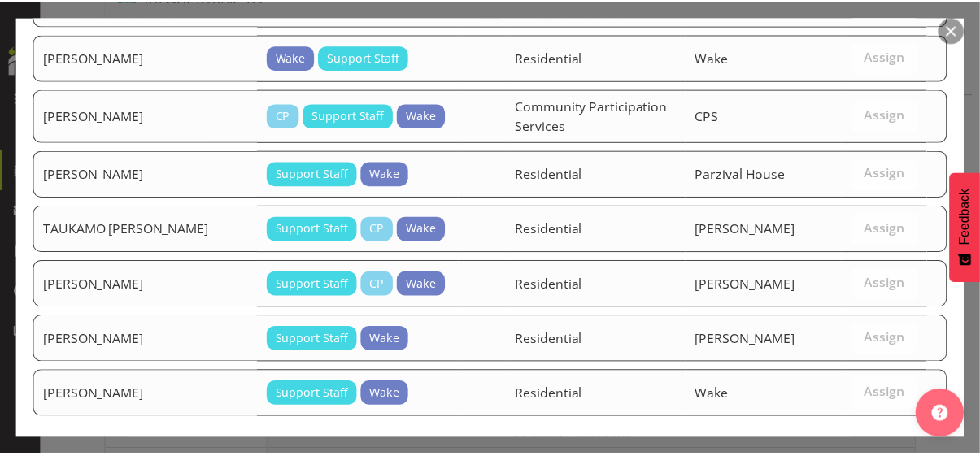
scroll to position [1679, 0]
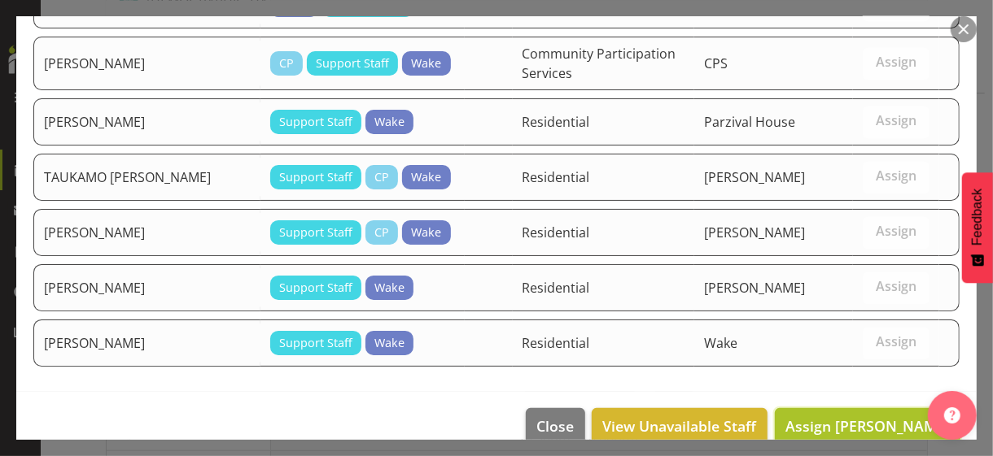
click at [841, 417] on span "Assign BIJU Mathews" at bounding box center [867, 427] width 164 height 20
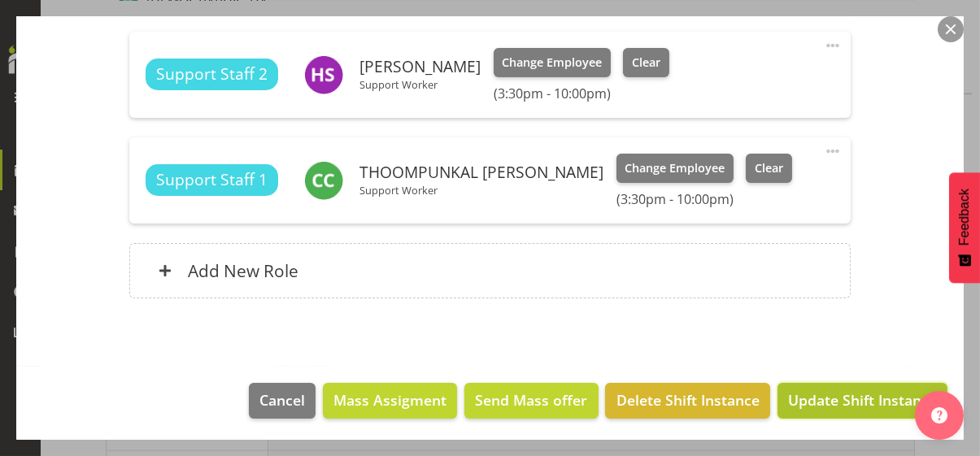
click at [836, 394] on span "Update Shift Instance" at bounding box center [862, 400] width 149 height 21
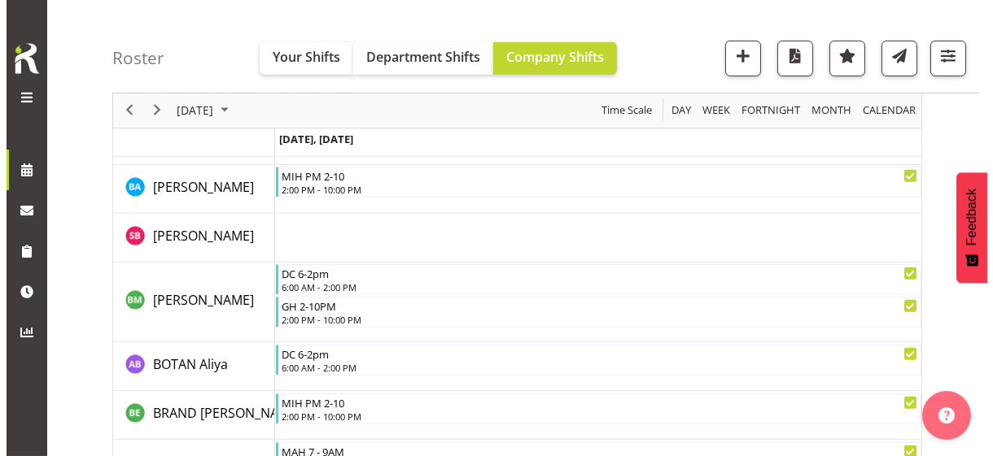
scroll to position [1678, 0]
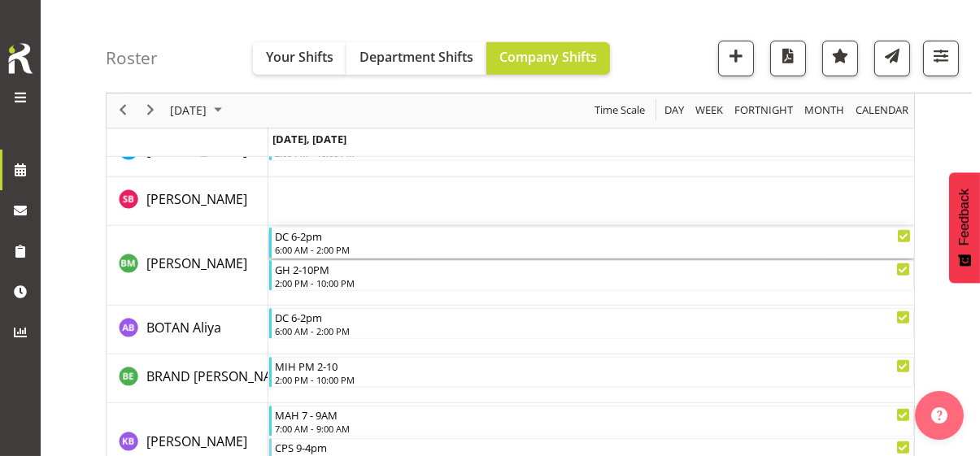
click at [317, 241] on div "DC 6-2pm" at bounding box center [593, 236] width 636 height 16
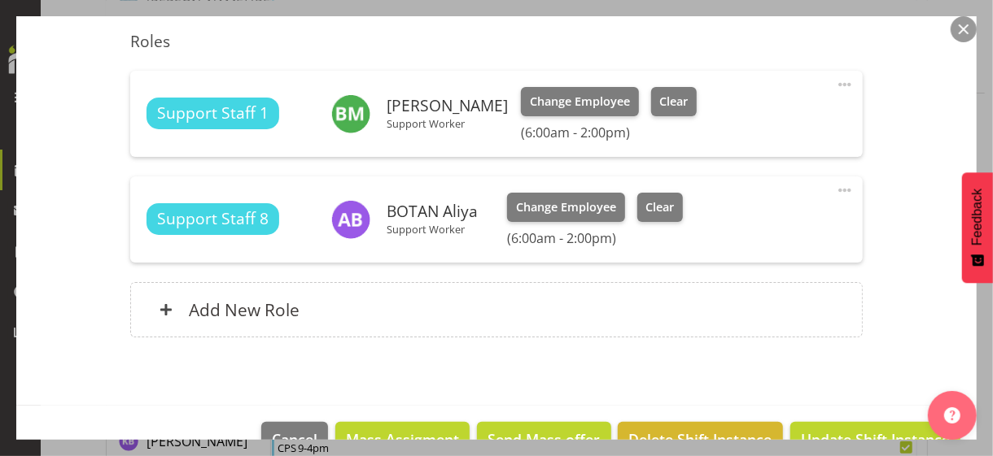
scroll to position [497, 0]
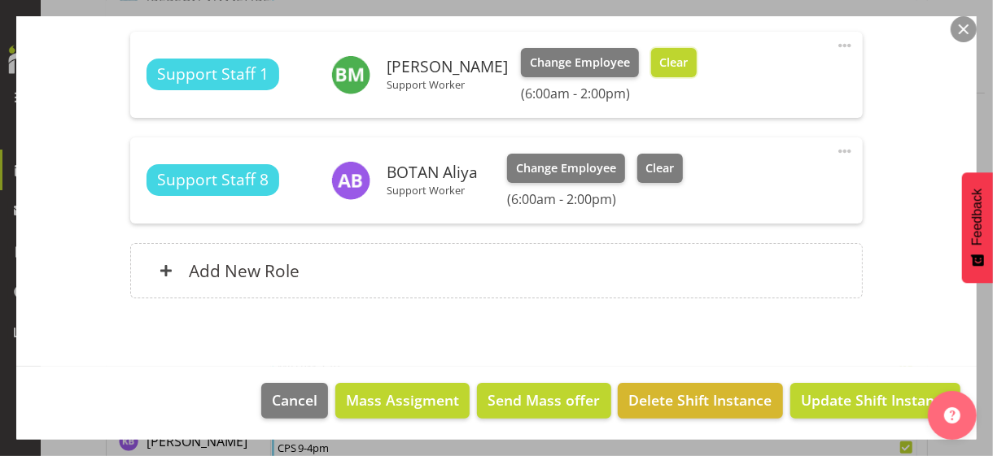
click at [662, 62] on span "Clear" at bounding box center [673, 63] width 28 height 18
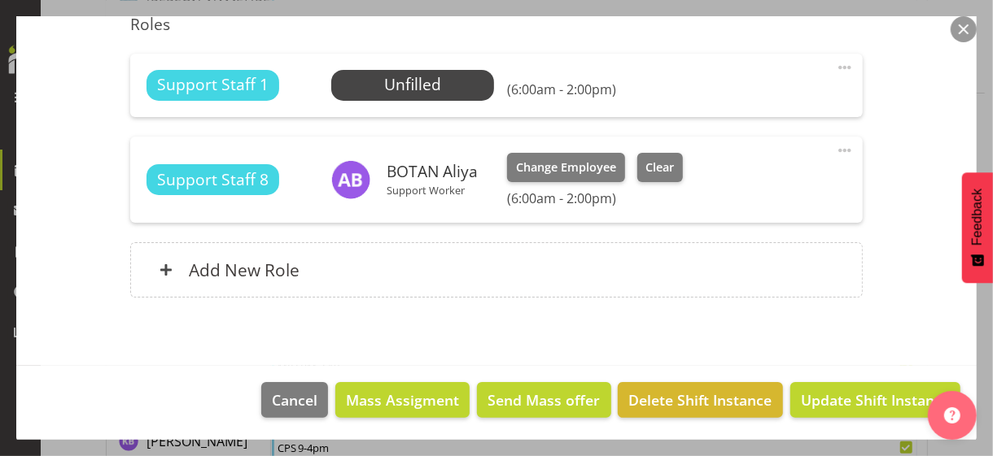
click at [835, 63] on span at bounding box center [845, 68] width 20 height 20
click at [724, 100] on link "Edit" at bounding box center [776, 103] width 156 height 29
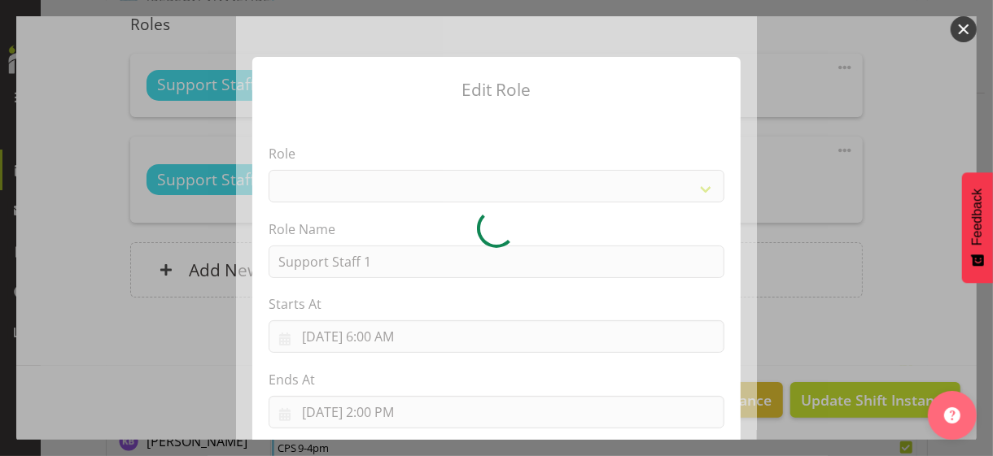
select select "1091"
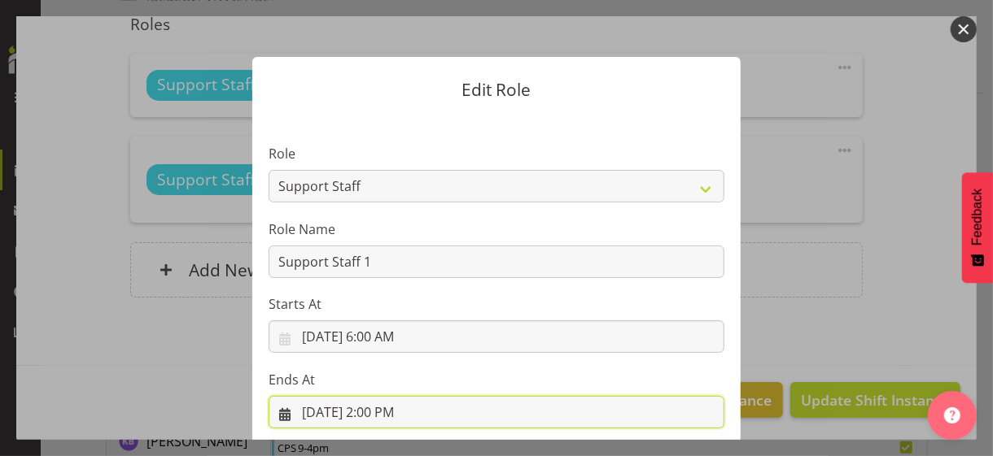
click at [393, 413] on input "8/14/2025, 2:00 PM" at bounding box center [497, 412] width 456 height 33
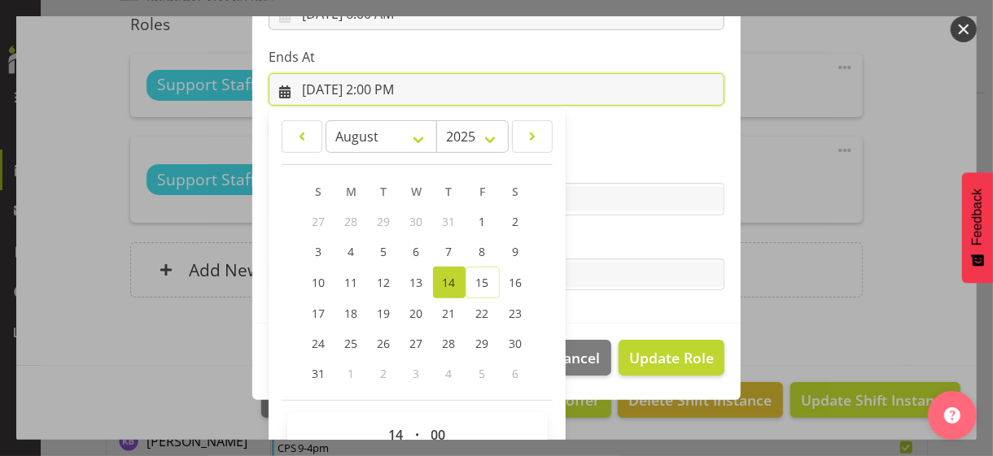
scroll to position [359, 0]
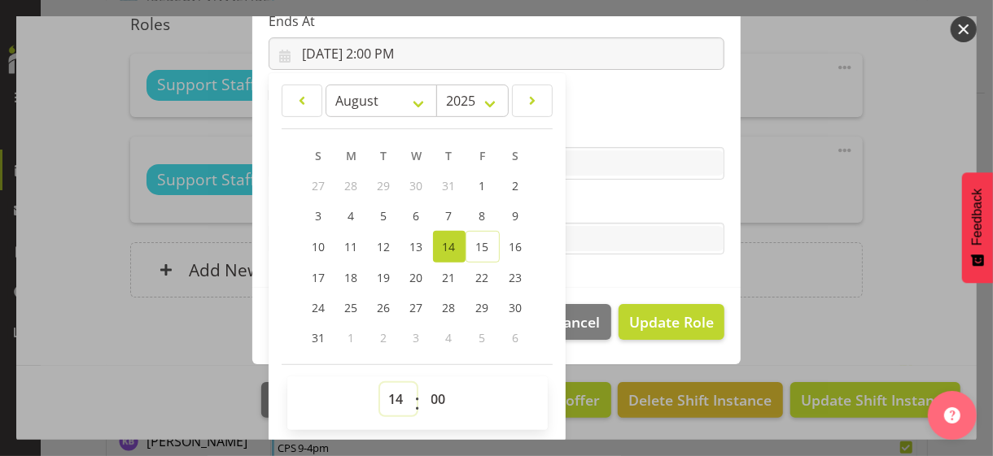
drag, startPoint x: 385, startPoint y: 395, endPoint x: 387, endPoint y: 384, distance: 11.5
click at [386, 389] on select "00 01 02 03 04 05 06 07 08 09 10 11 12 13 14 15 16 17 18 19 20 21 22 23" at bounding box center [398, 399] width 37 height 33
select select "9"
click at [380, 383] on select "00 01 02 03 04 05 06 07 08 09 10 11 12 13 14 15 16 17 18 19 20 21 22 23" at bounding box center [398, 399] width 37 height 33
type input "8/14/2025, 9:00 AM"
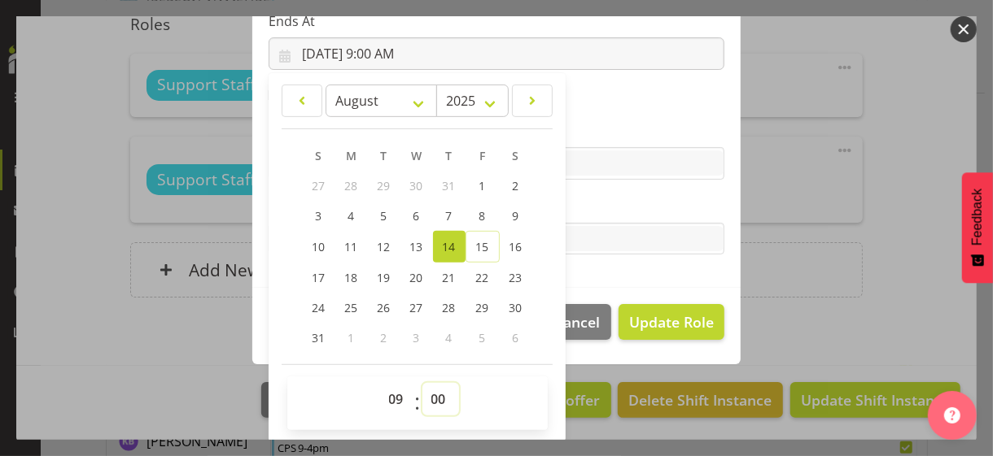
click at [429, 391] on select "00 01 02 03 04 05 06 07 08 09 10 11 12 13 14 15 16 17 18 19 20 21 22 23 24 25 2…" at bounding box center [440, 399] width 37 height 33
select select "30"
click at [422, 383] on select "00 01 02 03 04 05 06 07 08 09 10 11 12 13 14 15 16 17 18 19 20 21 22 23 24 25 2…" at bounding box center [440, 399] width 37 height 33
type input "8/14/2025, 9:30 AM"
click at [604, 207] on label "Tasks" at bounding box center [497, 207] width 456 height 20
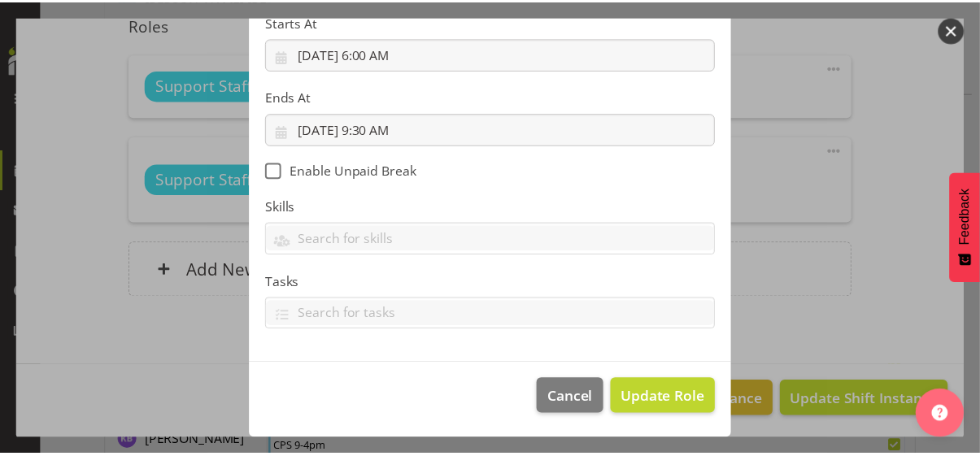
scroll to position [282, 0]
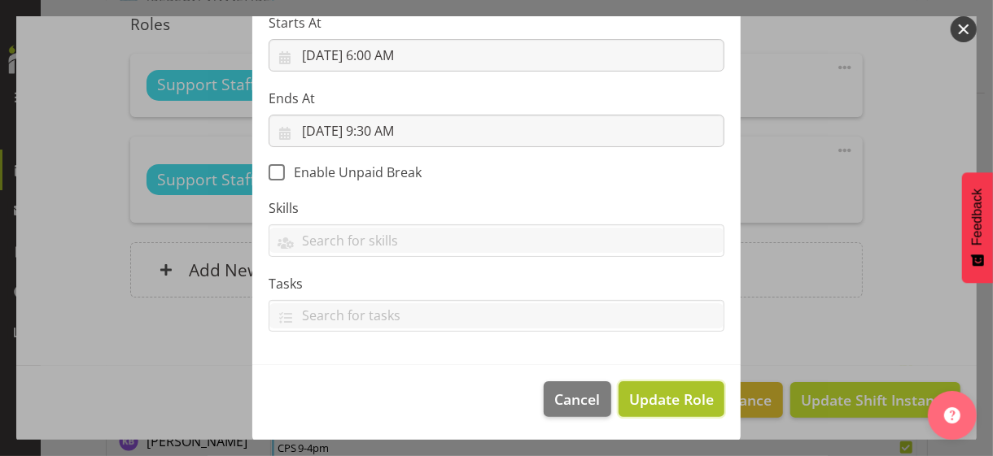
click at [651, 394] on span "Update Role" at bounding box center [671, 399] width 85 height 21
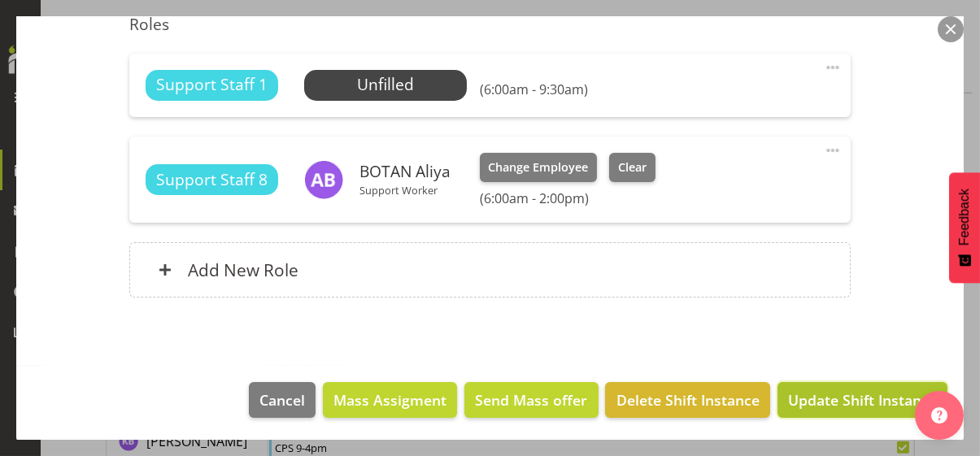
click at [816, 394] on span "Update Shift Instance" at bounding box center [862, 400] width 149 height 21
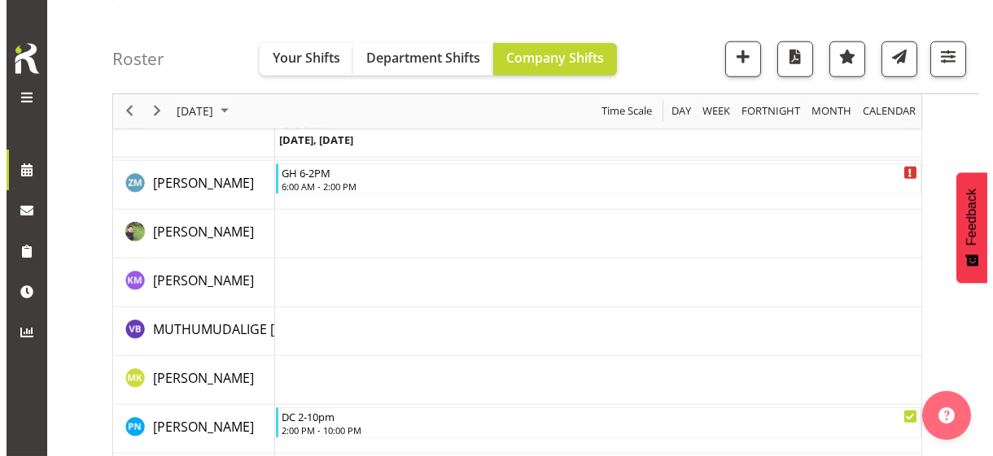
scroll to position [3663, 0]
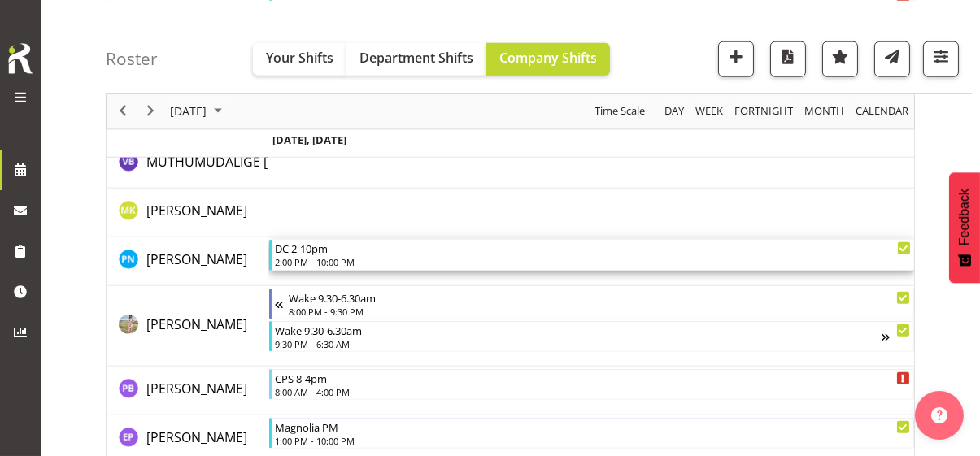
click at [330, 257] on div "2:00 PM - 10:00 PM" at bounding box center [593, 261] width 636 height 13
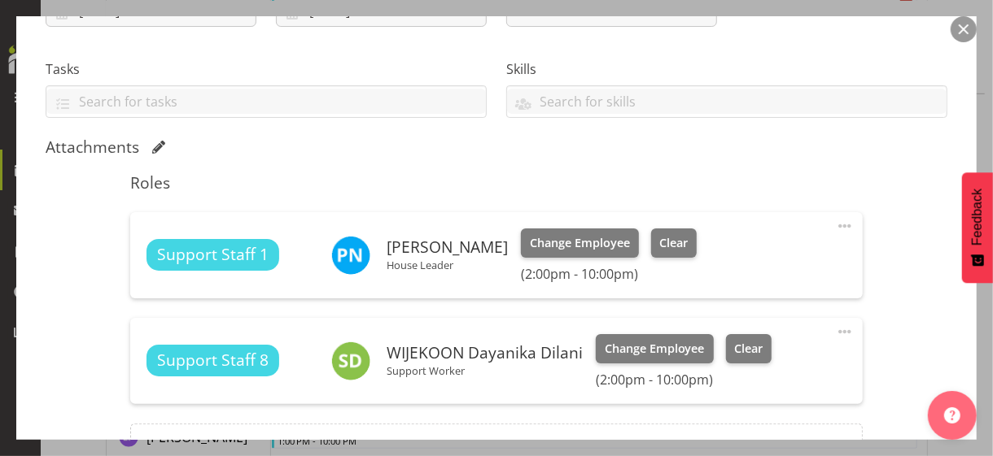
scroll to position [325, 0]
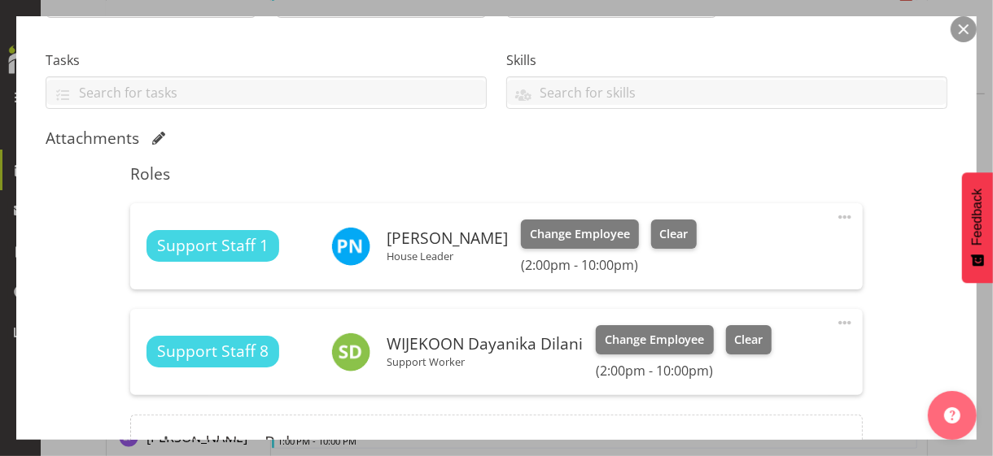
click at [835, 213] on span at bounding box center [845, 217] width 20 height 20
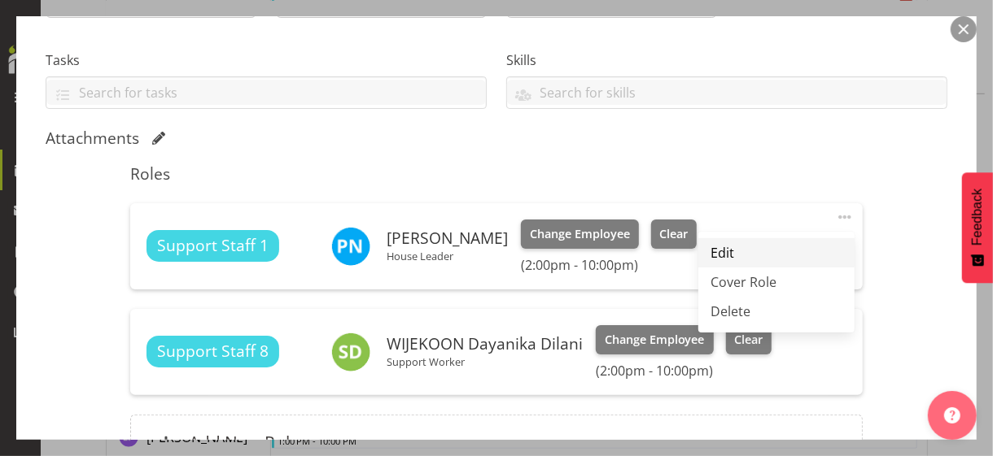
click at [749, 243] on link "Edit" at bounding box center [776, 252] width 156 height 29
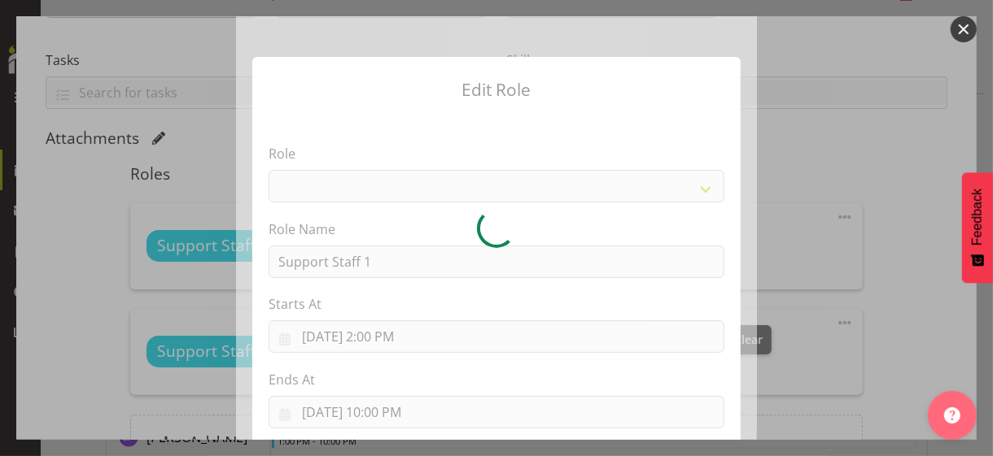
select select "1091"
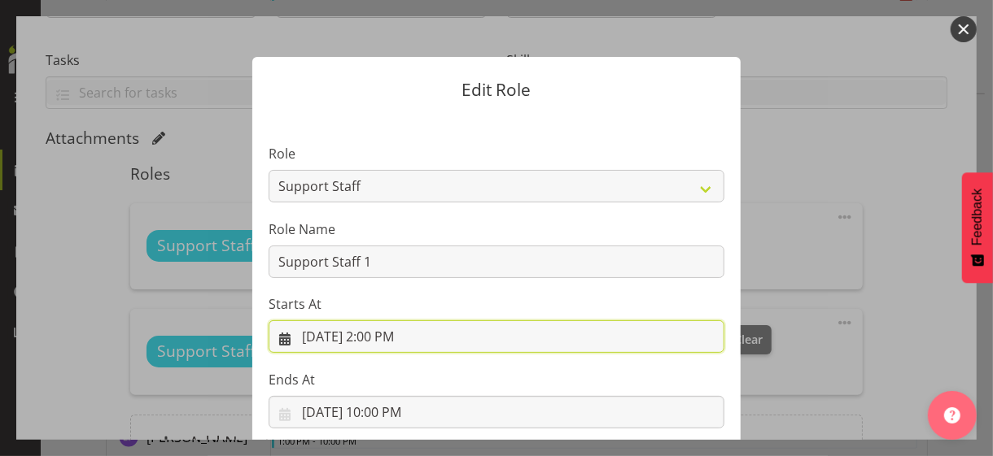
click at [383, 333] on input "8/14/2025, 2:00 PM" at bounding box center [497, 337] width 456 height 33
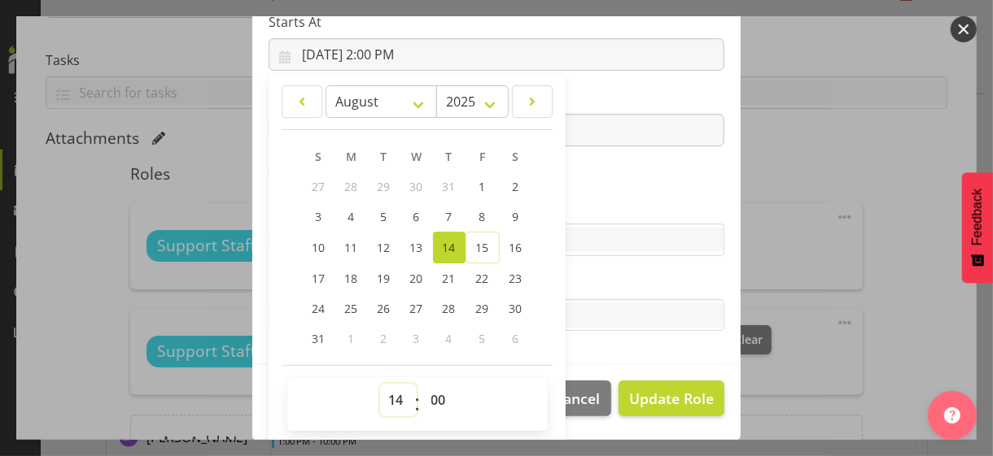
drag, startPoint x: 385, startPoint y: 396, endPoint x: 386, endPoint y: 384, distance: 12.2
click at [385, 395] on select "00 01 02 03 04 05 06 07 08 09 10 11 12 13 14 15 16 17 18 19 20 21 22 23" at bounding box center [398, 400] width 37 height 33
select select "10"
click at [380, 384] on select "00 01 02 03 04 05 06 07 08 09 10 11 12 13 14 15 16 17 18 19 20 21 22 23" at bounding box center [398, 400] width 37 height 33
type input "8/14/2025, 10:00 AM"
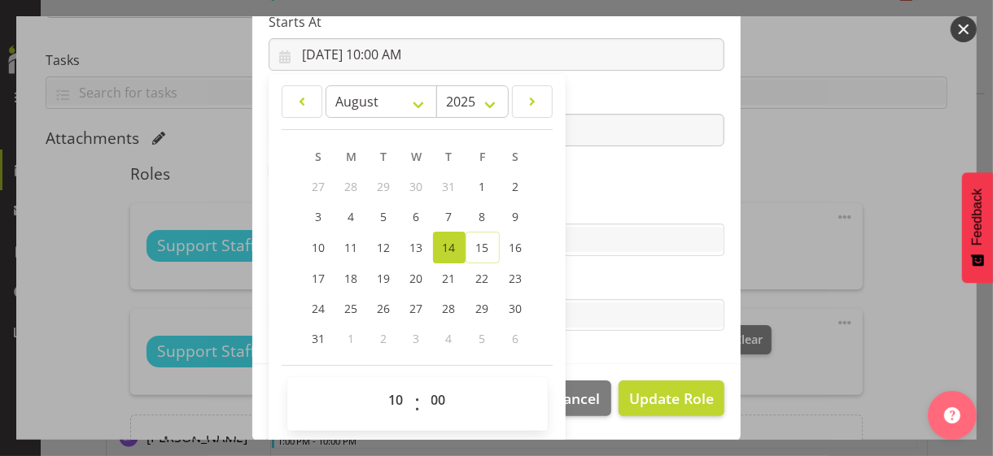
click at [584, 178] on section "Role CP House Leader Support Staff Wake Role Name Support Staff 1 Starts At 8/1…" at bounding box center [496, 98] width 488 height 532
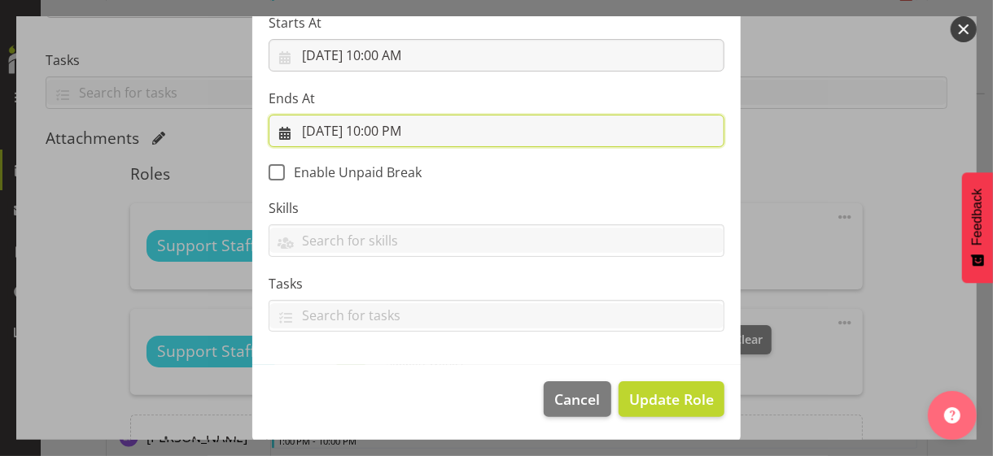
click at [389, 129] on input "8/14/2025, 10:00 PM" at bounding box center [497, 131] width 456 height 33
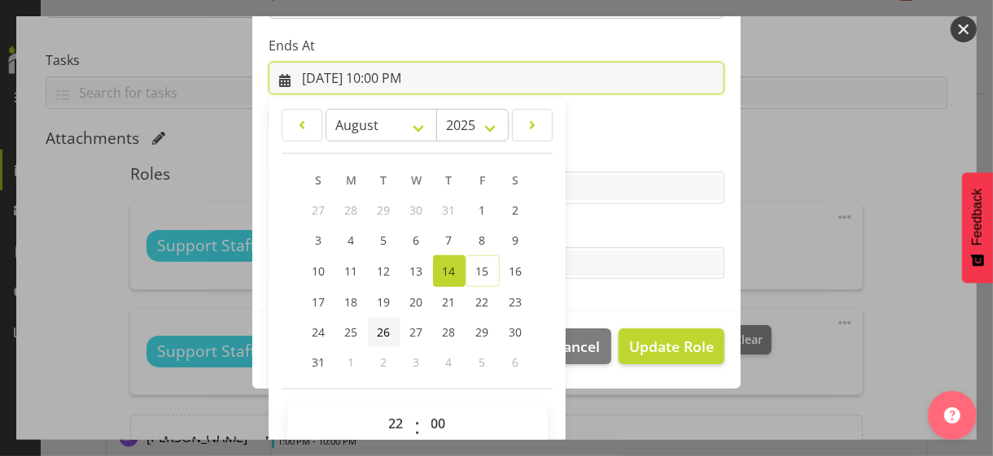
scroll to position [359, 0]
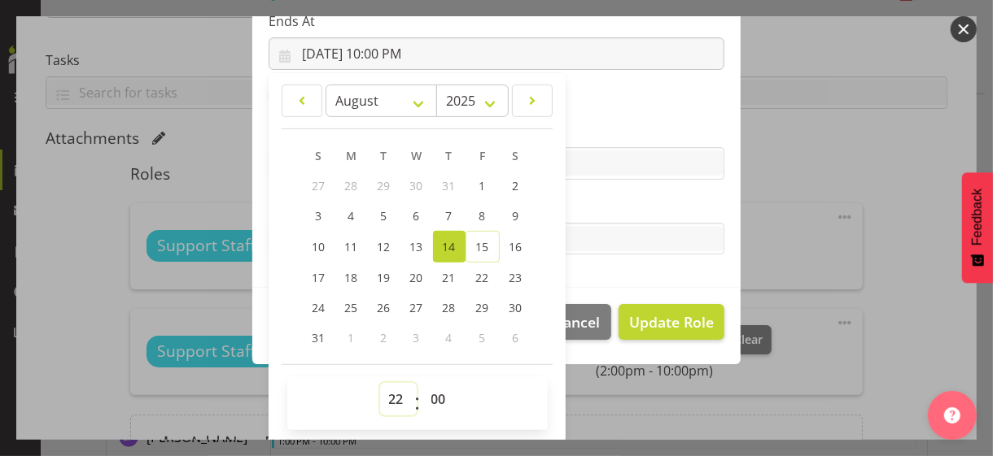
click at [391, 398] on select "00 01 02 03 04 05 06 07 08 09 10 11 12 13 14 15 16 17 18 19 20 21 22 23" at bounding box center [398, 399] width 37 height 33
select select "18"
click at [380, 383] on select "00 01 02 03 04 05 06 07 08 09 10 11 12 13 14 15 16 17 18 19 20 21 22 23" at bounding box center [398, 399] width 37 height 33
type input "8/14/2025, 6:00 PM"
drag, startPoint x: 596, startPoint y: 200, endPoint x: 622, endPoint y: 252, distance: 58.6
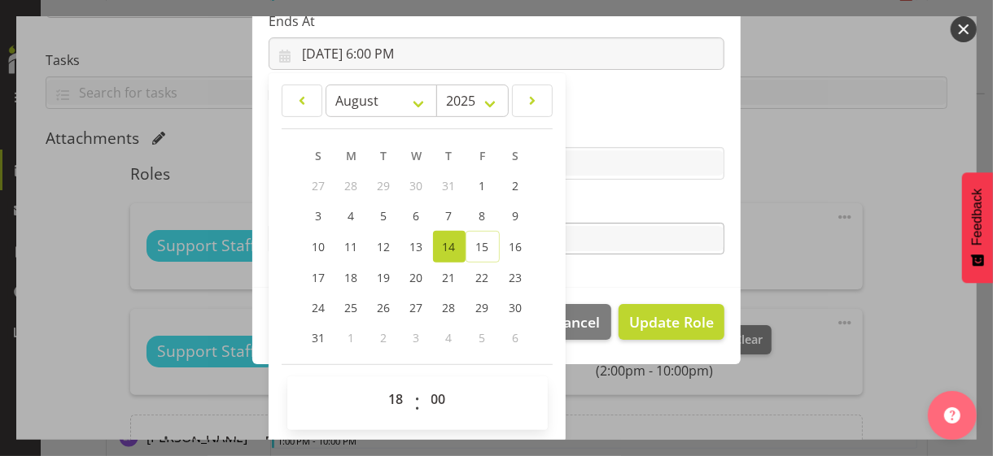
click at [596, 200] on label "Tasks" at bounding box center [497, 207] width 456 height 20
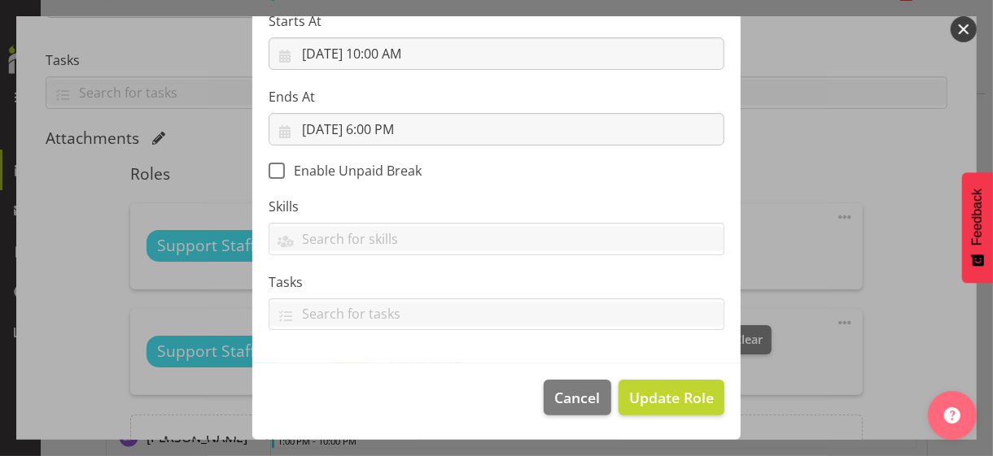
scroll to position [282, 0]
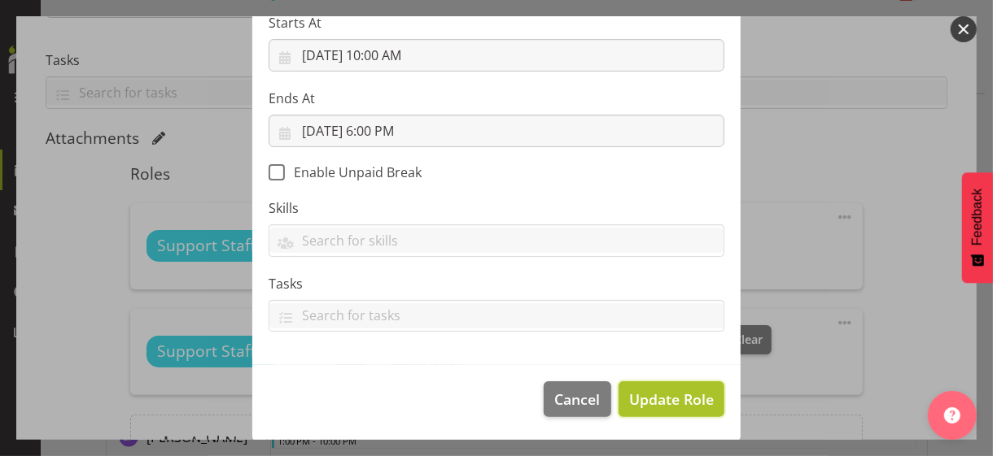
click at [657, 391] on span "Update Role" at bounding box center [671, 399] width 85 height 21
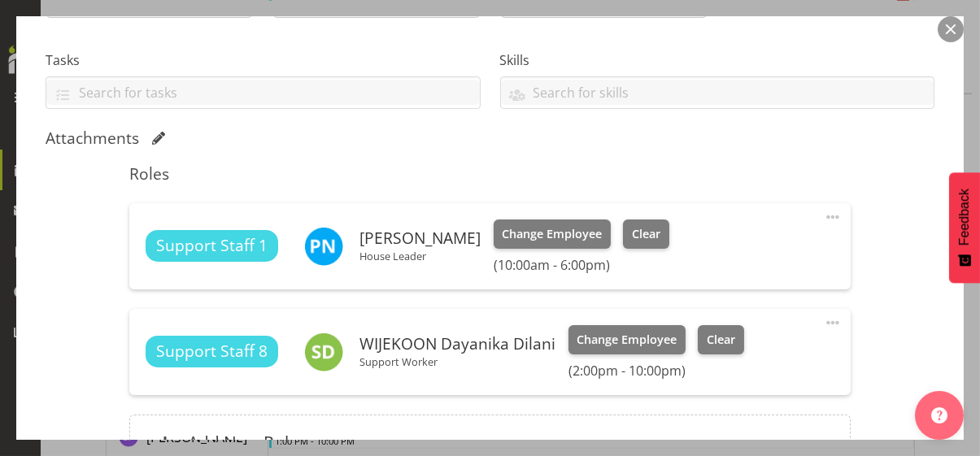
click at [823, 319] on span at bounding box center [833, 323] width 20 height 20
click at [741, 349] on link "Edit" at bounding box center [765, 358] width 156 height 29
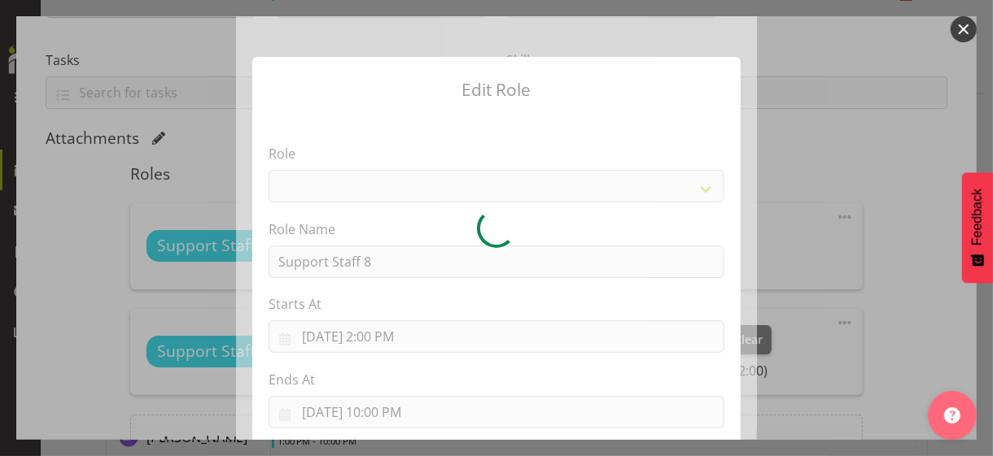
select select "1091"
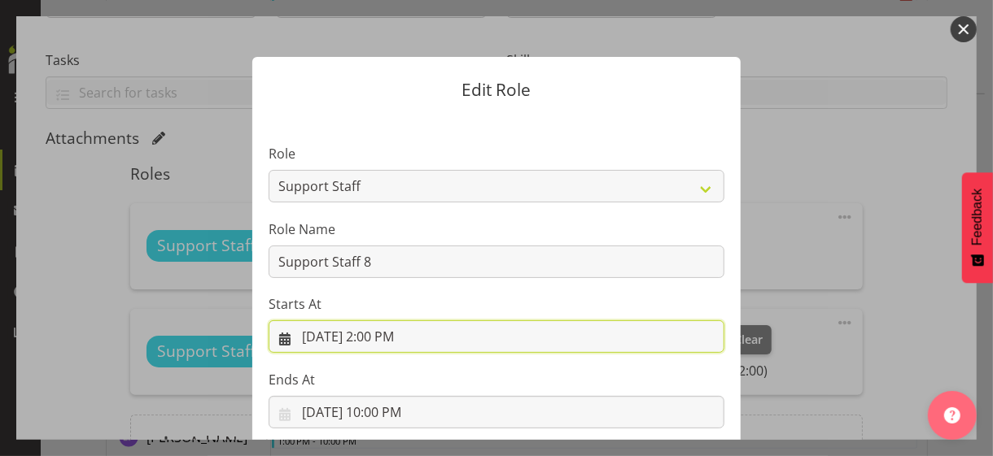
click at [380, 338] on input "8/14/2025, 2:00 PM" at bounding box center [497, 337] width 456 height 33
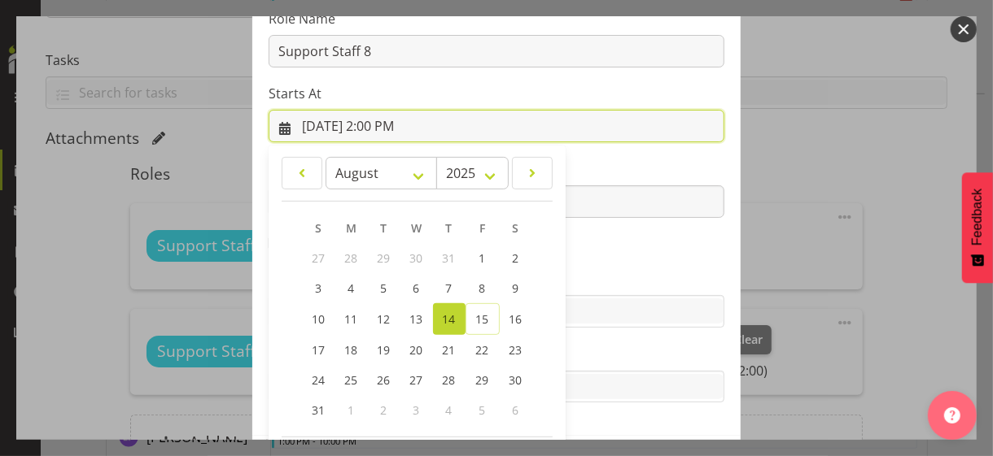
scroll to position [282, 0]
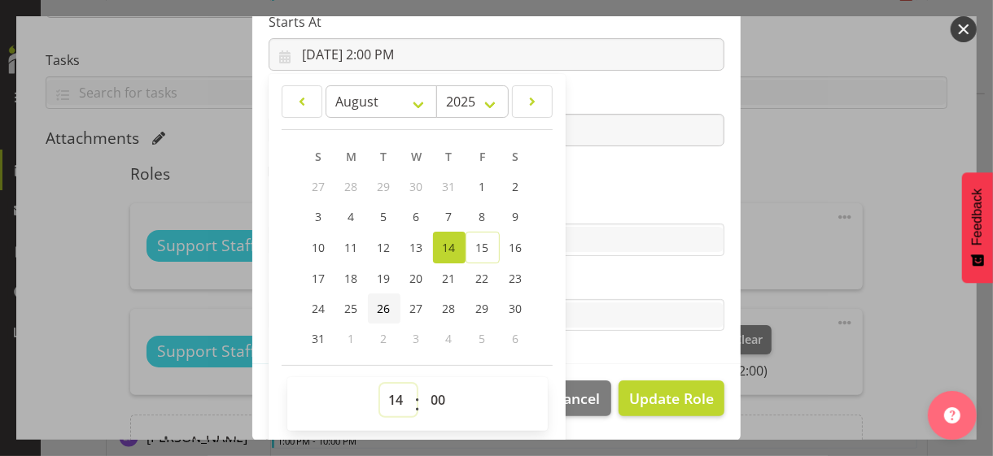
drag, startPoint x: 390, startPoint y: 394, endPoint x: 386, endPoint y: 299, distance: 94.5
click at [390, 390] on select "00 01 02 03 04 05 06 07 08 09 10 11 12 13 14 15 16 17 18 19 20 21 22 23" at bounding box center [398, 400] width 37 height 33
drag, startPoint x: 391, startPoint y: 393, endPoint x: 391, endPoint y: 383, distance: 9.8
click at [391, 387] on select "00 01 02 03 04 05 06 07 08 09 10 11 12 13 14 15 16 17 18 19 20 21 22 23" at bounding box center [398, 400] width 37 height 33
select select "6"
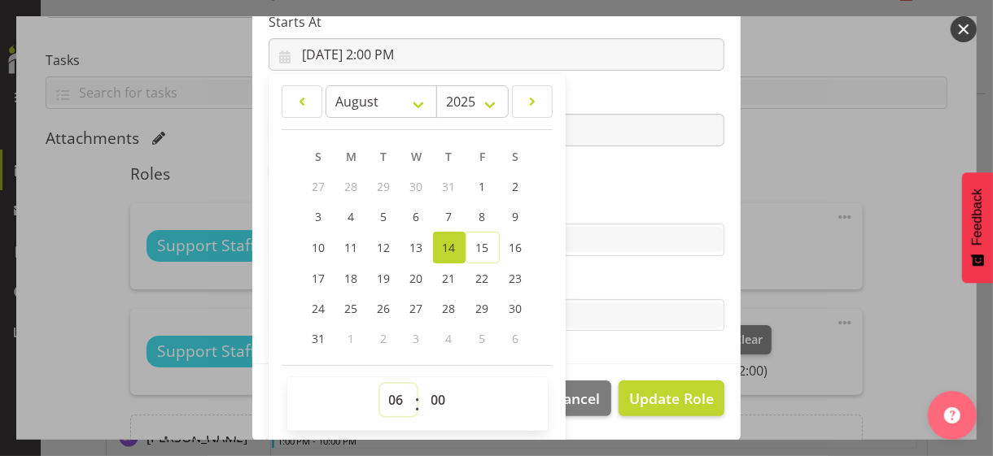
click at [380, 384] on select "00 01 02 03 04 05 06 07 08 09 10 11 12 13 14 15 16 17 18 19 20 21 22 23" at bounding box center [398, 400] width 37 height 33
type input "8/14/2025, 6:00 AM"
drag, startPoint x: 583, startPoint y: 196, endPoint x: 570, endPoint y: 192, distance: 12.9
click at [582, 194] on section "Role CP House Leader Support Staff Wake Role Name Support Staff 8 Starts At 8/1…" at bounding box center [496, 98] width 488 height 532
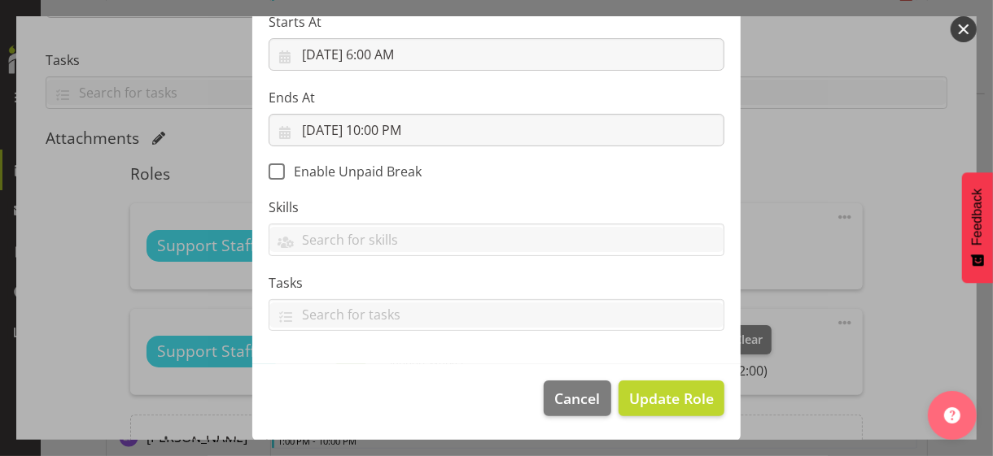
scroll to position [282, 0]
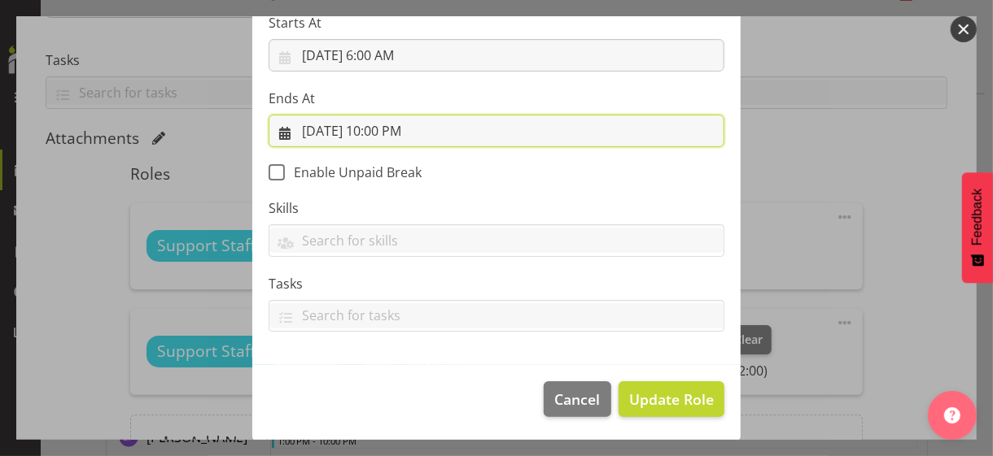
click at [383, 129] on input "8/14/2025, 10:00 PM" at bounding box center [497, 131] width 456 height 33
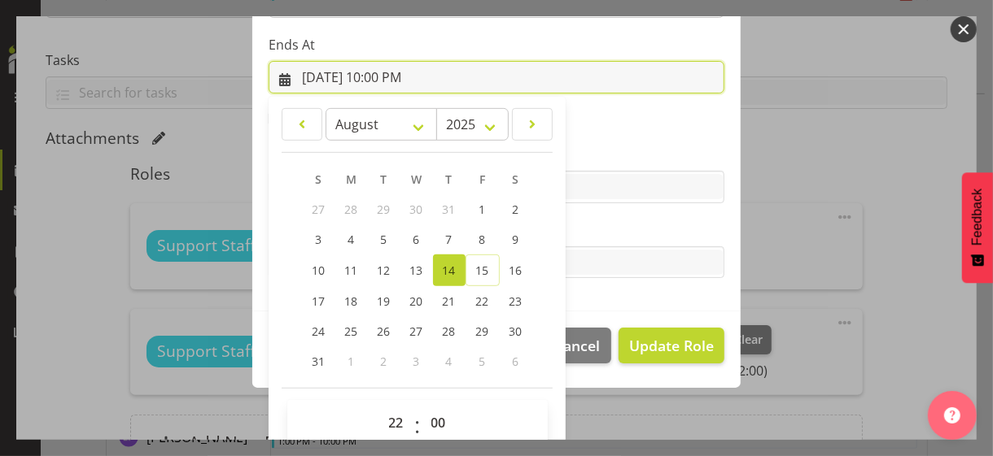
scroll to position [359, 0]
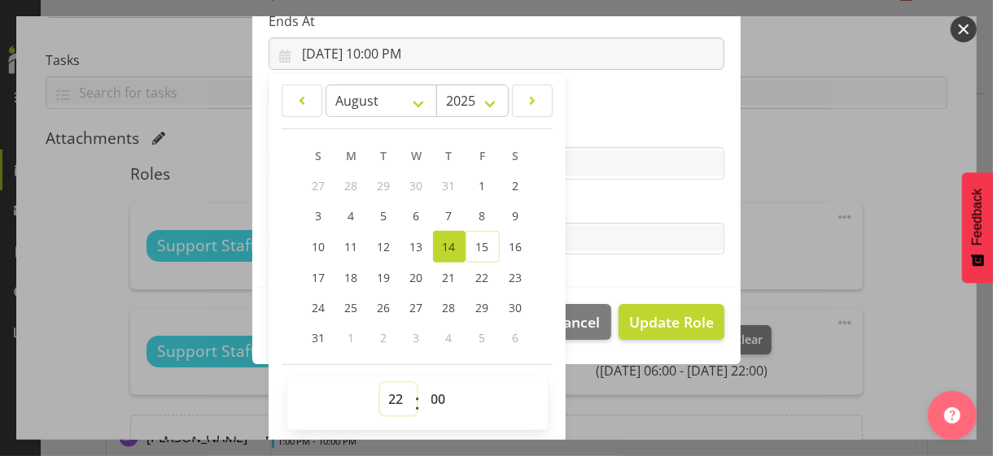
click at [386, 395] on select "00 01 02 03 04 05 06 07 08 09 10 11 12 13 14 15 16 17 18 19 20 21 22 23" at bounding box center [398, 399] width 37 height 33
select select "18"
click at [380, 383] on select "00 01 02 03 04 05 06 07 08 09 10 11 12 13 14 15 16 17 18 19 20 21 22 23" at bounding box center [398, 399] width 37 height 33
type input "8/14/2025, 6:00 PM"
click at [577, 206] on label "Tasks" at bounding box center [497, 207] width 456 height 20
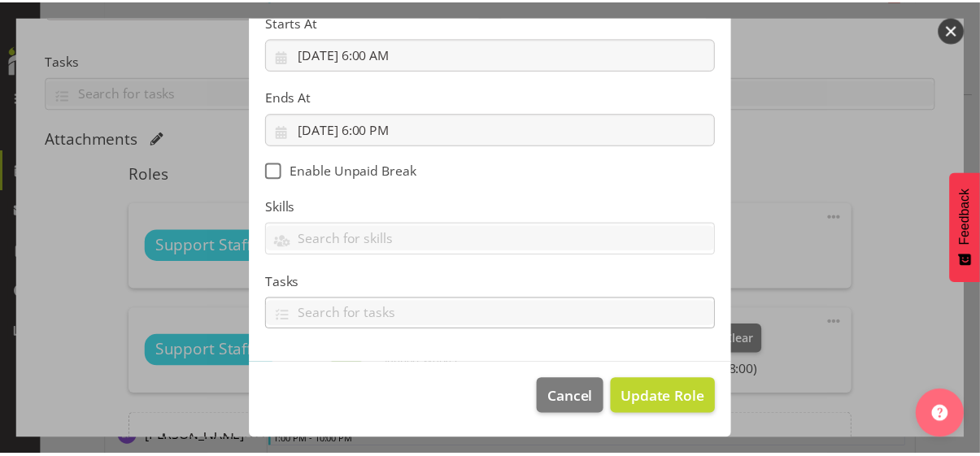
scroll to position [282, 0]
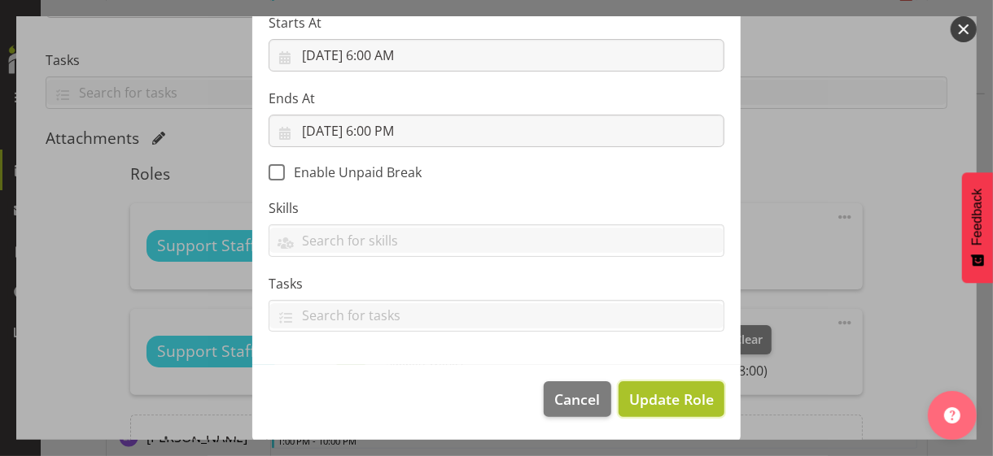
click at [651, 395] on span "Update Role" at bounding box center [671, 399] width 85 height 21
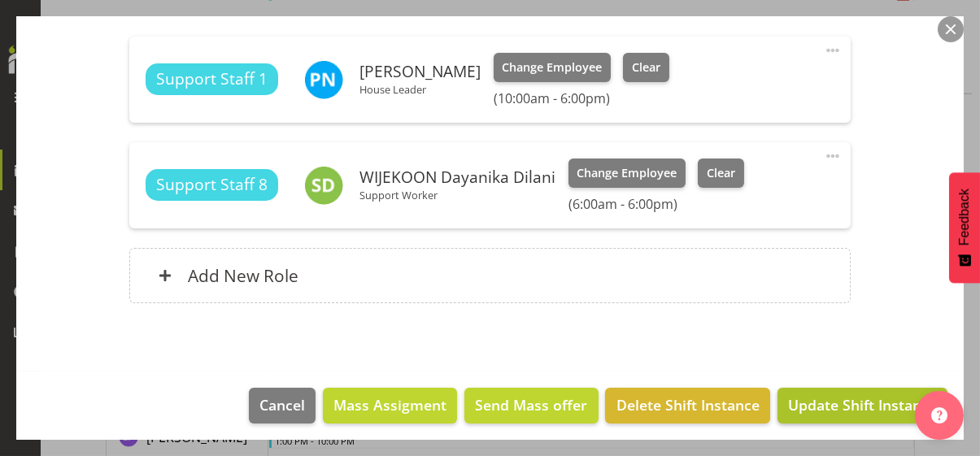
scroll to position [497, 0]
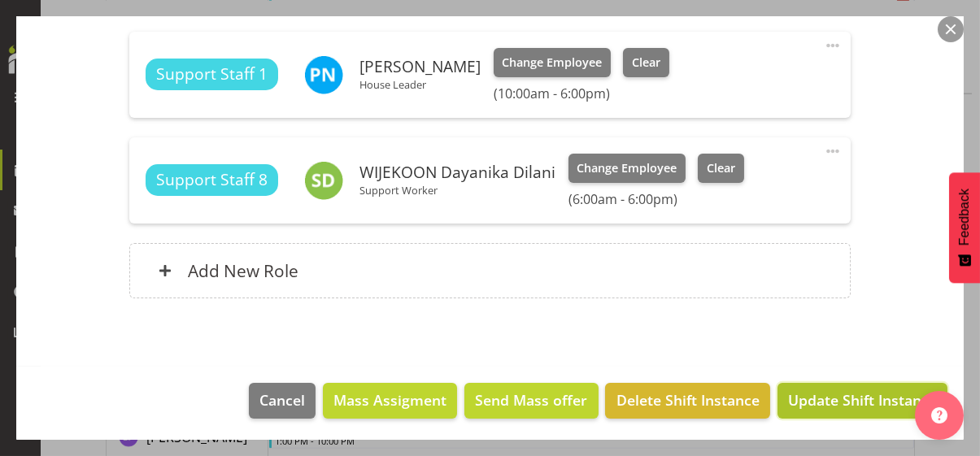
click at [826, 399] on span "Update Shift Instance" at bounding box center [862, 400] width 149 height 21
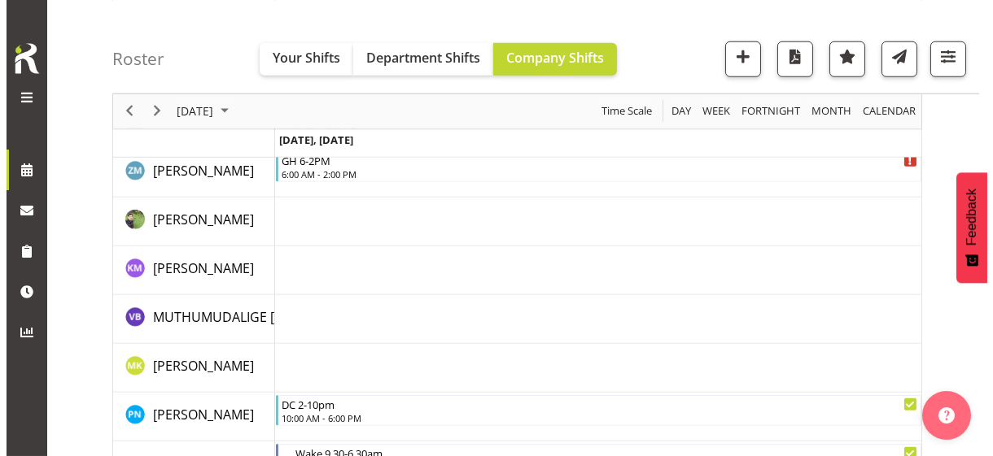
scroll to position [3663, 0]
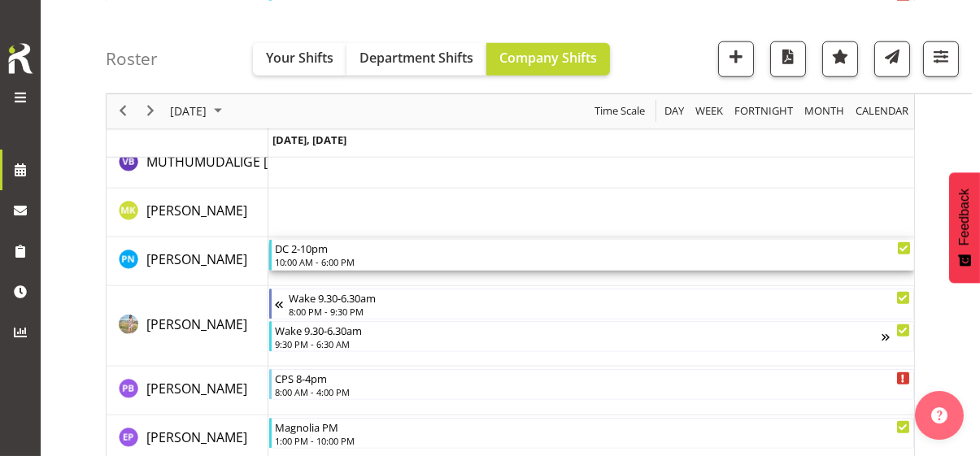
click at [335, 255] on div "10:00 AM - 6:00 PM" at bounding box center [593, 261] width 636 height 13
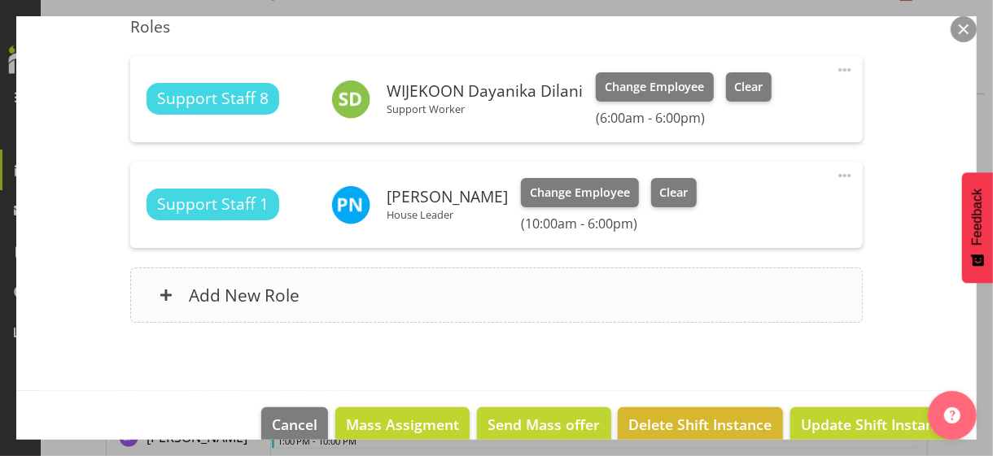
scroll to position [497, 0]
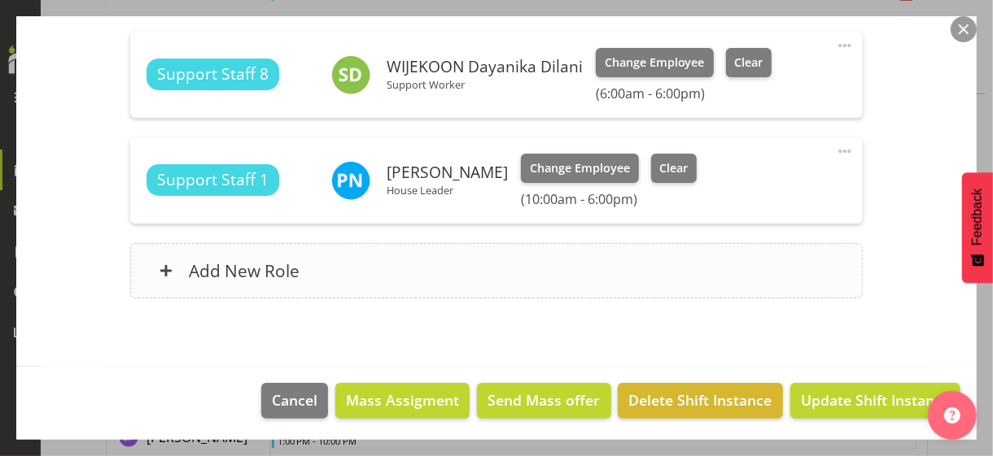
click at [326, 265] on div "Add New Role" at bounding box center [496, 270] width 732 height 55
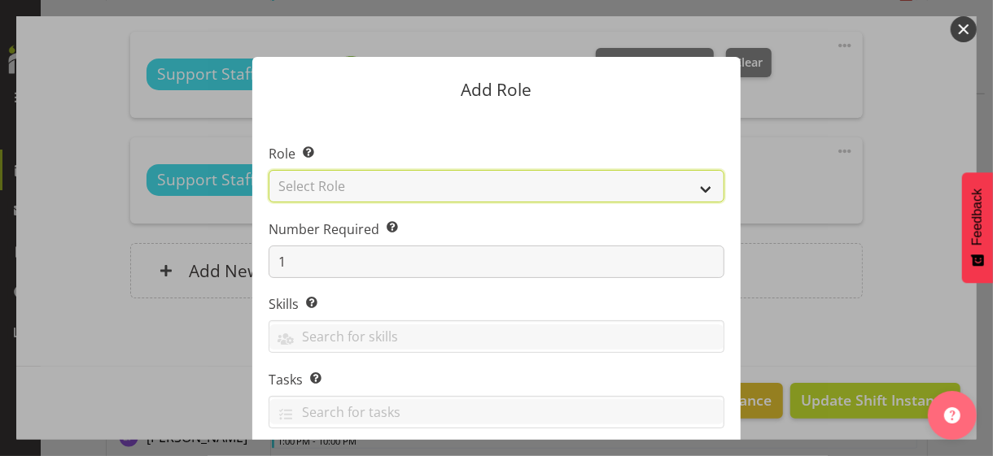
click at [330, 188] on select "Select Role CP House Leader Support Staff Wake" at bounding box center [497, 186] width 456 height 33
select select "1091"
click at [269, 170] on select "Select Role CP House Leader Support Staff Wake" at bounding box center [497, 186] width 456 height 33
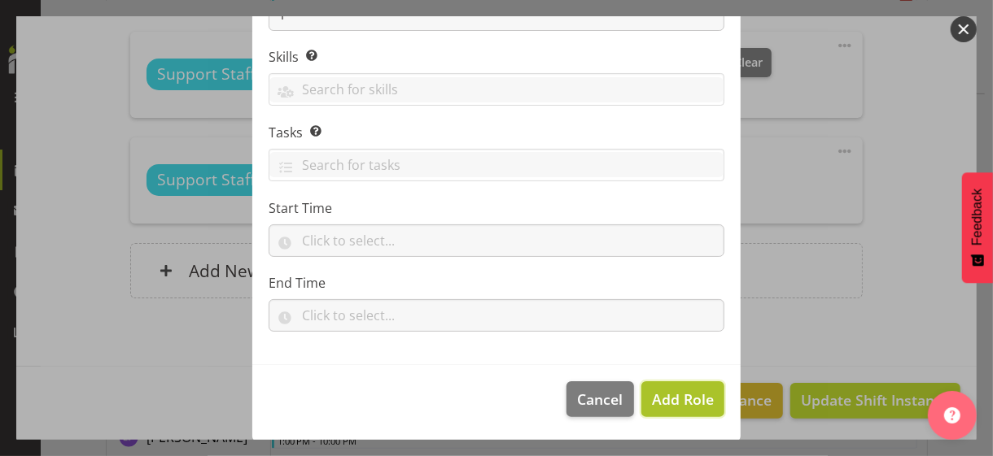
click at [666, 399] on span "Add Role" at bounding box center [683, 400] width 62 height 20
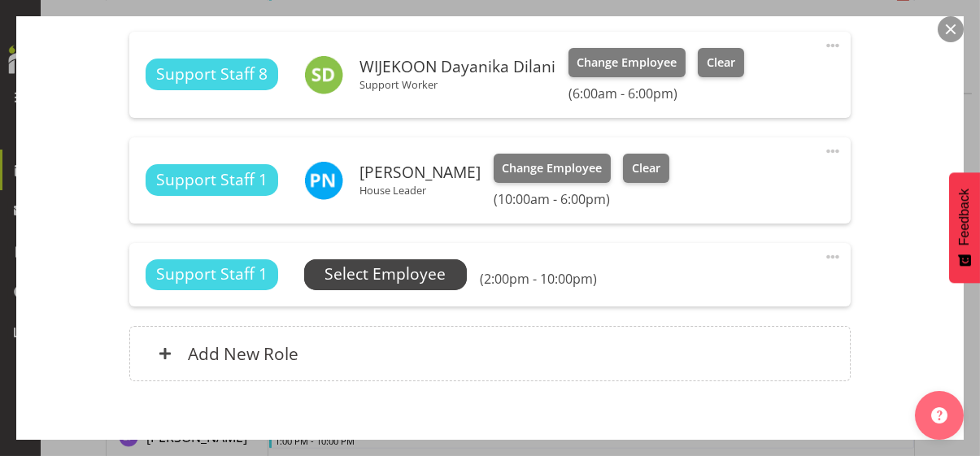
click at [431, 275] on span "Select Employee" at bounding box center [385, 275] width 121 height 24
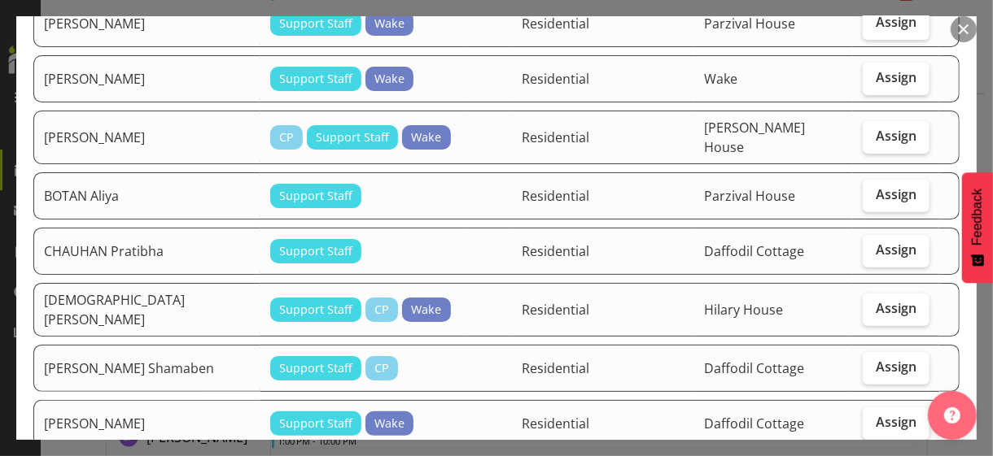
scroll to position [325, 0]
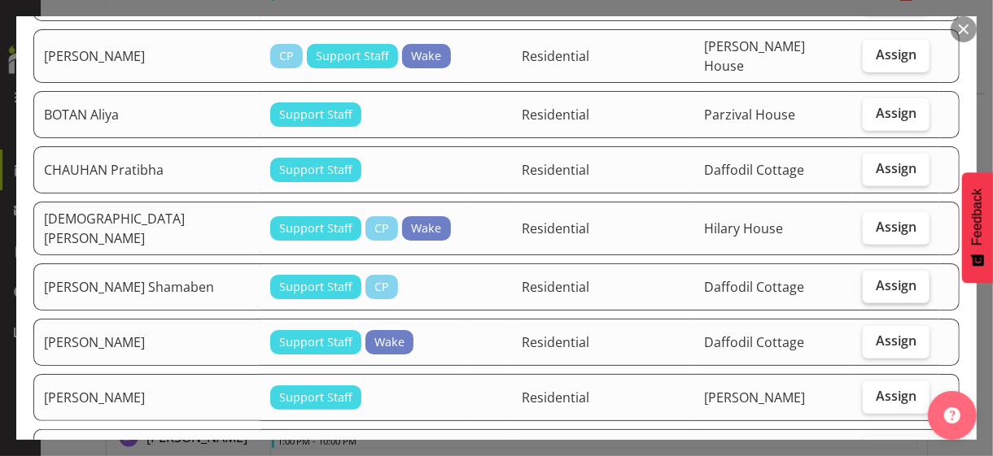
click at [875, 271] on label "Assign" at bounding box center [896, 287] width 67 height 33
click at [873, 281] on input "Assign" at bounding box center [868, 286] width 11 height 11
checkbox input "true"
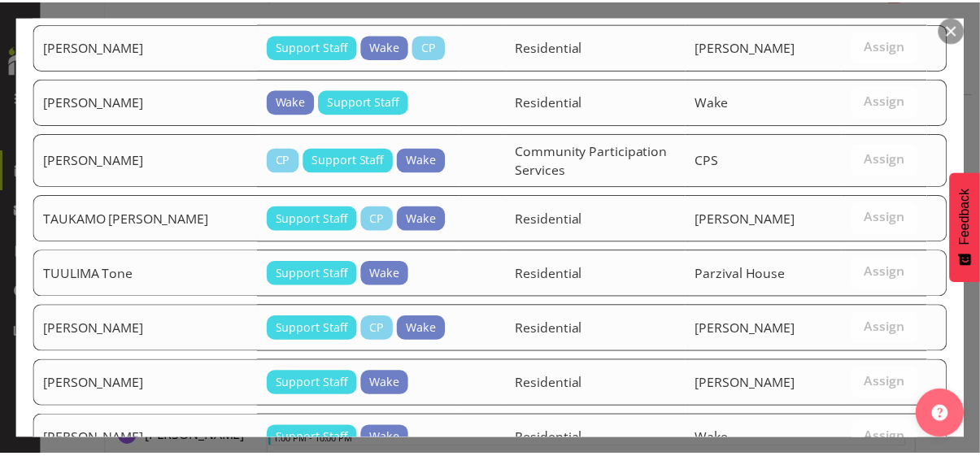
scroll to position [1563, 0]
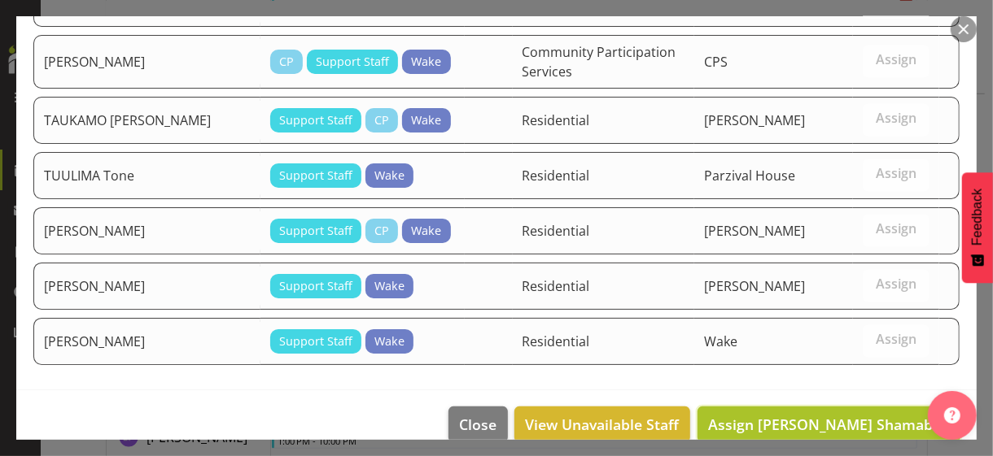
click at [839, 415] on span "Assign GOYANI Shamaben" at bounding box center [829, 425] width 242 height 20
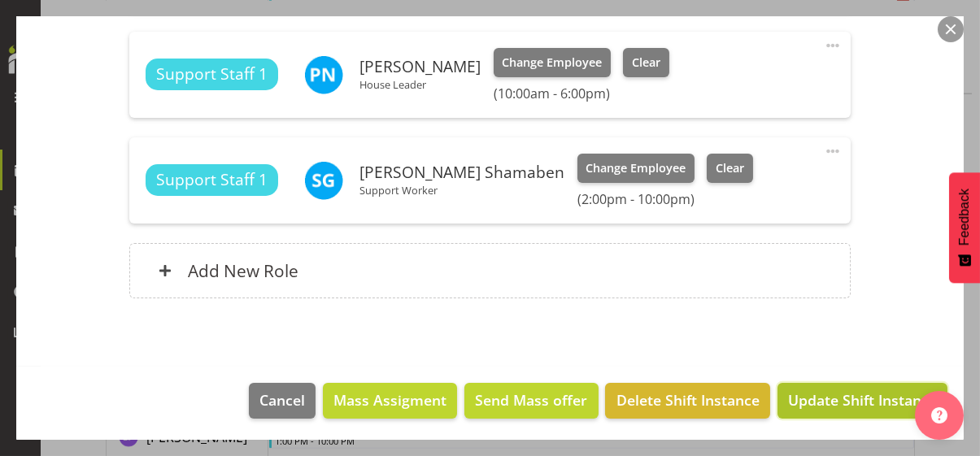
click at [840, 394] on span "Update Shift Instance" at bounding box center [862, 400] width 149 height 21
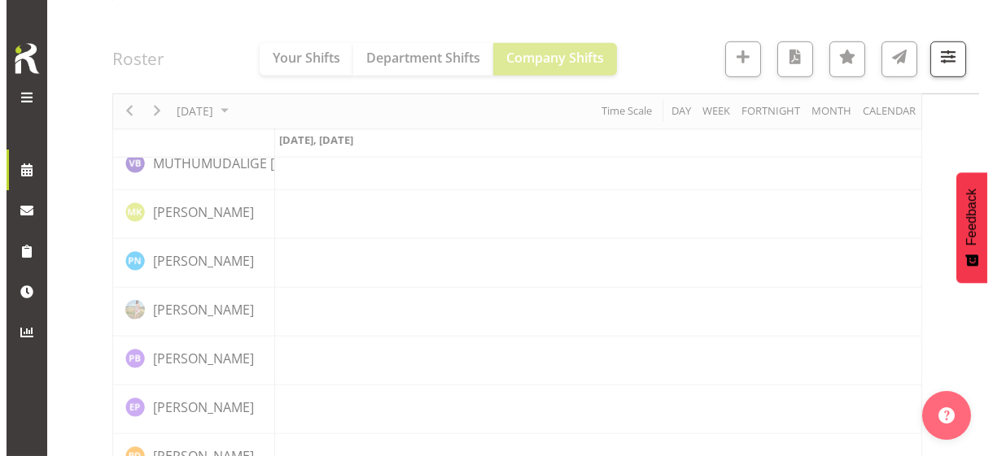
scroll to position [3663, 0]
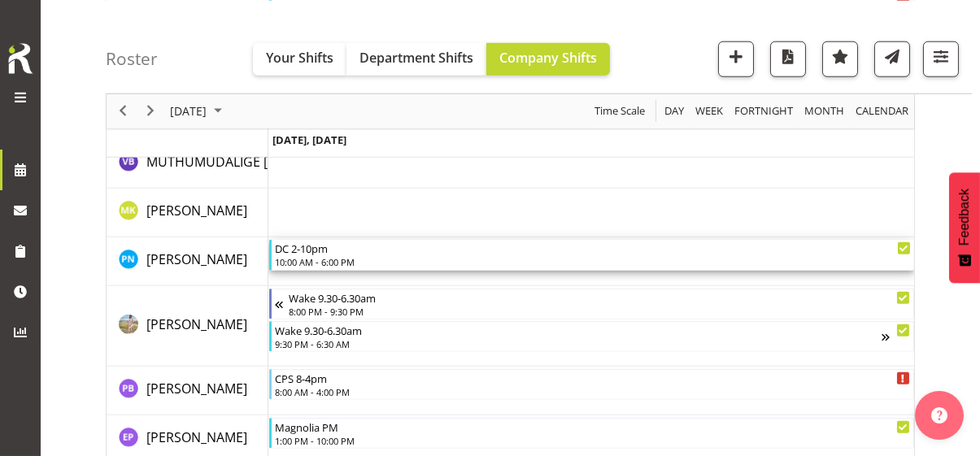
click at [338, 260] on div "10:00 AM - 6:00 PM" at bounding box center [593, 261] width 636 height 13
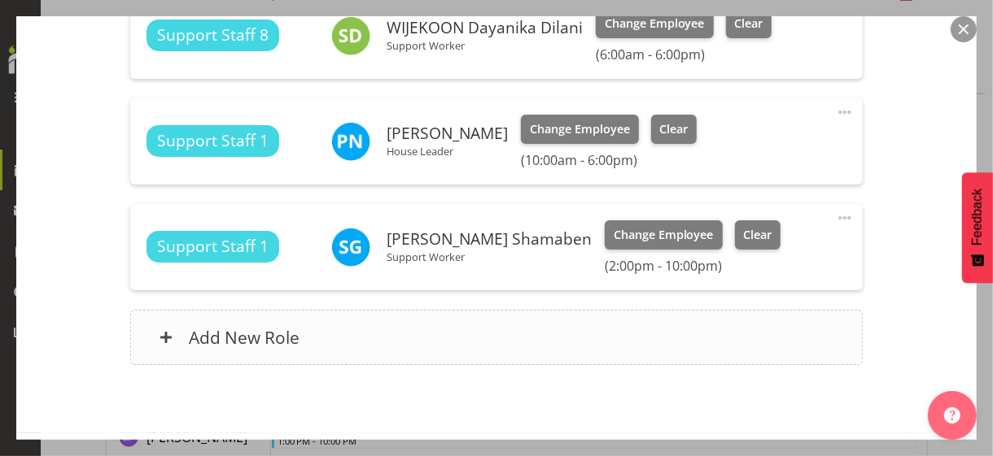
scroll to position [603, 0]
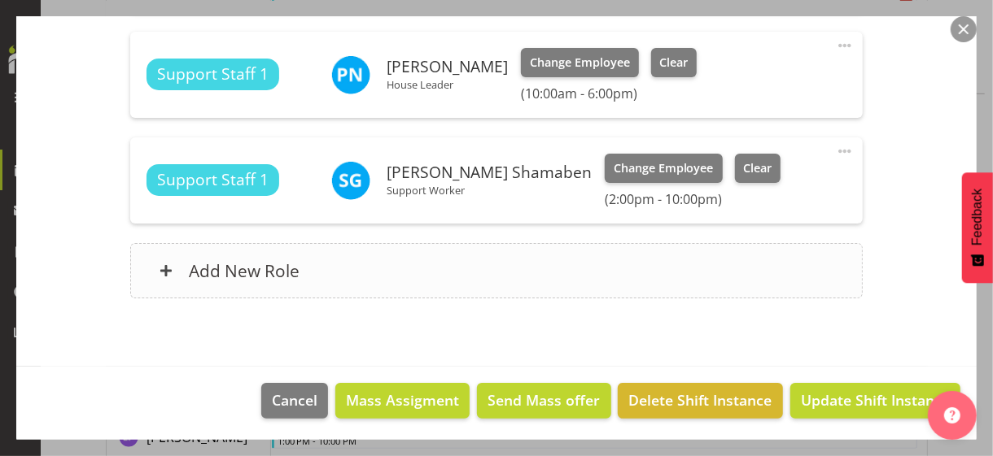
click at [361, 271] on div "Add New Role" at bounding box center [496, 270] width 732 height 55
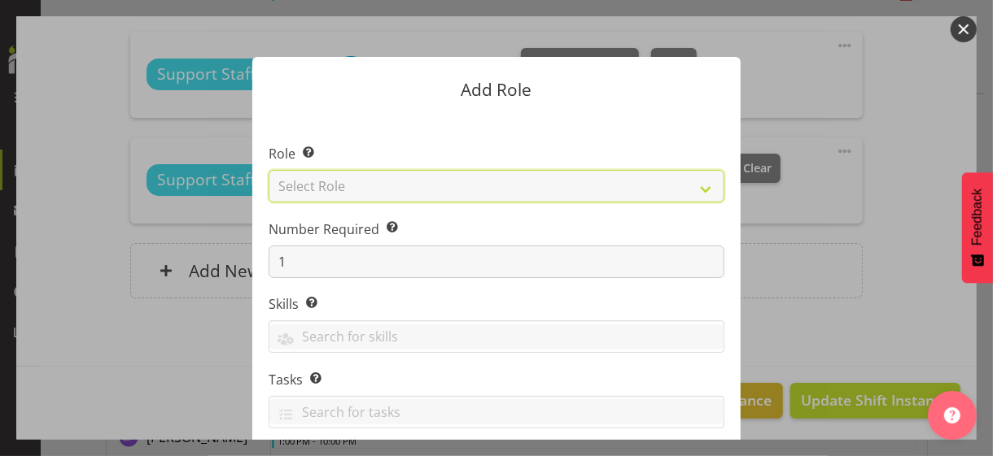
click at [348, 190] on select "Select Role CP House Leader Support Staff Wake" at bounding box center [497, 186] width 456 height 33
select select "1091"
click at [269, 170] on select "Select Role CP House Leader Support Staff Wake" at bounding box center [497, 186] width 456 height 33
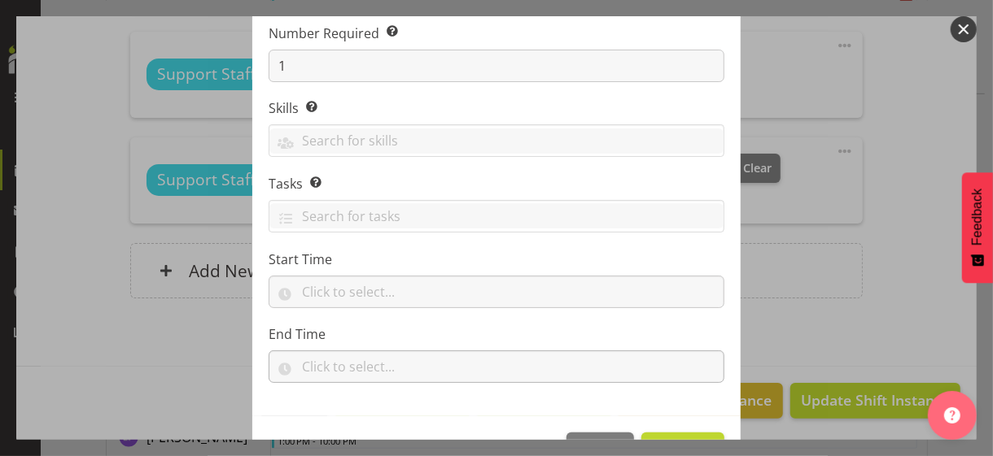
scroll to position [247, 0]
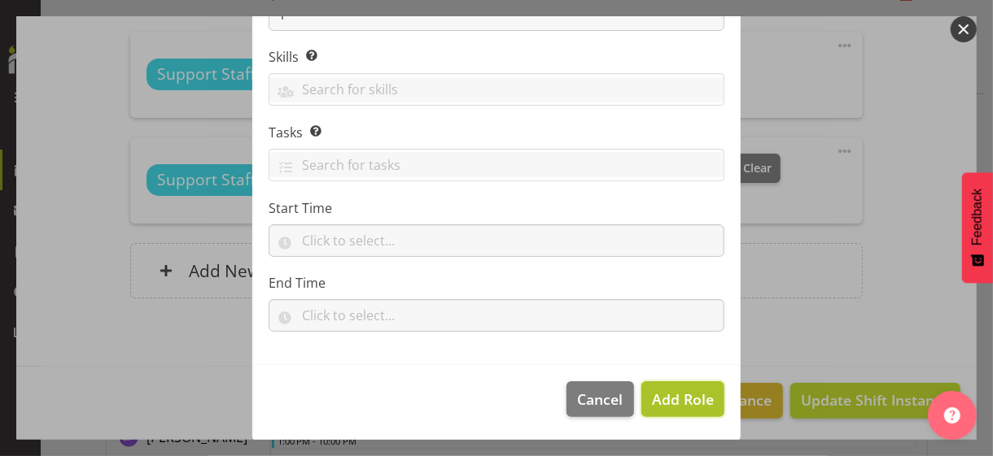
click at [661, 393] on span "Add Role" at bounding box center [683, 400] width 62 height 20
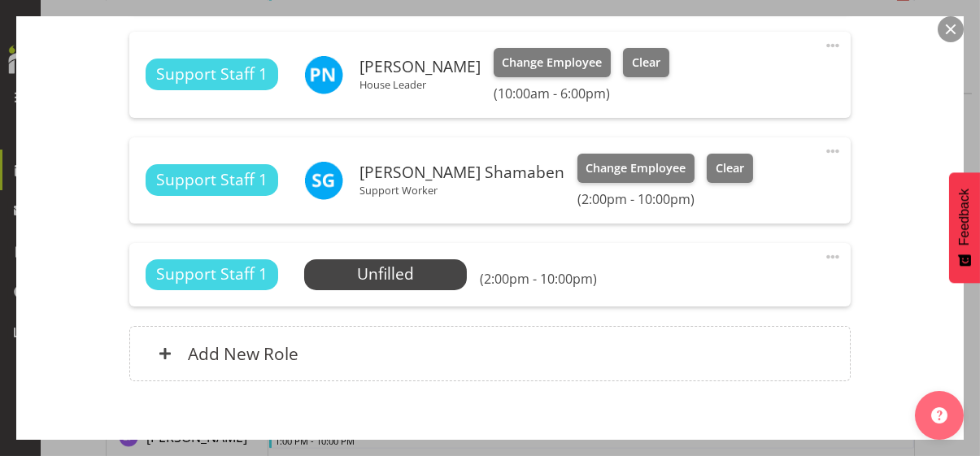
drag, startPoint x: 821, startPoint y: 252, endPoint x: 776, endPoint y: 271, distance: 48.5
click at [823, 254] on span at bounding box center [833, 257] width 20 height 20
click at [734, 286] on link "Edit" at bounding box center [765, 292] width 156 height 29
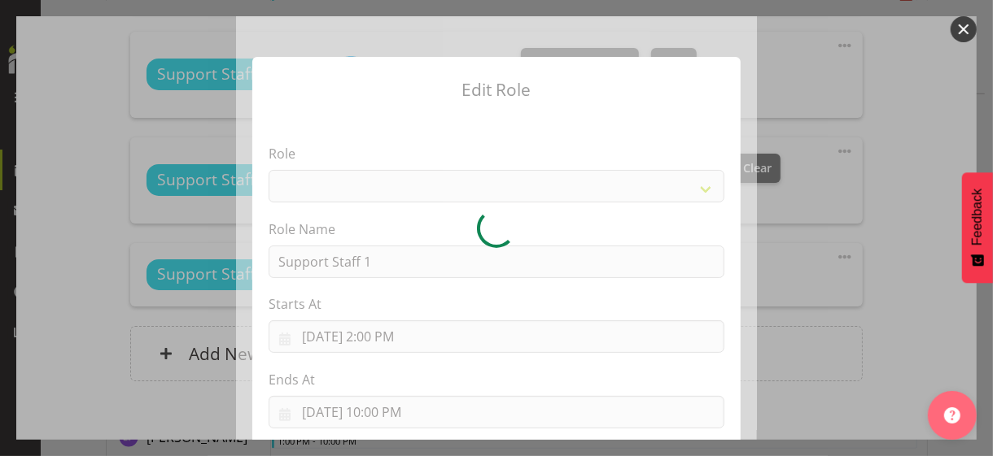
select select "1091"
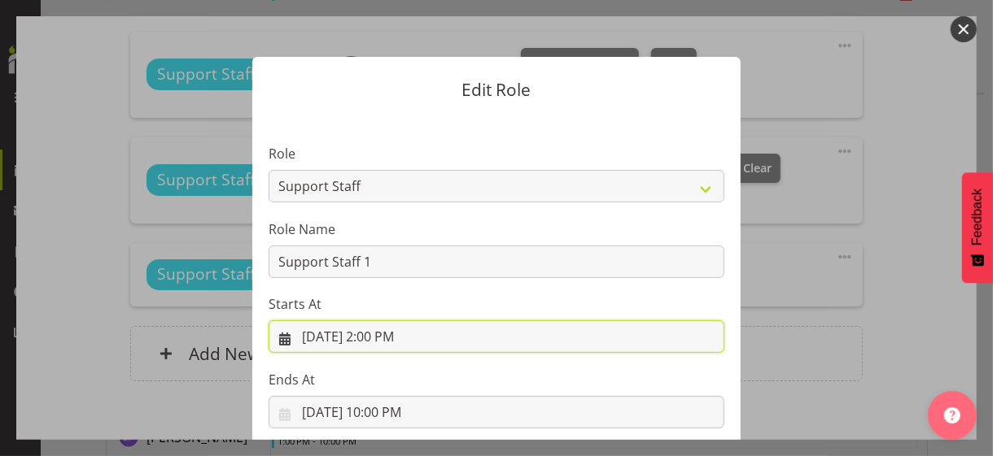
click at [383, 337] on input "8/14/2025, 2:00 PM" at bounding box center [497, 337] width 456 height 33
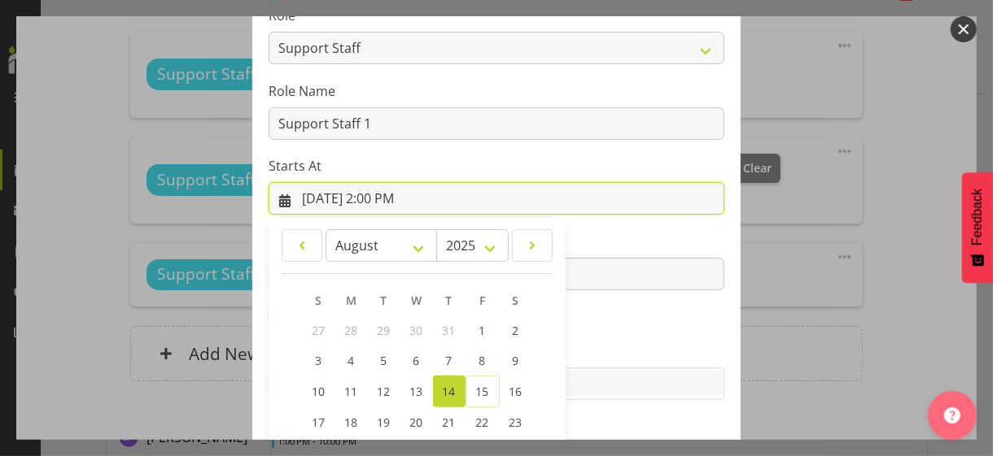
scroll to position [282, 0]
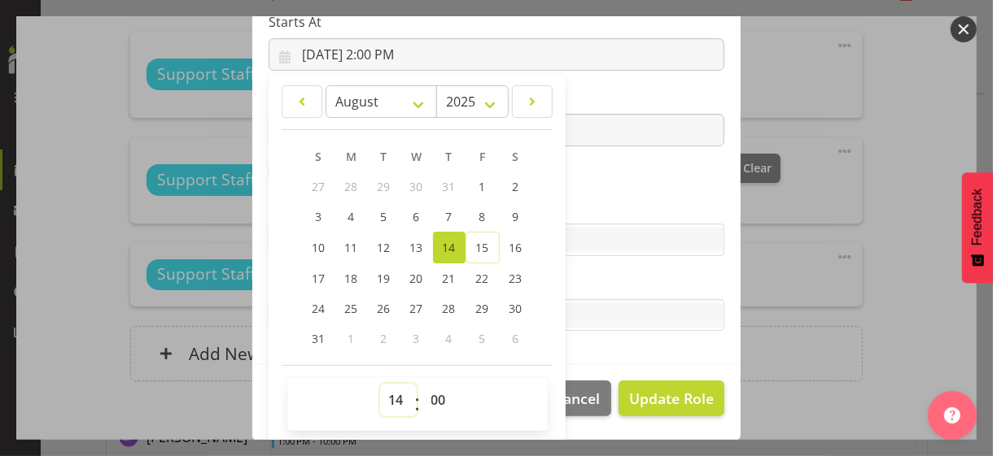
click at [387, 395] on select "00 01 02 03 04 05 06 07 08 09 10 11 12 13 14 15 16 17 18 19 20 21 22 23" at bounding box center [398, 400] width 37 height 33
select select "18"
click at [380, 384] on select "00 01 02 03 04 05 06 07 08 09 10 11 12 13 14 15 16 17 18 19 20 21 22 23" at bounding box center [398, 400] width 37 height 33
type input "8/14/2025, 6:00 PM"
click at [618, 199] on label "Skills" at bounding box center [497, 208] width 456 height 20
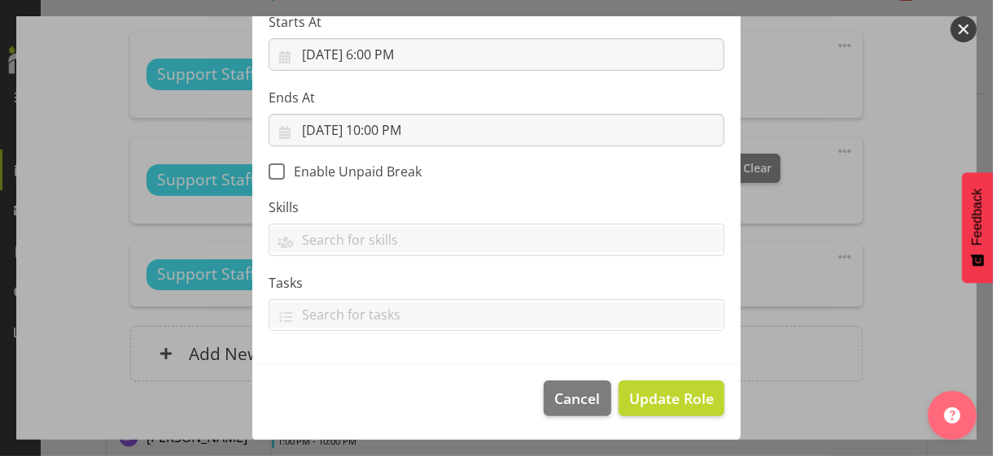
scroll to position [282, 0]
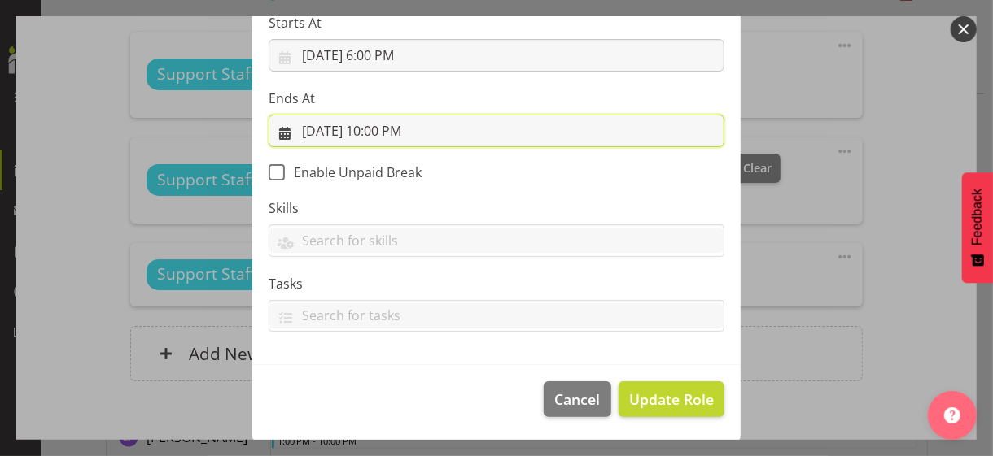
click at [383, 128] on input "8/14/2025, 10:00 PM" at bounding box center [497, 131] width 456 height 33
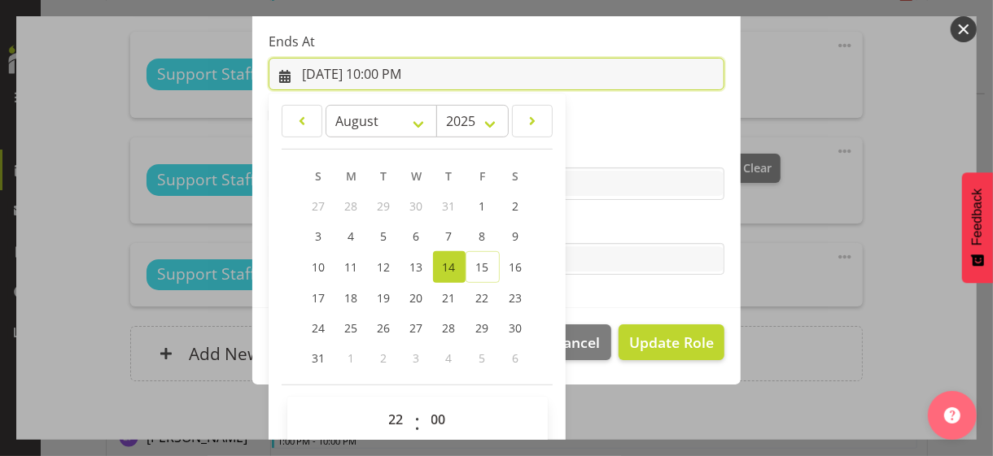
scroll to position [359, 0]
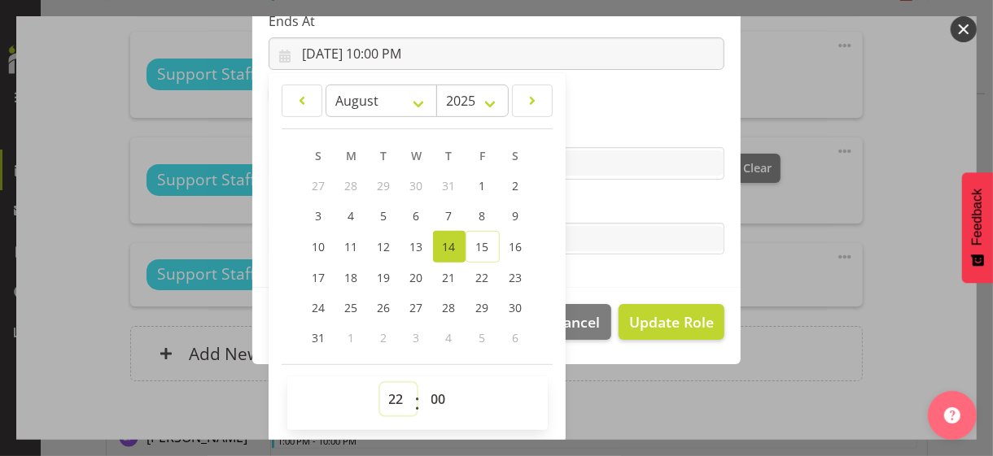
click at [389, 392] on select "00 01 02 03 04 05 06 07 08 09 10 11 12 13 14 15 16 17 18 19 20 21 22 23" at bounding box center [398, 399] width 37 height 33
select select "21"
click at [380, 383] on select "00 01 02 03 04 05 06 07 08 09 10 11 12 13 14 15 16 17 18 19 20 21 22 23" at bounding box center [398, 399] width 37 height 33
type input "8/14/2025, 9:00 PM"
drag, startPoint x: 427, startPoint y: 397, endPoint x: 430, endPoint y: 383, distance: 14.0
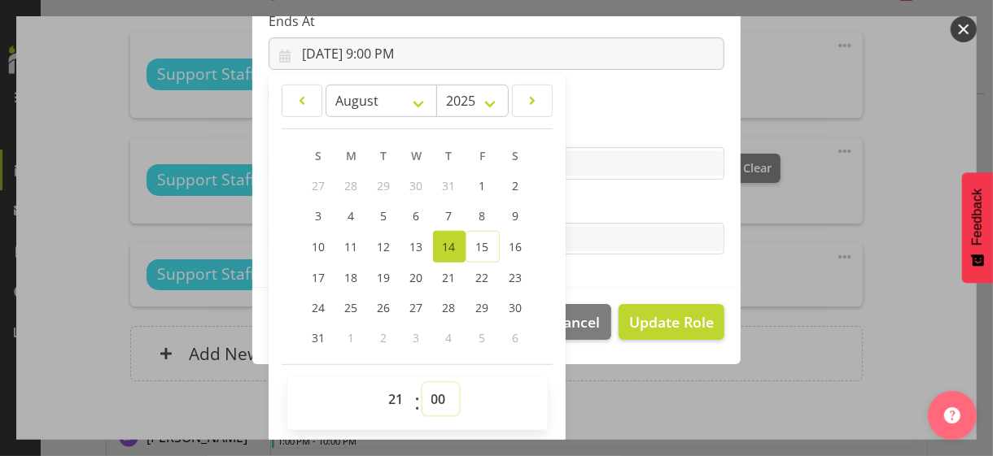
click at [427, 396] on select "00 01 02 03 04 05 06 07 08 09 10 11 12 13 14 15 16 17 18 19 20 21 22 23 24 25 2…" at bounding box center [440, 399] width 37 height 33
select select "30"
click at [422, 383] on select "00 01 02 03 04 05 06 07 08 09 10 11 12 13 14 15 16 17 18 19 20 21 22 23 24 25 2…" at bounding box center [440, 399] width 37 height 33
type input "8/14/2025, 9:30 PM"
click at [601, 204] on label "Tasks" at bounding box center [497, 207] width 456 height 20
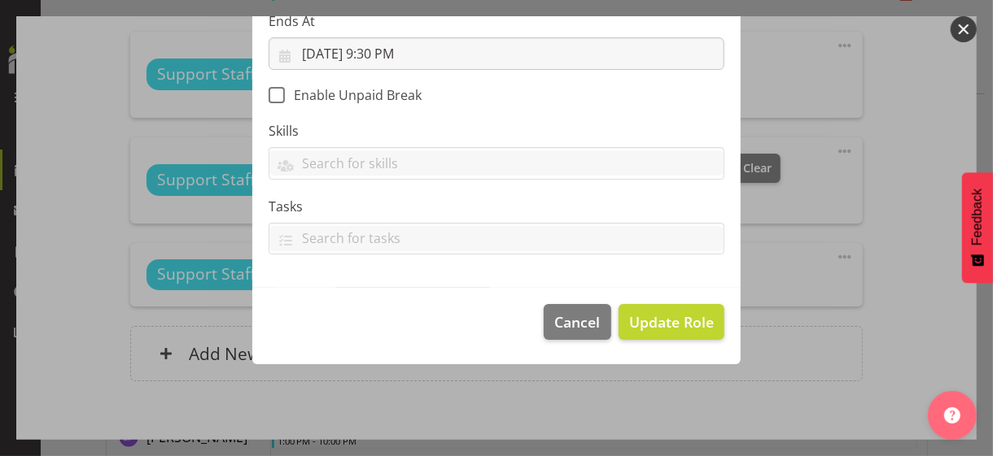
scroll to position [282, 0]
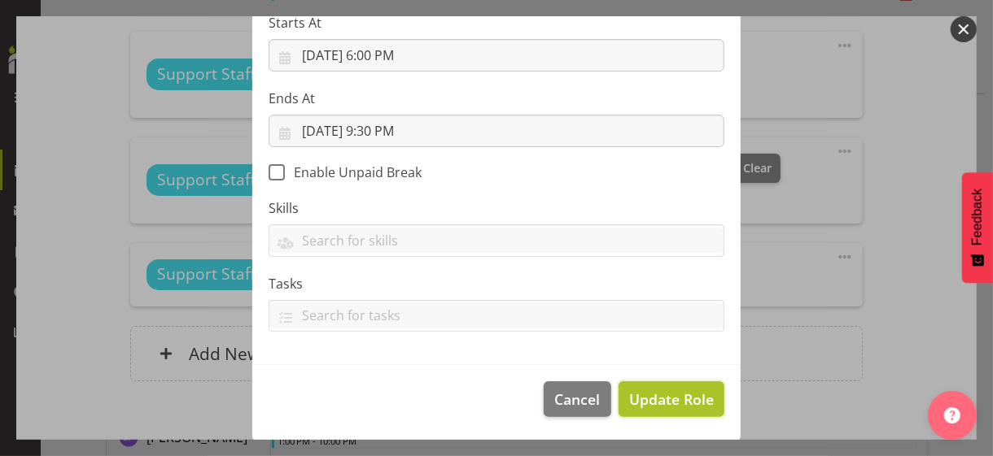
click at [658, 395] on span "Update Role" at bounding box center [671, 399] width 85 height 21
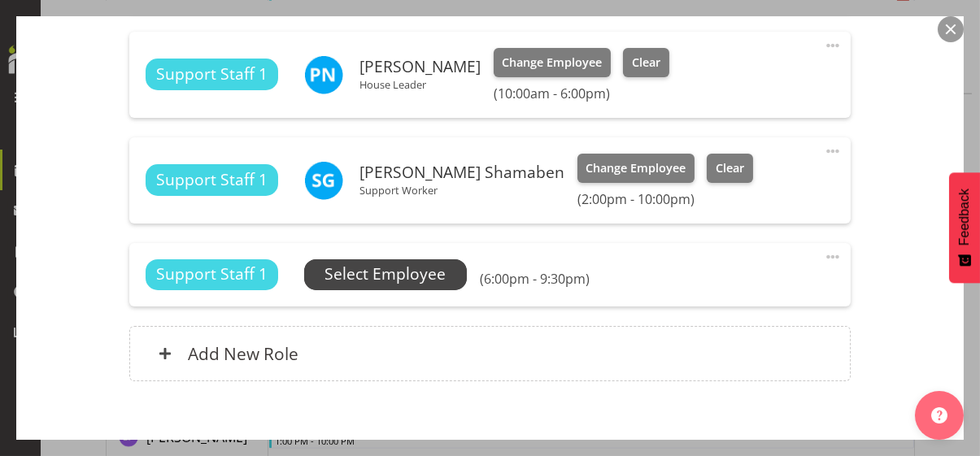
click at [416, 271] on span "Select Employee" at bounding box center [385, 275] width 121 height 24
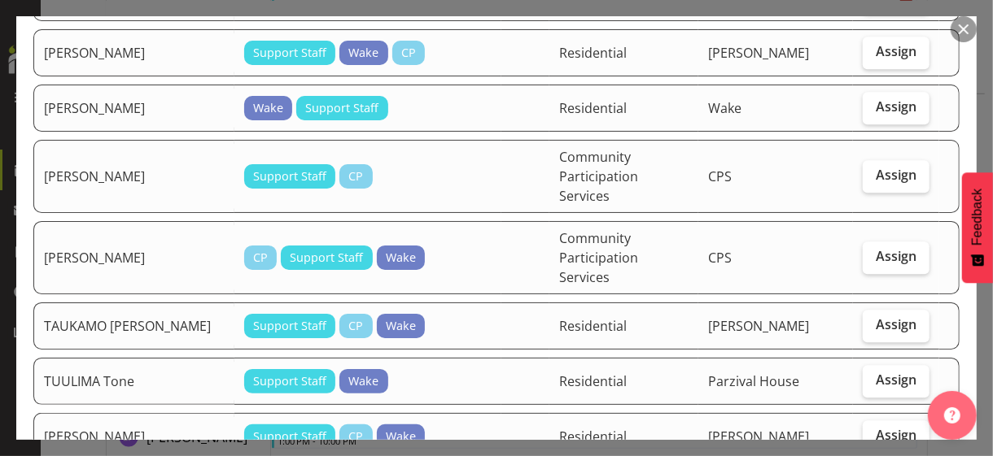
scroll to position [2278, 0]
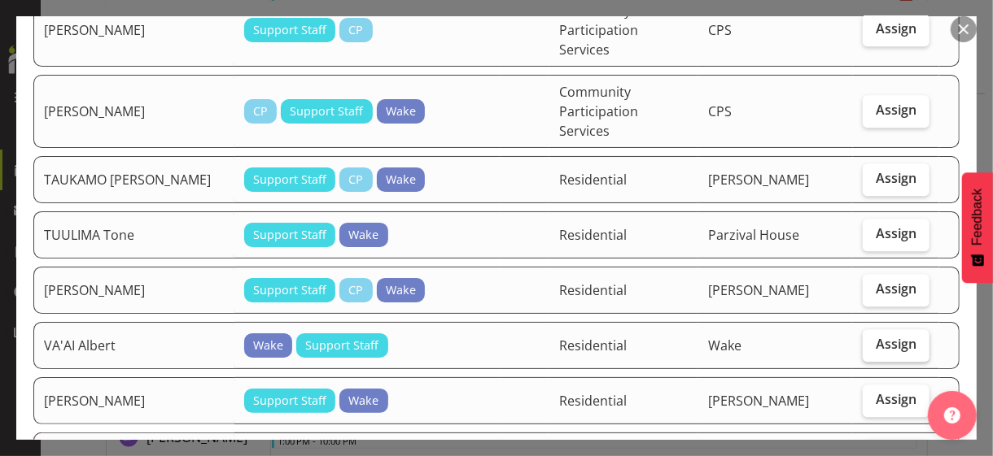
click at [876, 336] on span "Assign" at bounding box center [896, 344] width 41 height 16
click at [873, 339] on input "Assign" at bounding box center [868, 344] width 11 height 11
checkbox input "true"
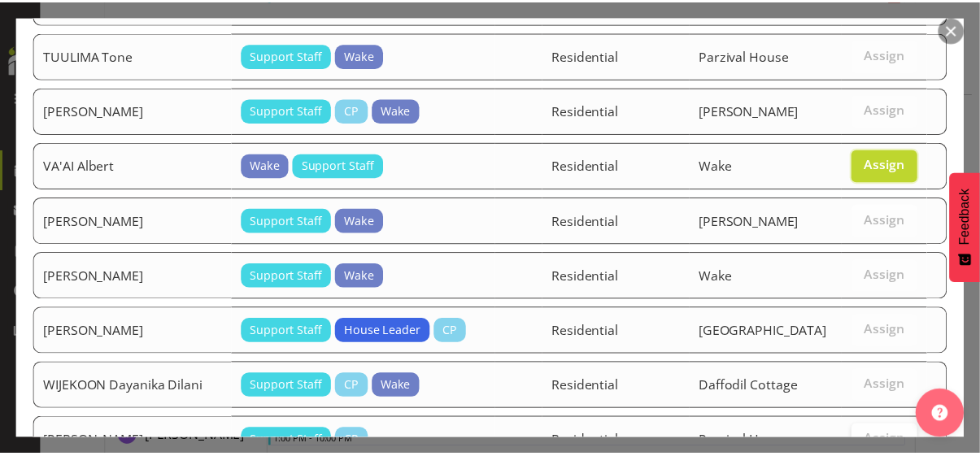
scroll to position [2459, 0]
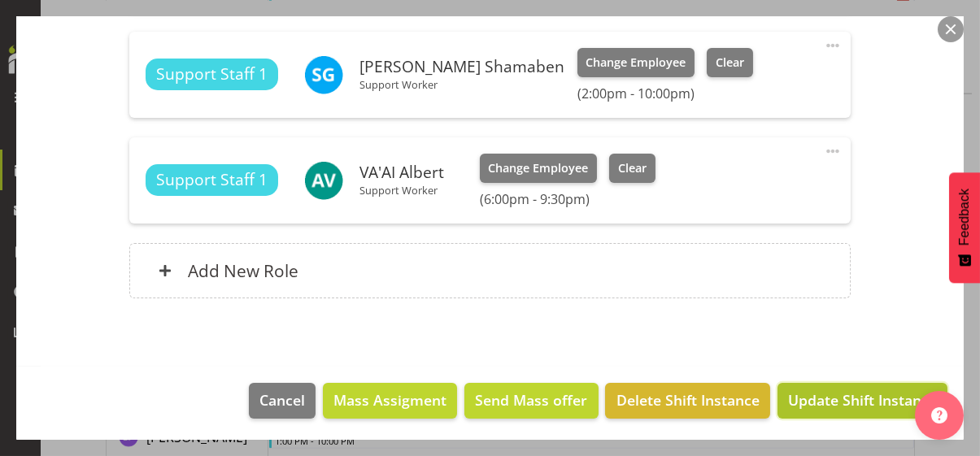
click at [847, 399] on span "Update Shift Instance" at bounding box center [862, 400] width 149 height 21
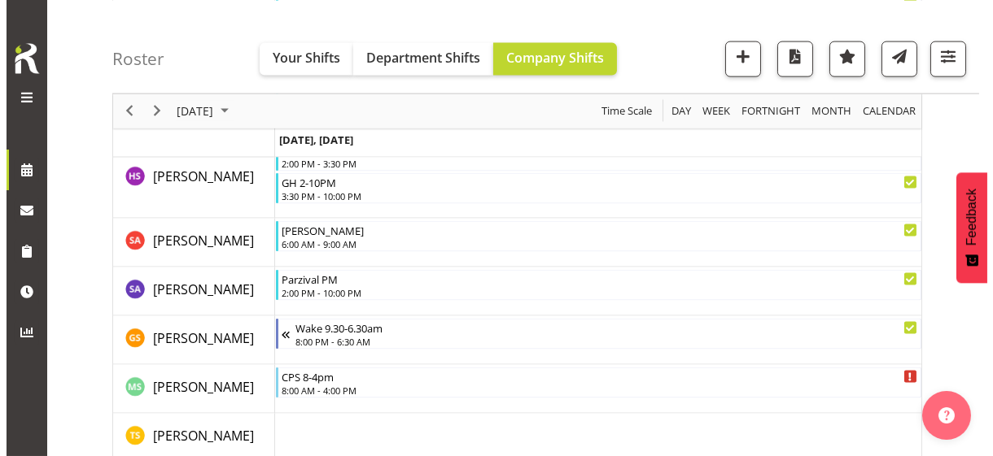
scroll to position [4640, 0]
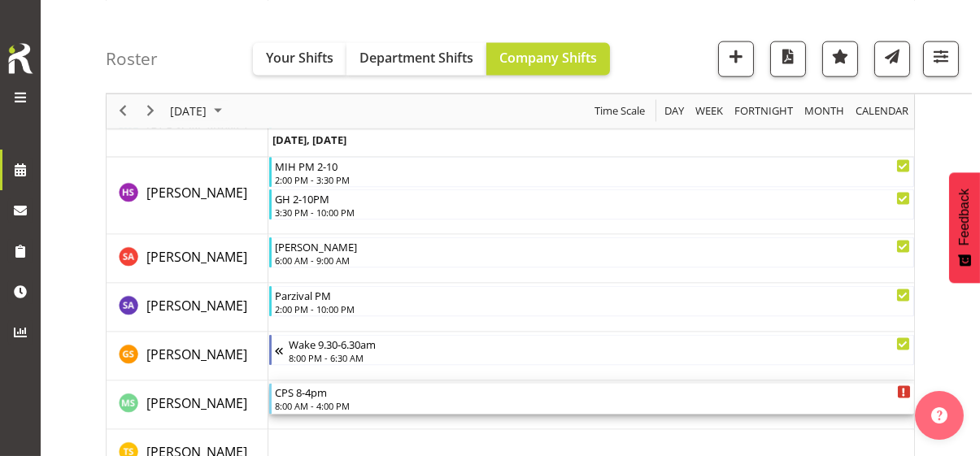
click at [325, 404] on div "8:00 AM - 4:00 PM" at bounding box center [593, 406] width 636 height 13
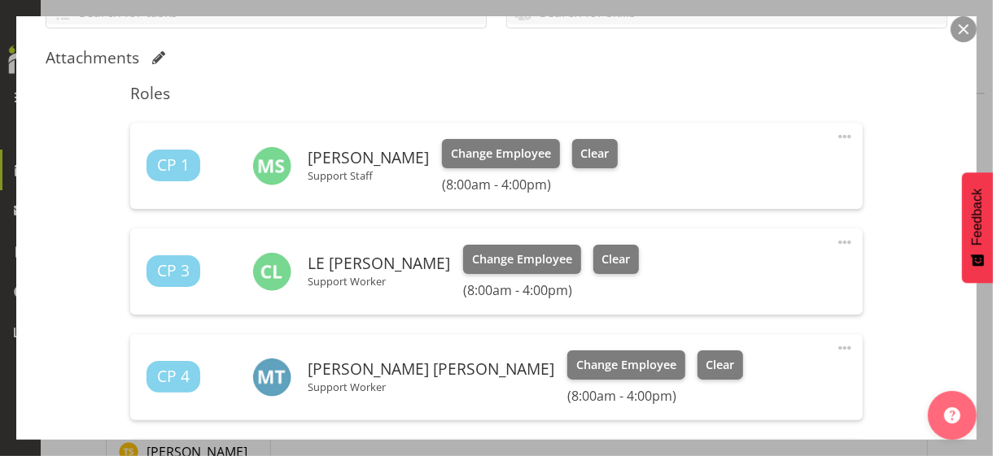
scroll to position [407, 0]
click at [835, 131] on span at bounding box center [845, 136] width 20 height 20
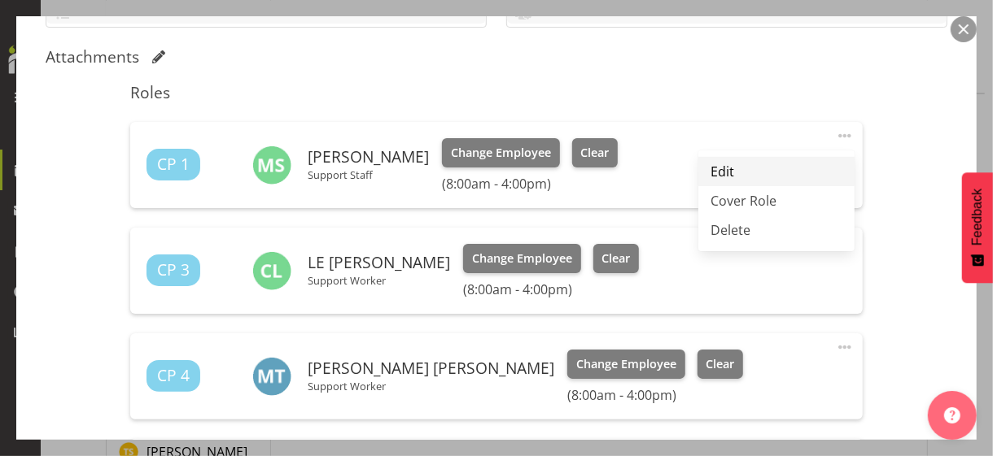
click at [724, 165] on link "Edit" at bounding box center [776, 171] width 156 height 29
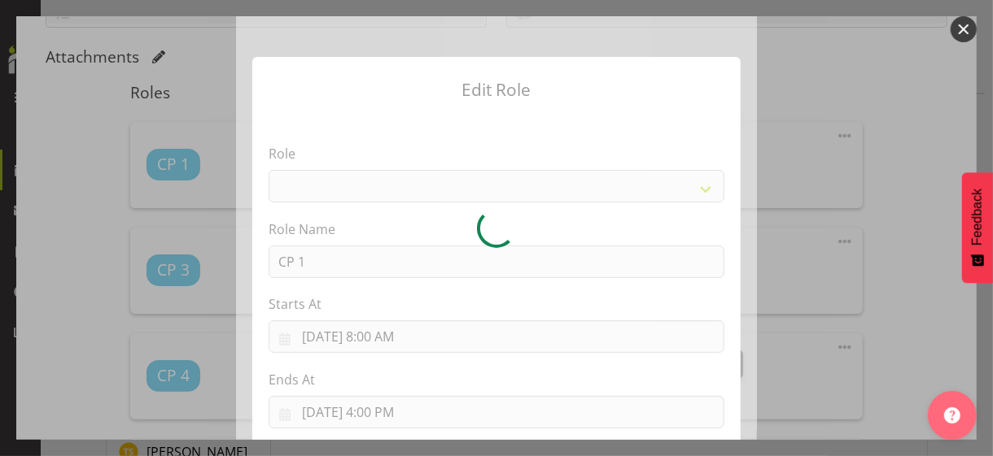
select select
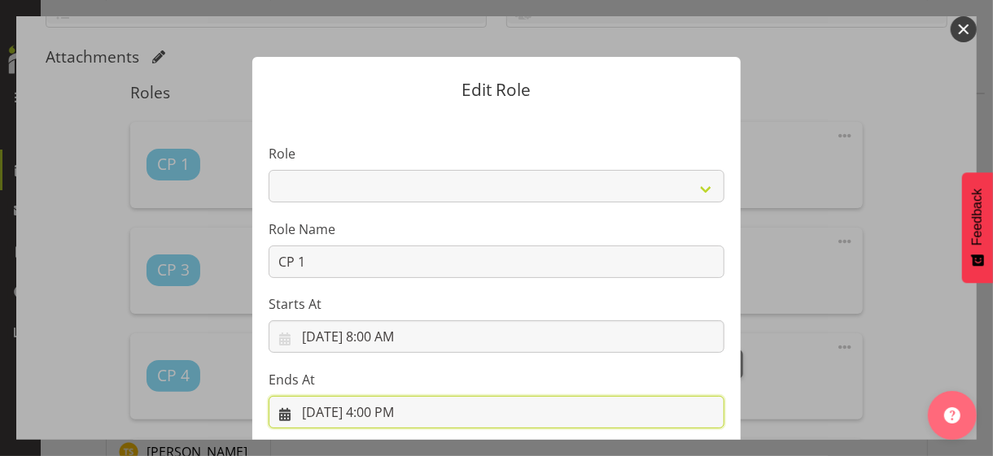
click at [382, 411] on input "8/14/2025, 4:00 PM" at bounding box center [497, 412] width 456 height 33
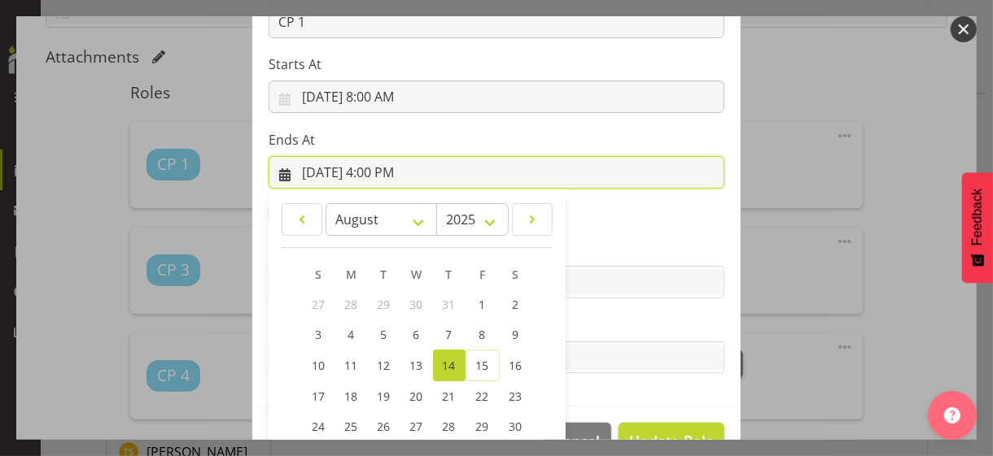
scroll to position [359, 0]
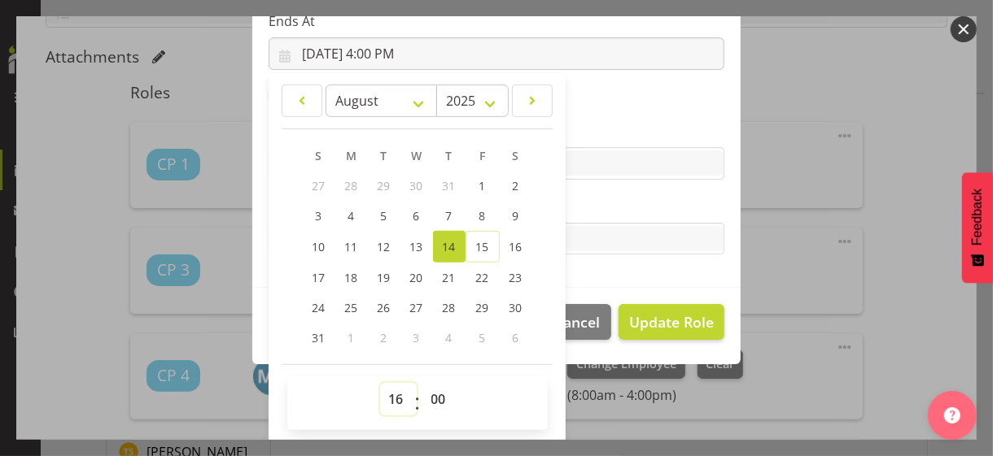
drag, startPoint x: 387, startPoint y: 400, endPoint x: 395, endPoint y: 385, distance: 17.5
click at [388, 395] on select "00 01 02 03 04 05 06 07 08 09 10 11 12 13 14 15 16 17 18 19 20 21 22 23" at bounding box center [398, 399] width 37 height 33
select select "8"
click at [380, 383] on select "00 01 02 03 04 05 06 07 08 09 10 11 12 13 14 15 16 17 18 19 20 21 22 23" at bounding box center [398, 399] width 37 height 33
type input "8/14/2025, 8:00 AM"
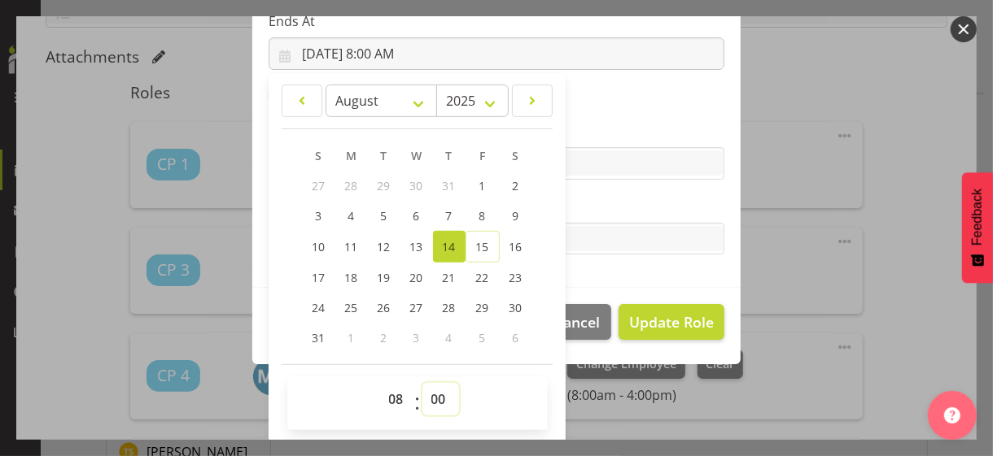
drag, startPoint x: 430, startPoint y: 397, endPoint x: 429, endPoint y: 384, distance: 13.1
click at [430, 395] on select "00 01 02 03 04 05 06 07 08 09 10 11 12 13 14 15 16 17 18 19 20 21 22 23 24 25 2…" at bounding box center [440, 399] width 37 height 33
select select "30"
click at [422, 383] on select "00 01 02 03 04 05 06 07 08 09 10 11 12 13 14 15 16 17 18 19 20 21 22 23 24 25 2…" at bounding box center [440, 399] width 37 height 33
type input "8/14/2025, 8:30 AM"
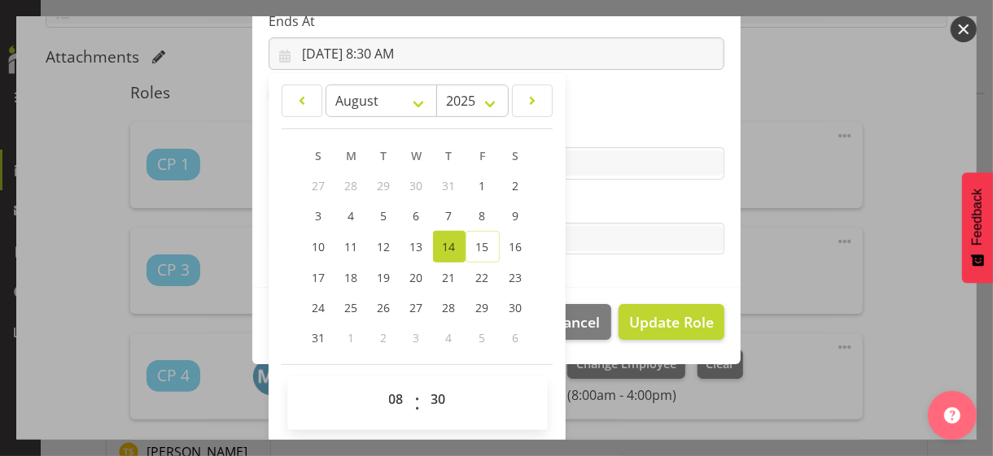
click at [587, 209] on label "Tasks" at bounding box center [497, 207] width 456 height 20
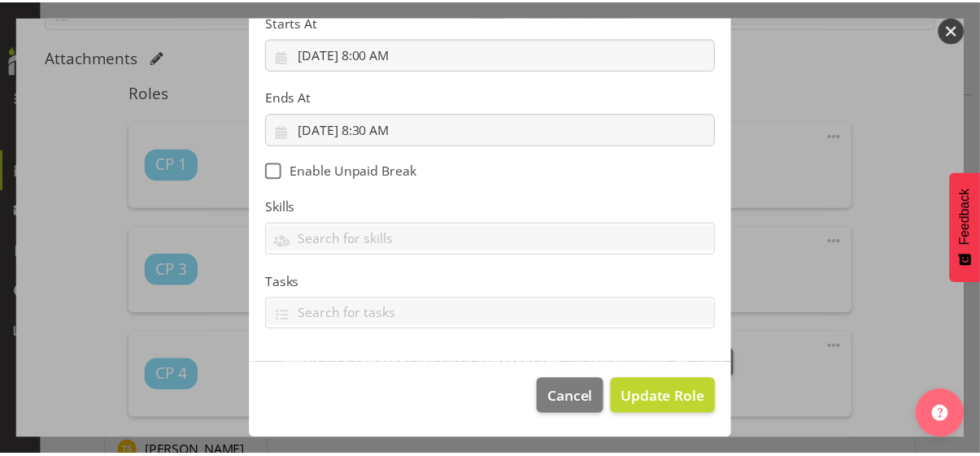
scroll to position [282, 0]
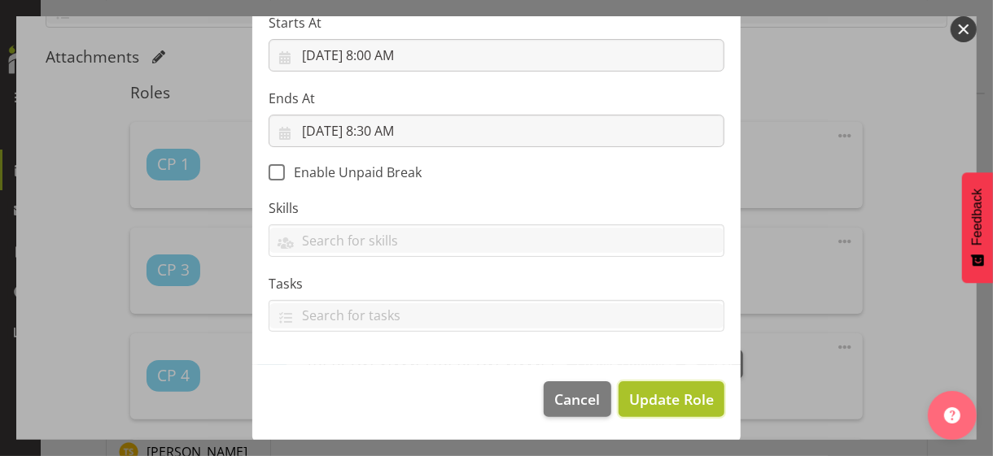
click at [655, 394] on span "Update Role" at bounding box center [671, 399] width 85 height 21
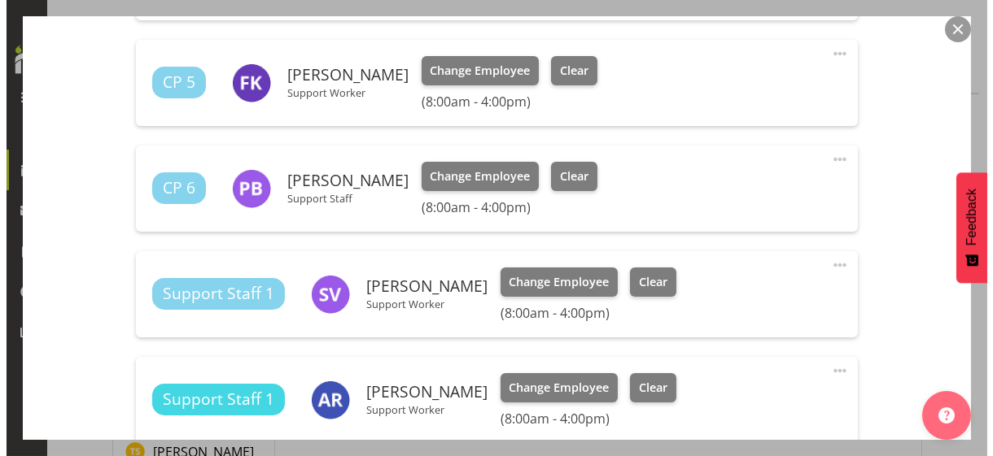
scroll to position [814, 0]
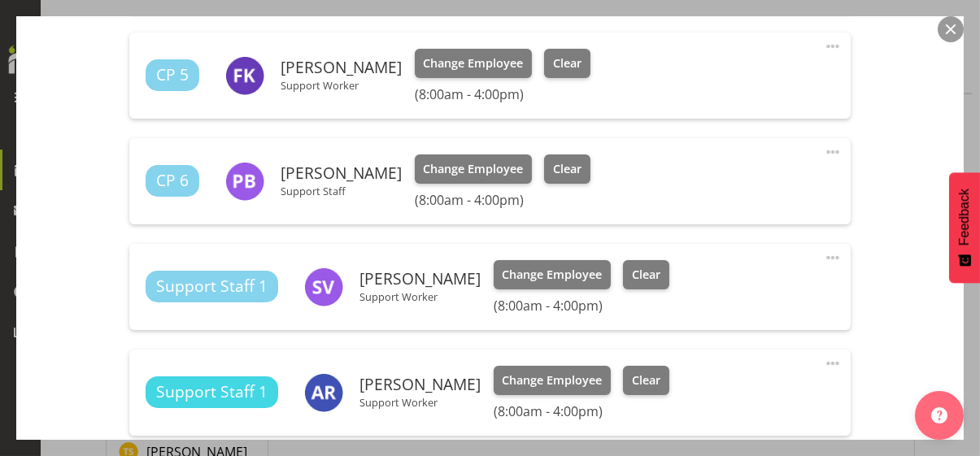
click at [823, 148] on span at bounding box center [833, 152] width 20 height 20
click at [703, 184] on link "Edit" at bounding box center [765, 187] width 156 height 29
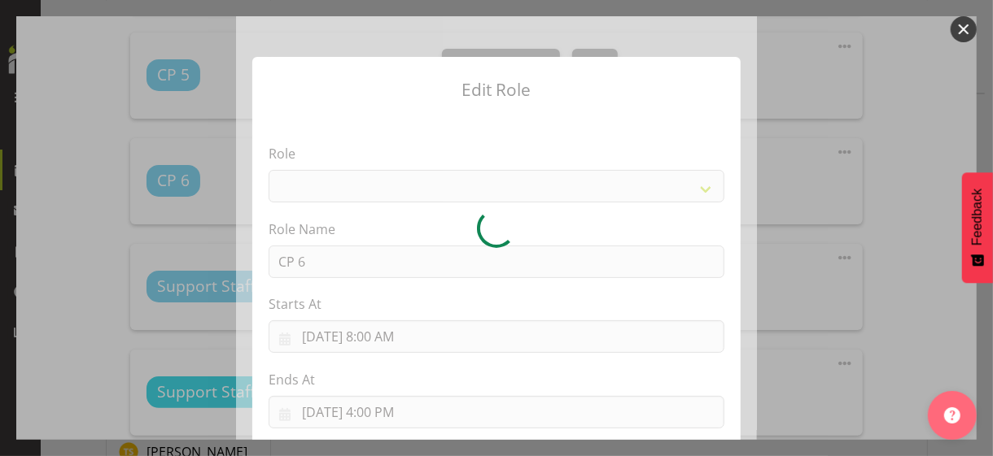
select select
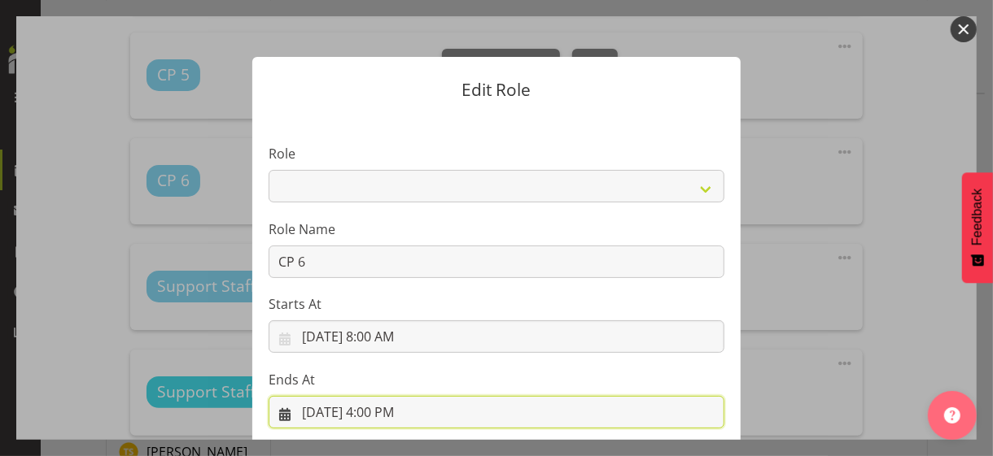
click at [387, 408] on input "8/14/2025, 4:00 PM" at bounding box center [497, 412] width 456 height 33
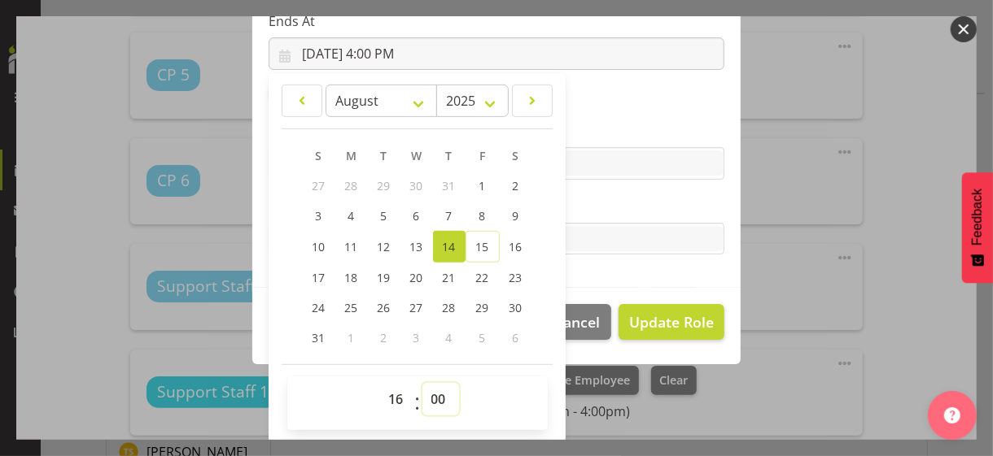
drag, startPoint x: 426, startPoint y: 398, endPoint x: 435, endPoint y: 383, distance: 17.2
click at [428, 394] on select "00 01 02 03 04 05 06 07 08 09 10 11 12 13 14 15 16 17 18 19 20 21 22 23 24 25 2…" at bounding box center [440, 399] width 37 height 33
select select "30"
click at [422, 383] on select "00 01 02 03 04 05 06 07 08 09 10 11 12 13 14 15 16 17 18 19 20 21 22 23 24 25 2…" at bounding box center [440, 399] width 37 height 33
type input "8/14/2025, 4:30 PM"
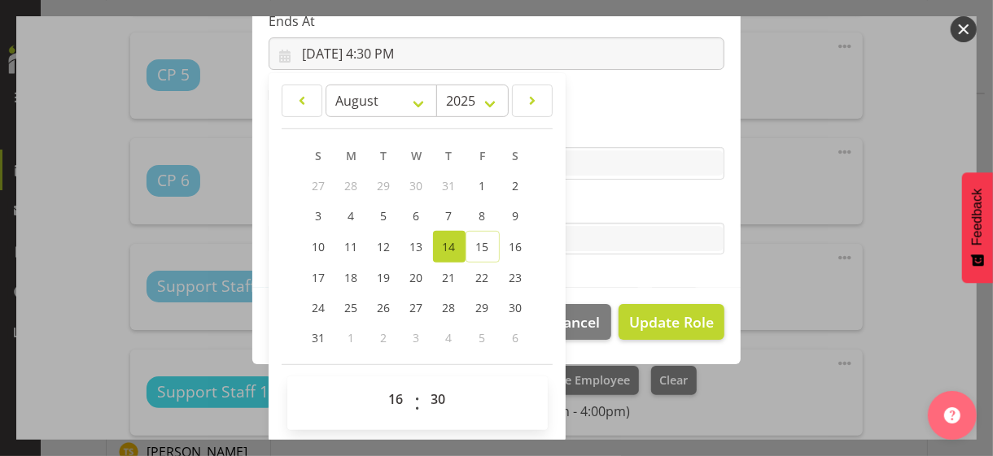
click at [592, 212] on label "Tasks" at bounding box center [497, 207] width 456 height 20
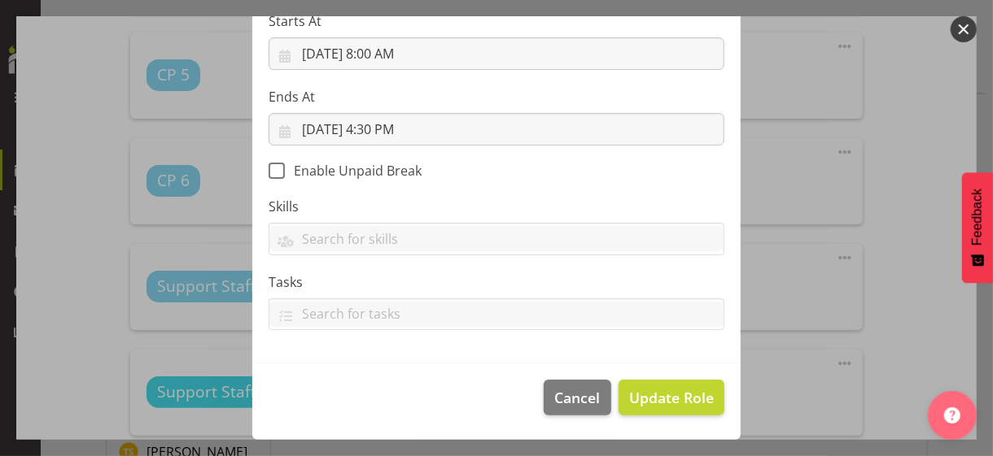
scroll to position [282, 0]
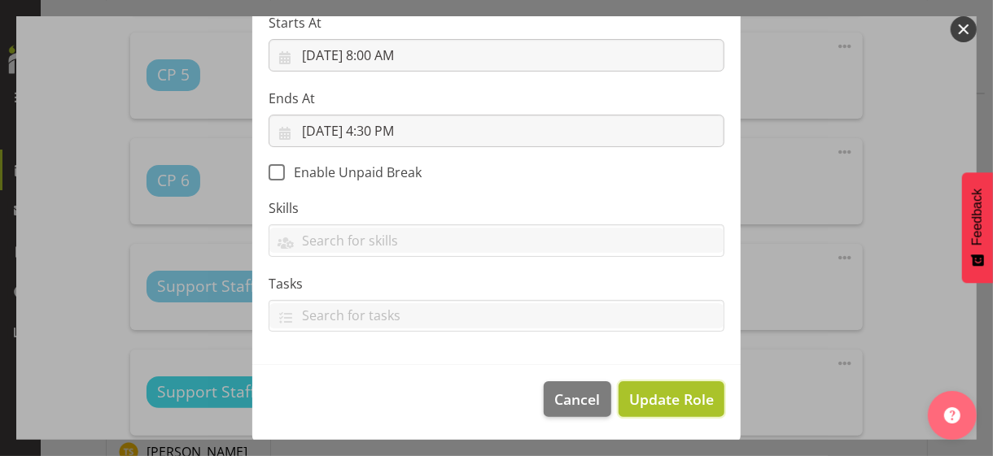
click at [655, 393] on span "Update Role" at bounding box center [671, 399] width 85 height 21
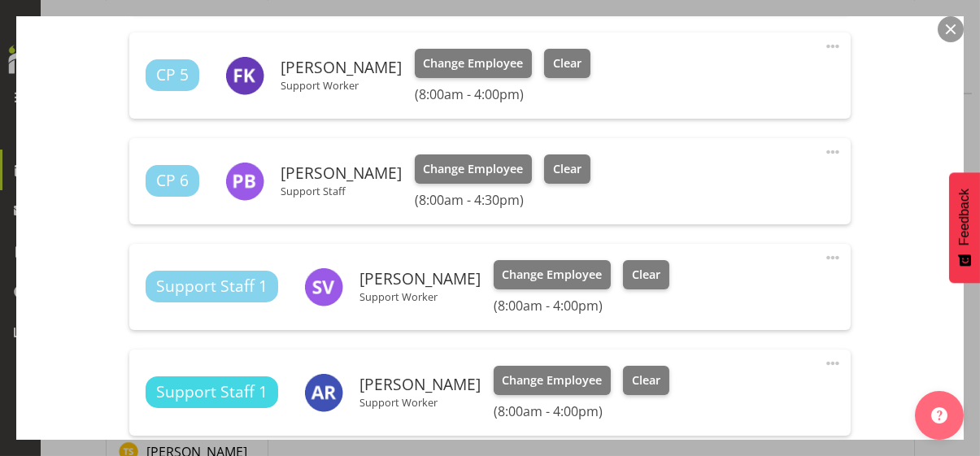
click at [823, 255] on span at bounding box center [833, 258] width 20 height 20
click at [733, 286] on link "Edit" at bounding box center [765, 293] width 156 height 29
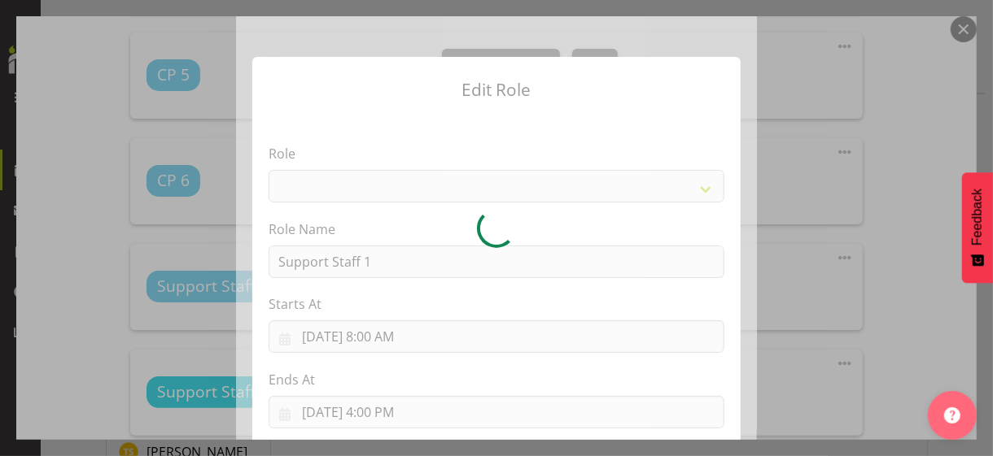
select select
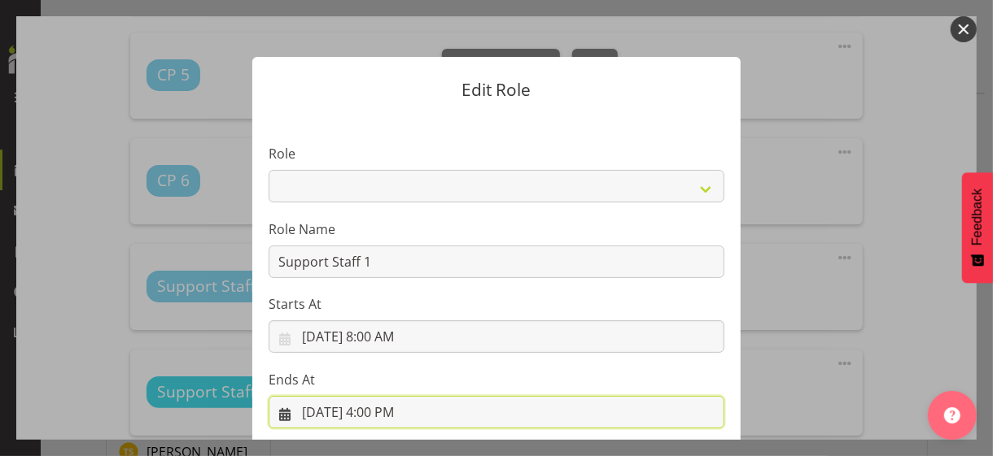
click at [399, 410] on input "8/14/2025, 4:00 PM" at bounding box center [497, 412] width 456 height 33
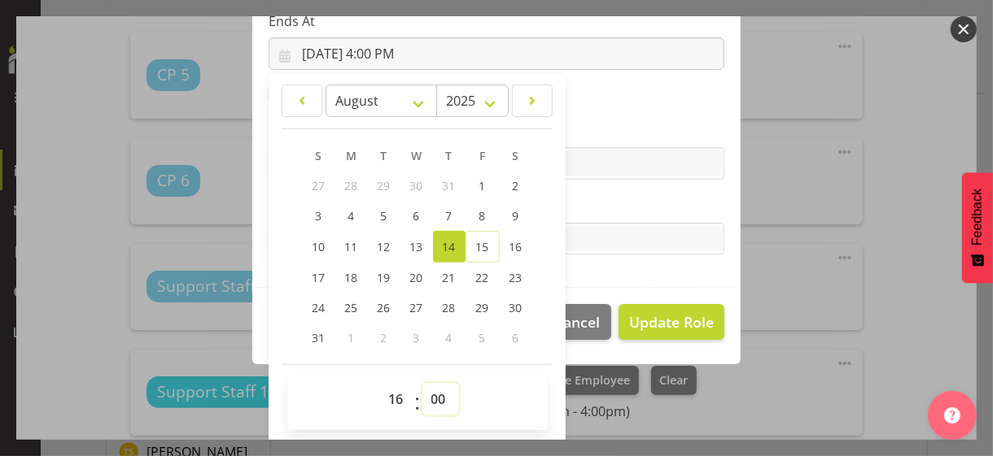
click at [435, 398] on select "00 01 02 03 04 05 06 07 08 09 10 11 12 13 14 15 16 17 18 19 20 21 22 23 24 25 2…" at bounding box center [440, 399] width 37 height 33
drag, startPoint x: 424, startPoint y: 396, endPoint x: 430, endPoint y: 383, distance: 14.2
click at [427, 390] on select "00 01 02 03 04 05 06 07 08 09 10 11 12 13 14 15 16 17 18 19 20 21 22 23 24 25 2…" at bounding box center [440, 399] width 37 height 33
select select "30"
click at [422, 383] on select "00 01 02 03 04 05 06 07 08 09 10 11 12 13 14 15 16 17 18 19 20 21 22 23 24 25 2…" at bounding box center [440, 399] width 37 height 33
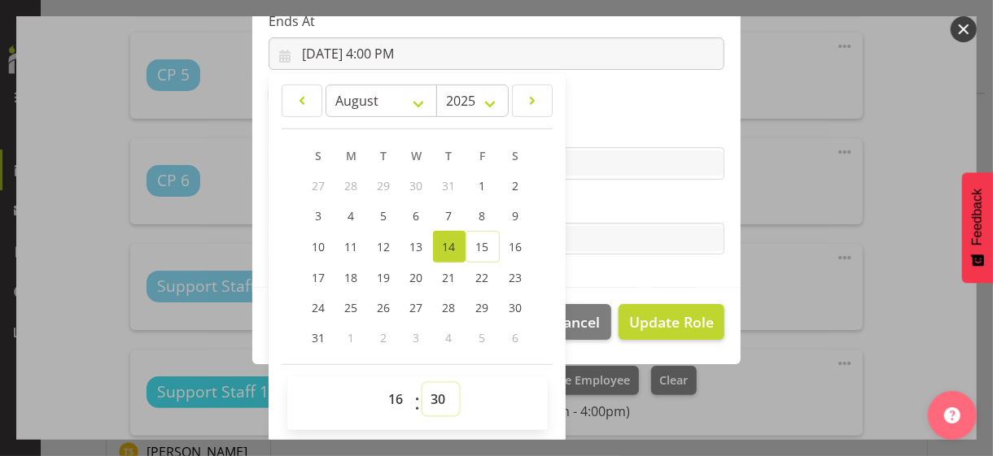
type input "8/14/2025, 4:30 PM"
drag, startPoint x: 616, startPoint y: 205, endPoint x: 633, endPoint y: 267, distance: 64.2
click at [616, 206] on label "Tasks" at bounding box center [497, 207] width 456 height 20
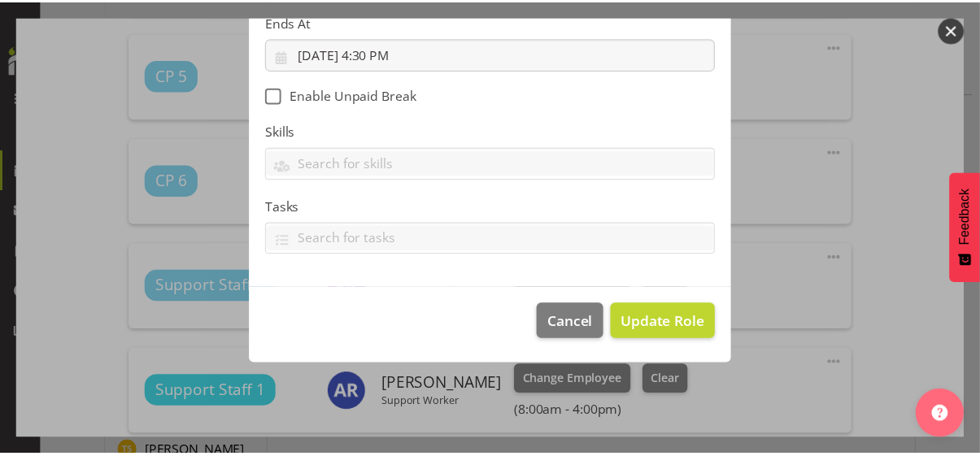
scroll to position [282, 0]
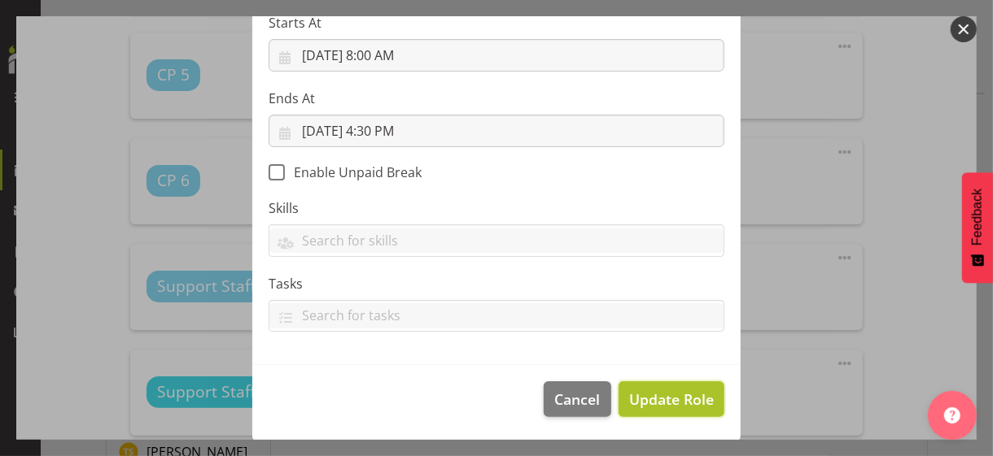
click at [656, 395] on span "Update Role" at bounding box center [671, 399] width 85 height 21
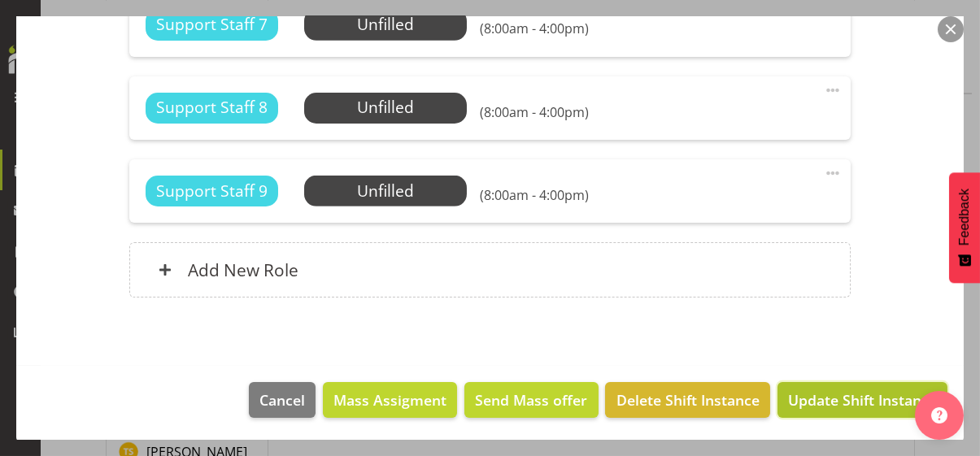
click at [796, 392] on span "Update Shift Instance" at bounding box center [862, 400] width 149 height 21
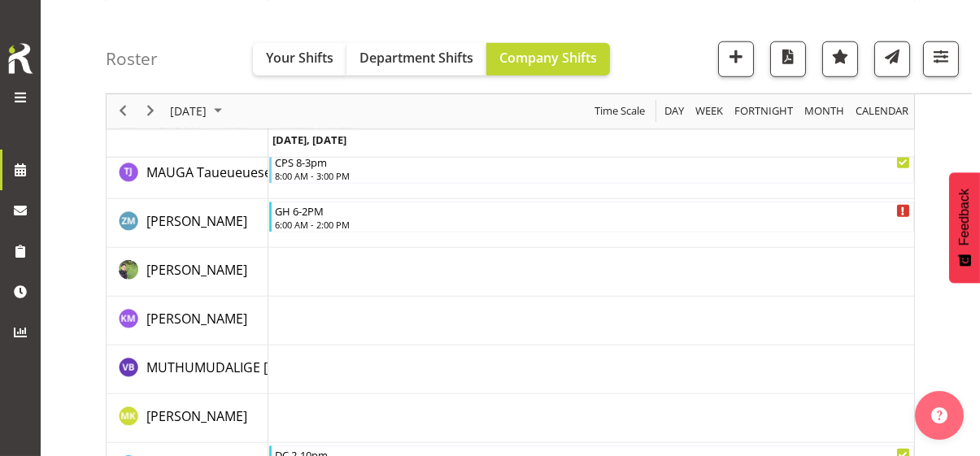
scroll to position [3306, 0]
